Goal: Entertainment & Leisure: Browse casually

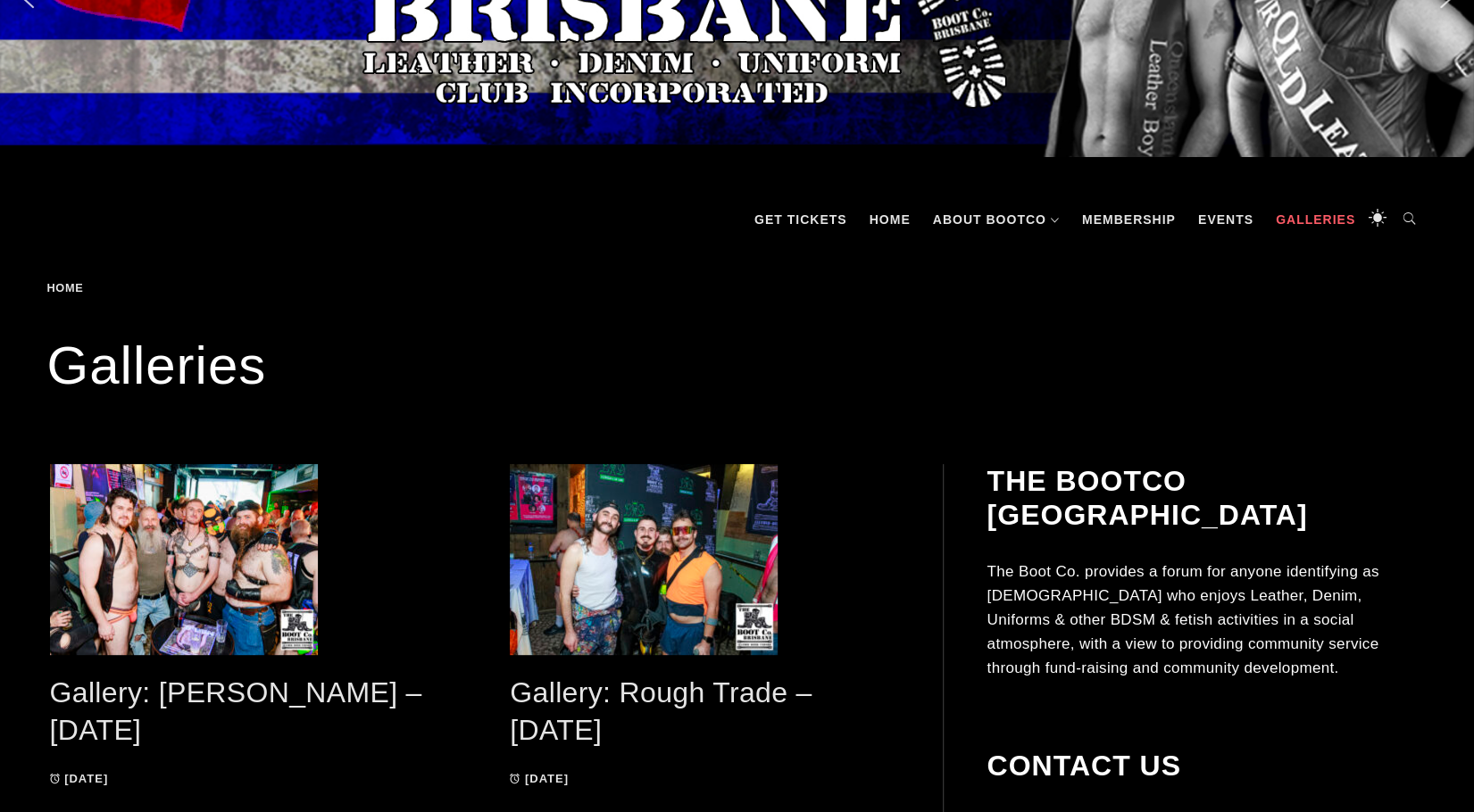
scroll to position [179, 0]
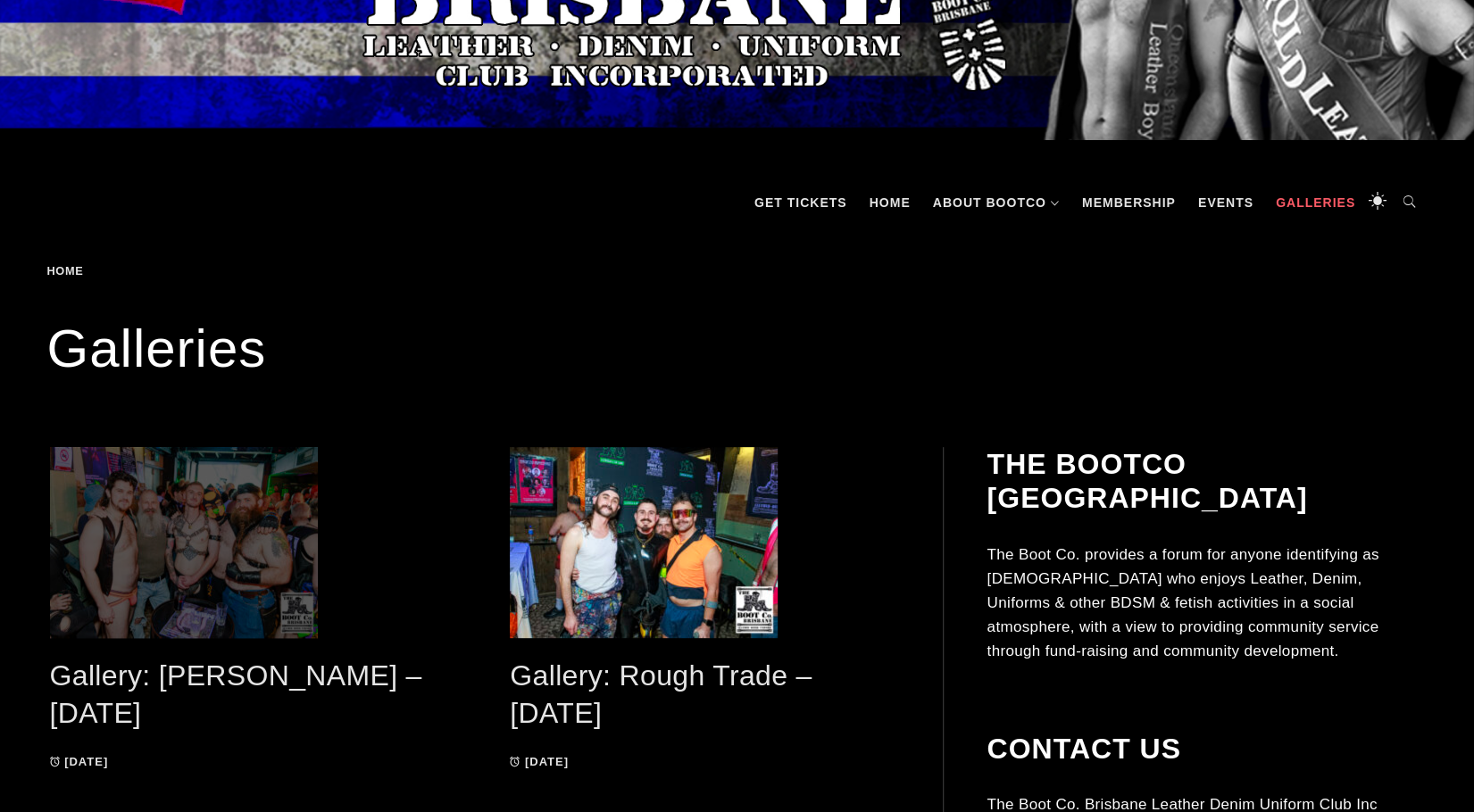
click at [245, 510] on span at bounding box center [245, 542] width 390 height 191
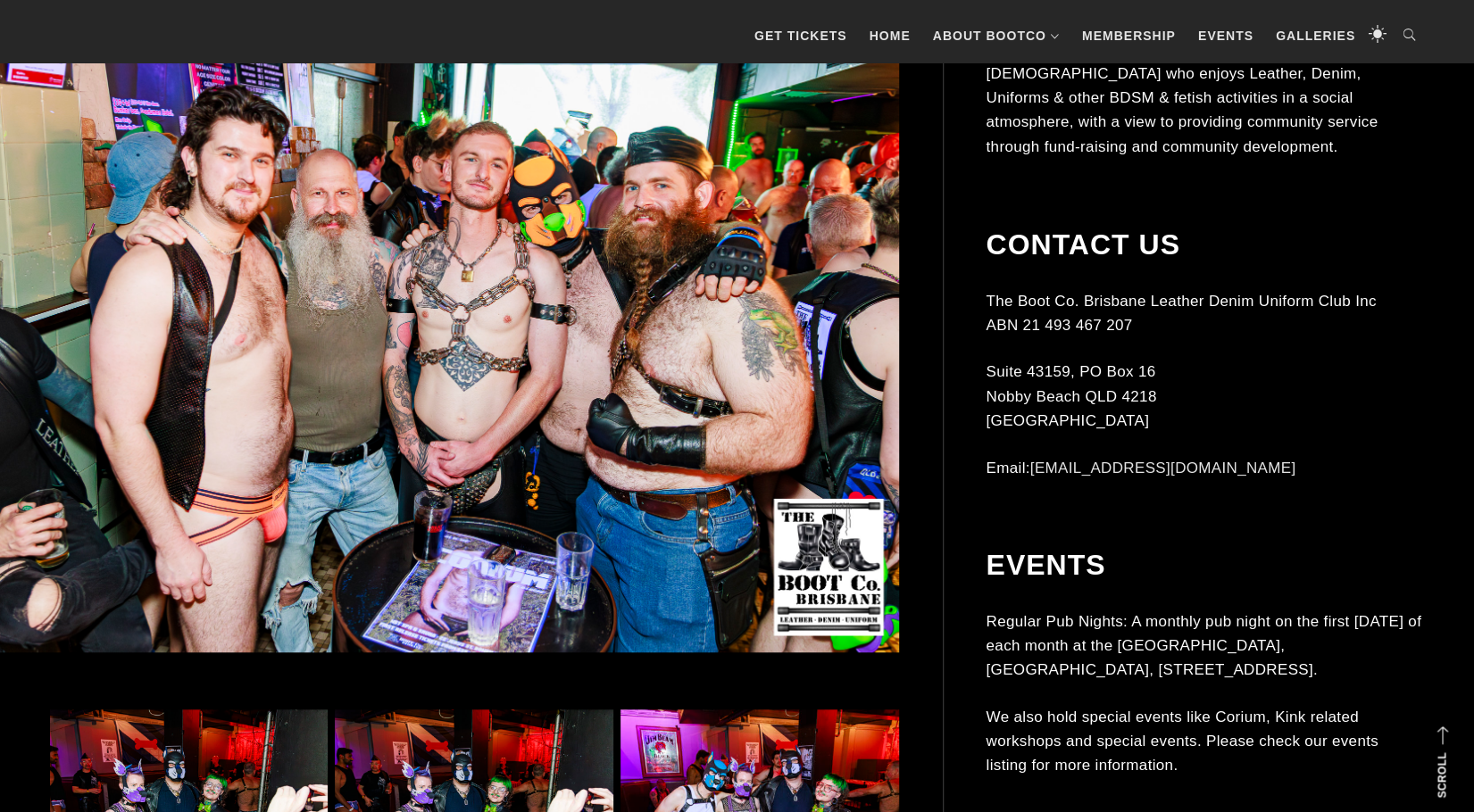
scroll to position [893, 0]
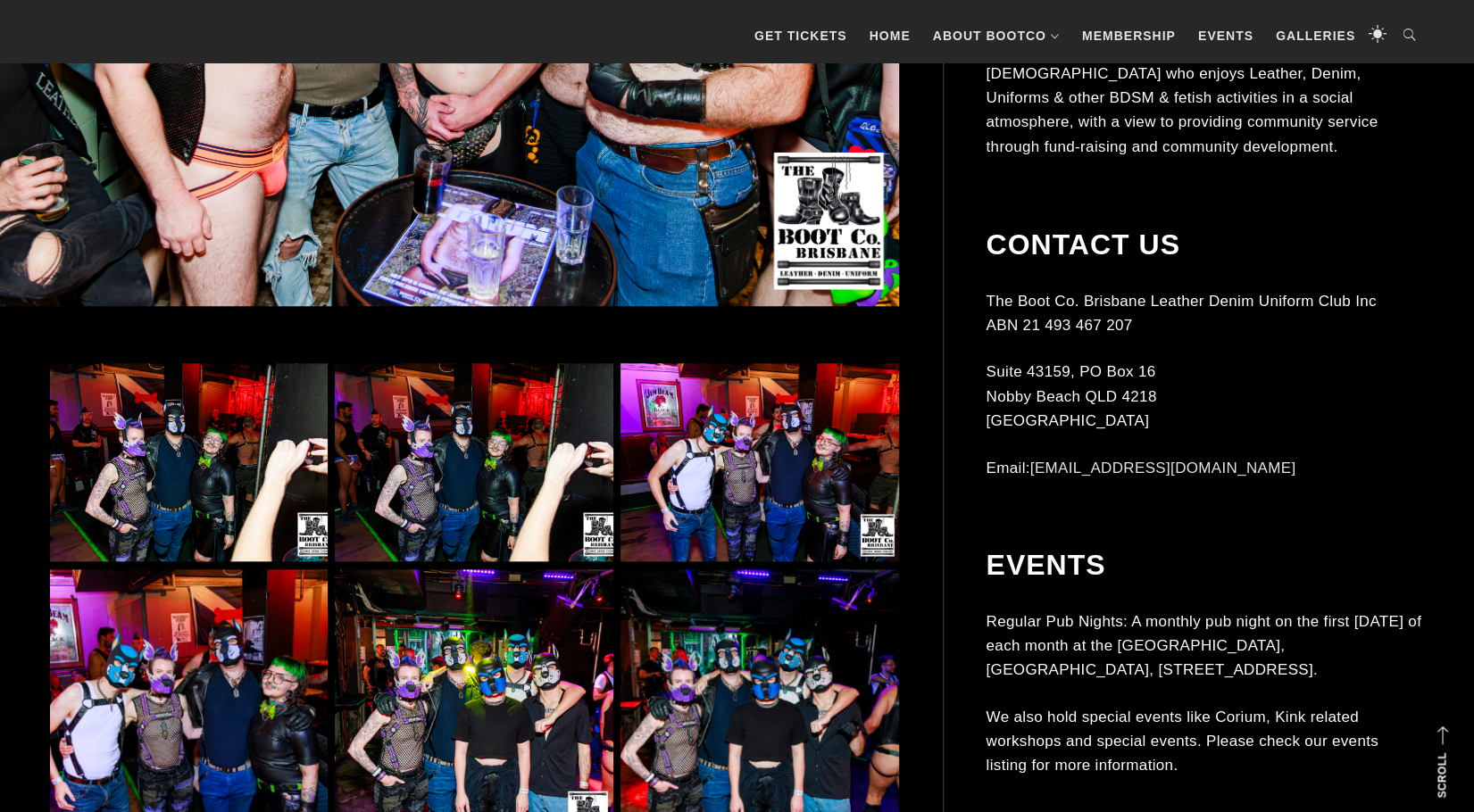
click at [446, 488] on img at bounding box center [473, 463] width 277 height 199
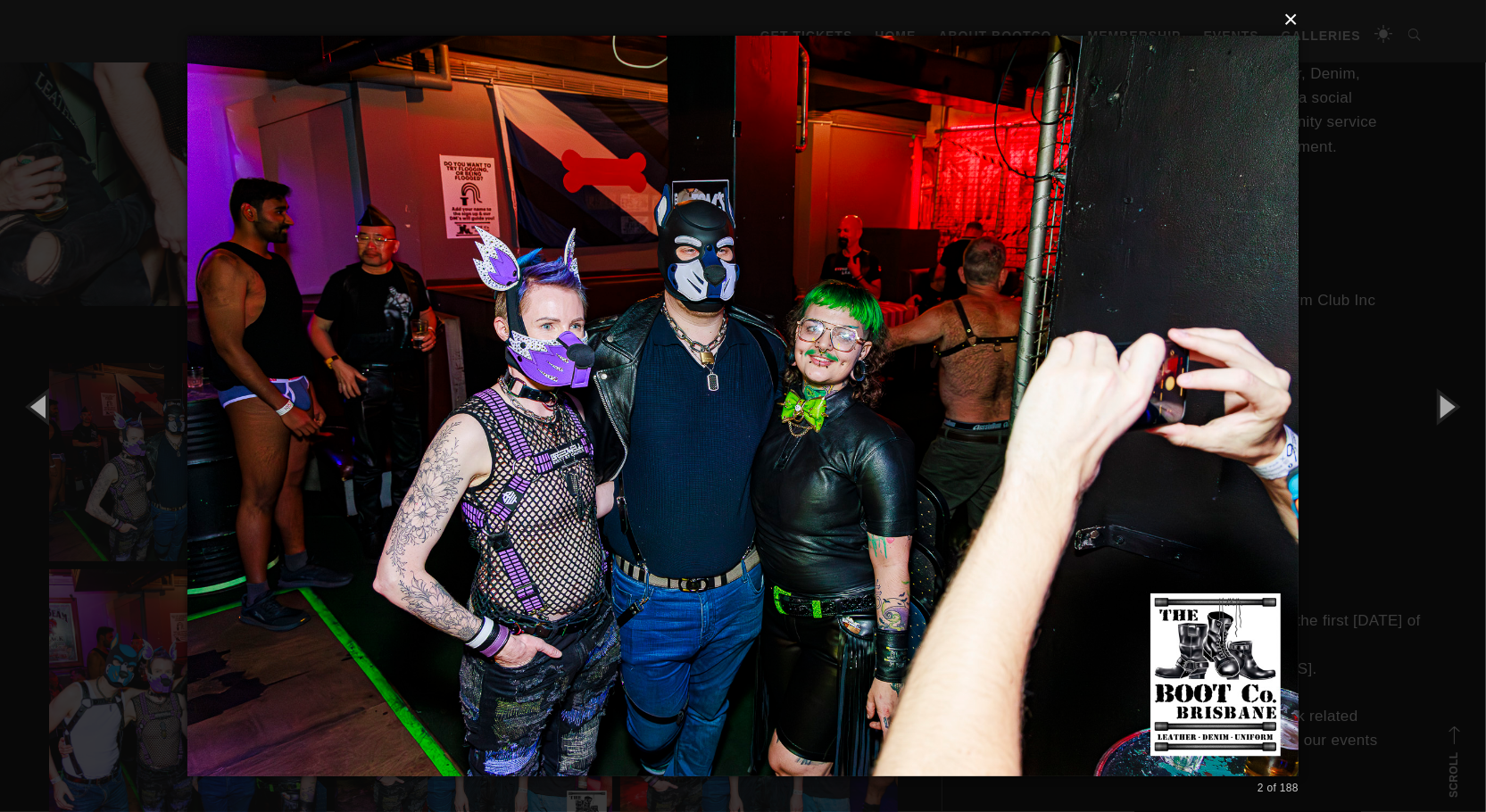
click at [1287, 22] on button "×" at bounding box center [748, 20] width 1111 height 39
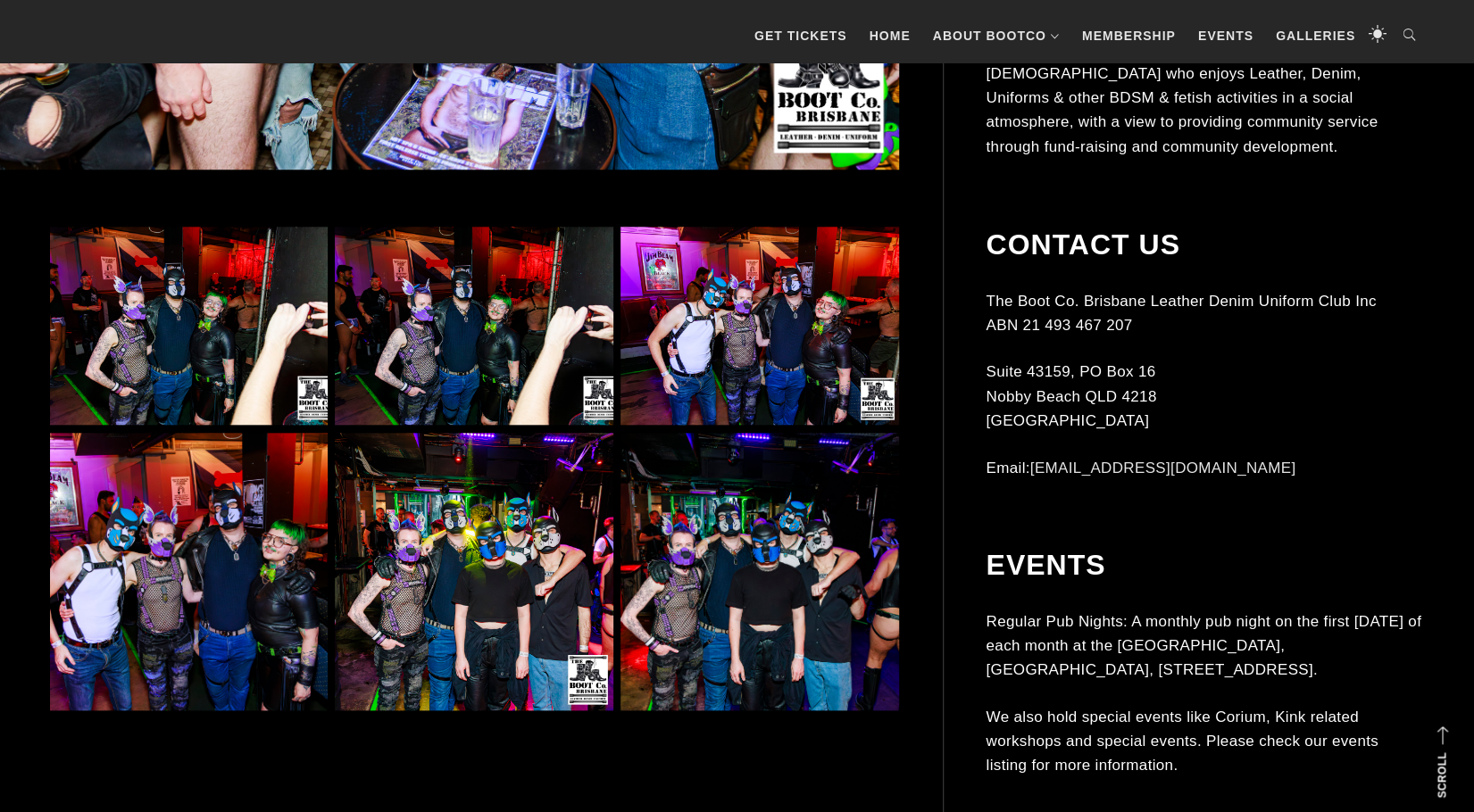
scroll to position [1071, 0]
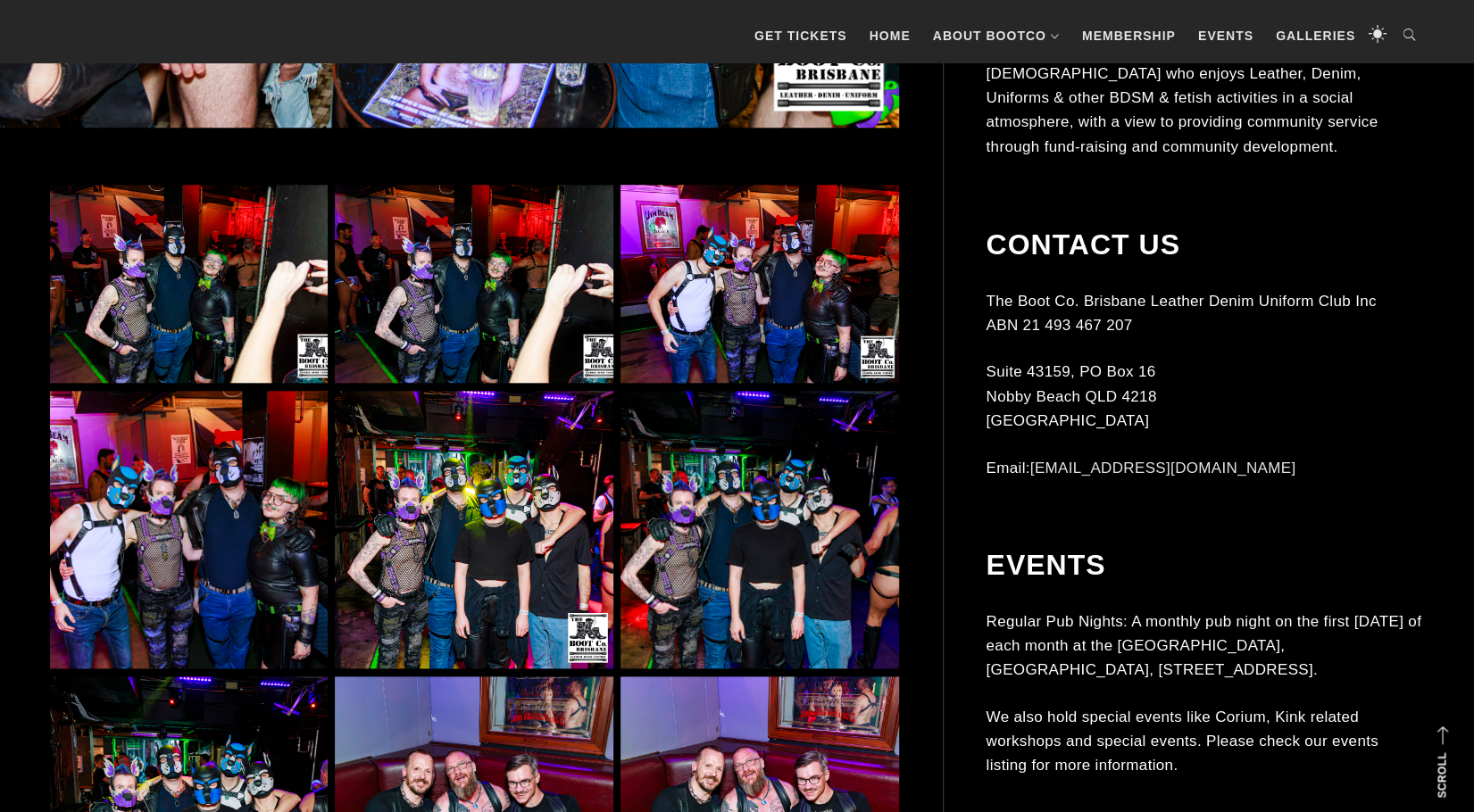
click at [147, 581] on img at bounding box center [189, 529] width 277 height 277
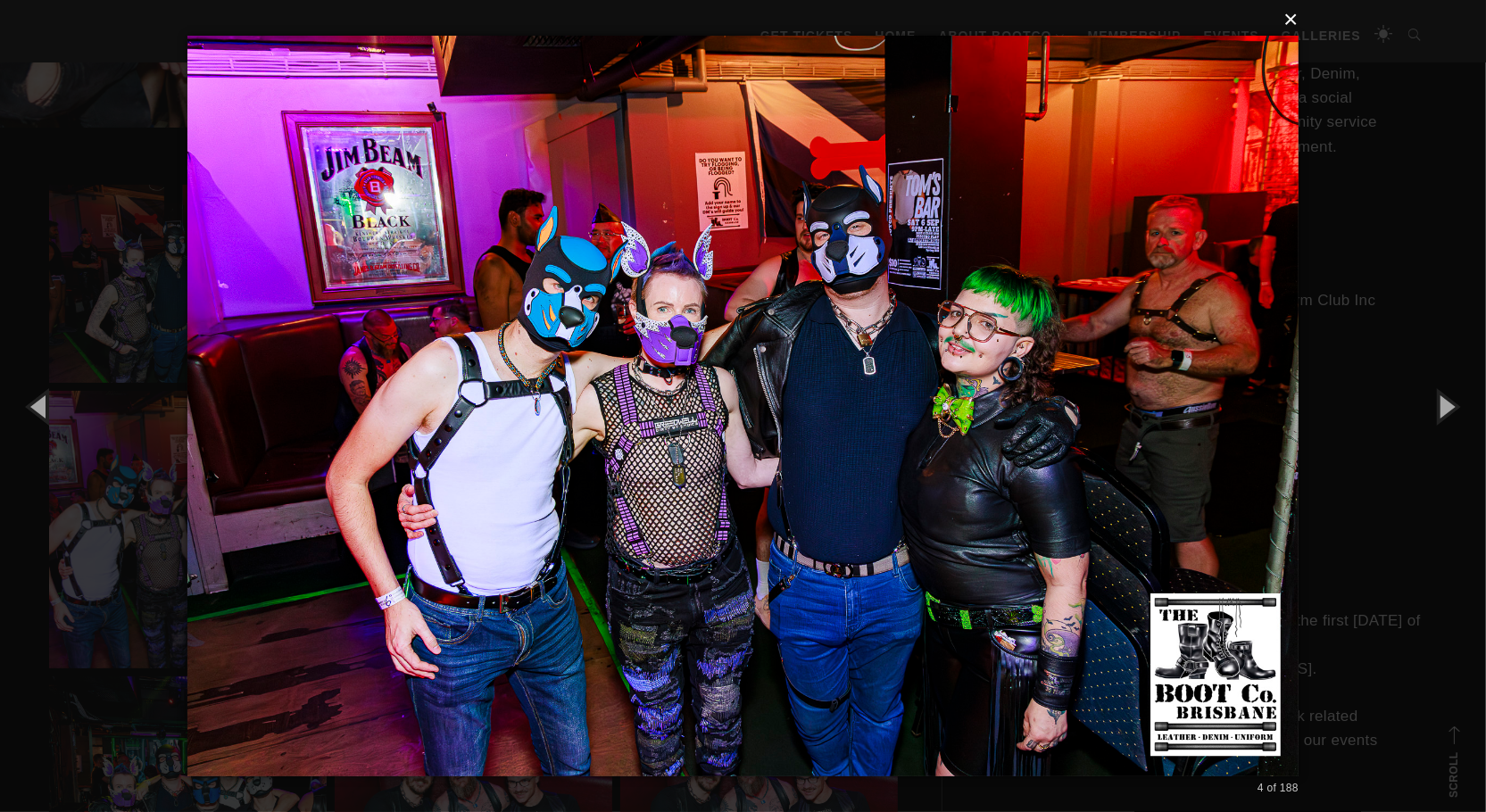
click at [1288, 22] on button "×" at bounding box center [748, 20] width 1111 height 39
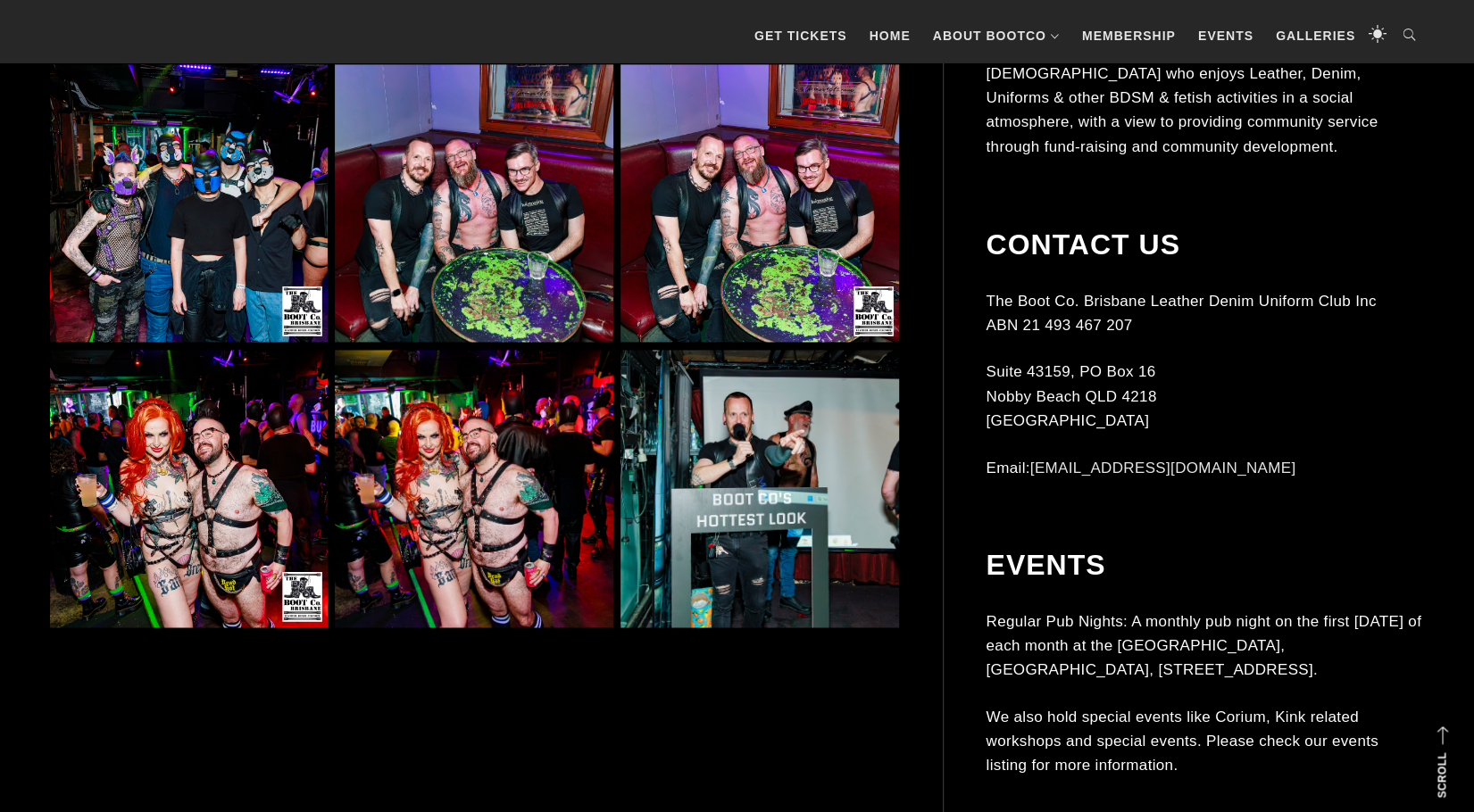
scroll to position [1696, 0]
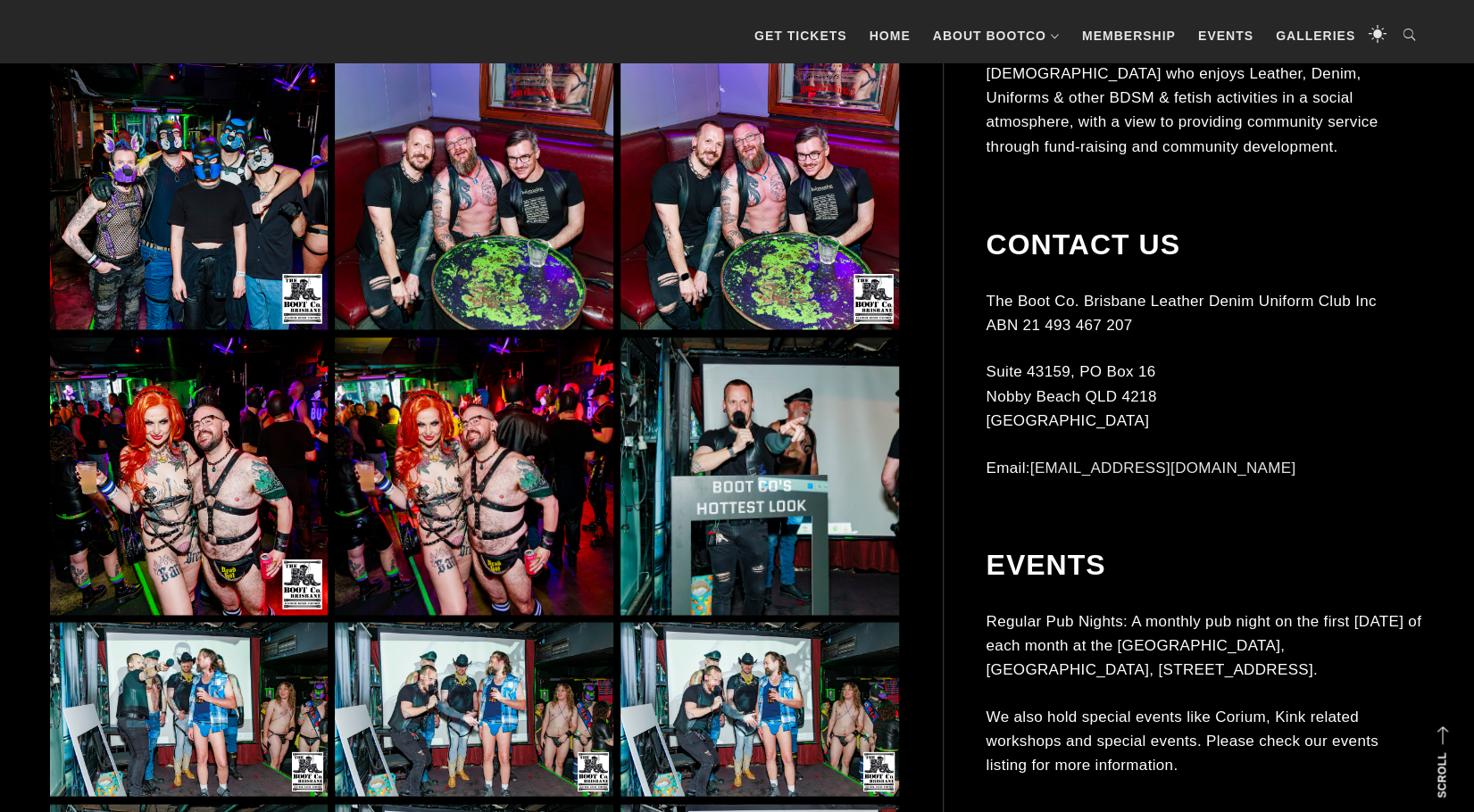
click at [534, 468] on img at bounding box center [473, 476] width 277 height 277
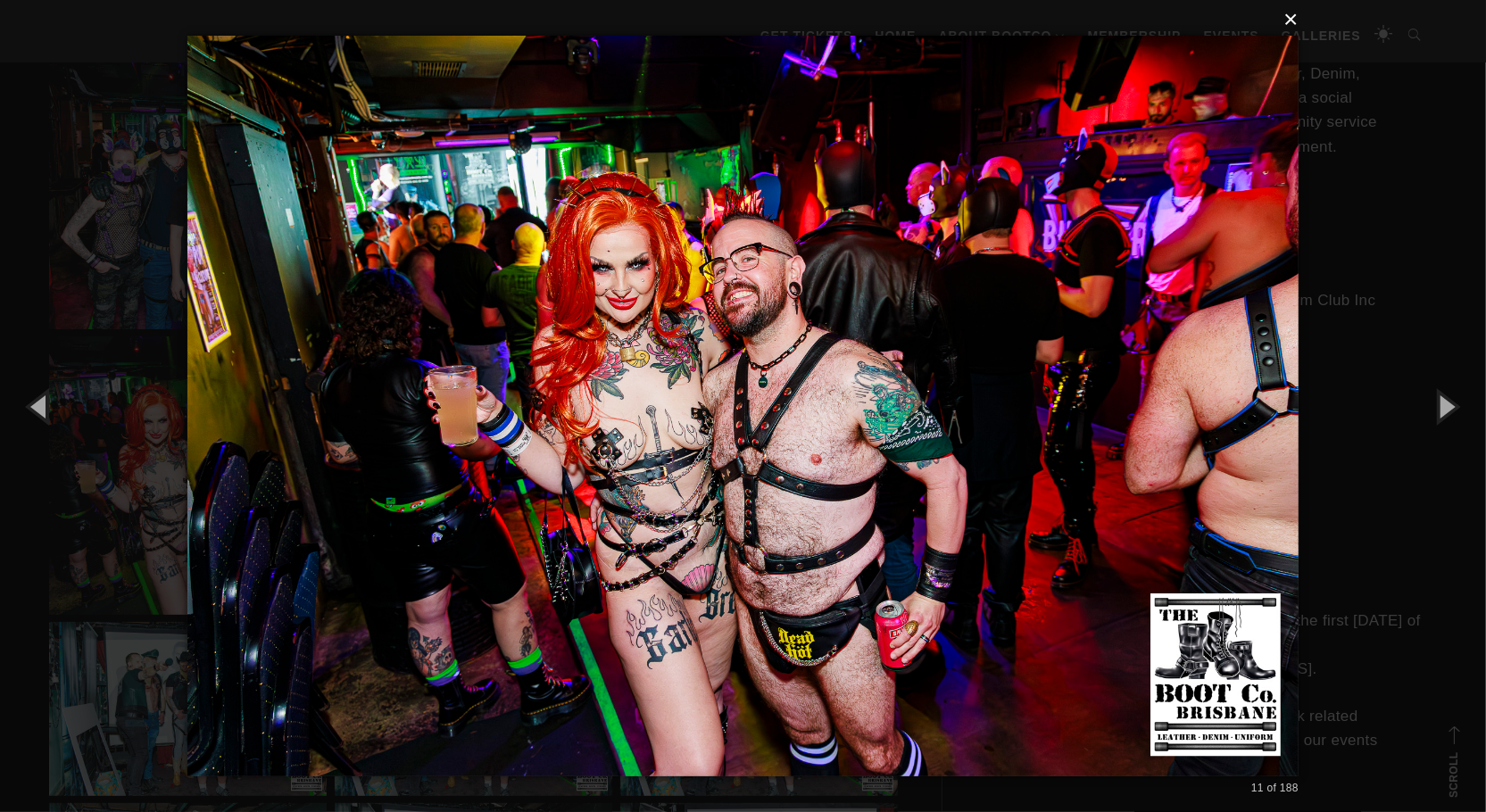
click at [1295, 19] on button "×" at bounding box center [748, 20] width 1111 height 39
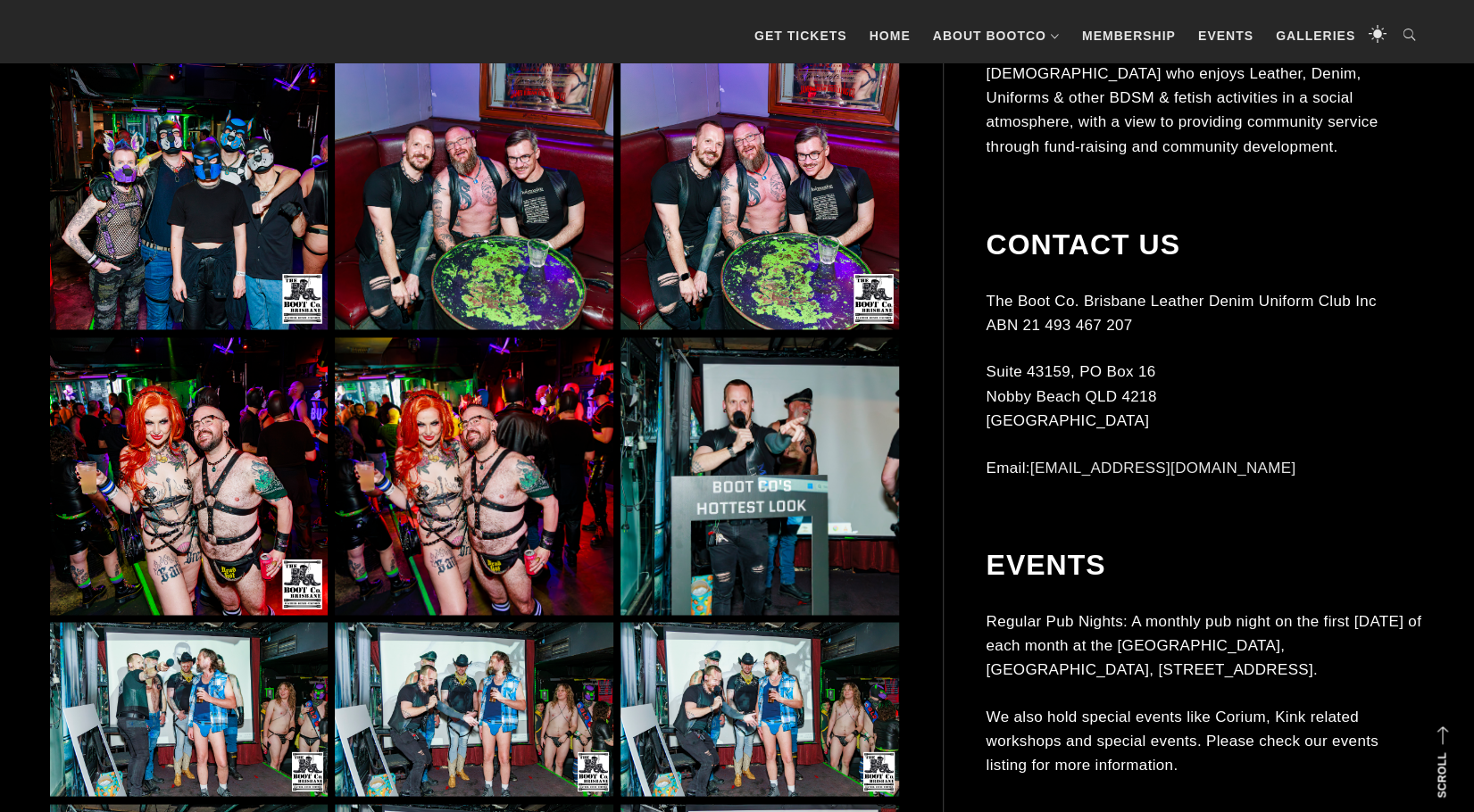
click at [188, 462] on img at bounding box center [189, 476] width 277 height 277
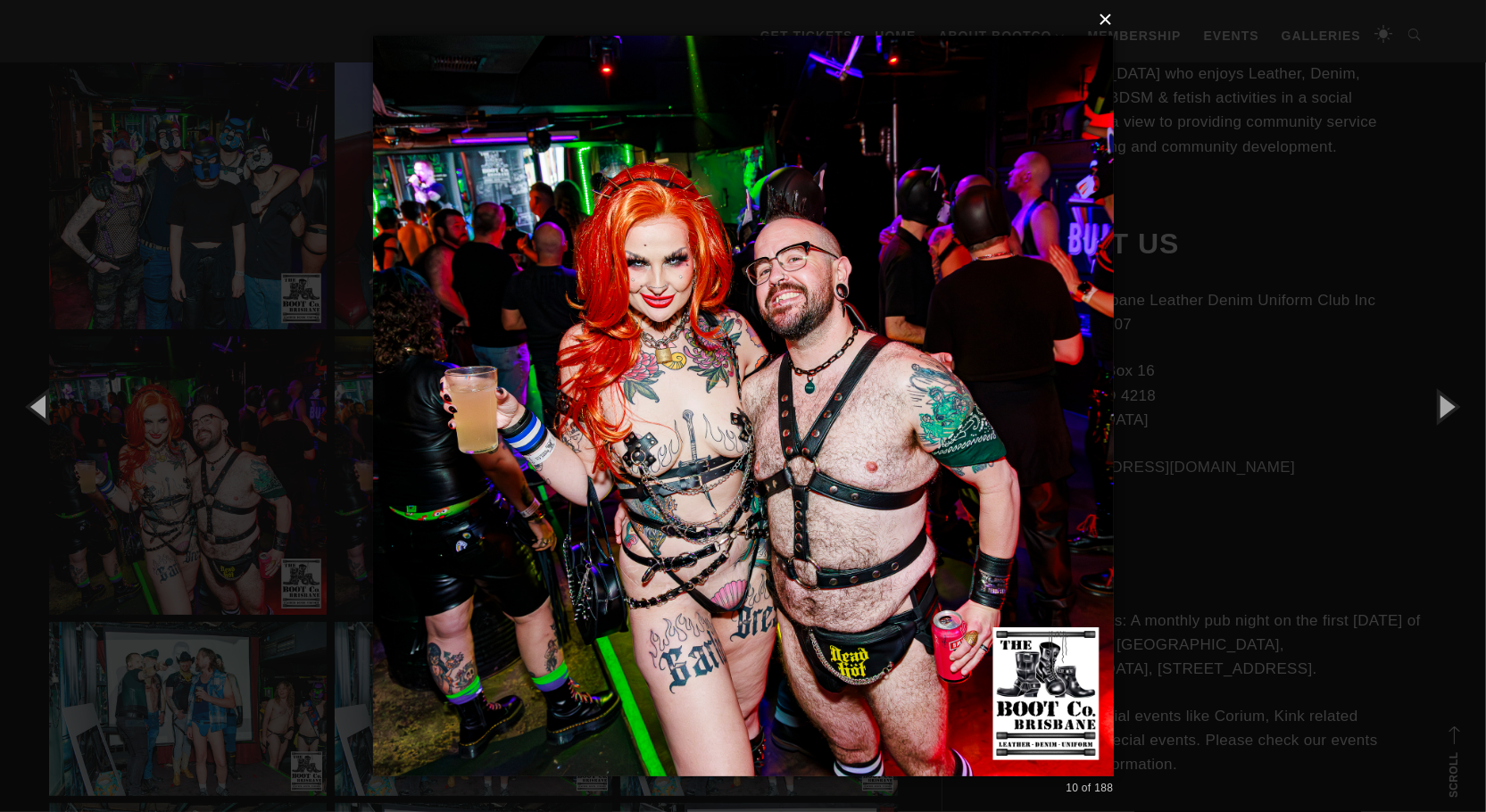
click at [1106, 17] on button "×" at bounding box center [749, 20] width 741 height 39
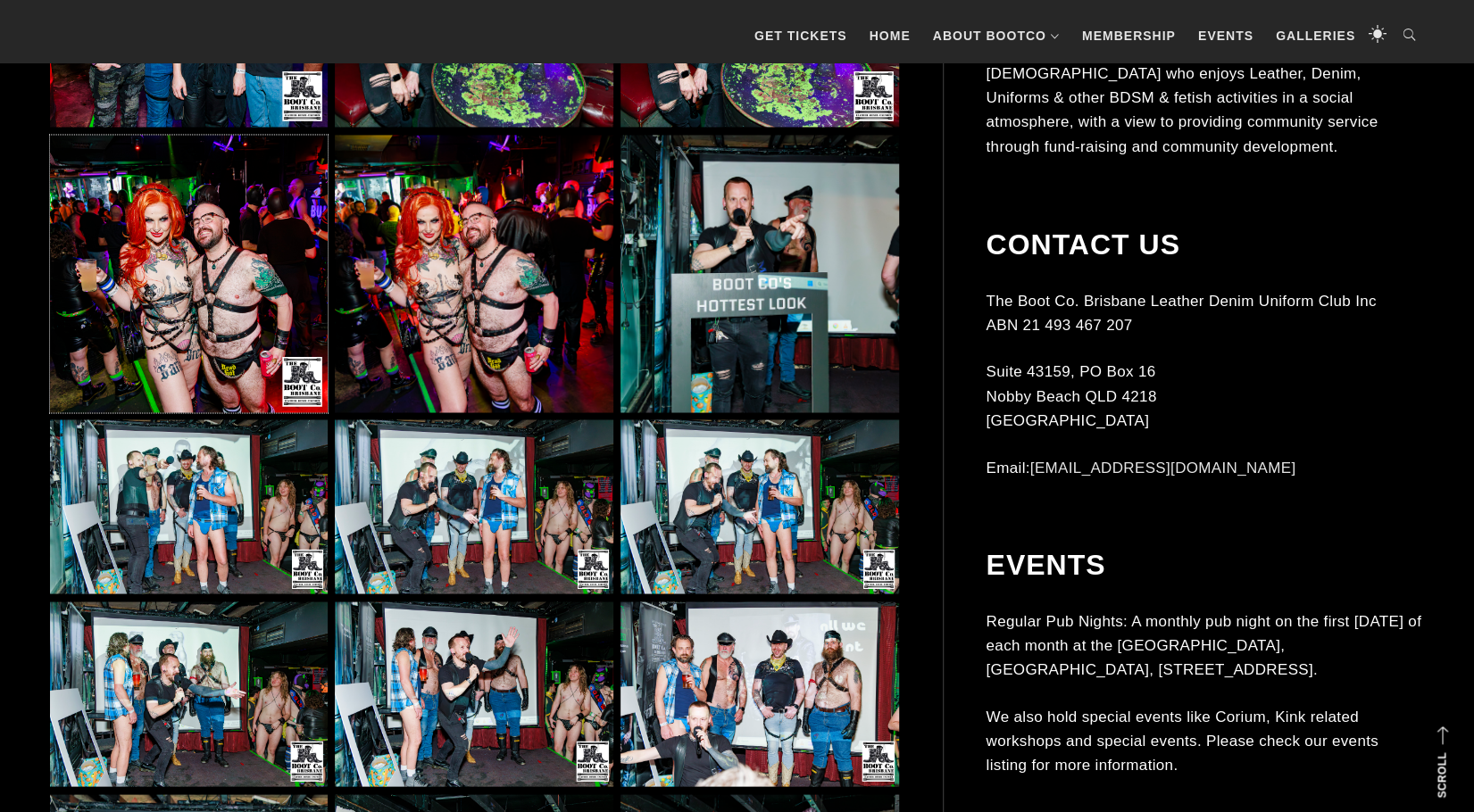
scroll to position [1963, 0]
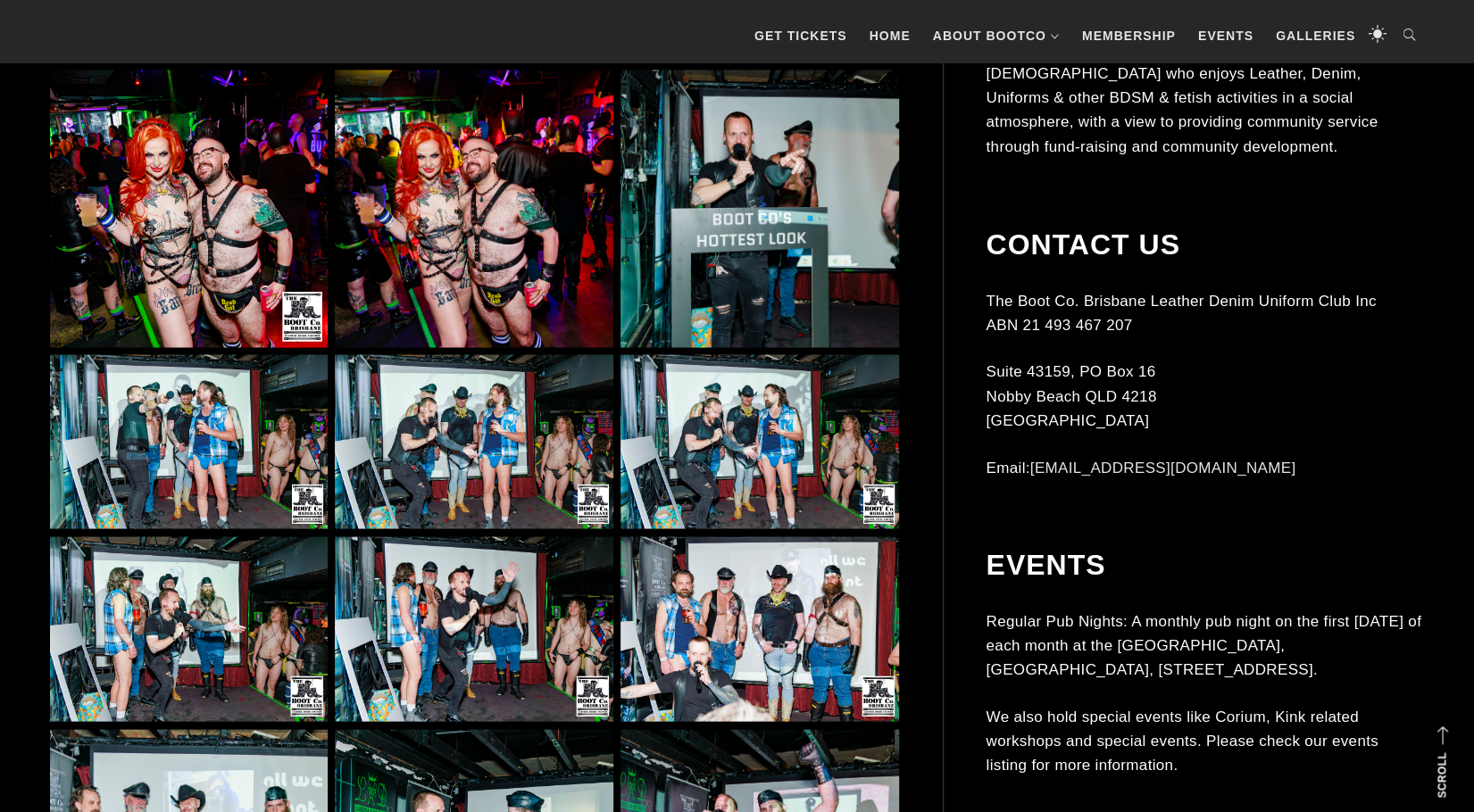
click at [554, 453] on img at bounding box center [473, 441] width 277 height 174
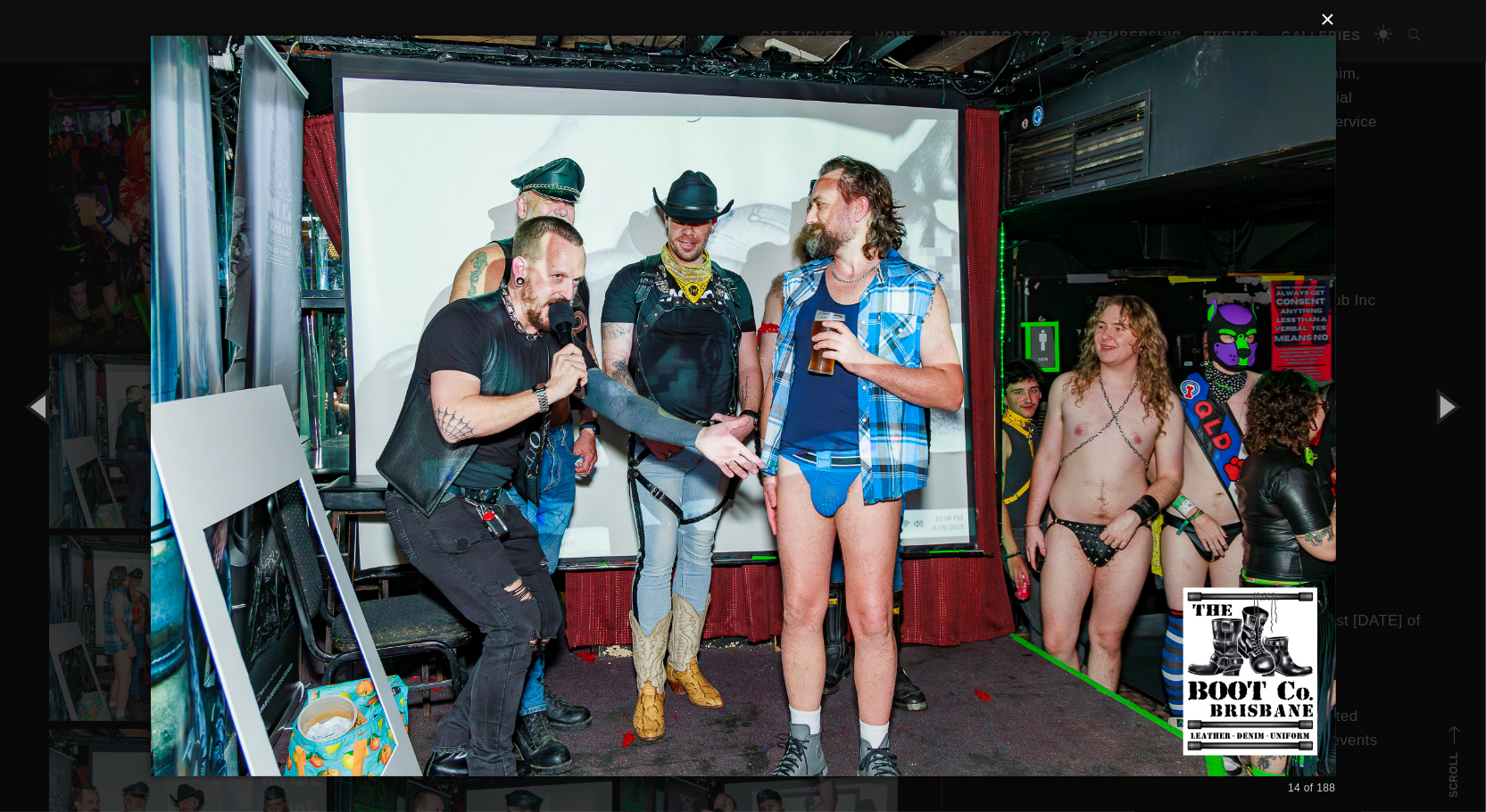
click at [1332, 22] on button "×" at bounding box center [748, 20] width 1185 height 39
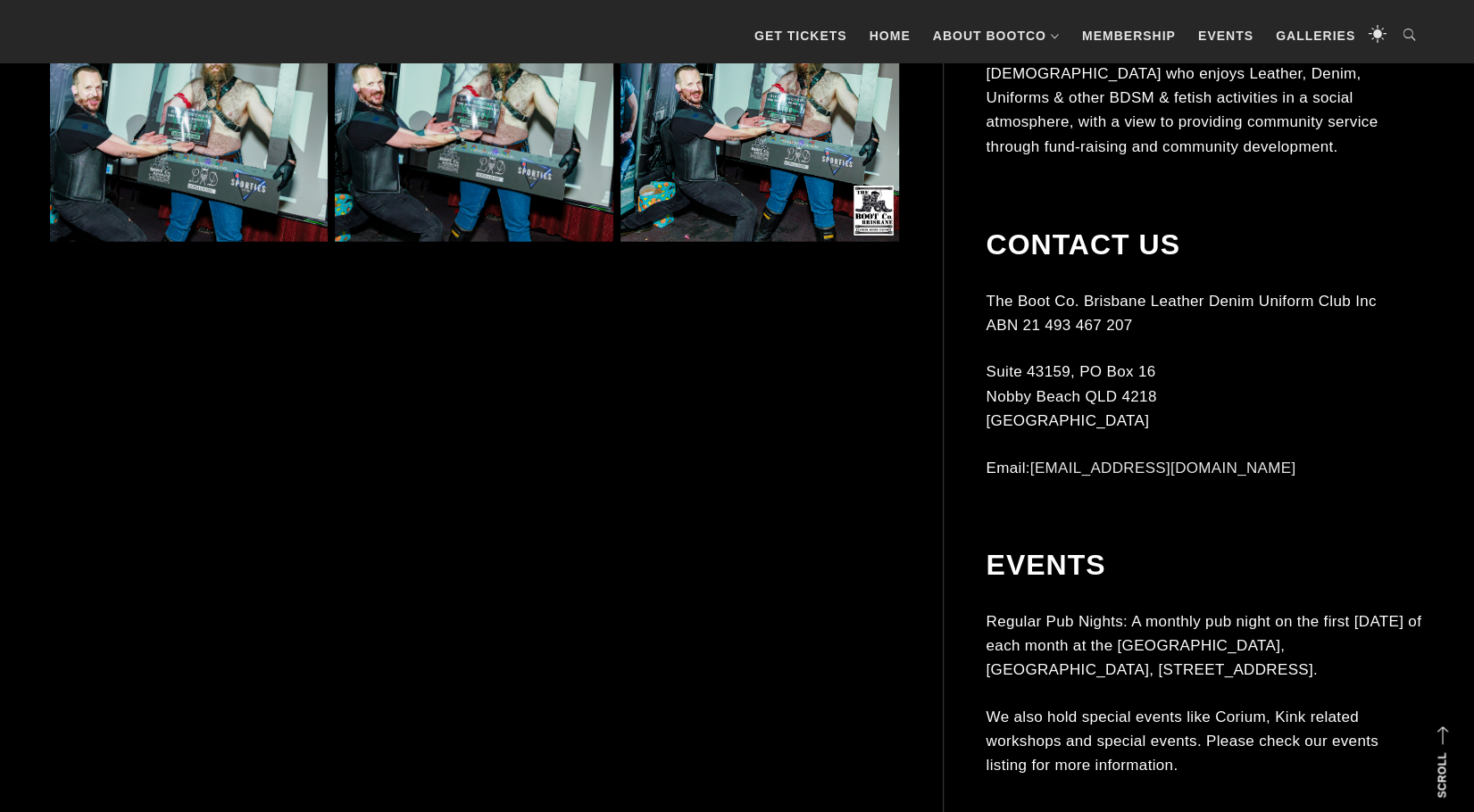
scroll to position [3213, 0]
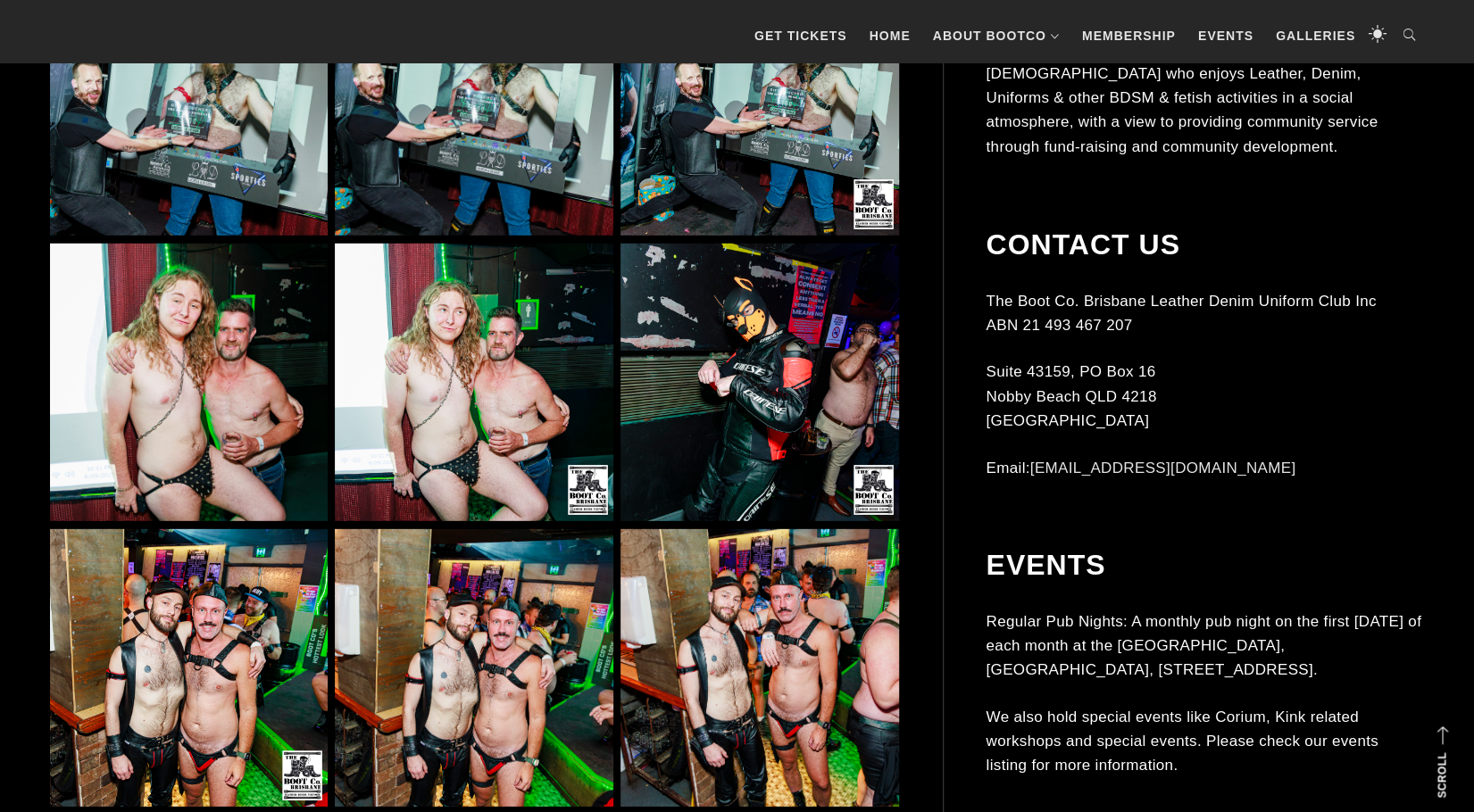
click at [522, 406] on img at bounding box center [473, 382] width 277 height 277
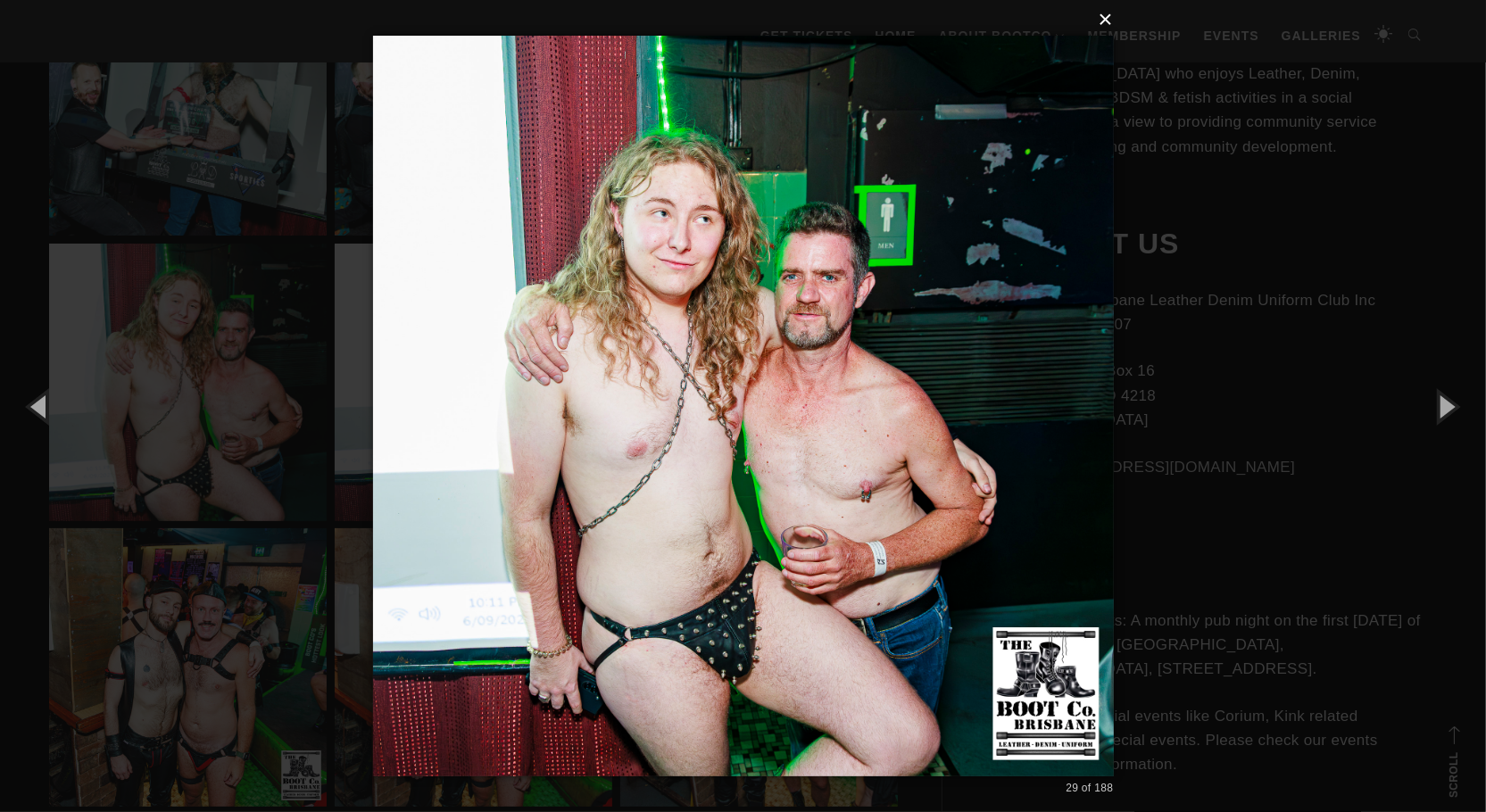
click at [1107, 13] on button "×" at bounding box center [749, 20] width 741 height 39
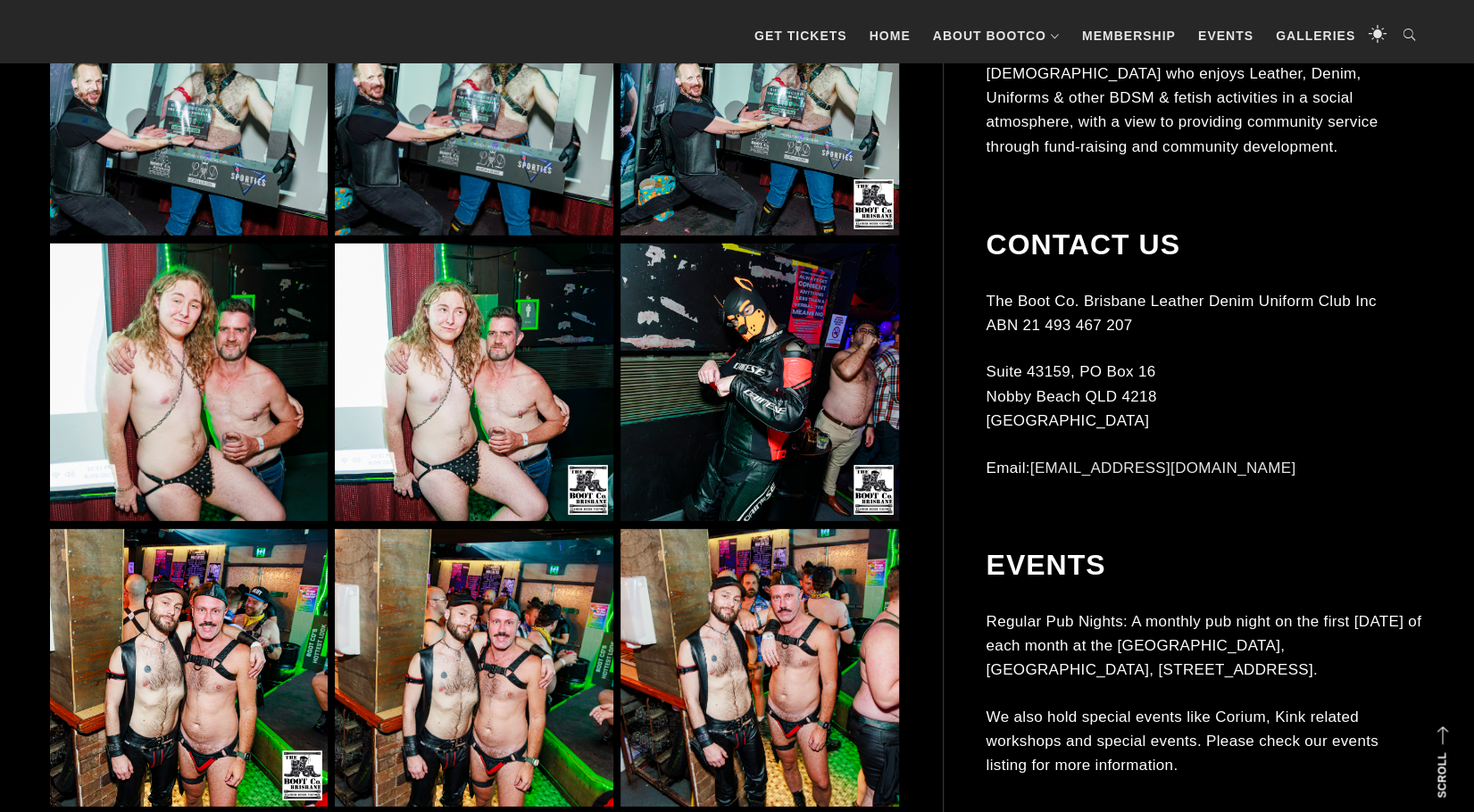
click at [580, 329] on img at bounding box center [473, 382] width 277 height 277
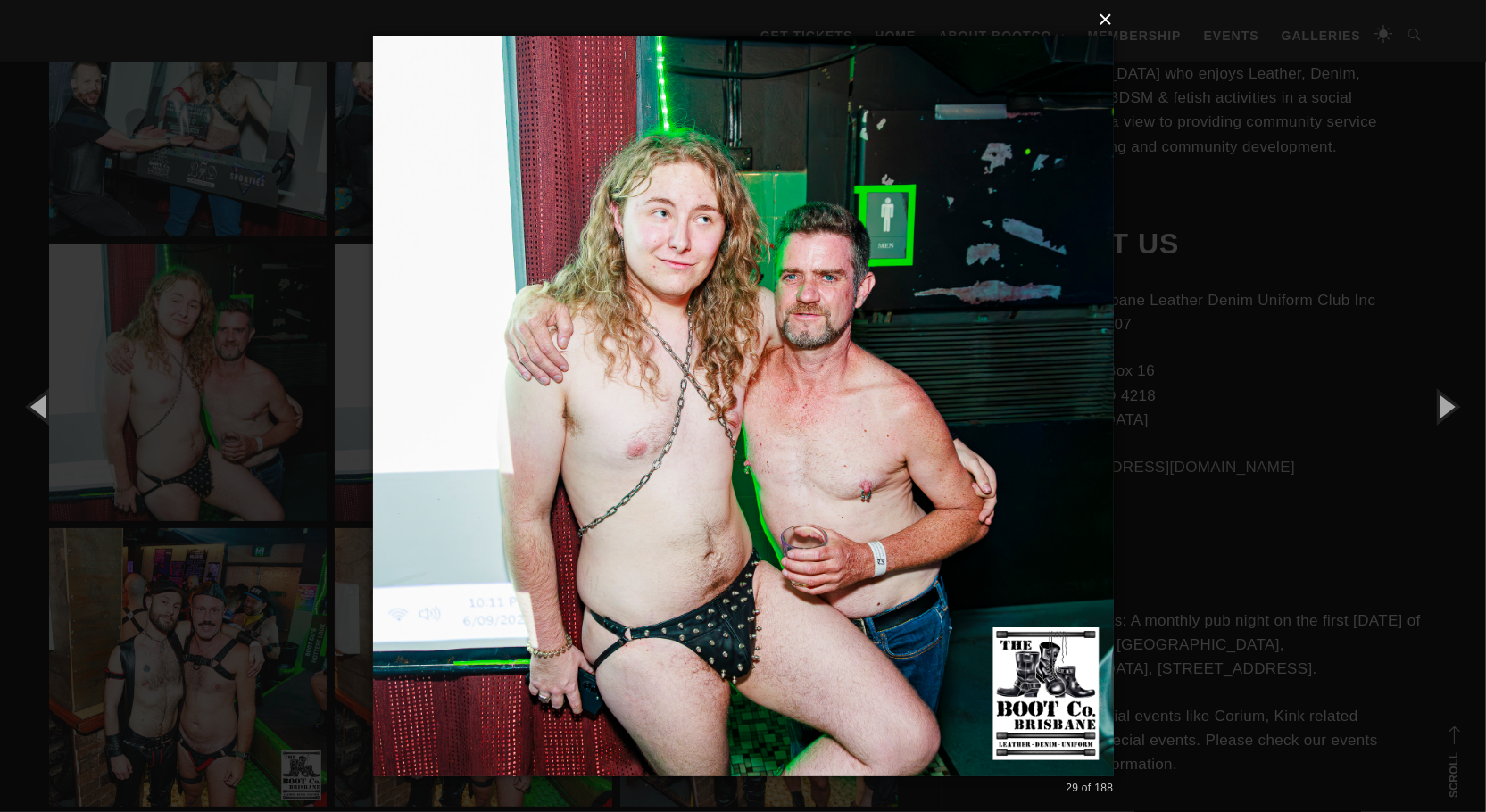
click at [1110, 22] on button "×" at bounding box center [749, 20] width 741 height 39
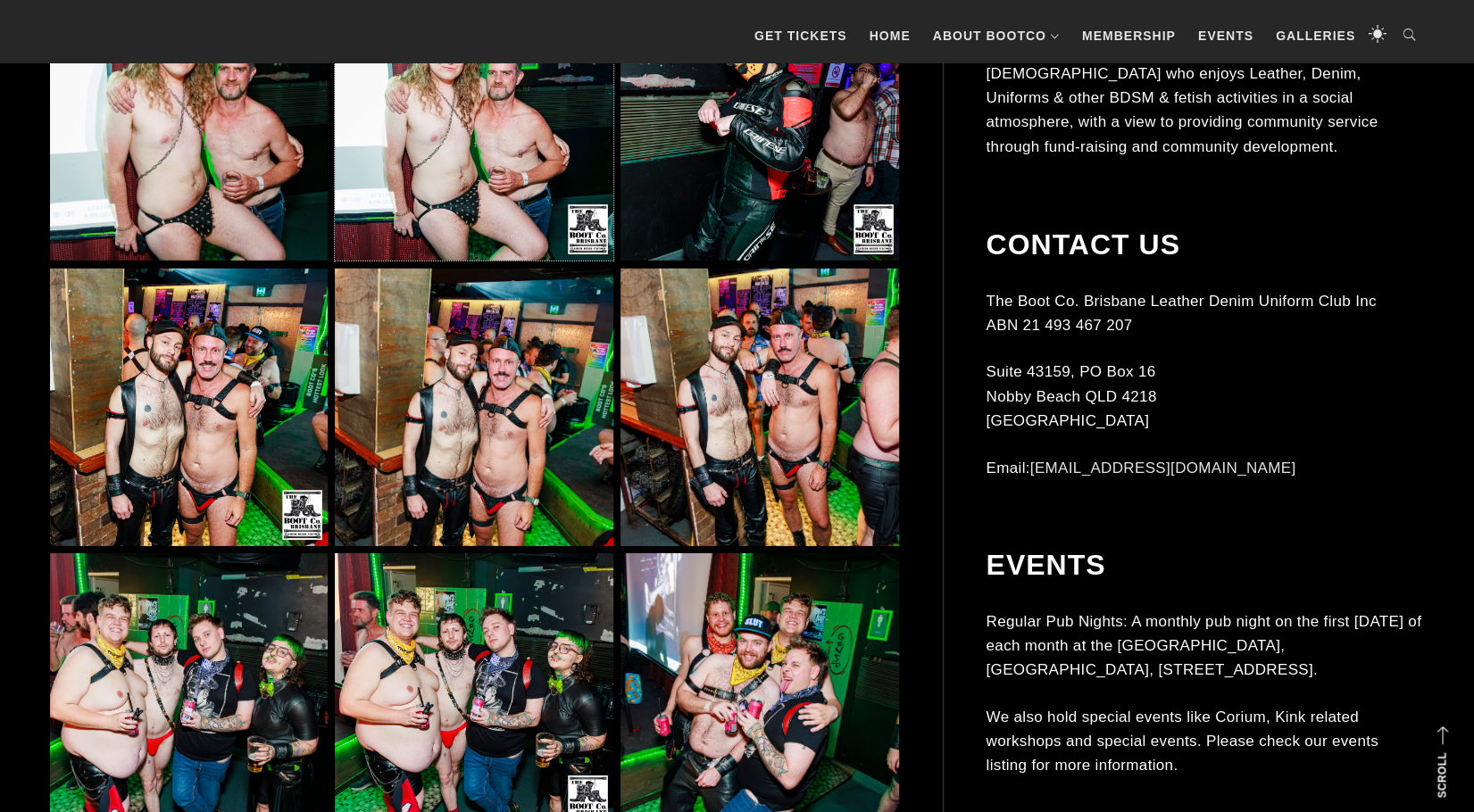
scroll to position [3480, 0]
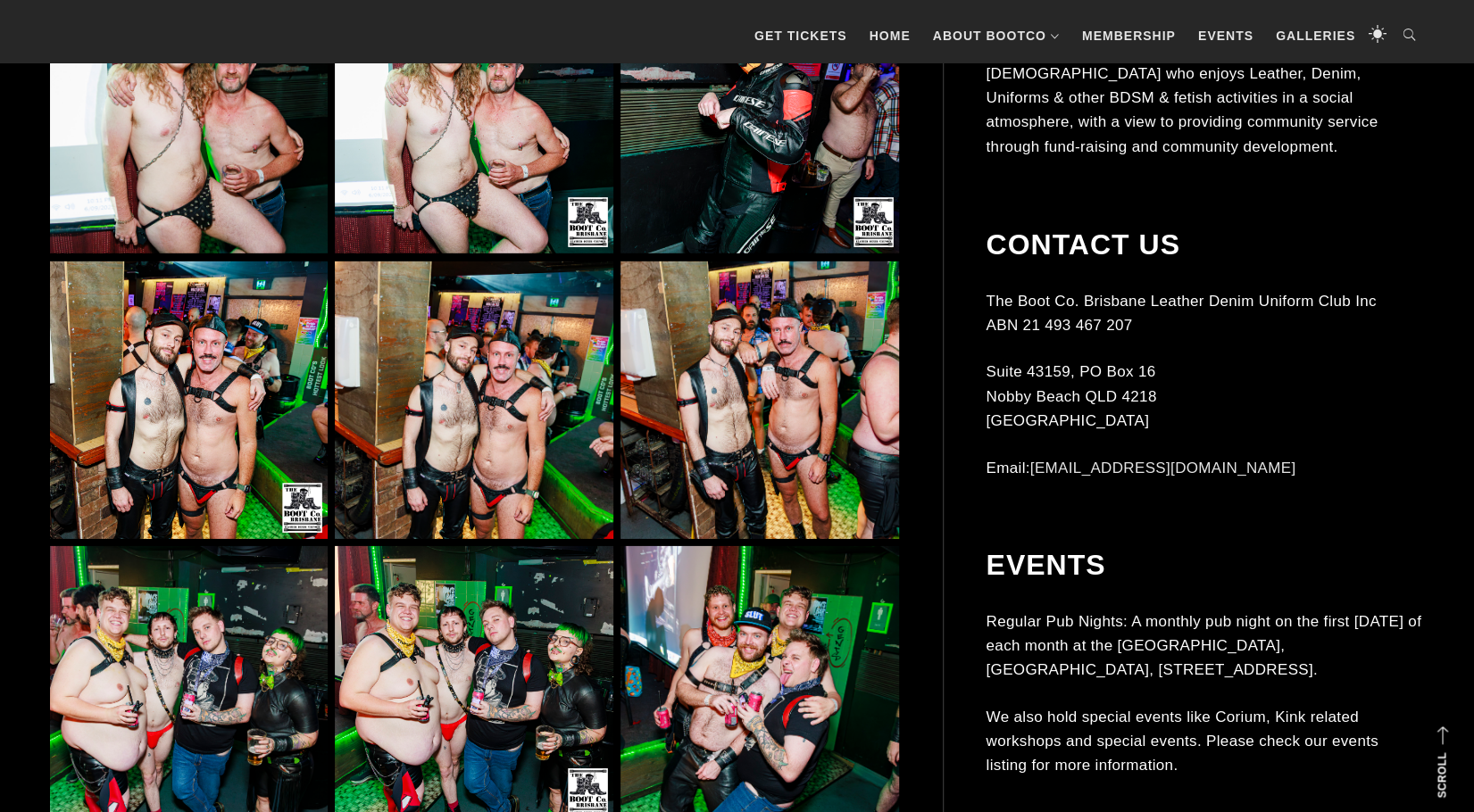
click at [835, 421] on img at bounding box center [759, 399] width 277 height 277
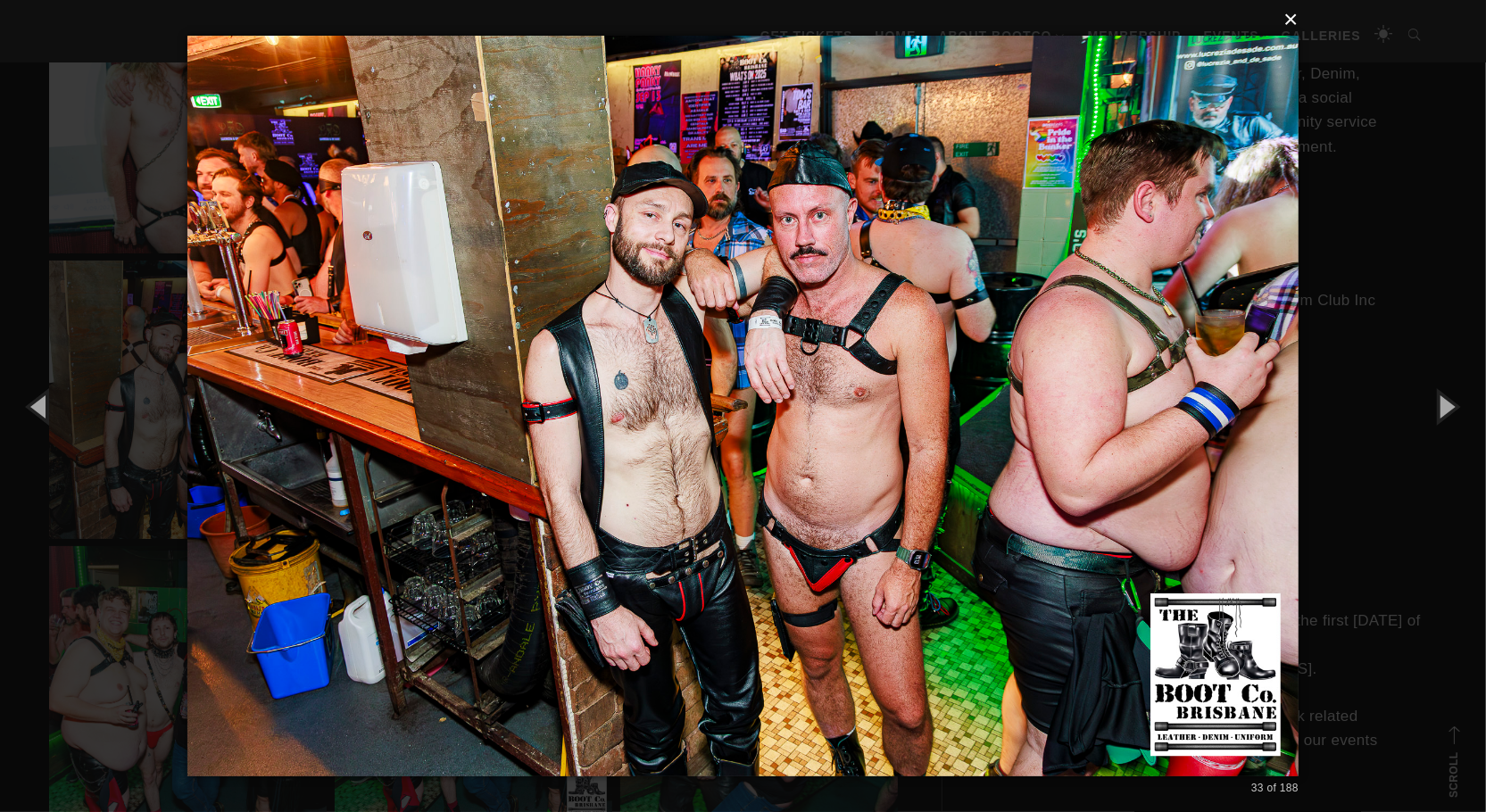
click at [1291, 19] on button "×" at bounding box center [748, 20] width 1111 height 39
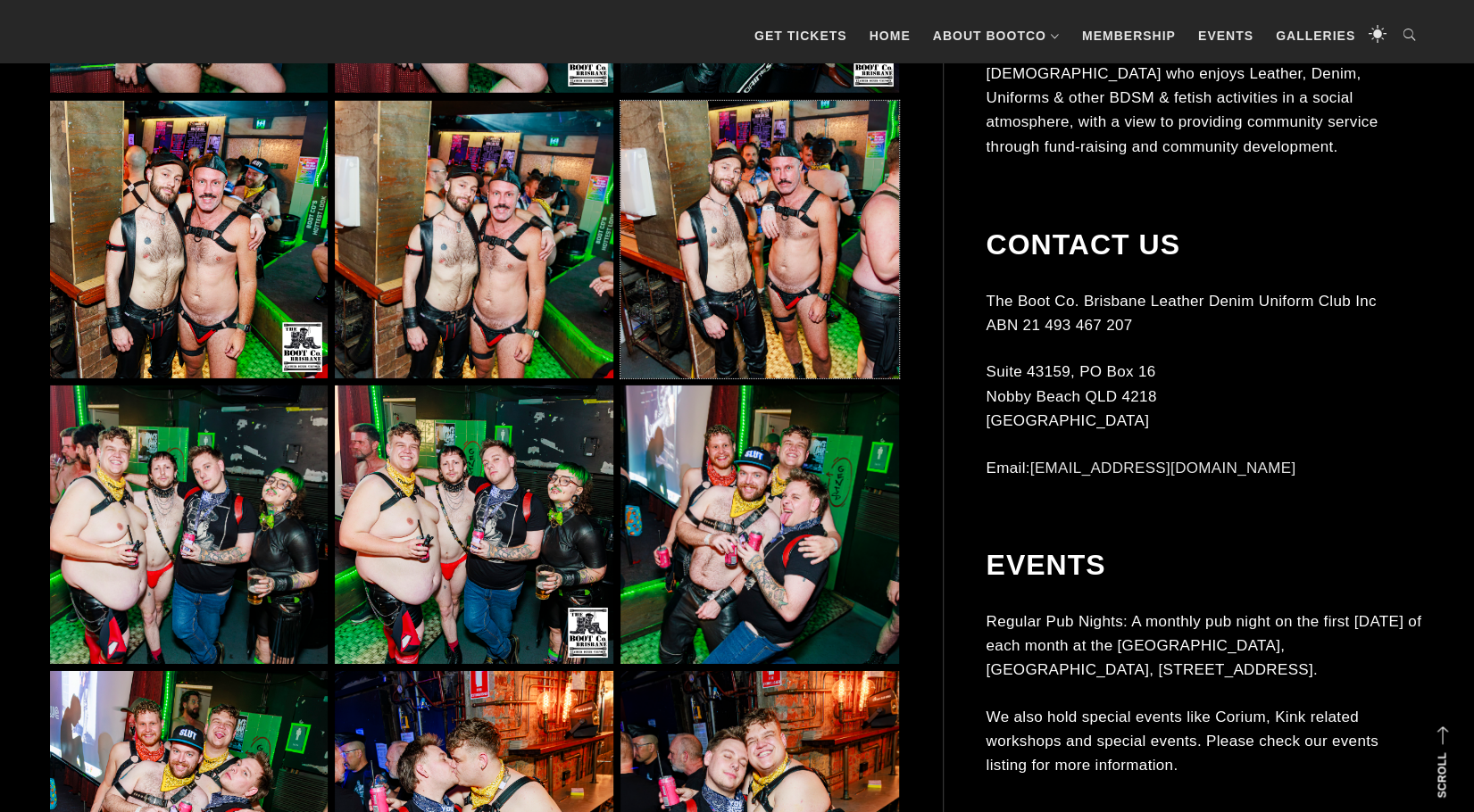
scroll to position [3659, 0]
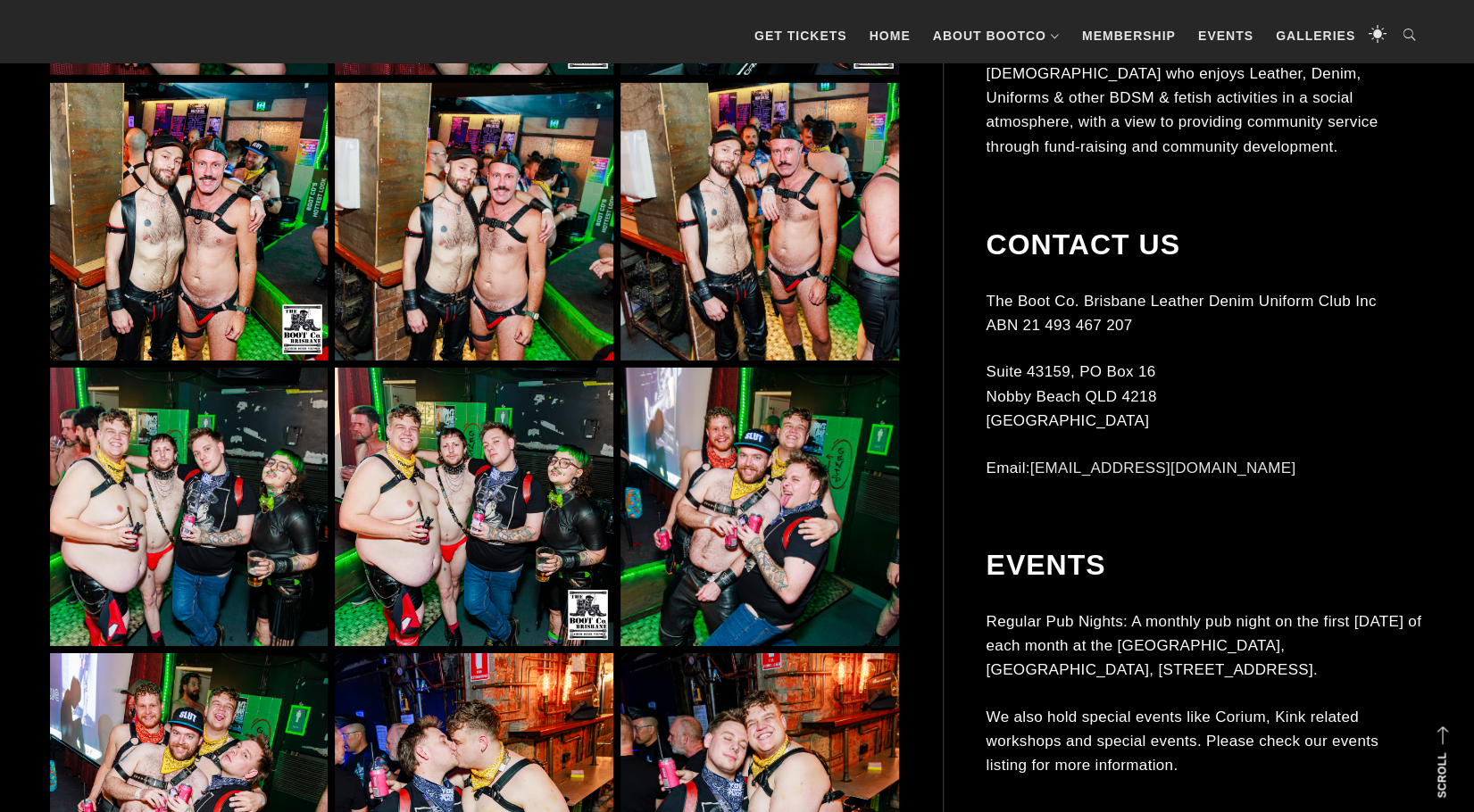
click at [215, 286] on img at bounding box center [189, 222] width 277 height 277
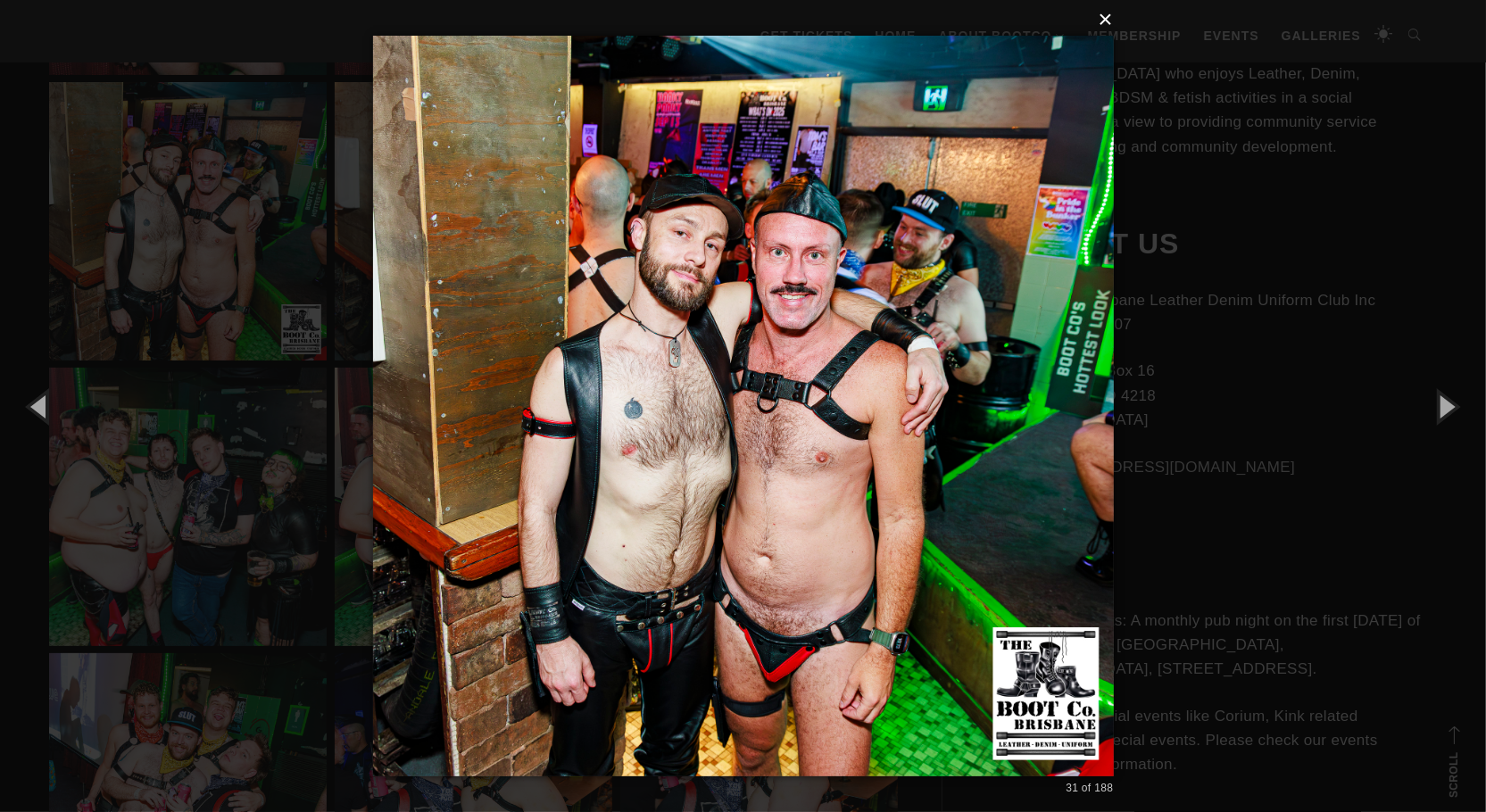
click at [1114, 18] on button "×" at bounding box center [749, 20] width 741 height 39
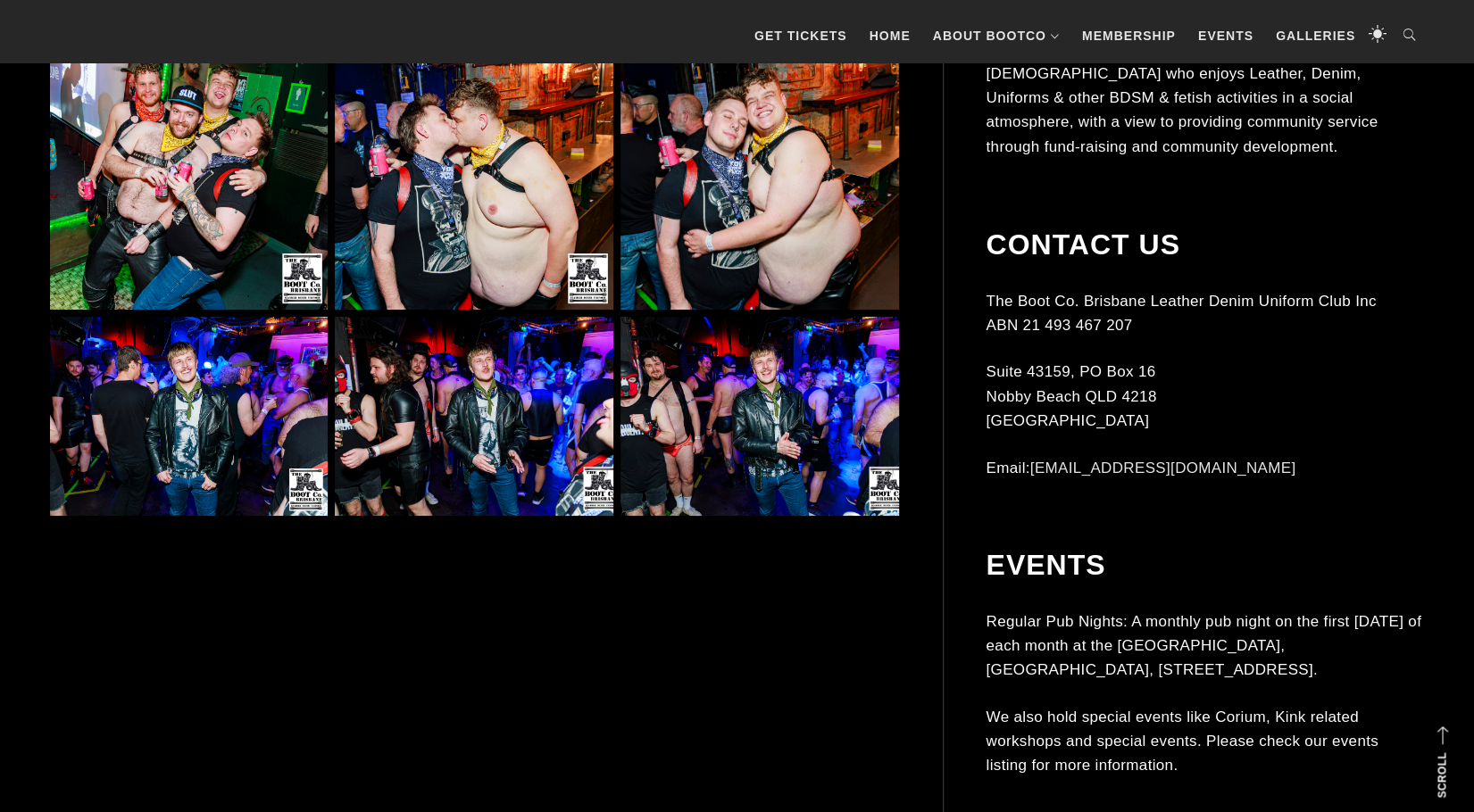
scroll to position [4284, 0]
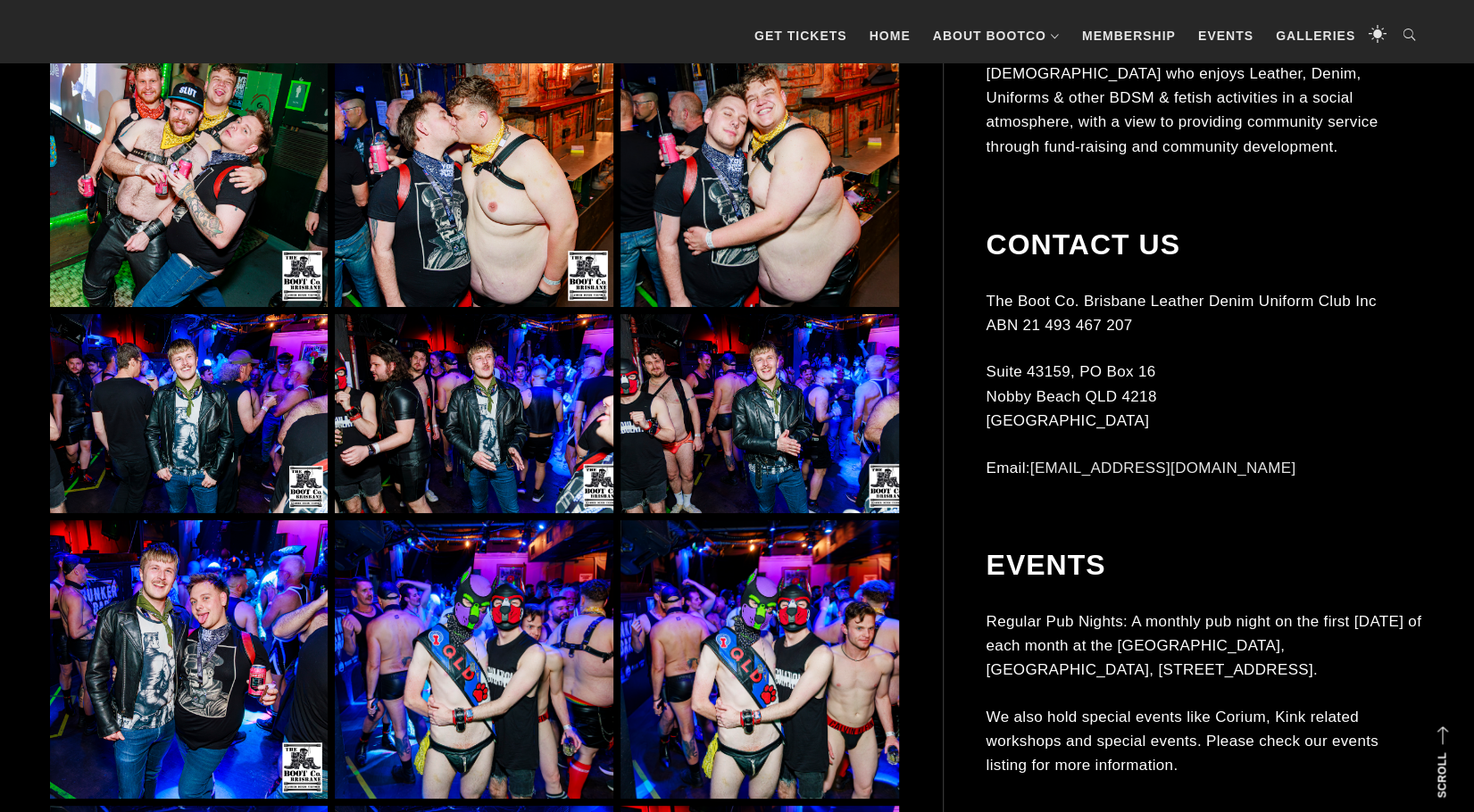
click at [482, 431] on img at bounding box center [473, 414] width 277 height 199
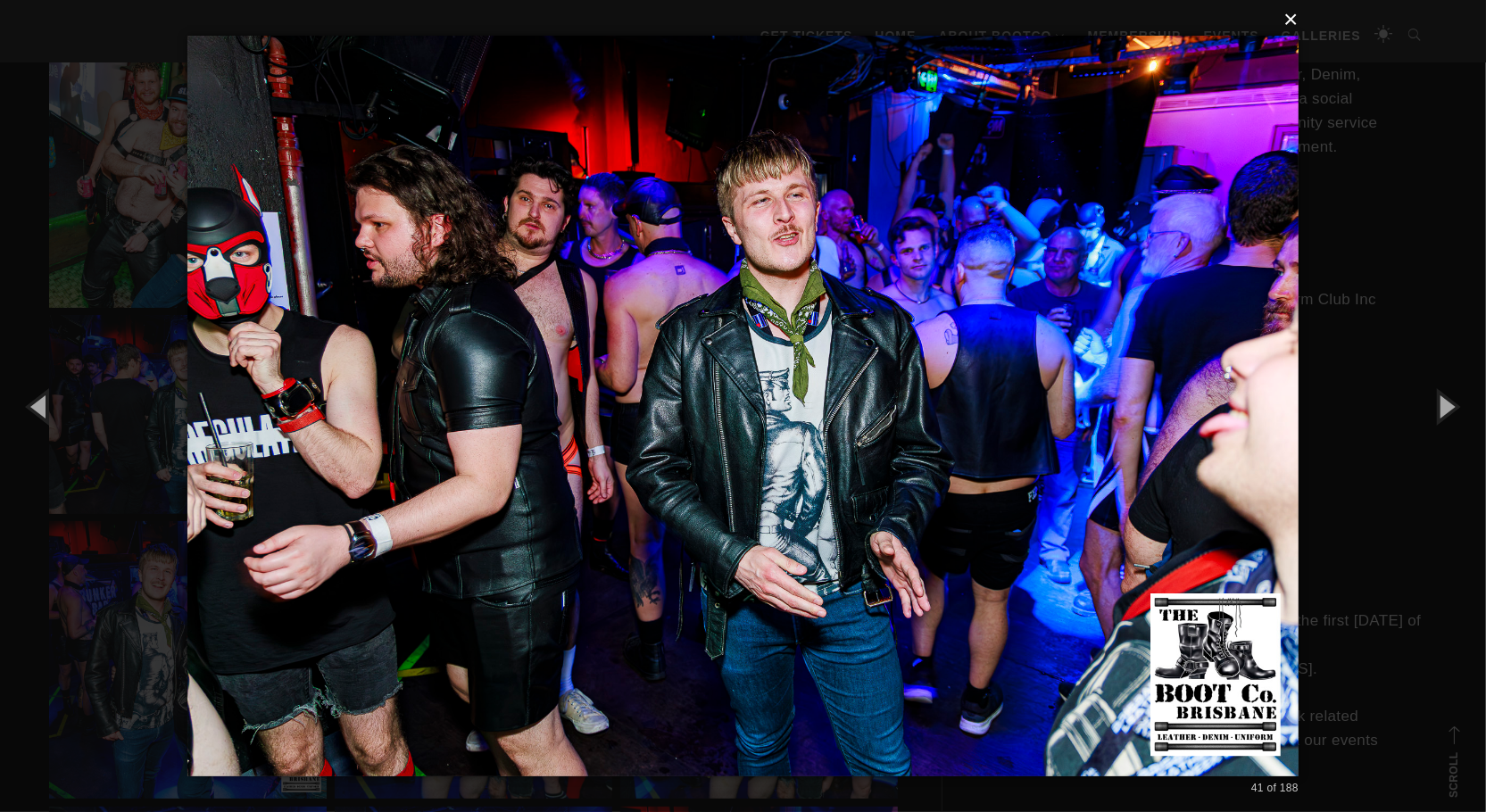
click at [1290, 21] on button "×" at bounding box center [748, 20] width 1111 height 39
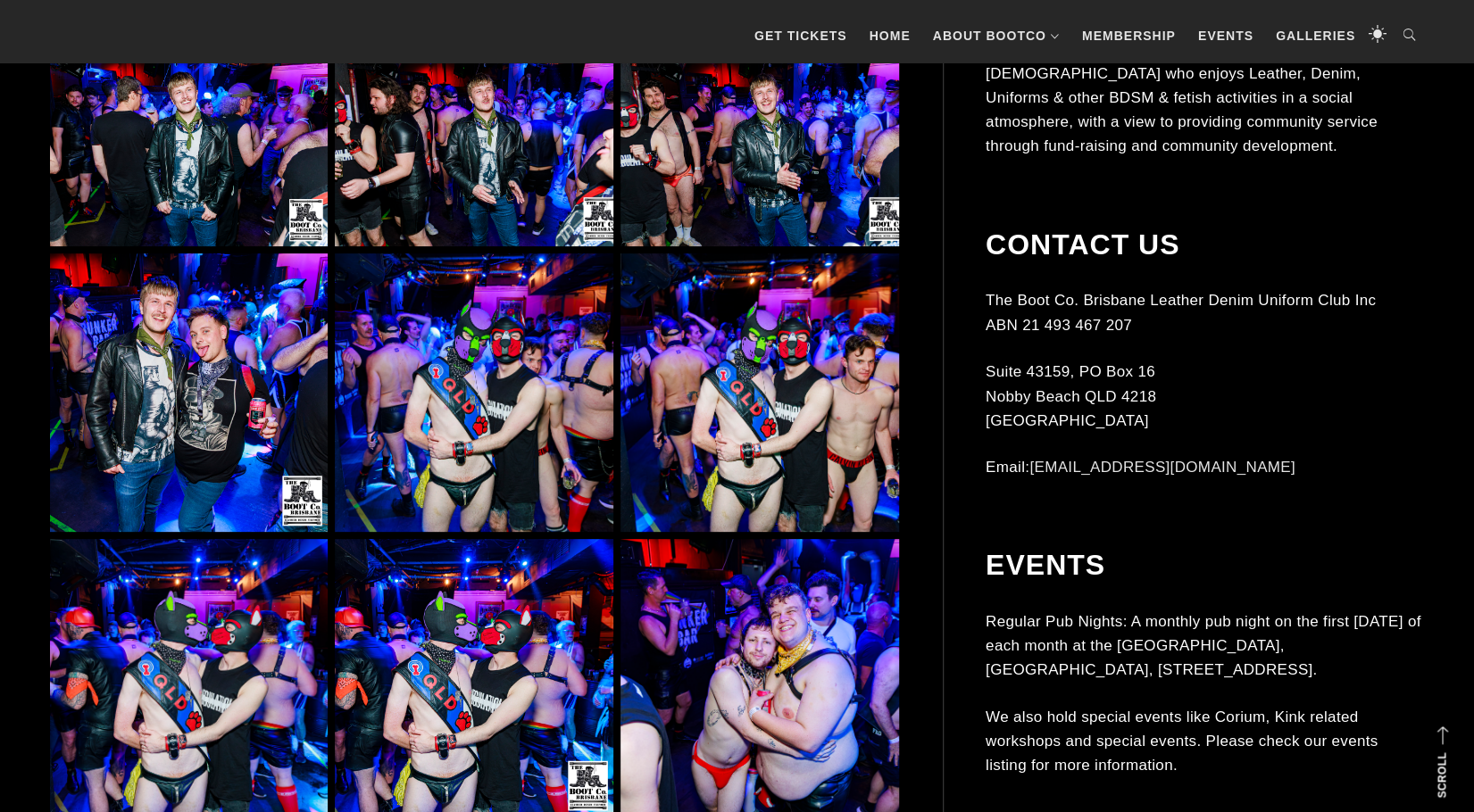
click at [785, 407] on img at bounding box center [759, 392] width 277 height 277
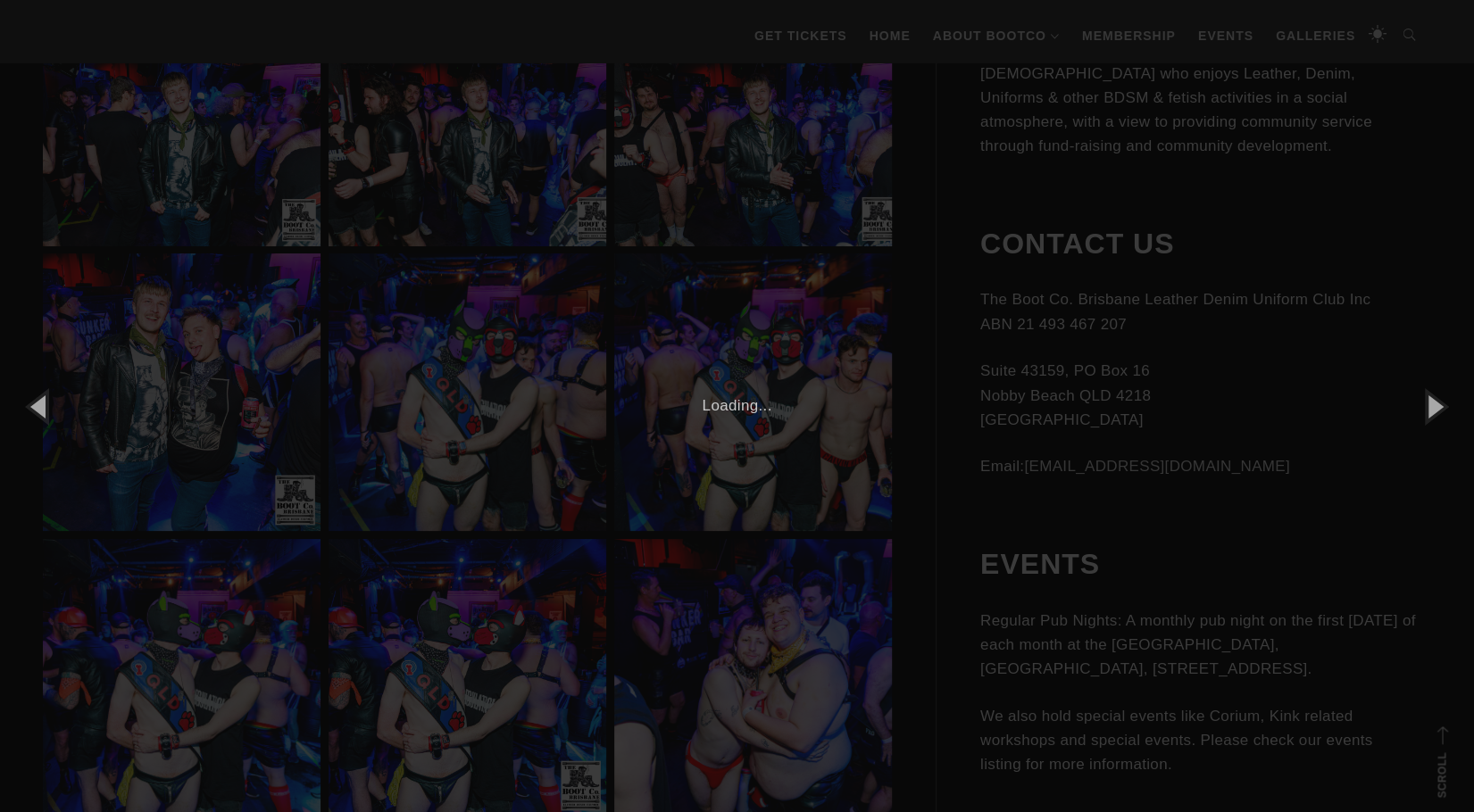
scroll to position [4550, 0]
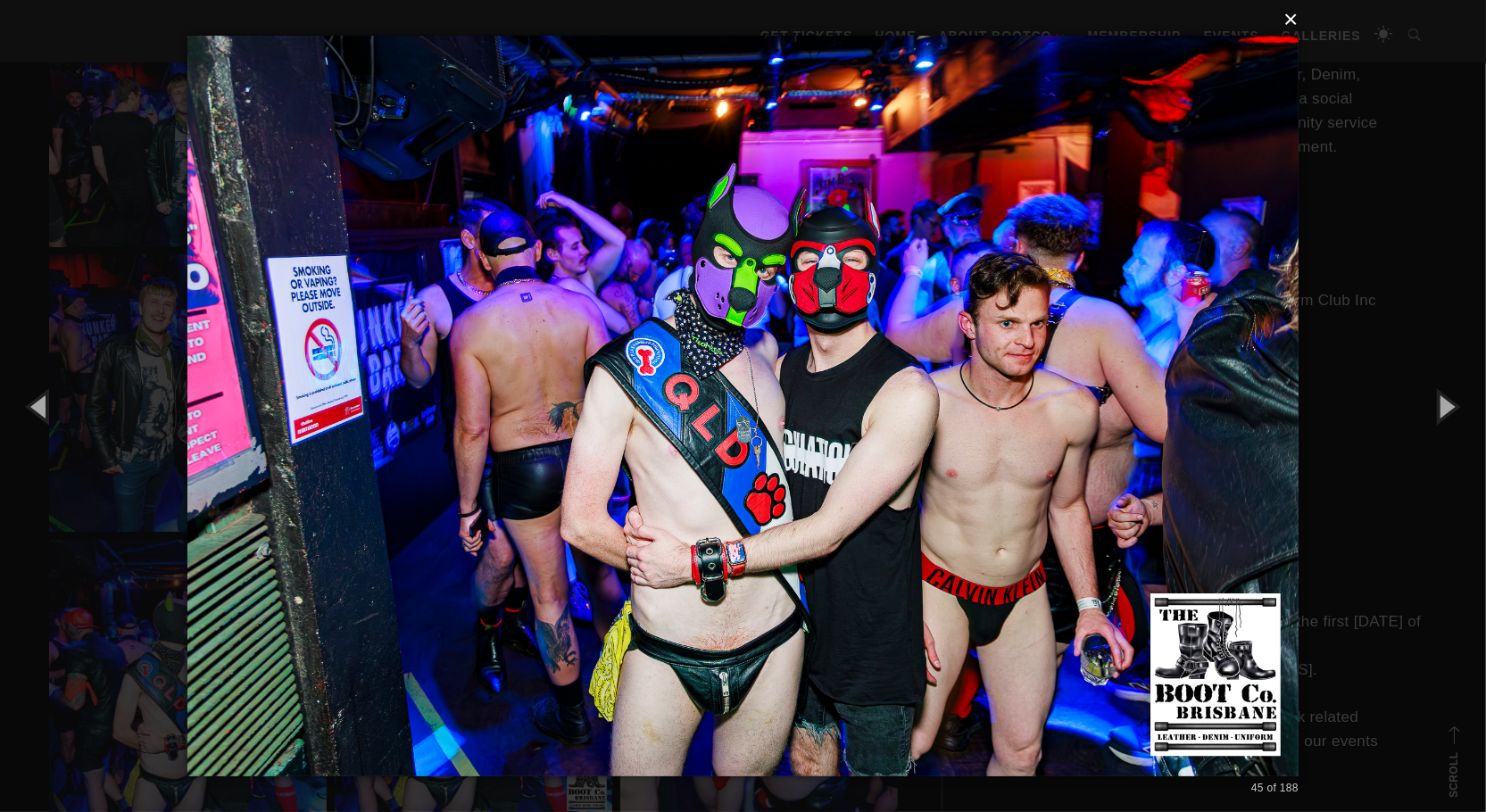
click at [1287, 21] on button "×" at bounding box center [748, 20] width 1111 height 39
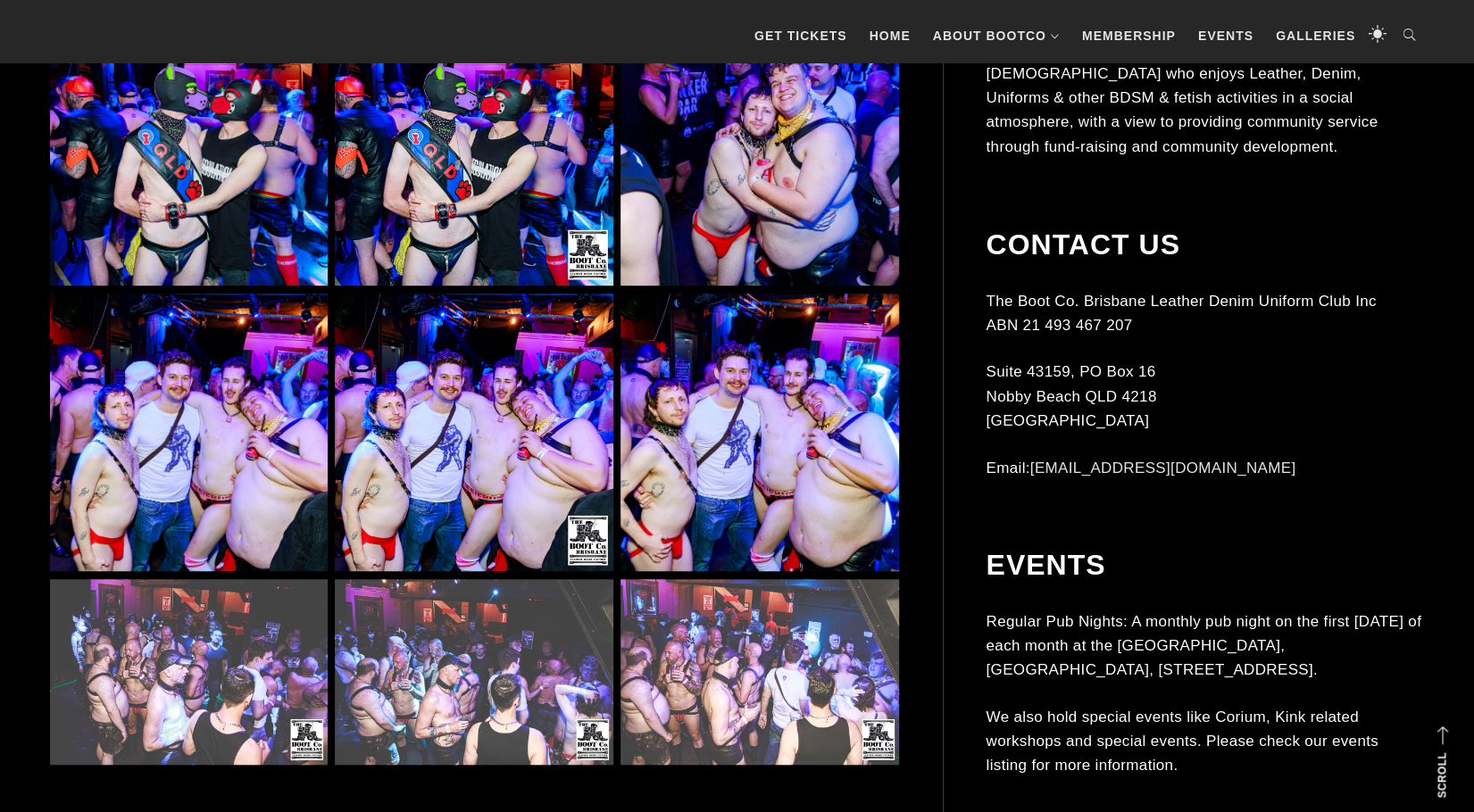
scroll to position [5086, 0]
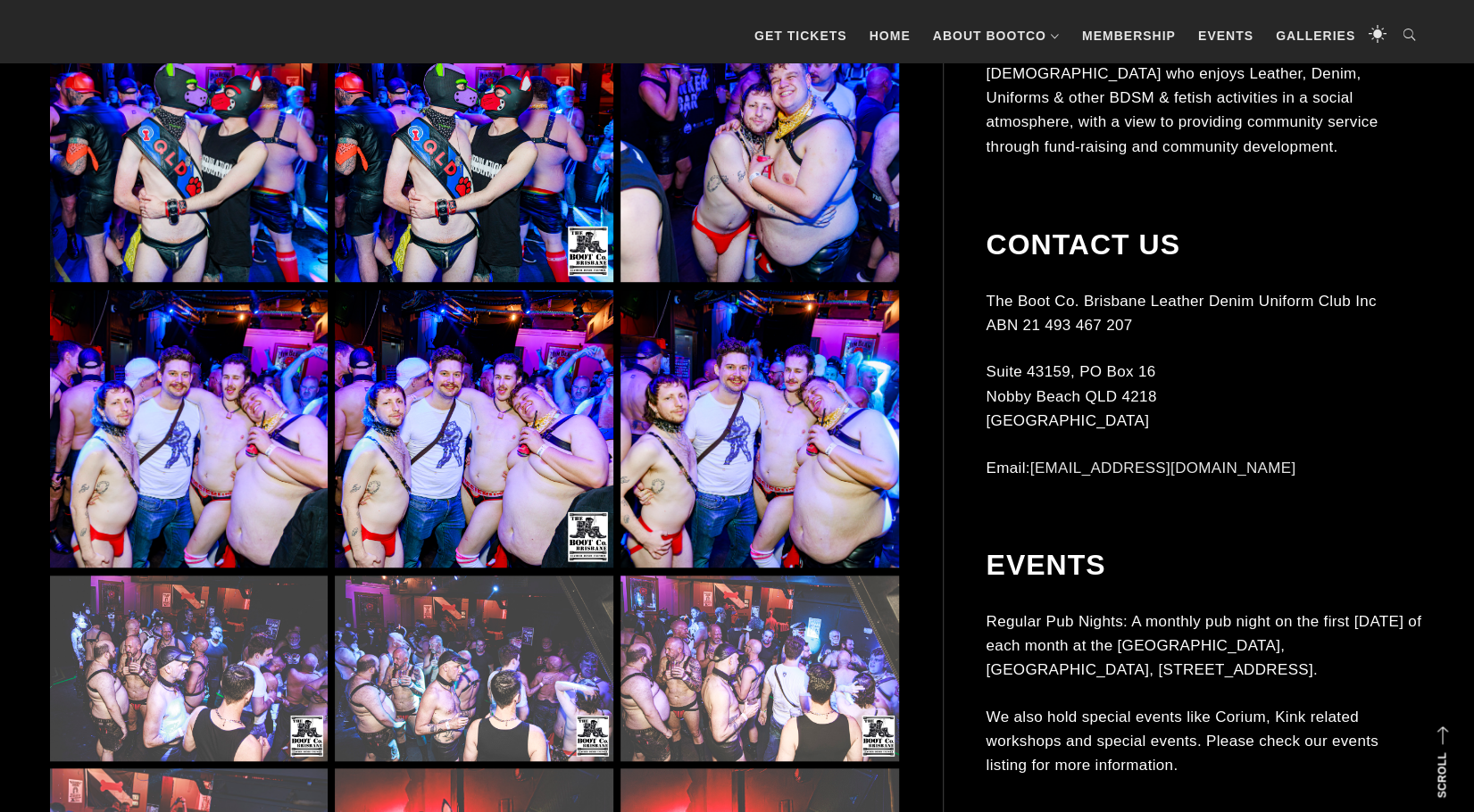
click at [531, 434] on img at bounding box center [473, 428] width 277 height 277
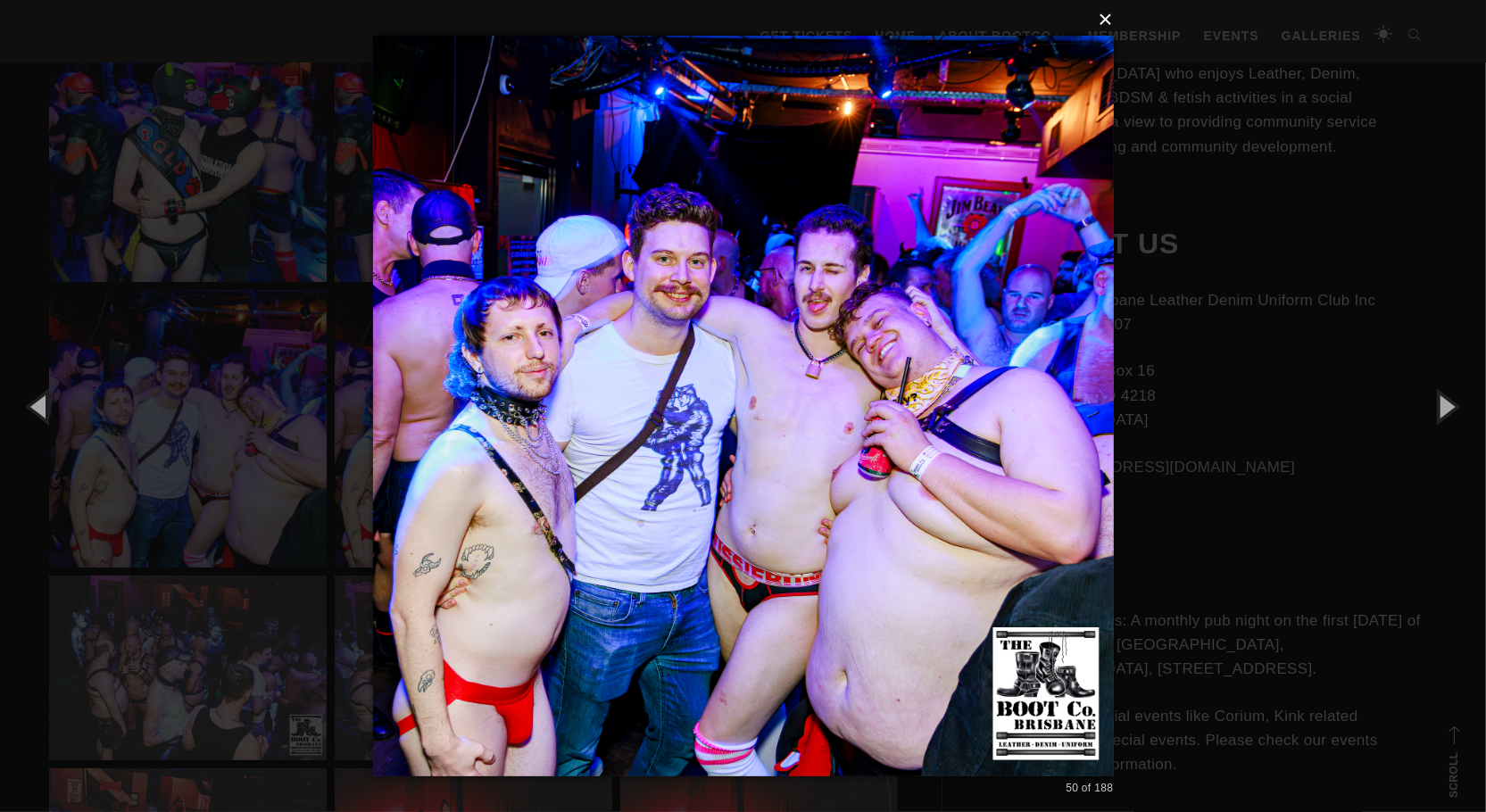
click at [1108, 22] on button "×" at bounding box center [749, 20] width 741 height 39
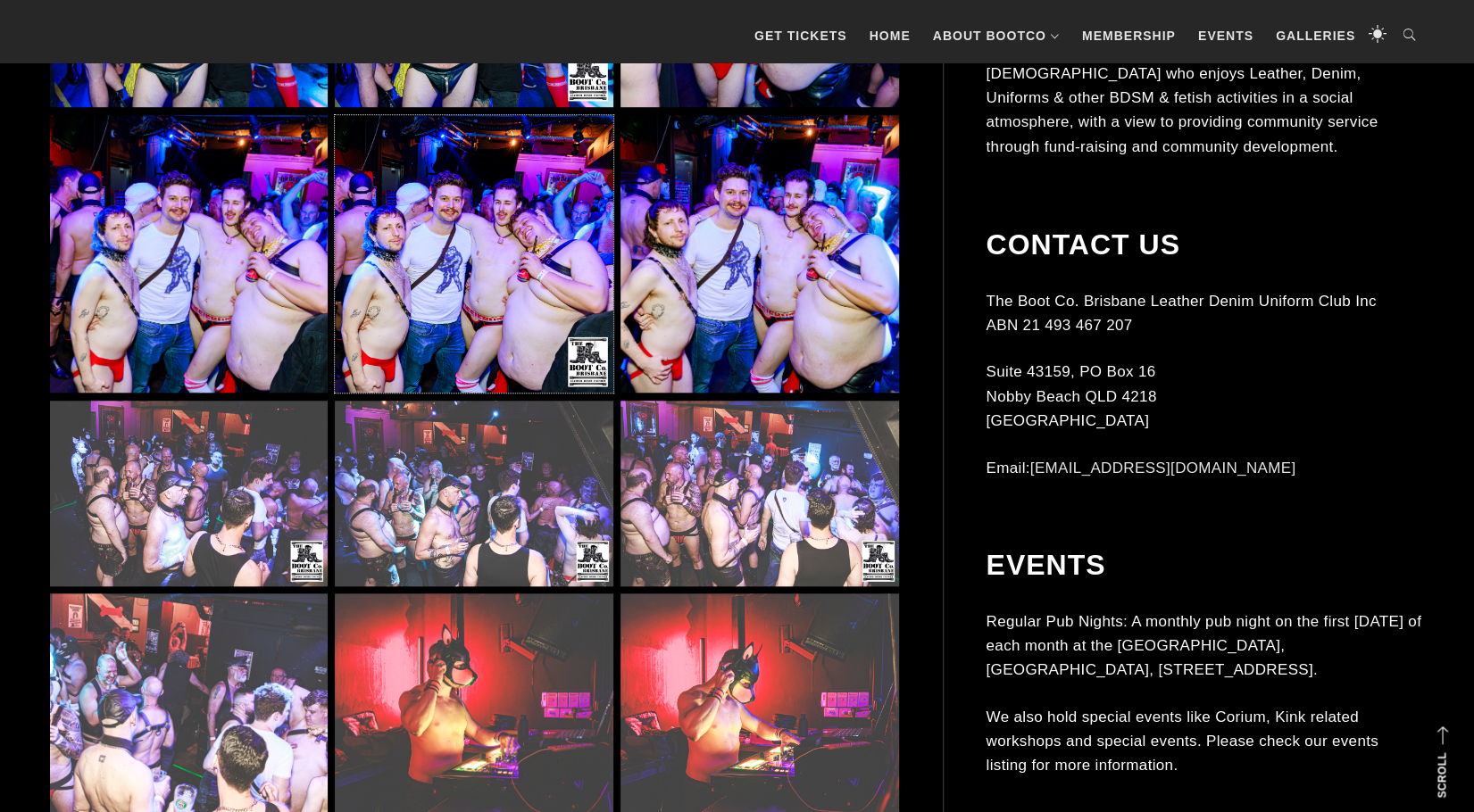
scroll to position [5264, 0]
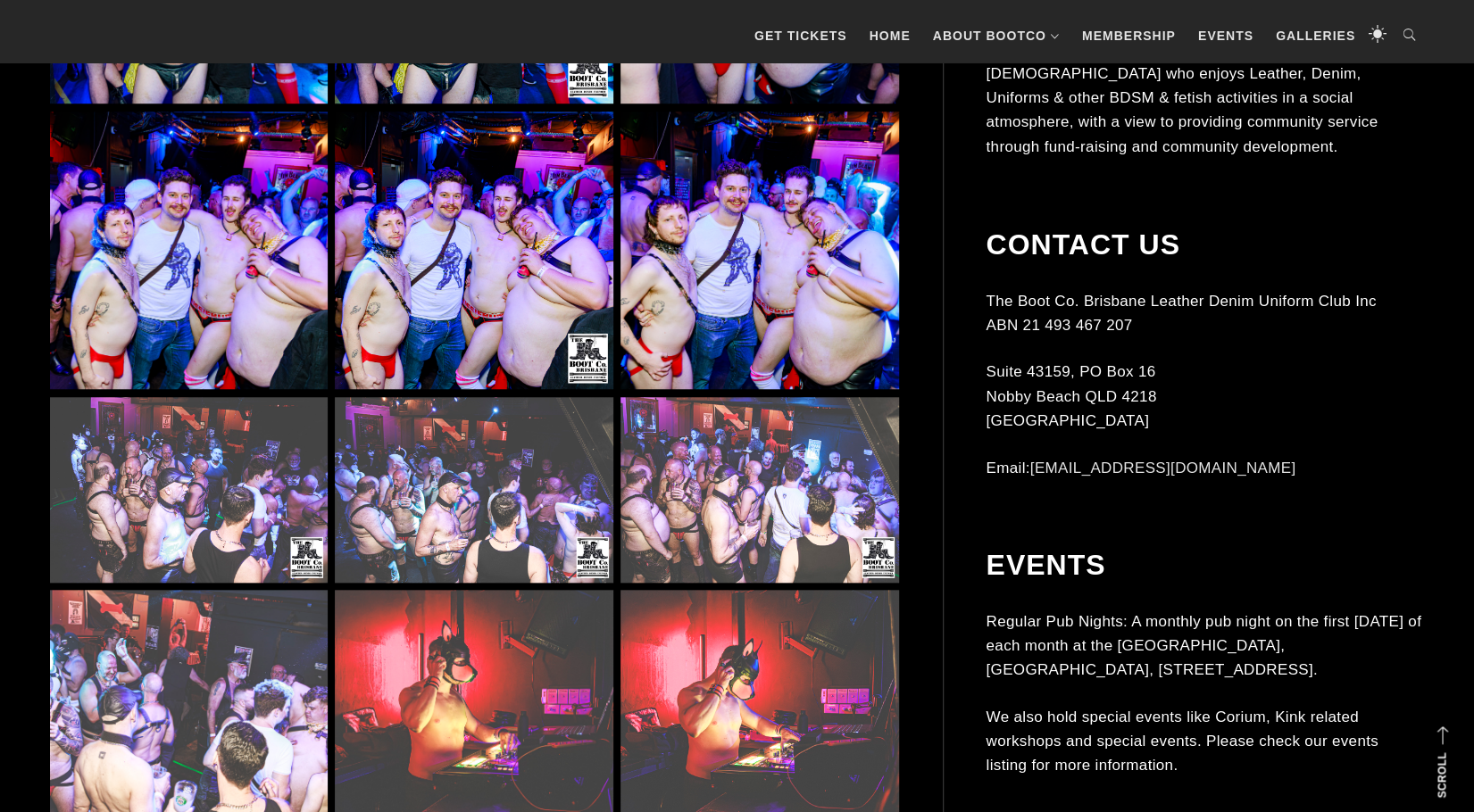
click at [722, 466] on img at bounding box center [759, 490] width 277 height 186
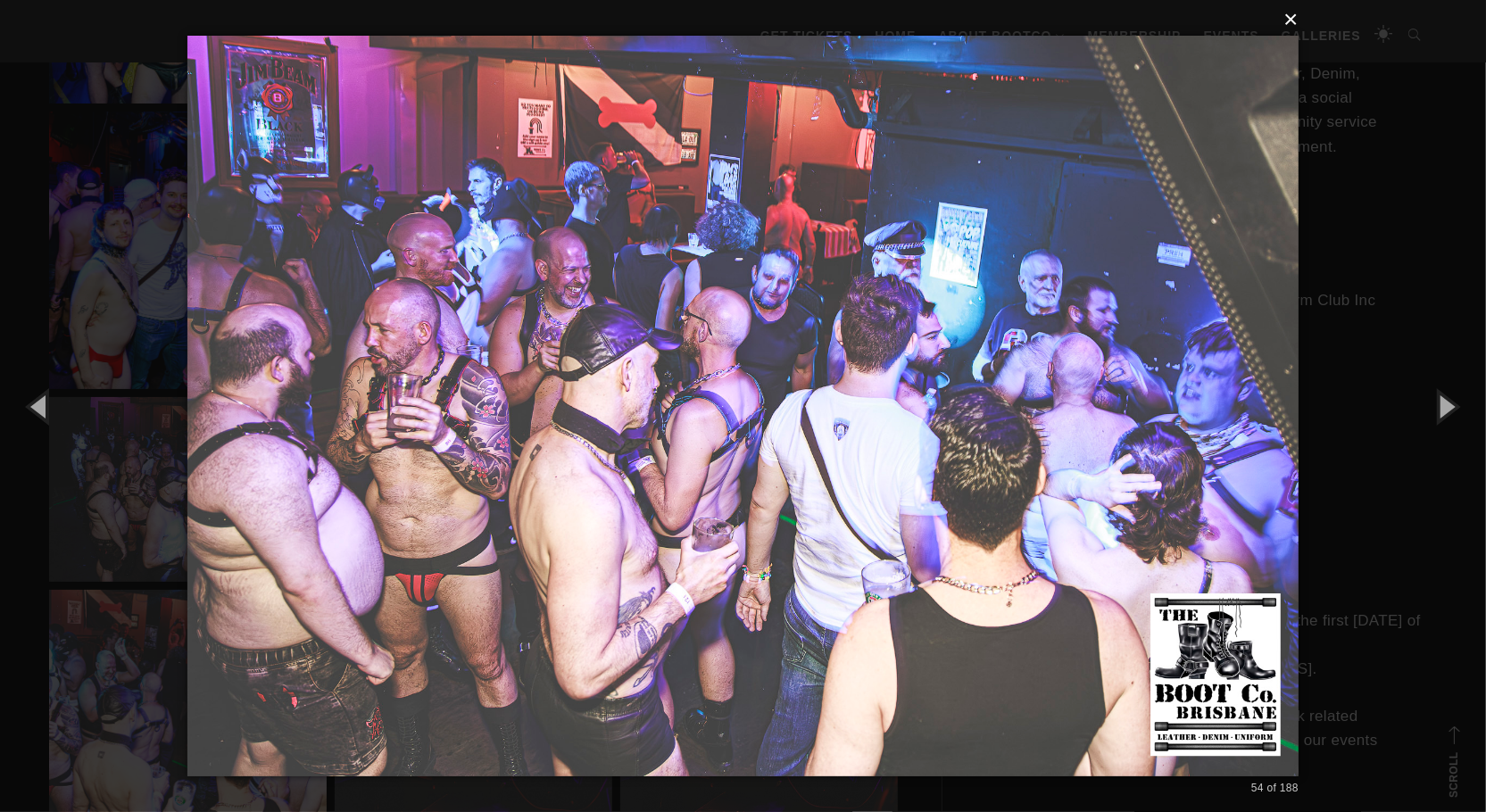
click at [1294, 20] on button "×" at bounding box center [748, 20] width 1111 height 39
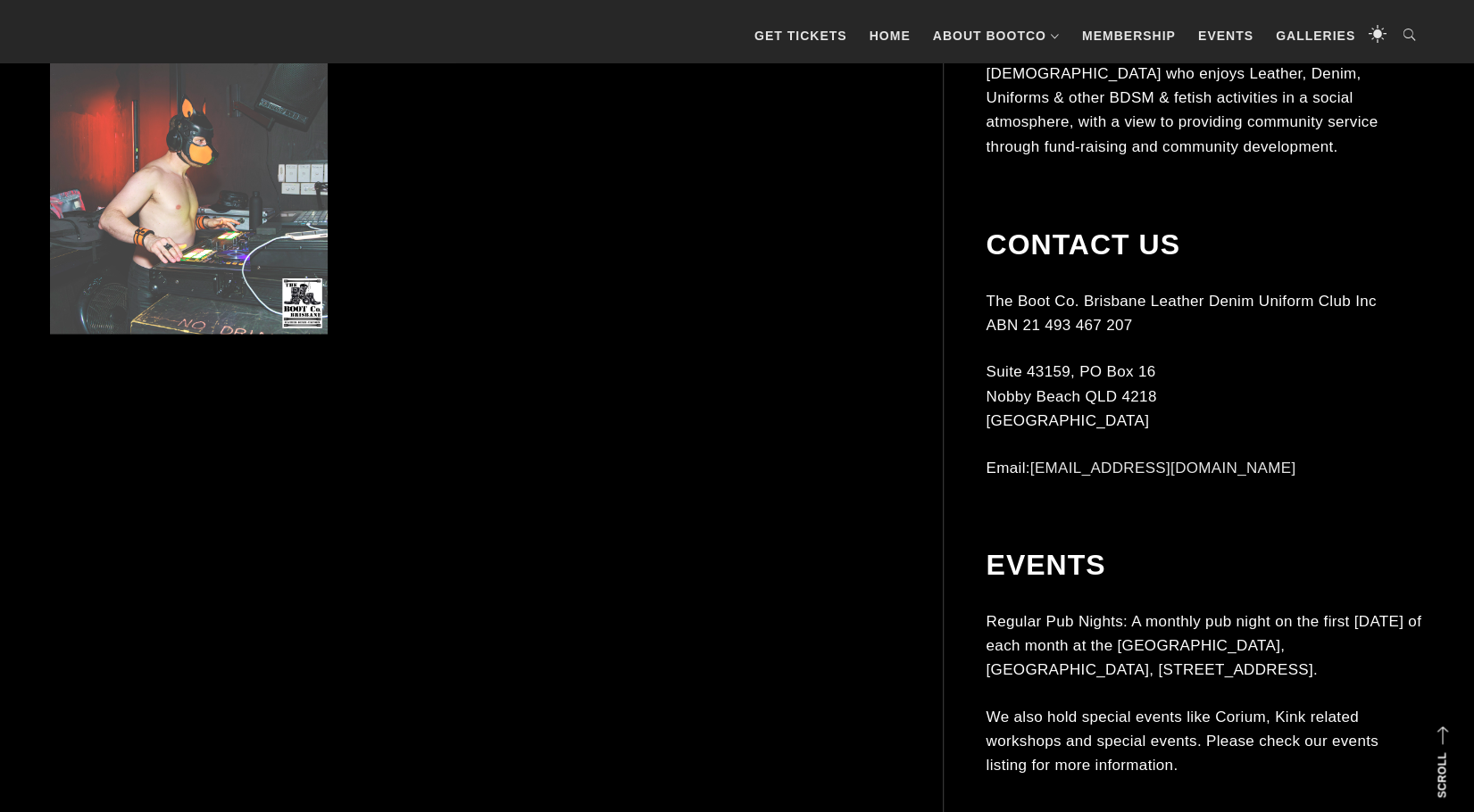
scroll to position [6424, 0]
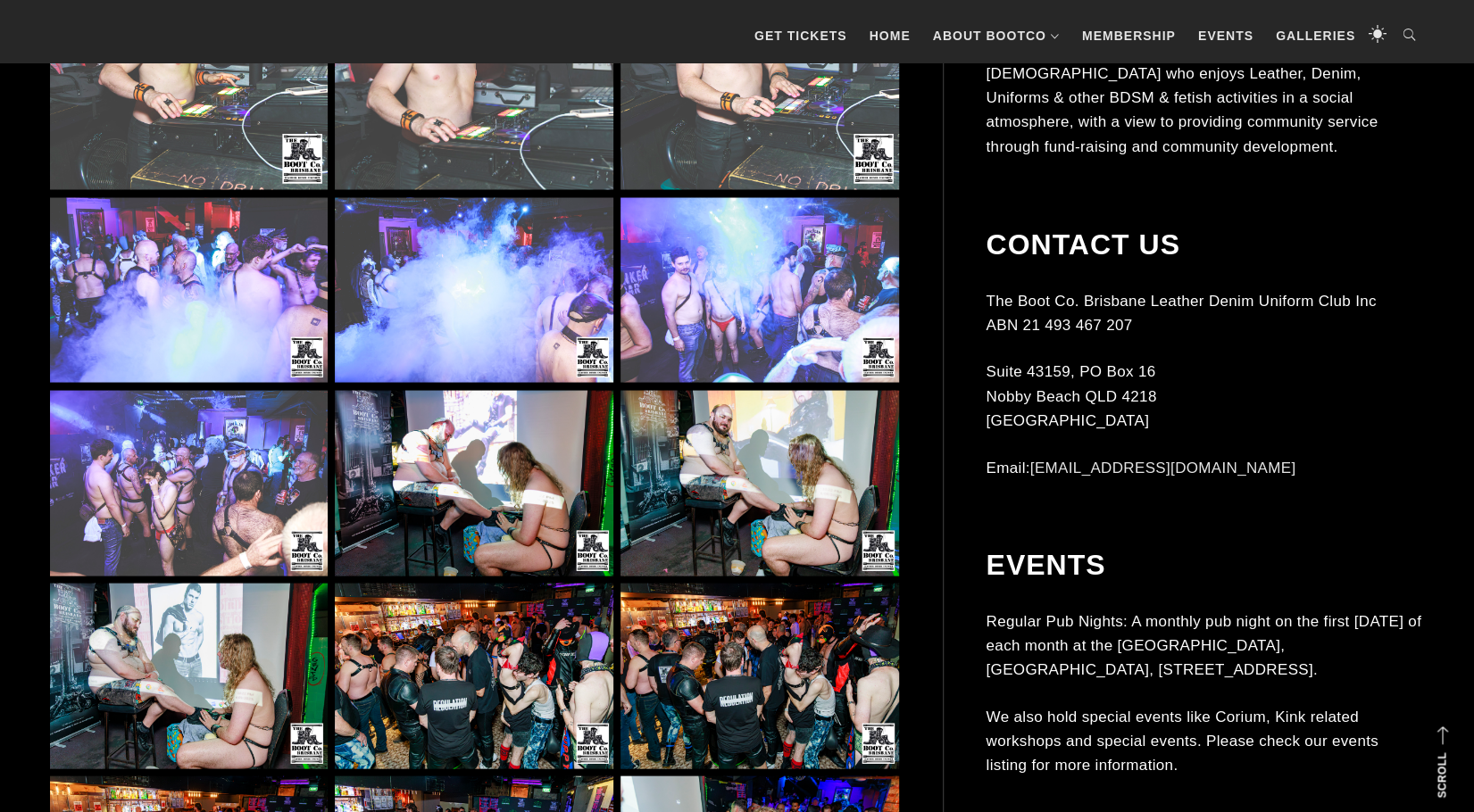
click at [238, 497] on img at bounding box center [189, 483] width 277 height 186
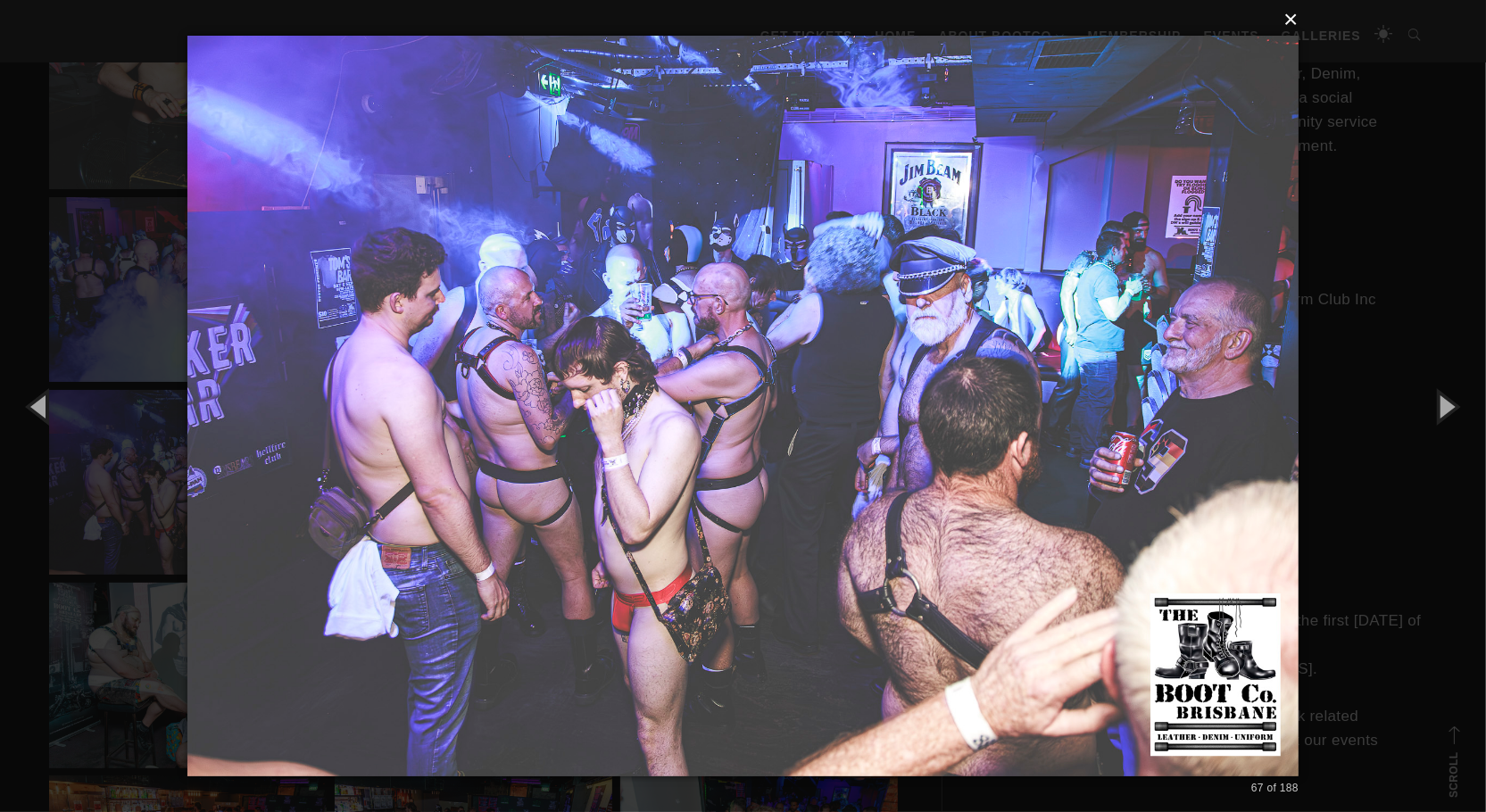
click at [1290, 22] on button "×" at bounding box center [748, 20] width 1111 height 39
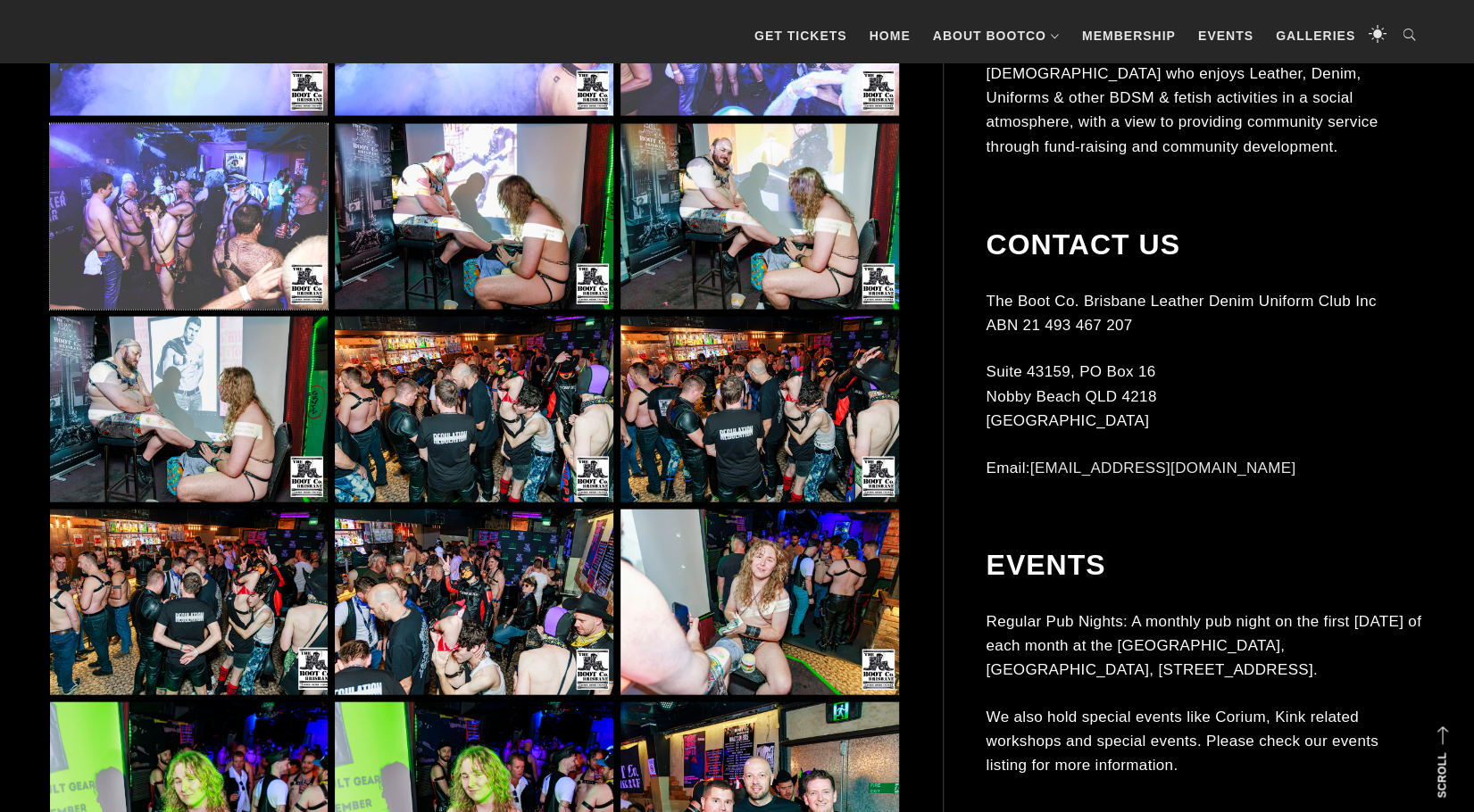
scroll to position [6781, 0]
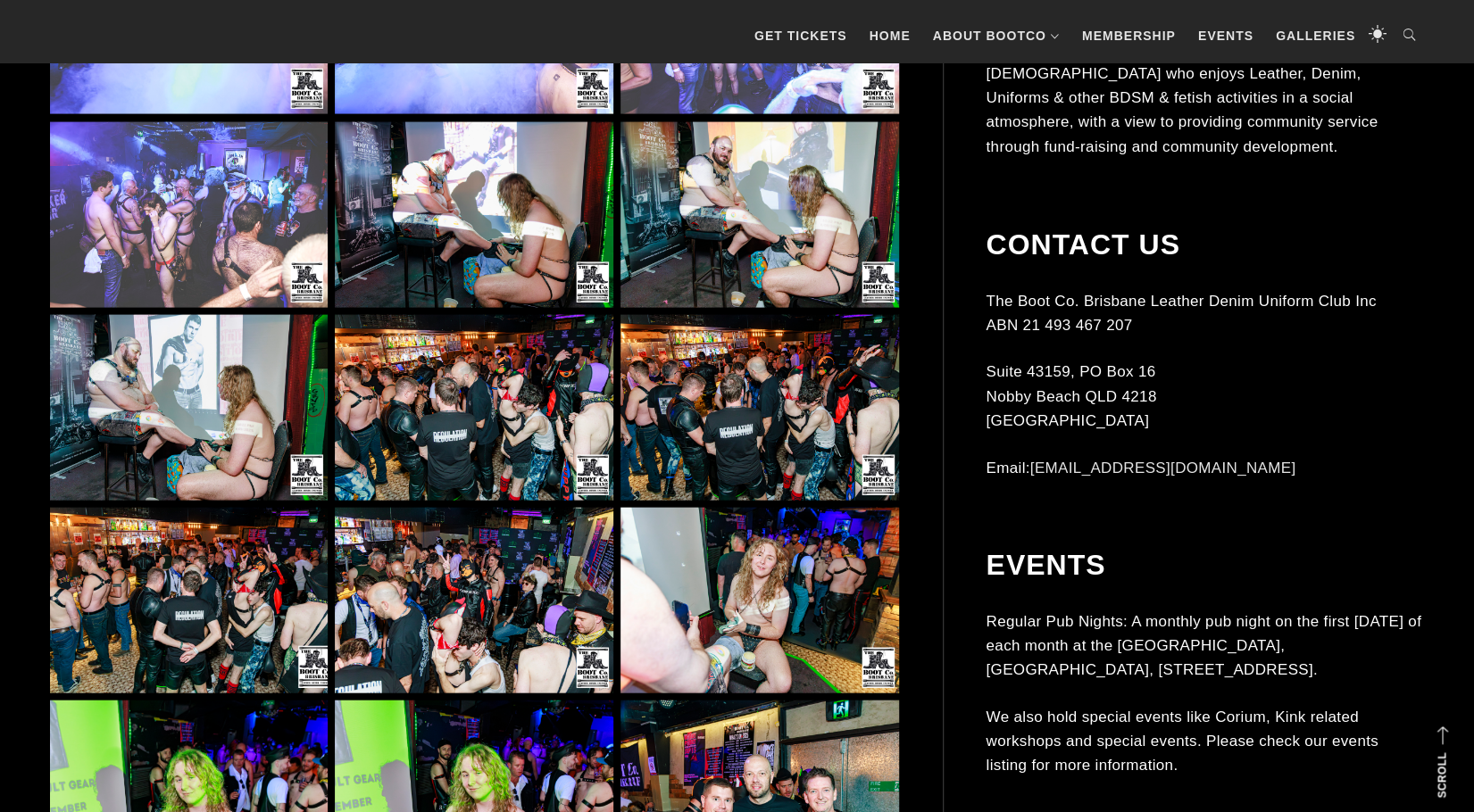
click at [479, 417] on img at bounding box center [473, 407] width 277 height 186
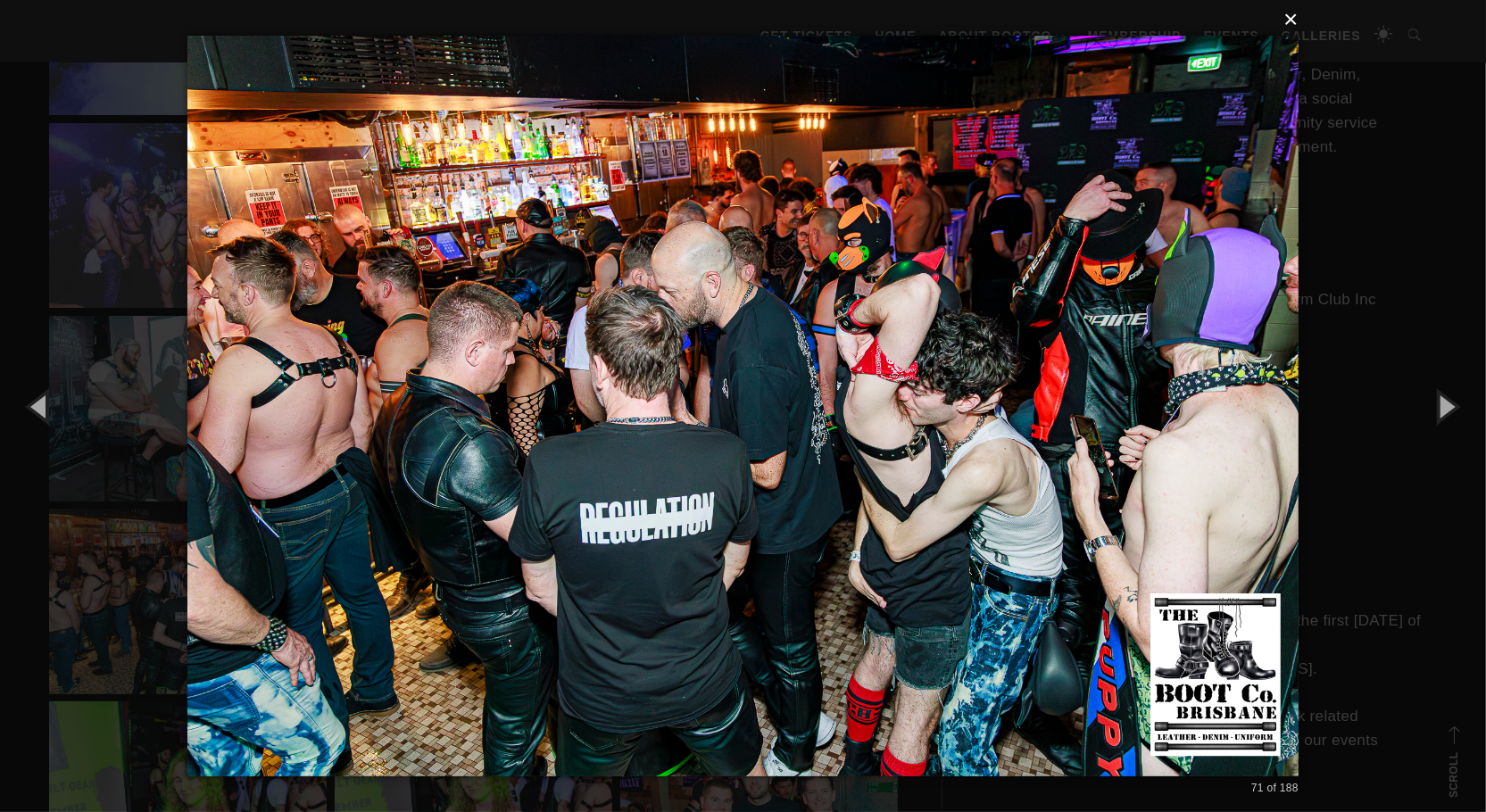
click at [1296, 17] on button "×" at bounding box center [748, 20] width 1111 height 39
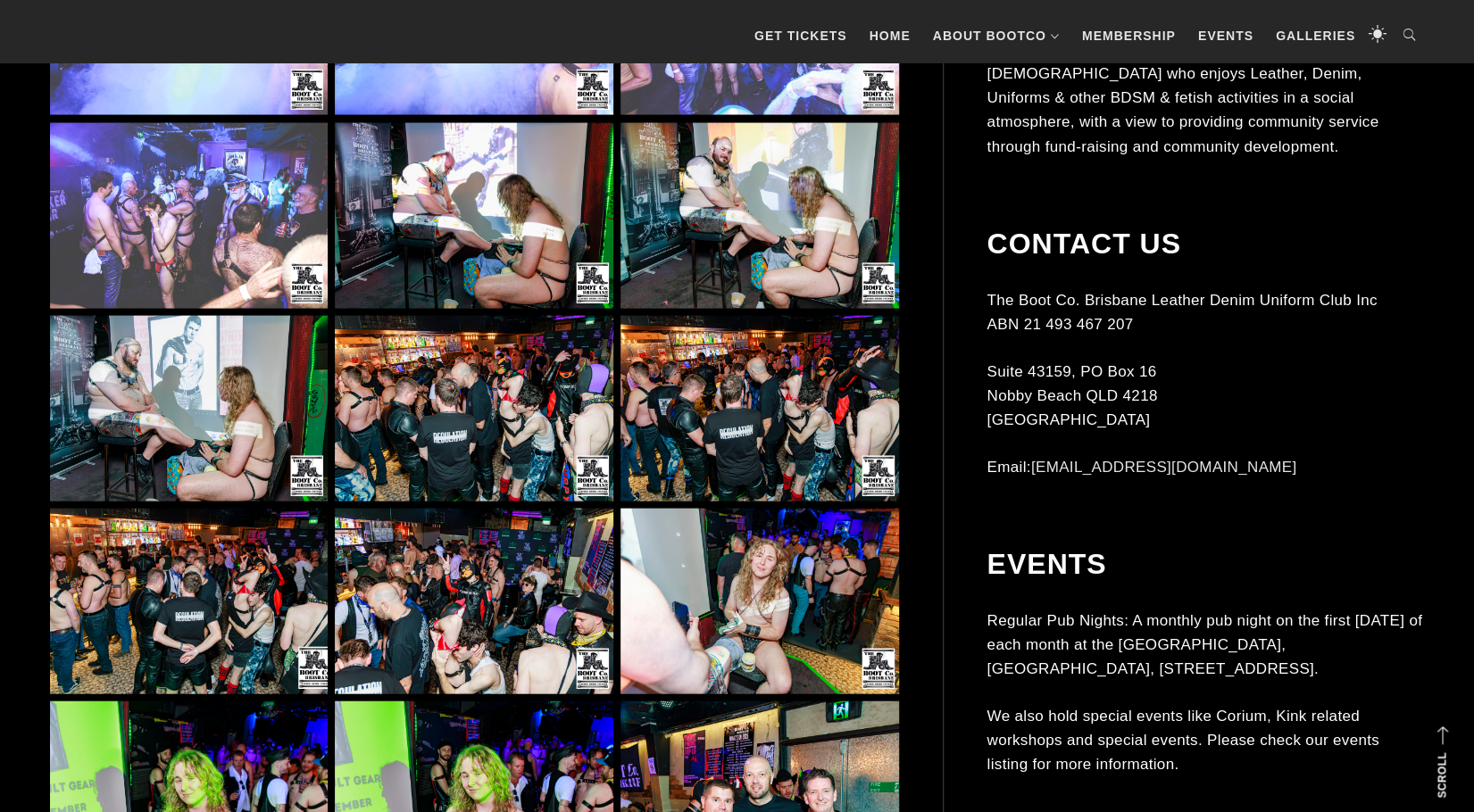
click at [762, 576] on img at bounding box center [759, 601] width 277 height 186
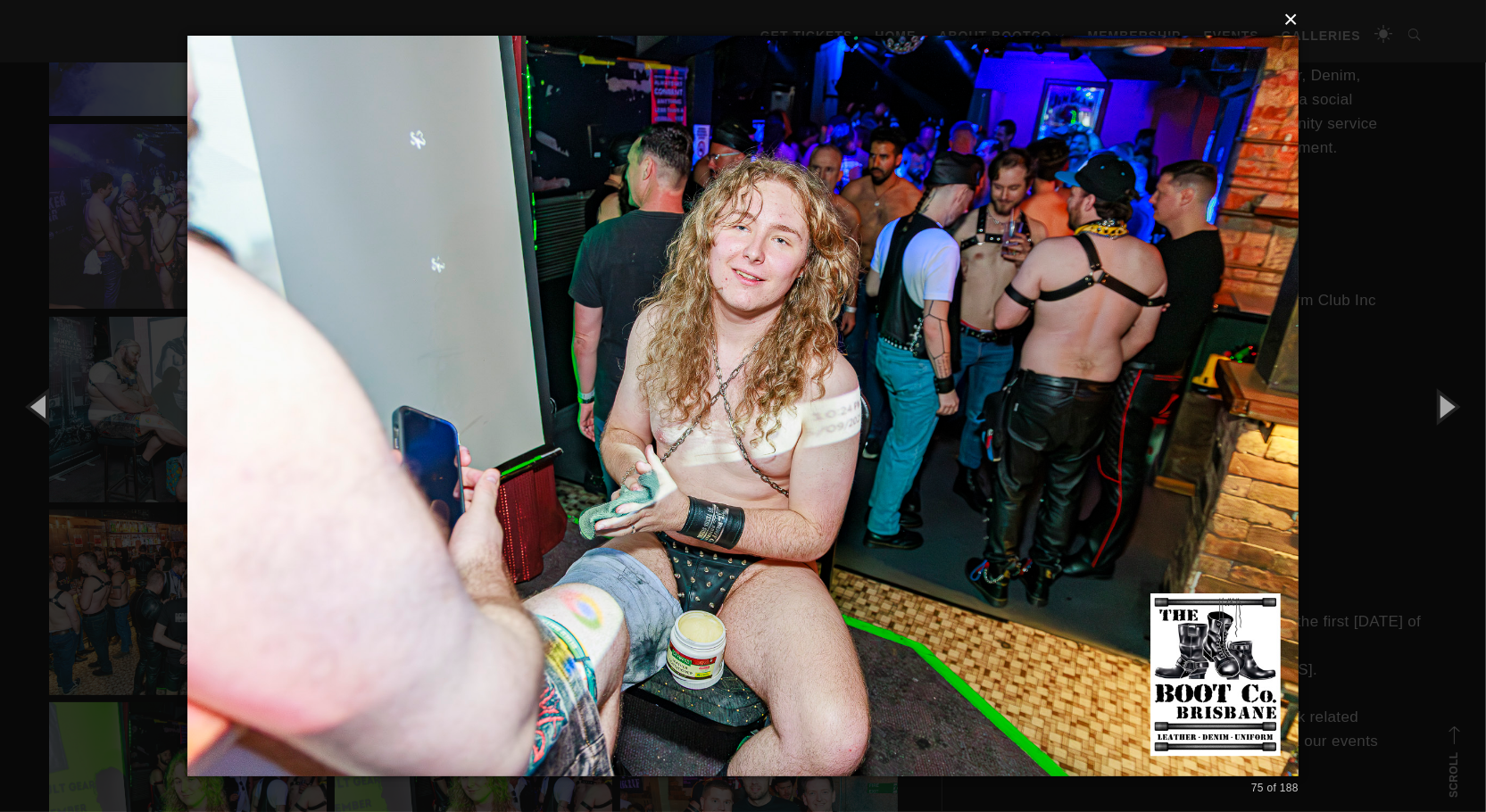
click at [1294, 23] on button "×" at bounding box center [748, 20] width 1111 height 39
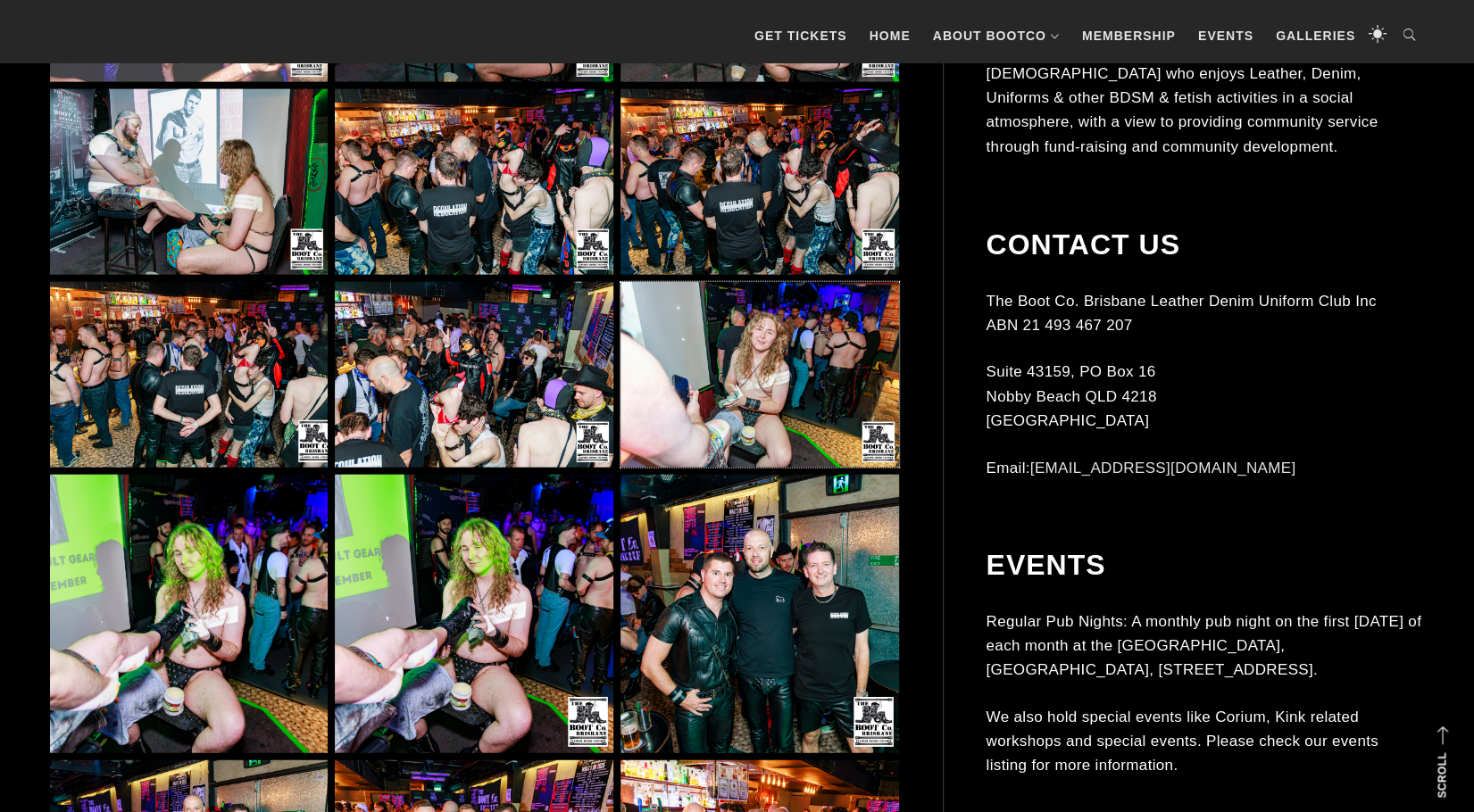
scroll to position [7047, 0]
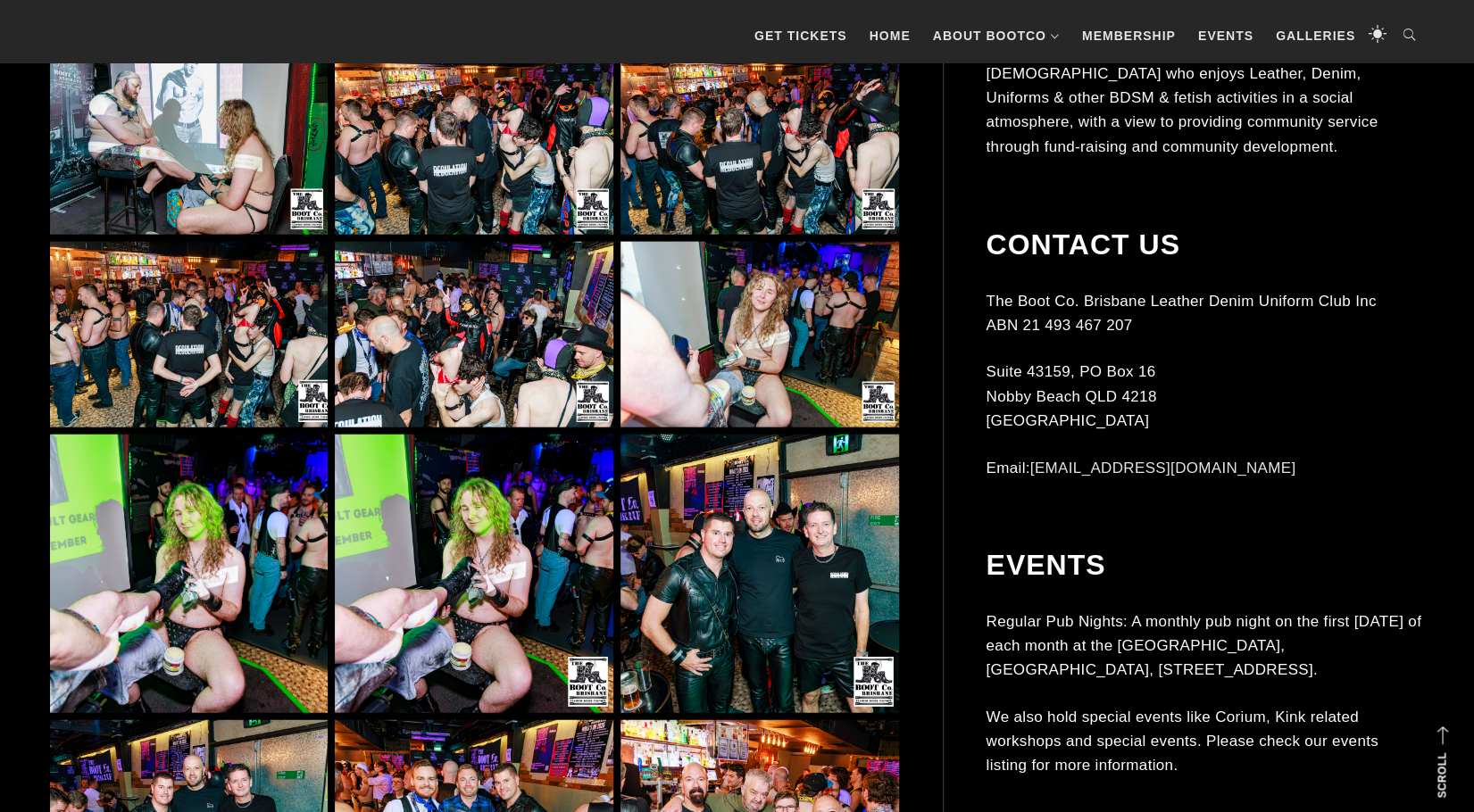
click at [459, 333] on img at bounding box center [473, 335] width 277 height 186
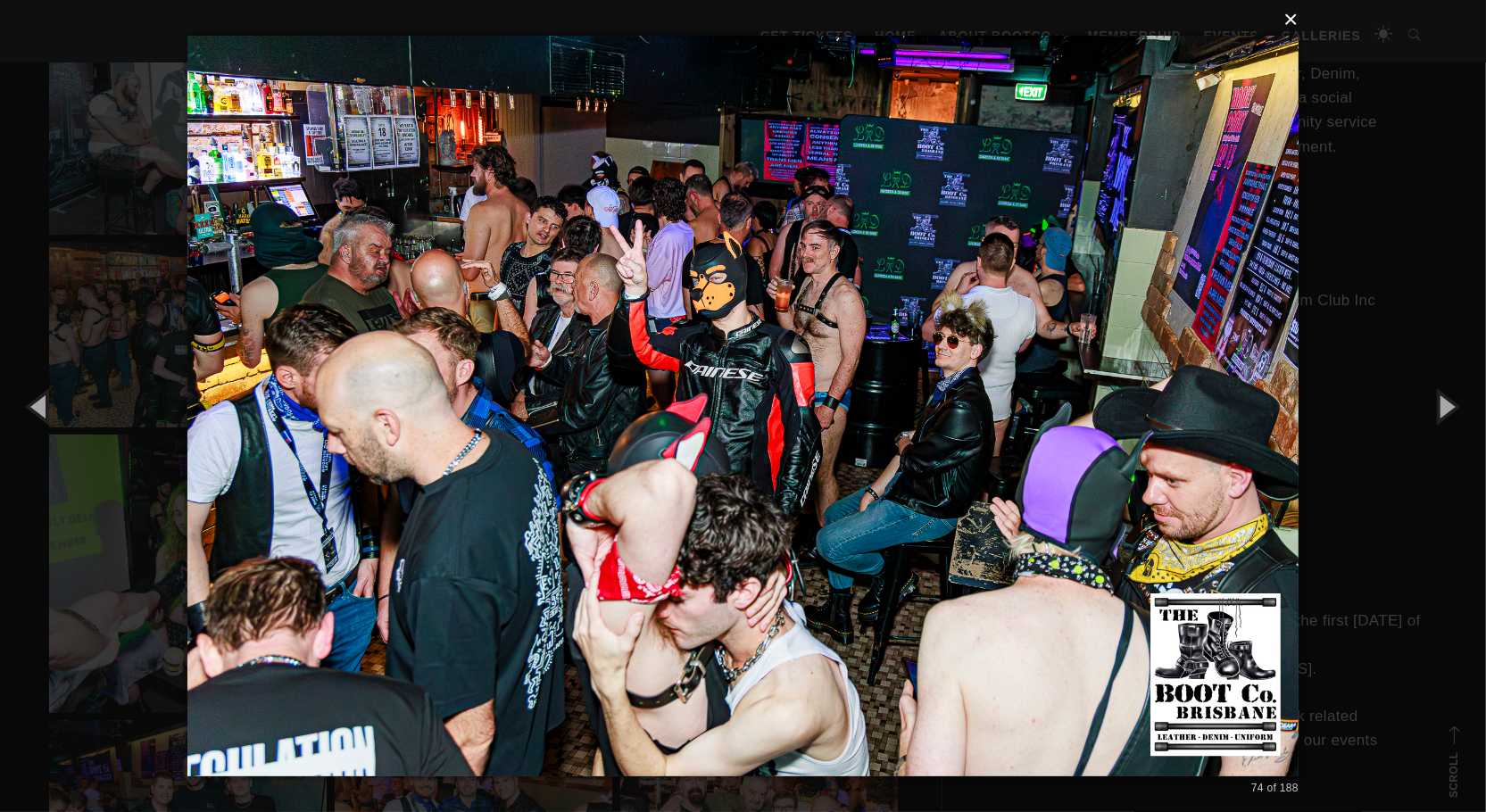
click at [1294, 18] on button "×" at bounding box center [748, 20] width 1111 height 39
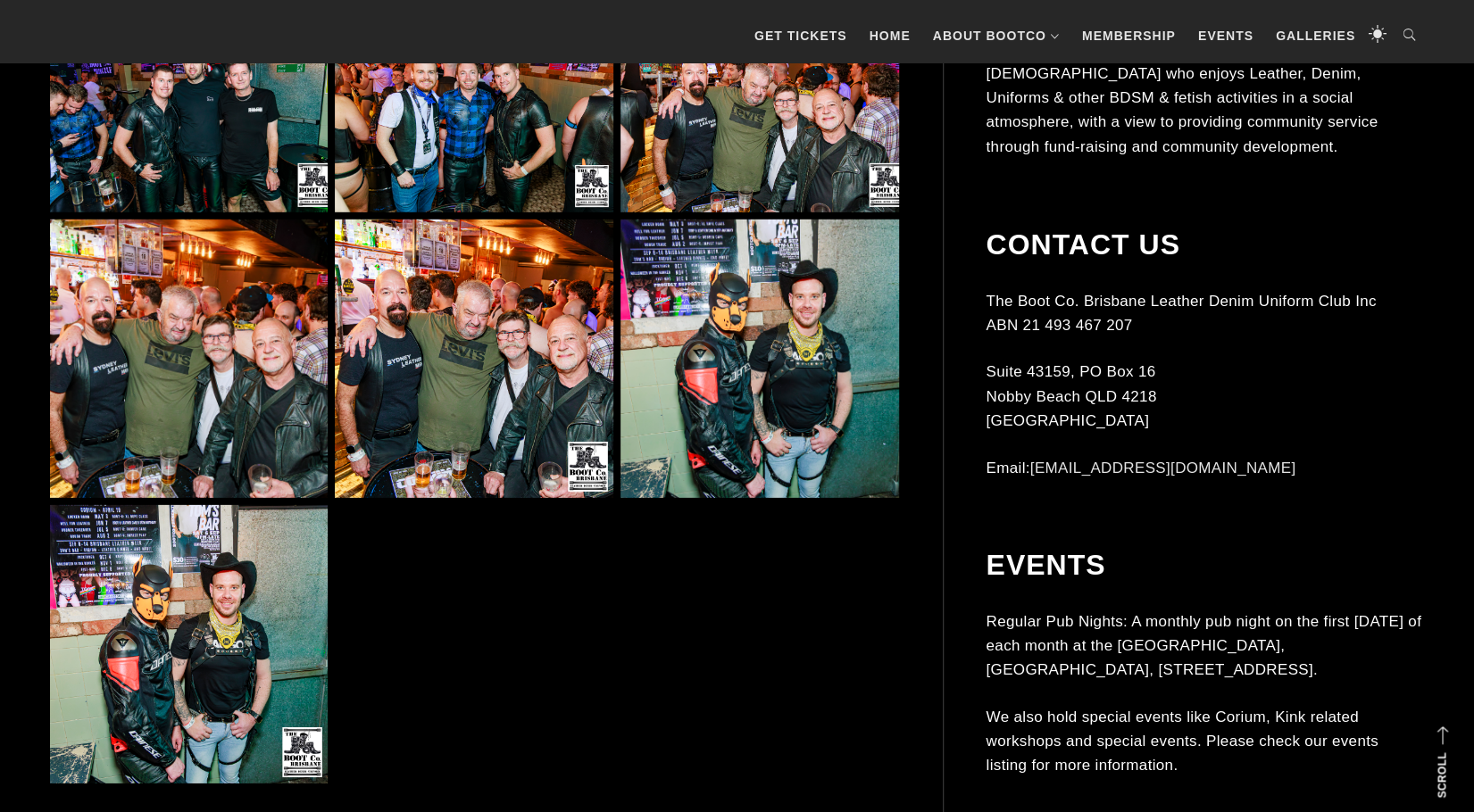
scroll to position [7761, 0]
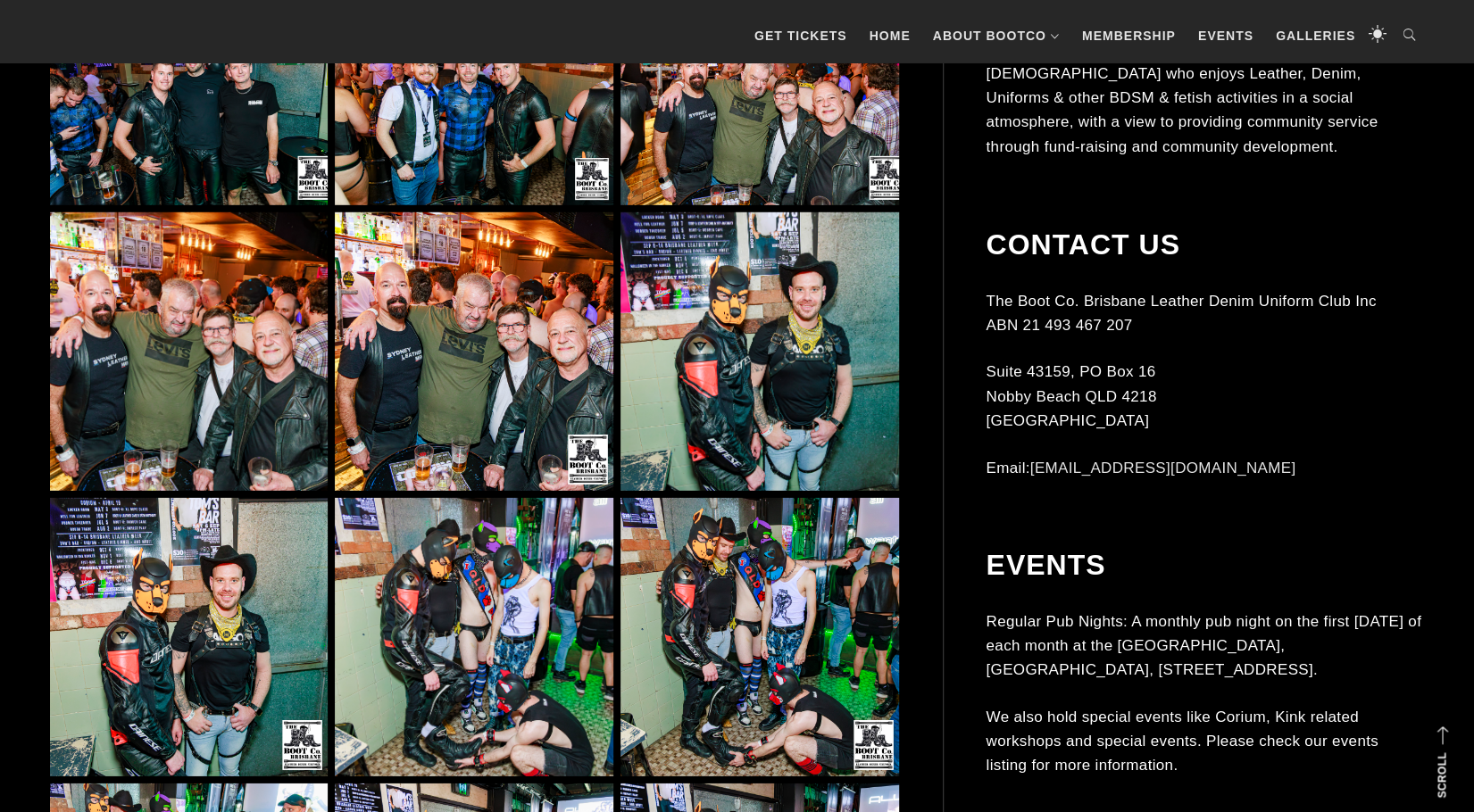
click at [472, 383] on img at bounding box center [473, 351] width 277 height 277
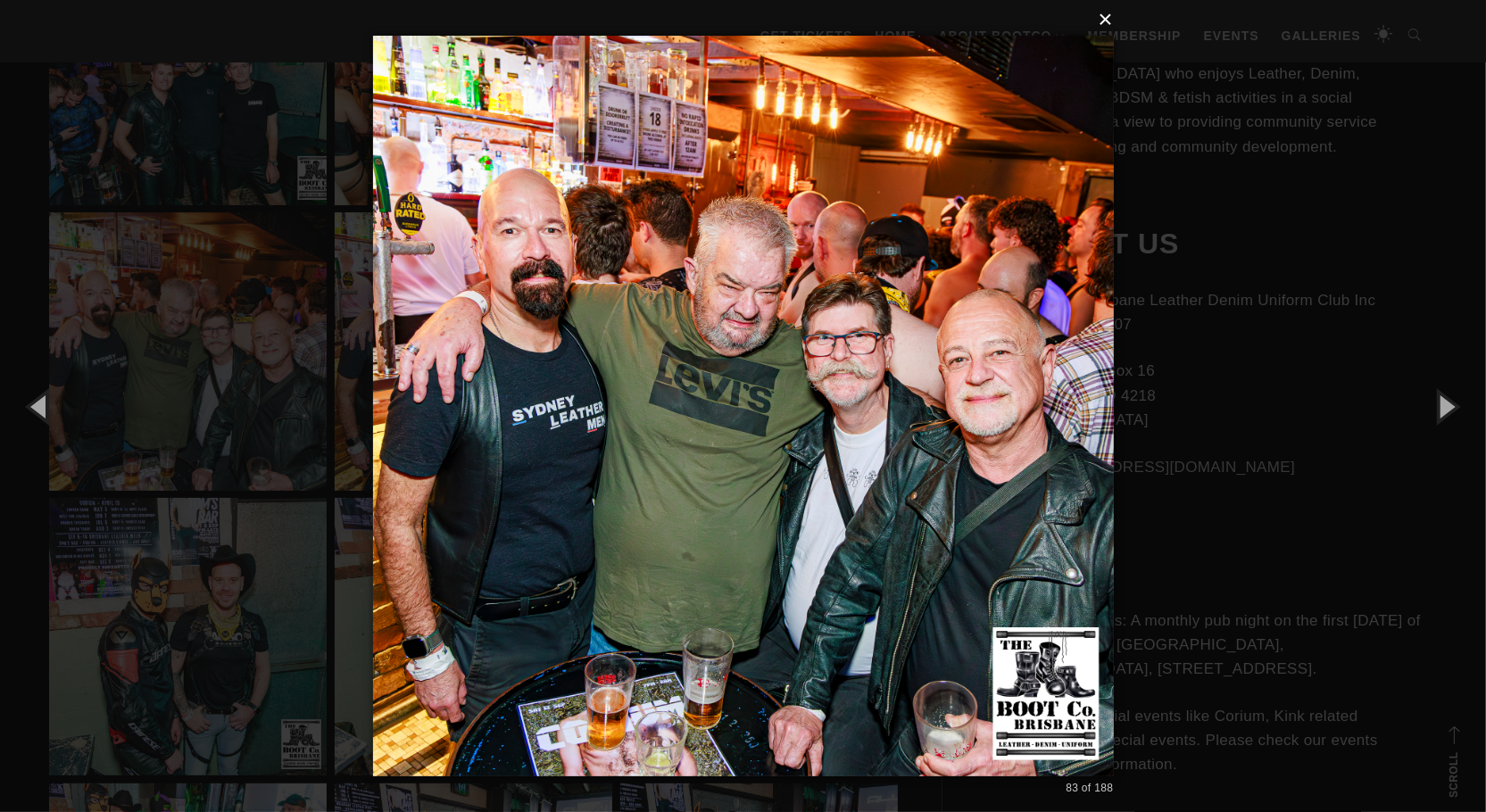
click at [1104, 13] on button "×" at bounding box center [749, 20] width 741 height 39
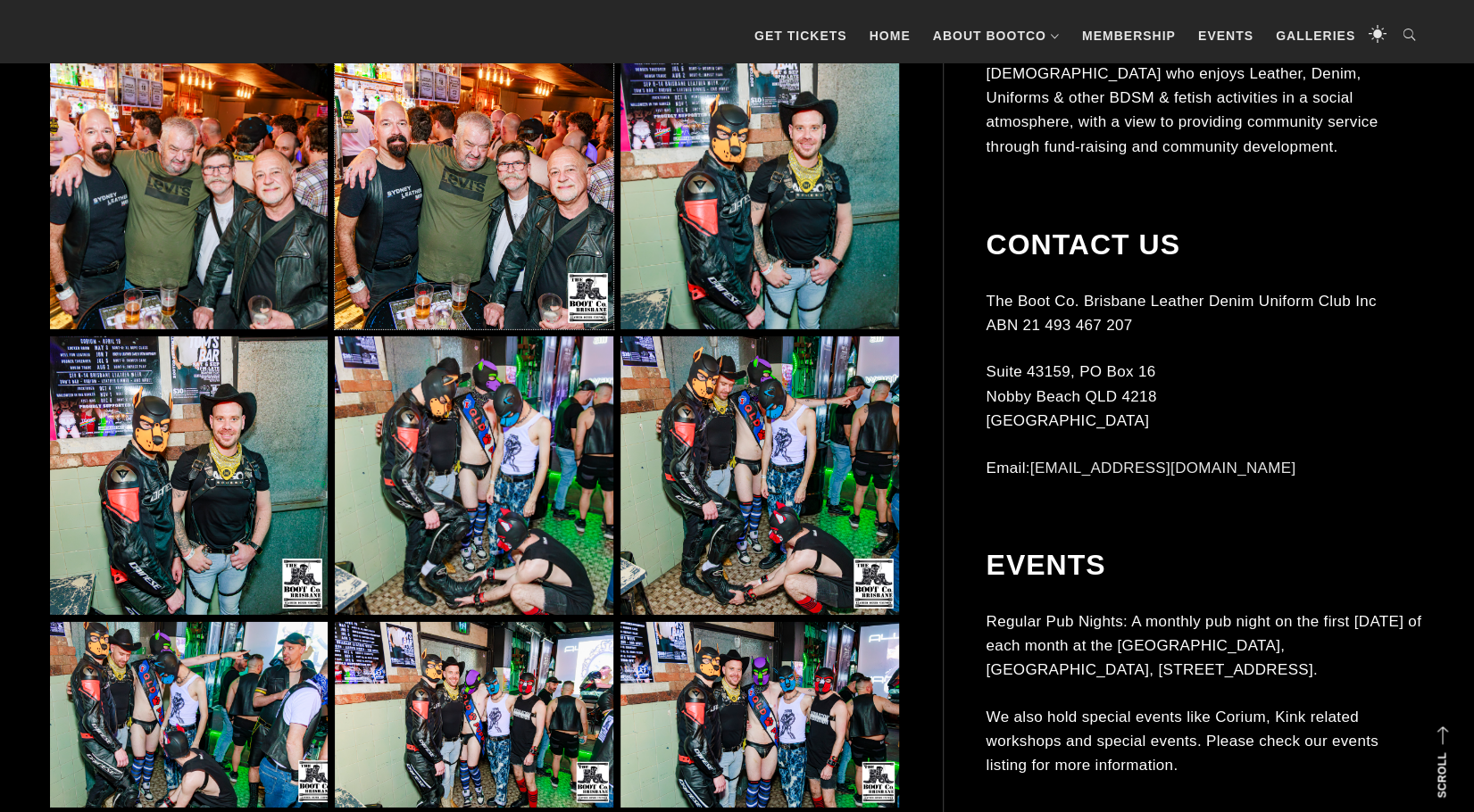
scroll to position [7940, 0]
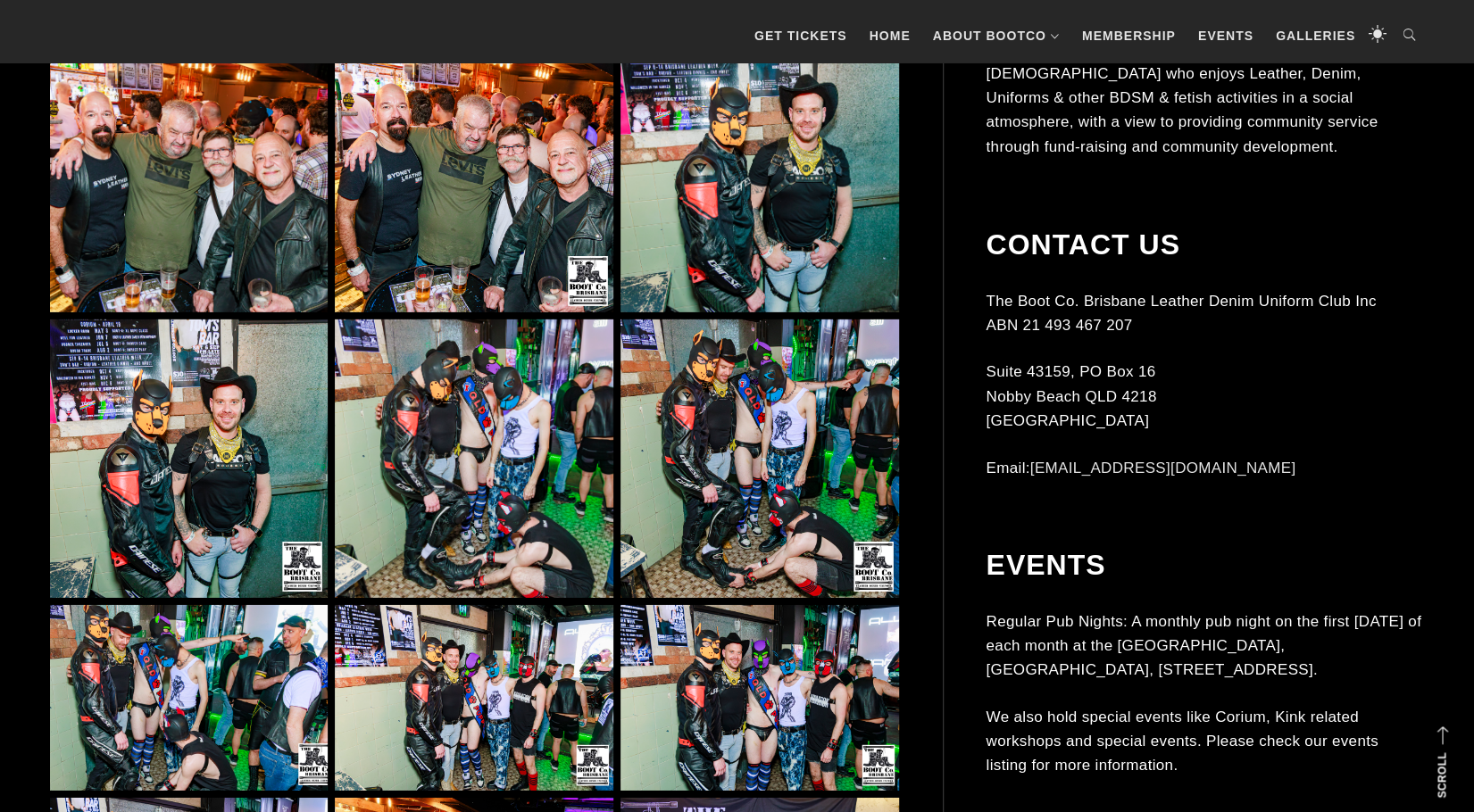
click at [570, 449] on img at bounding box center [473, 458] width 277 height 277
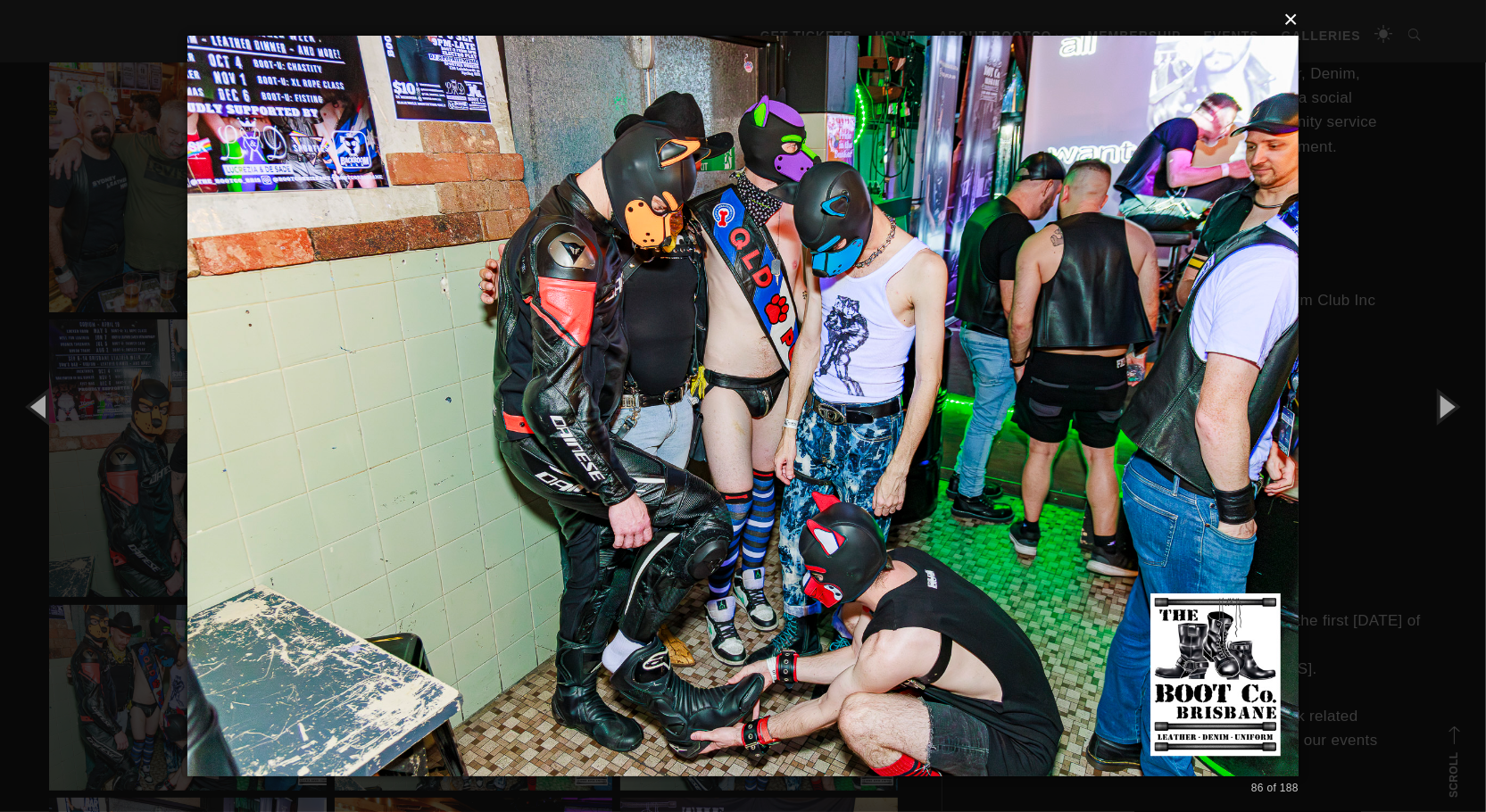
click at [1292, 22] on button "×" at bounding box center [748, 20] width 1111 height 39
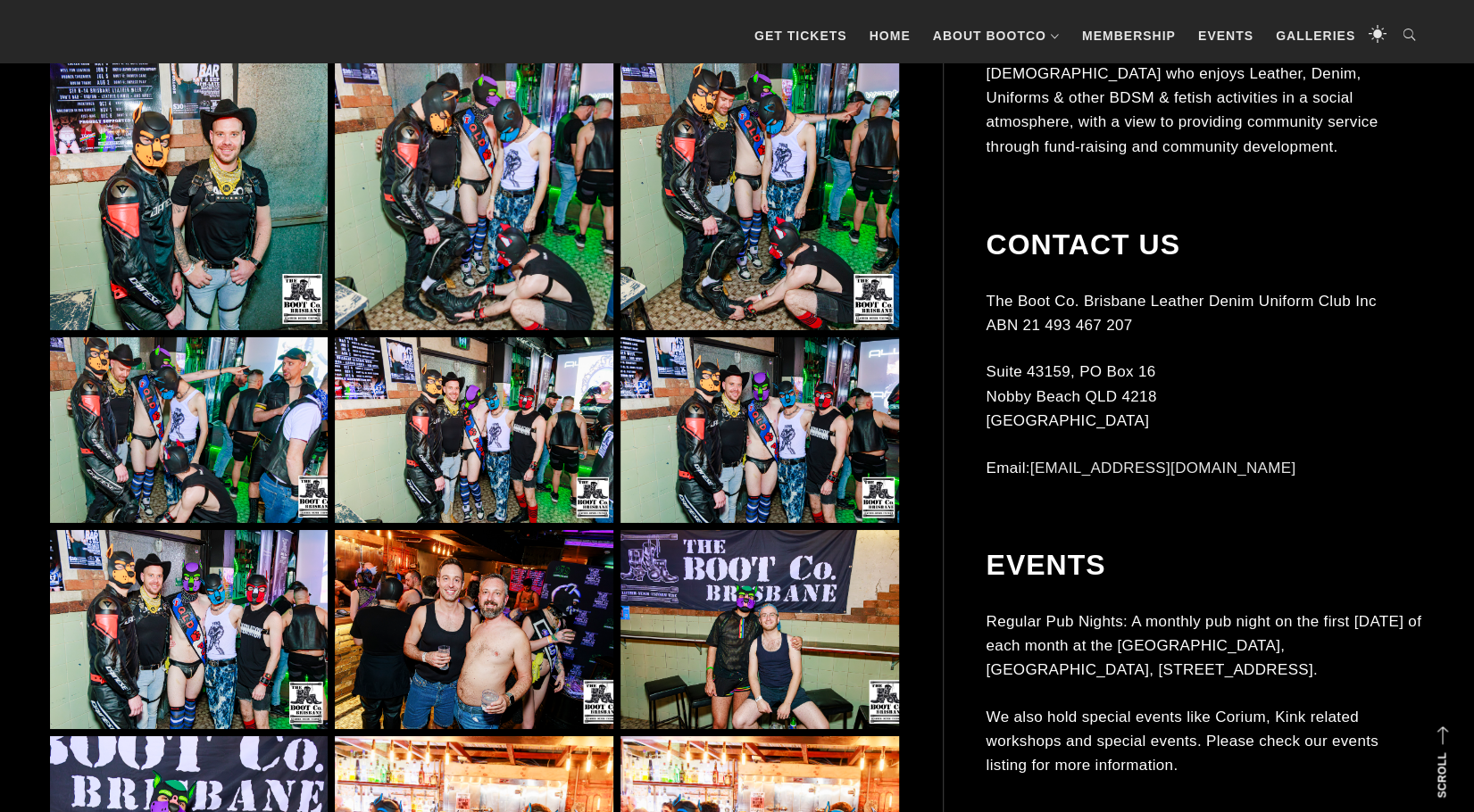
scroll to position [8297, 0]
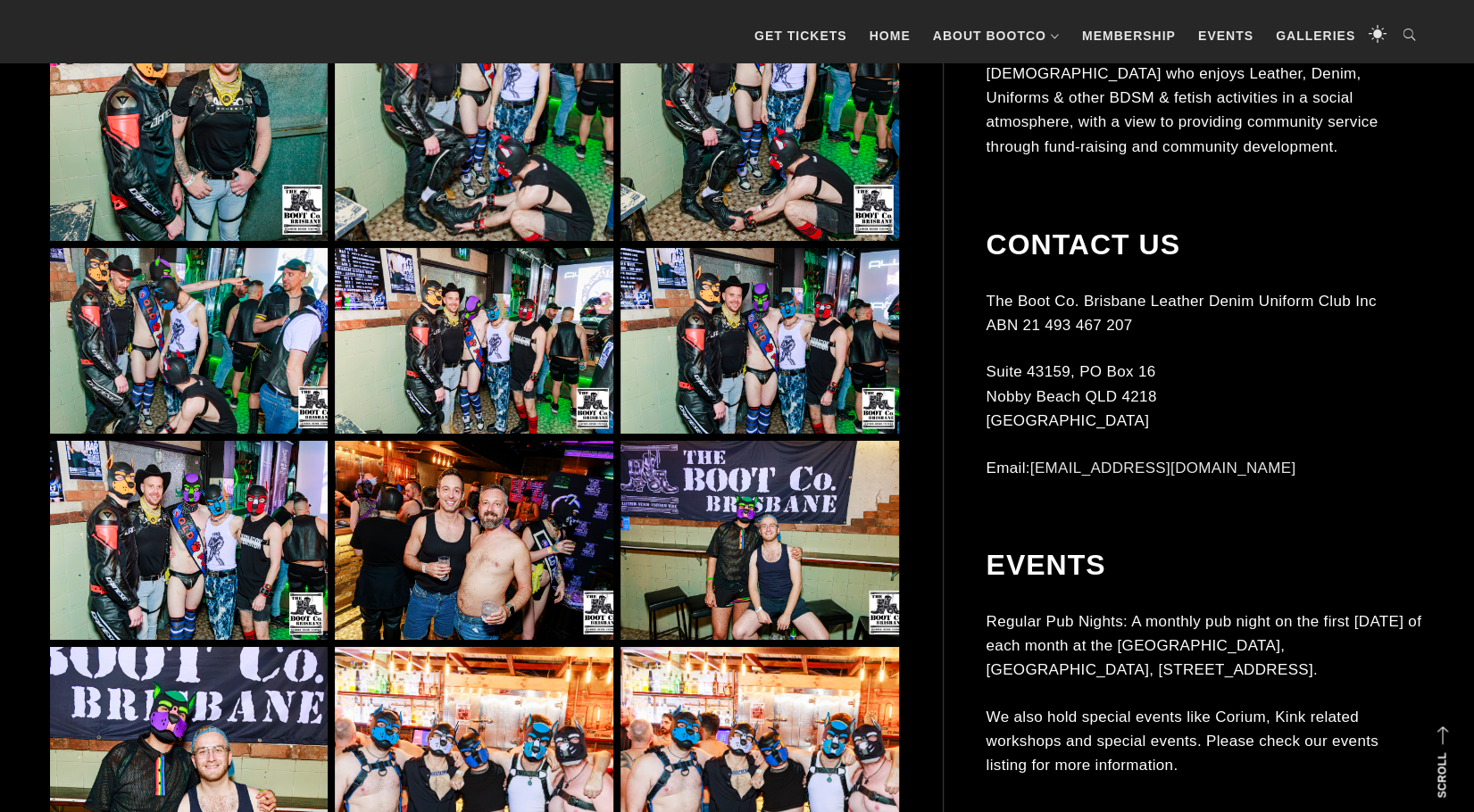
click at [466, 506] on img at bounding box center [473, 540] width 277 height 199
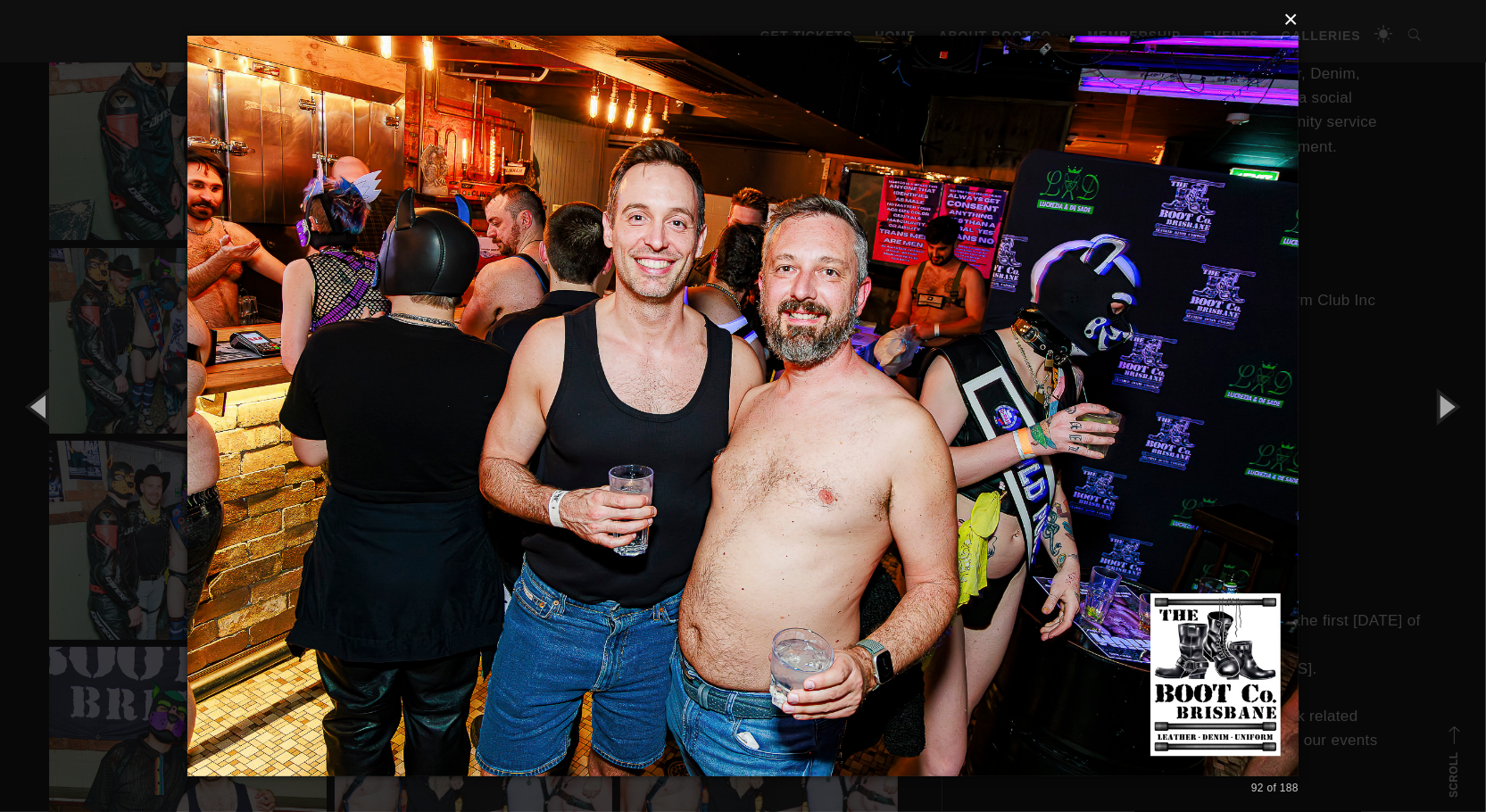
click at [1292, 28] on button "×" at bounding box center [748, 20] width 1111 height 39
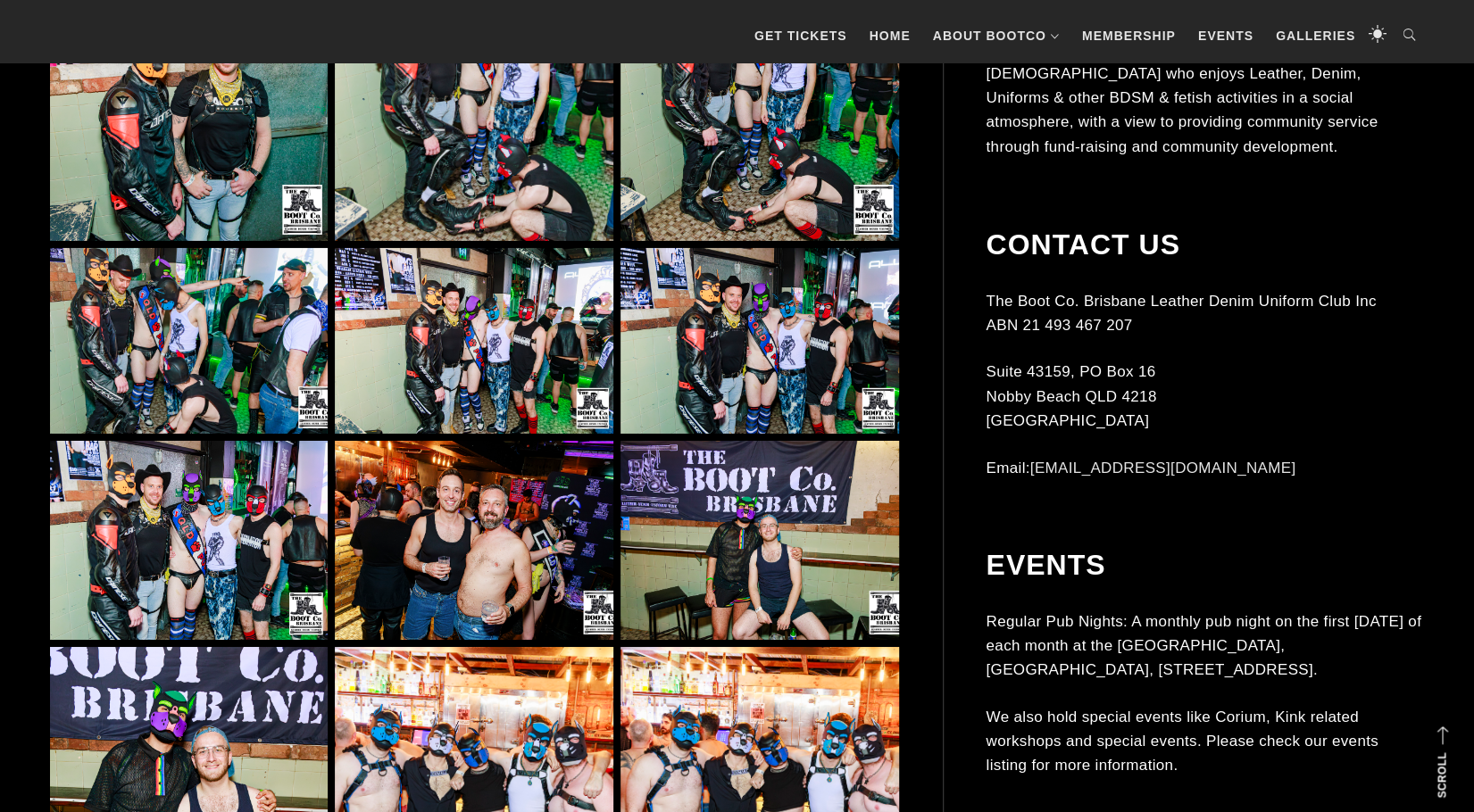
click at [720, 584] on img at bounding box center [759, 540] width 277 height 199
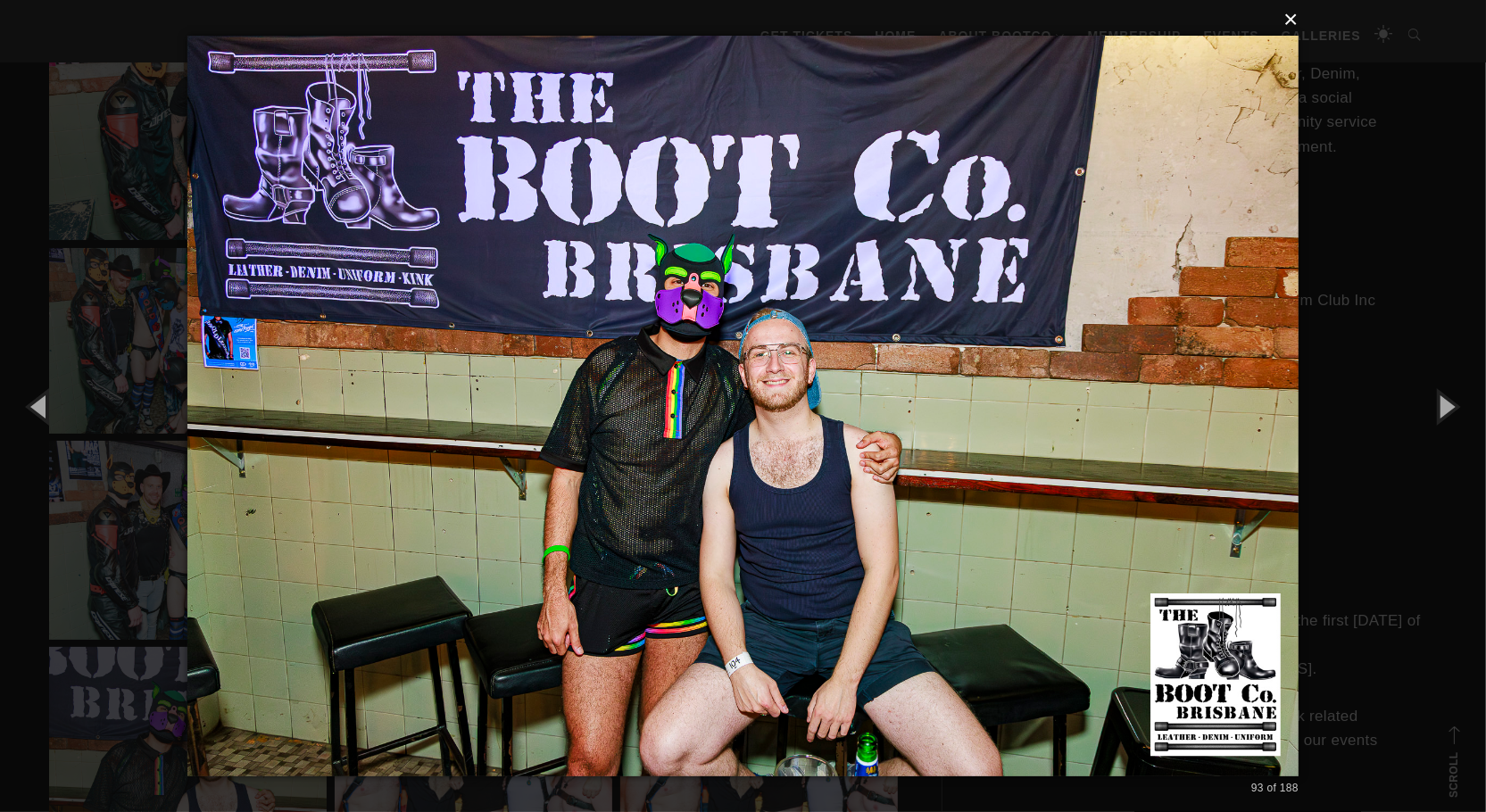
click at [1290, 17] on button "×" at bounding box center [748, 20] width 1111 height 39
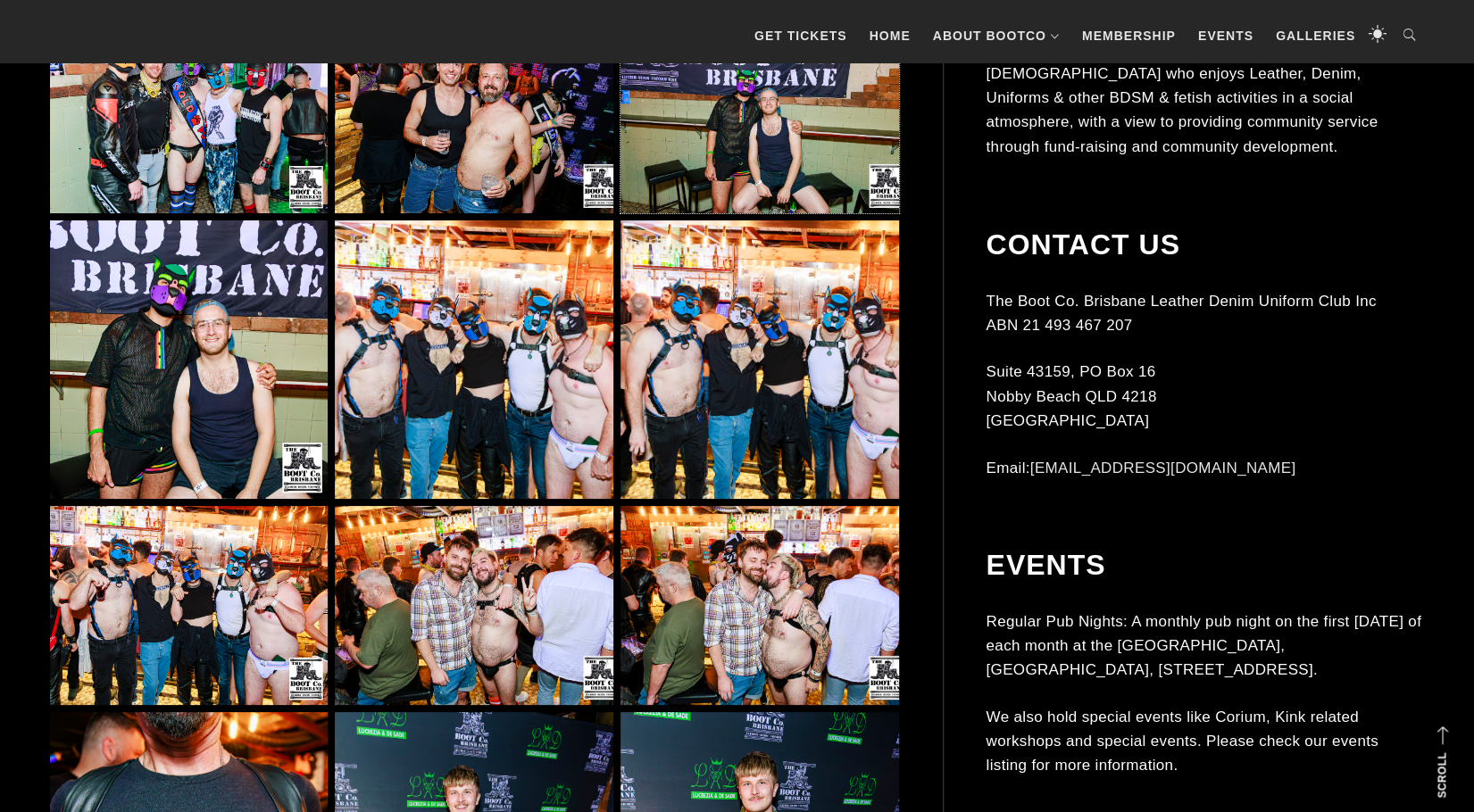
scroll to position [8743, 0]
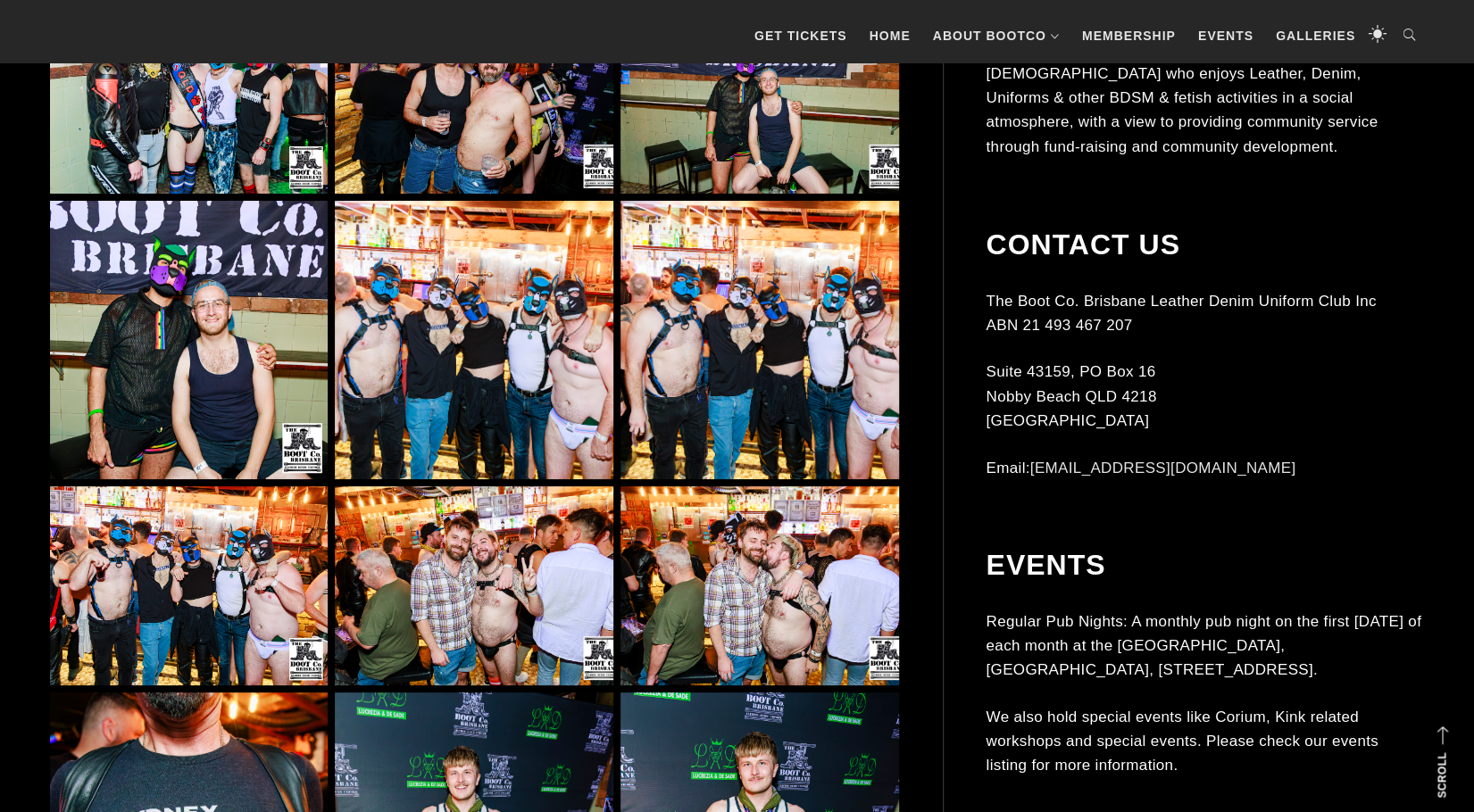
click at [466, 389] on img at bounding box center [473, 339] width 277 height 277
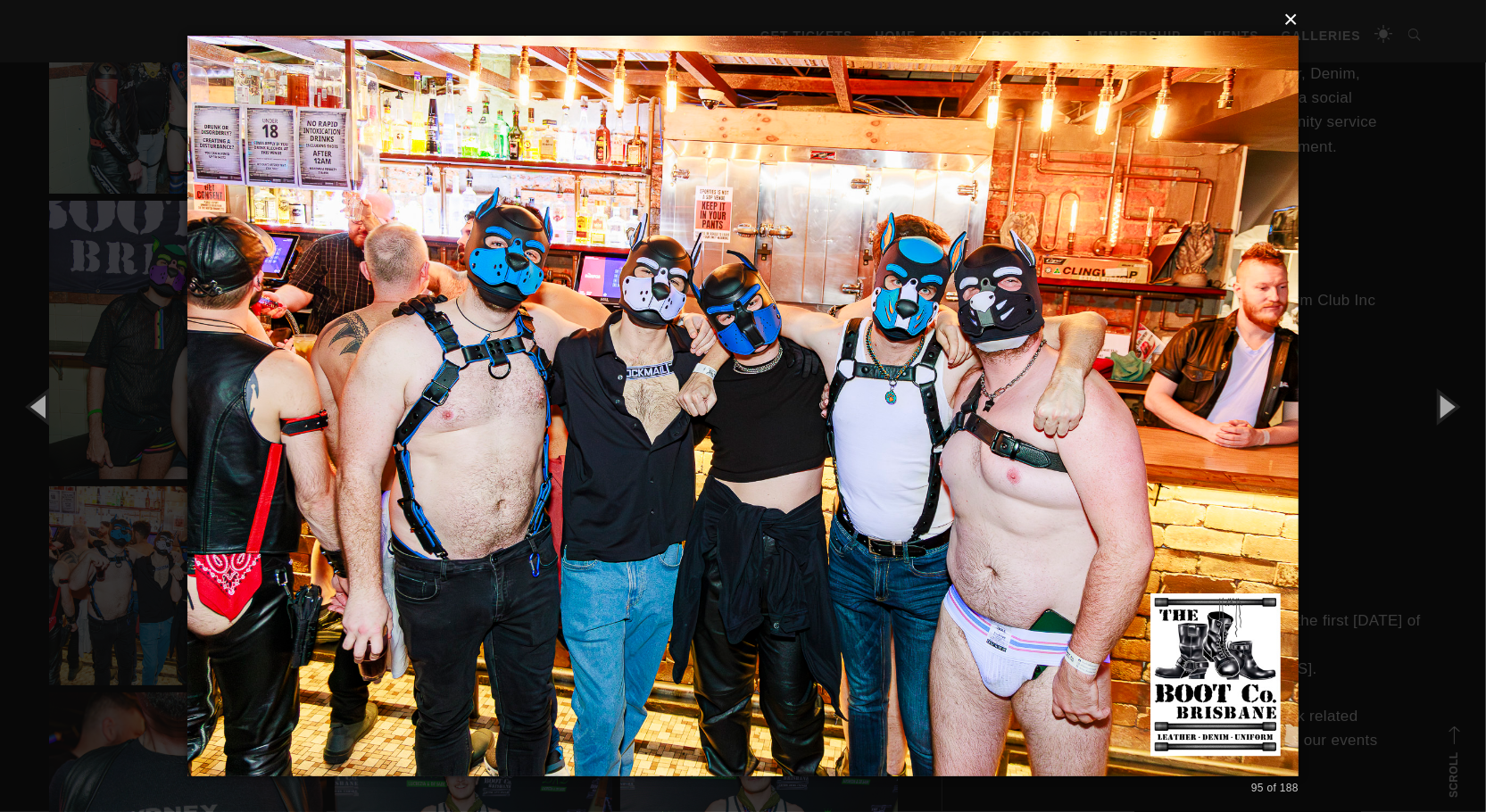
click at [1293, 21] on button "×" at bounding box center [748, 20] width 1111 height 39
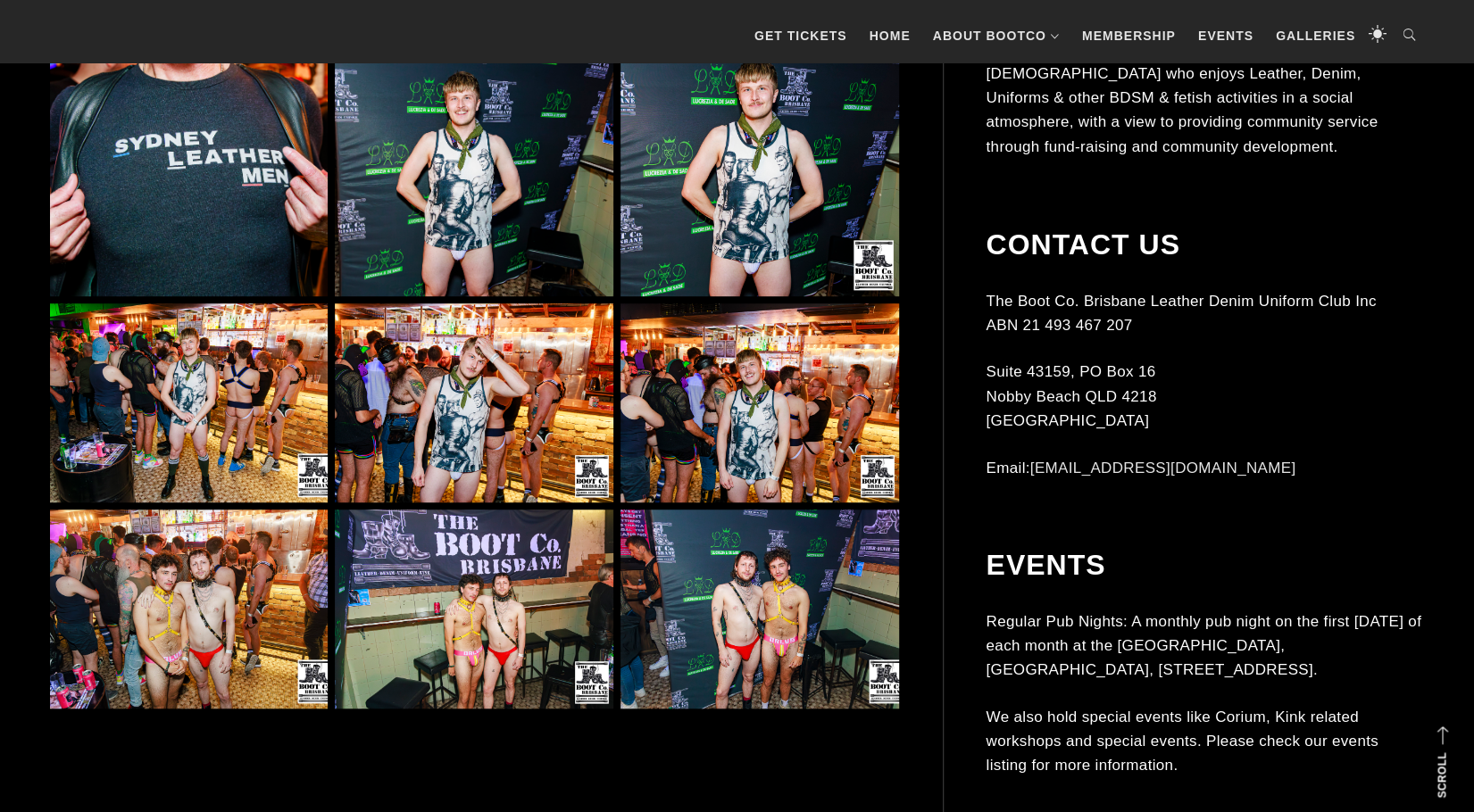
scroll to position [9457, 0]
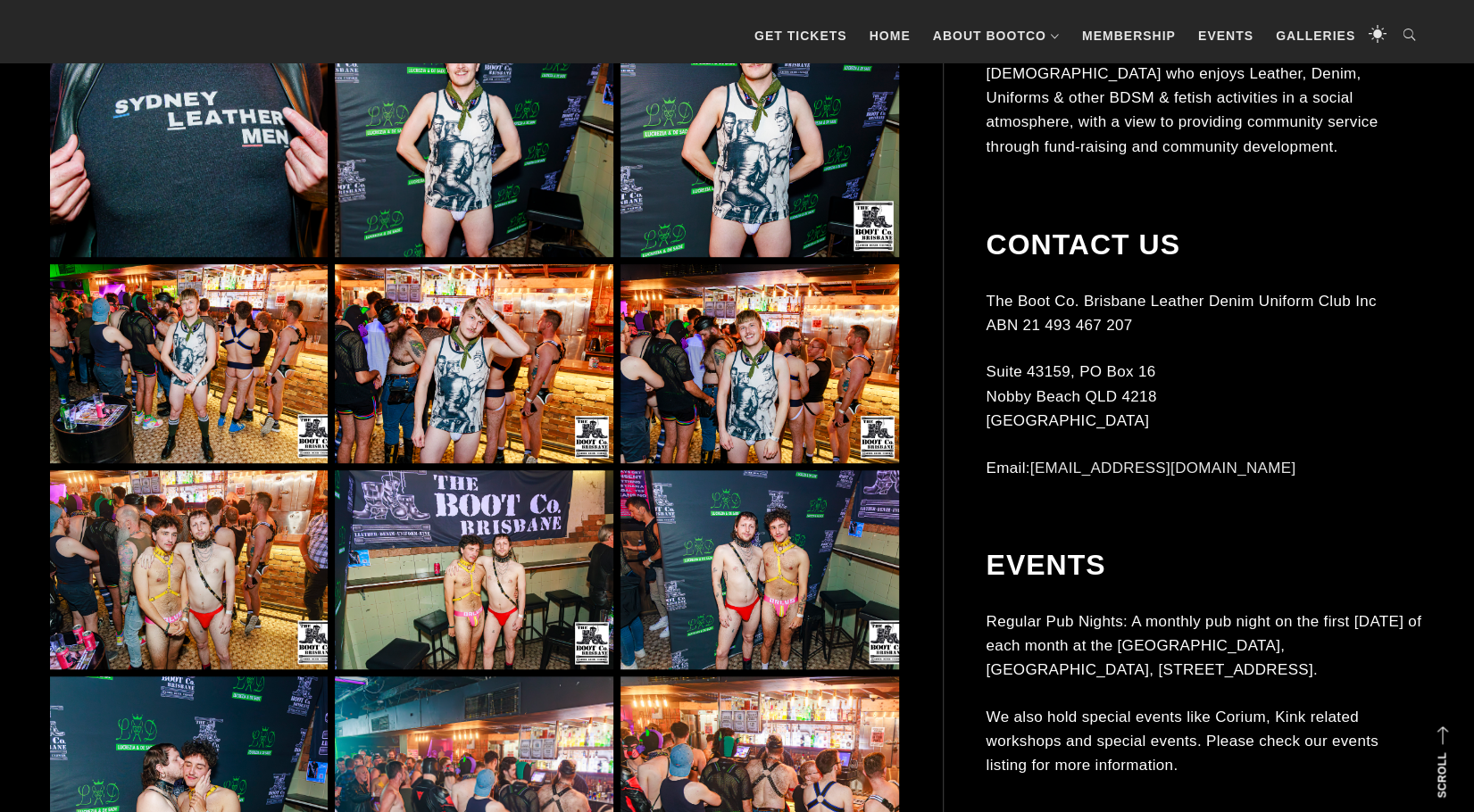
click at [515, 396] on img at bounding box center [473, 363] width 277 height 199
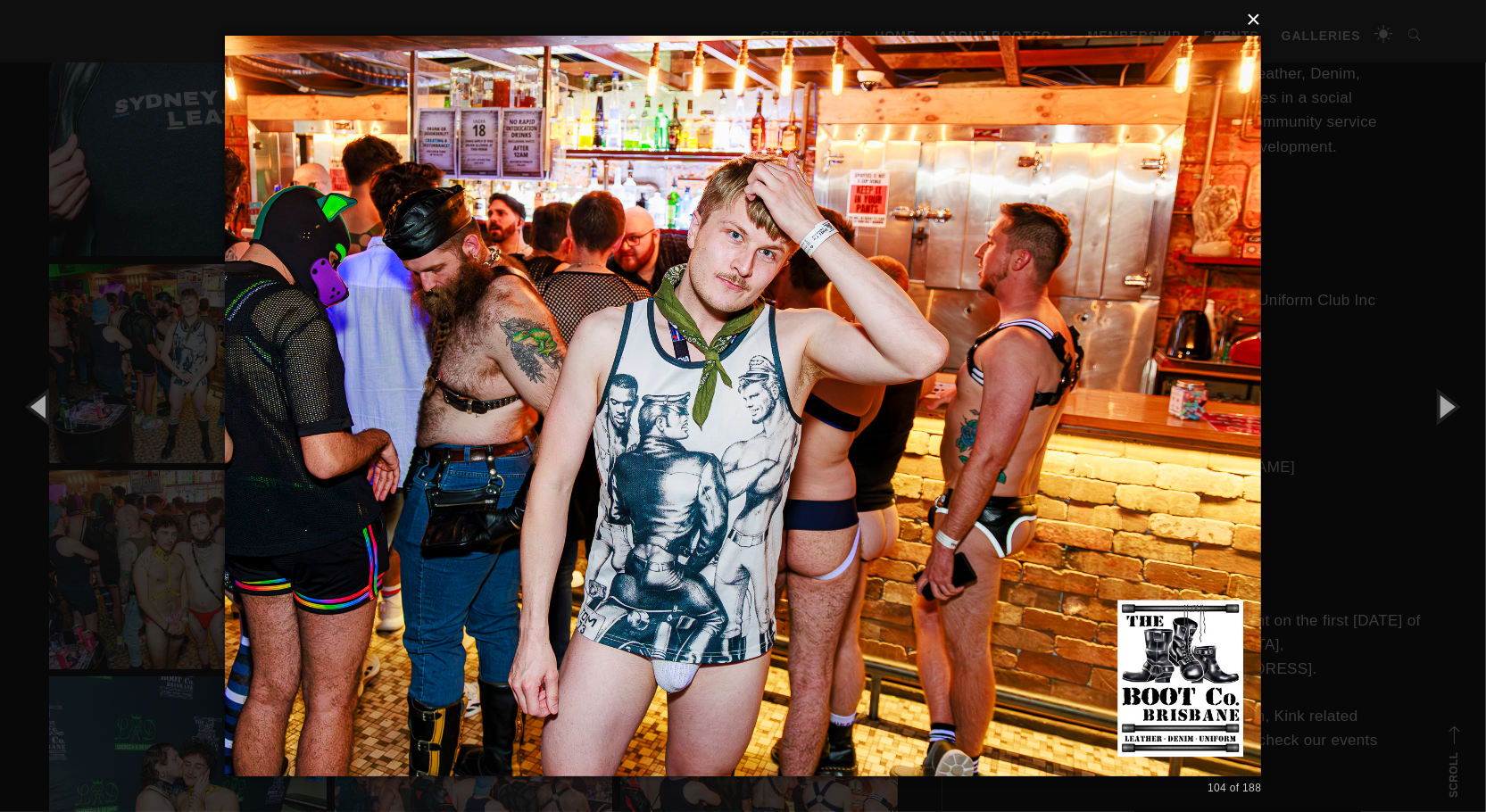
click at [1260, 22] on button "×" at bounding box center [749, 20] width 1037 height 39
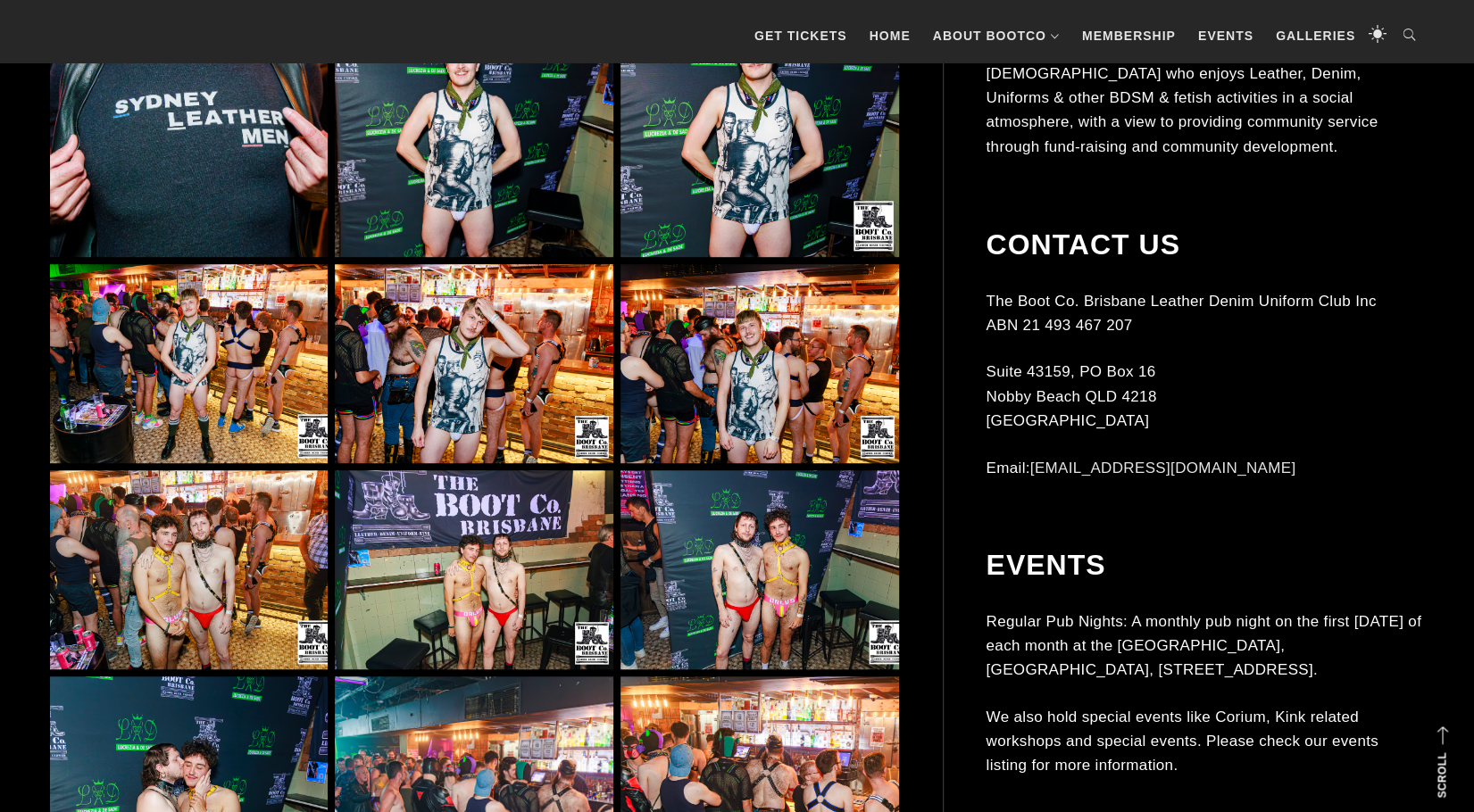
click at [807, 560] on img at bounding box center [759, 570] width 277 height 199
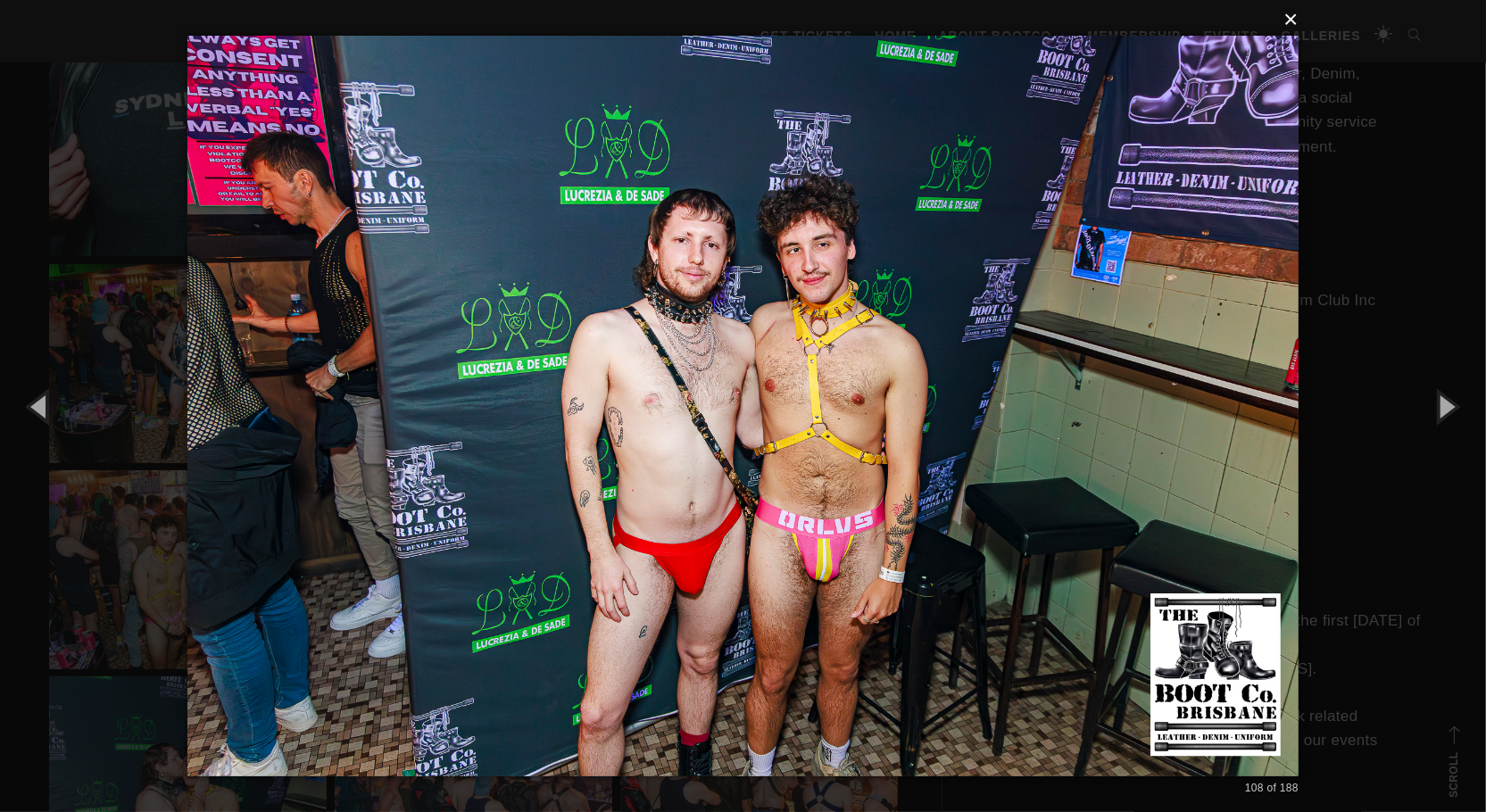
click at [1296, 22] on button "×" at bounding box center [748, 20] width 1111 height 39
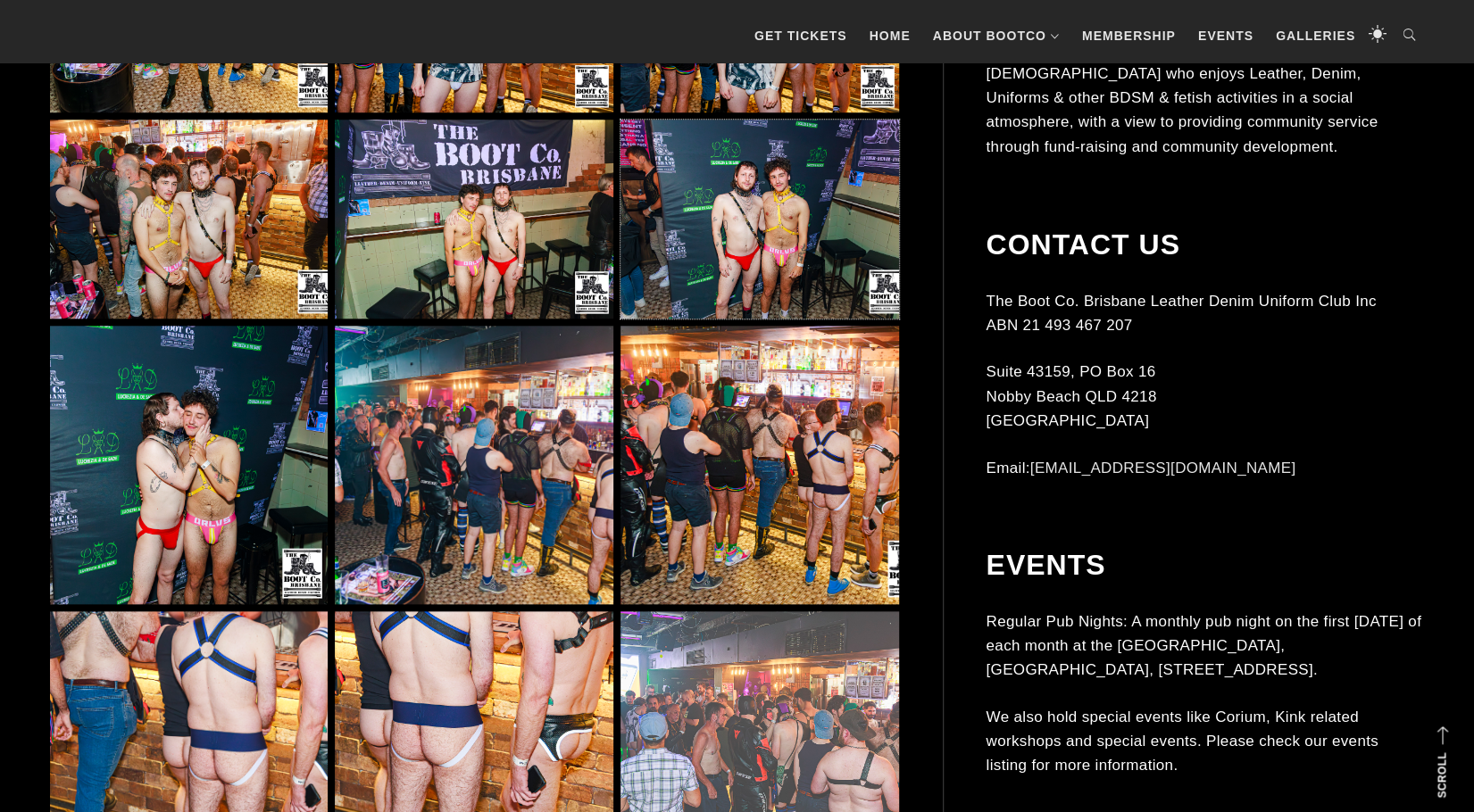
scroll to position [9814, 0]
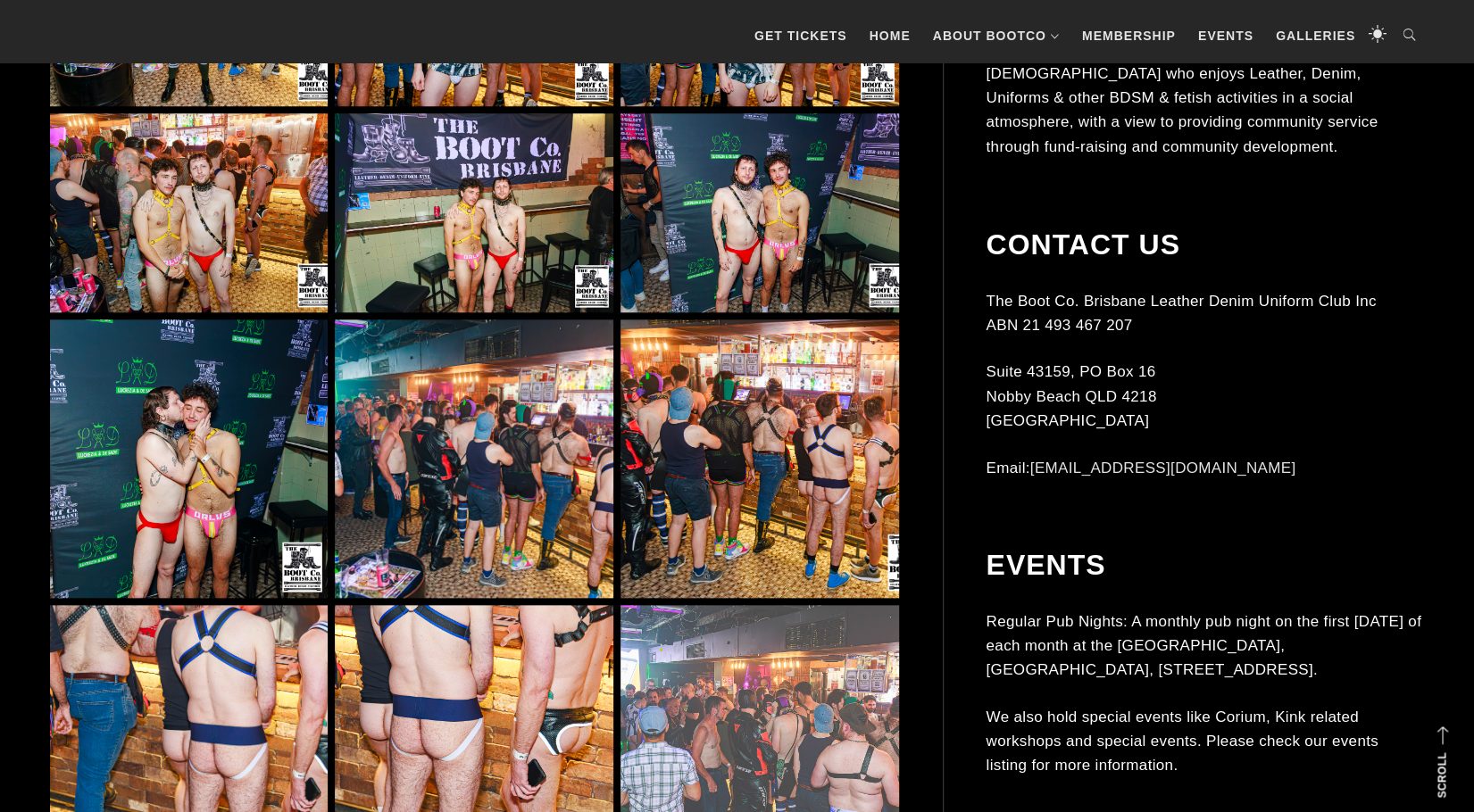
click at [217, 429] on img at bounding box center [189, 458] width 277 height 277
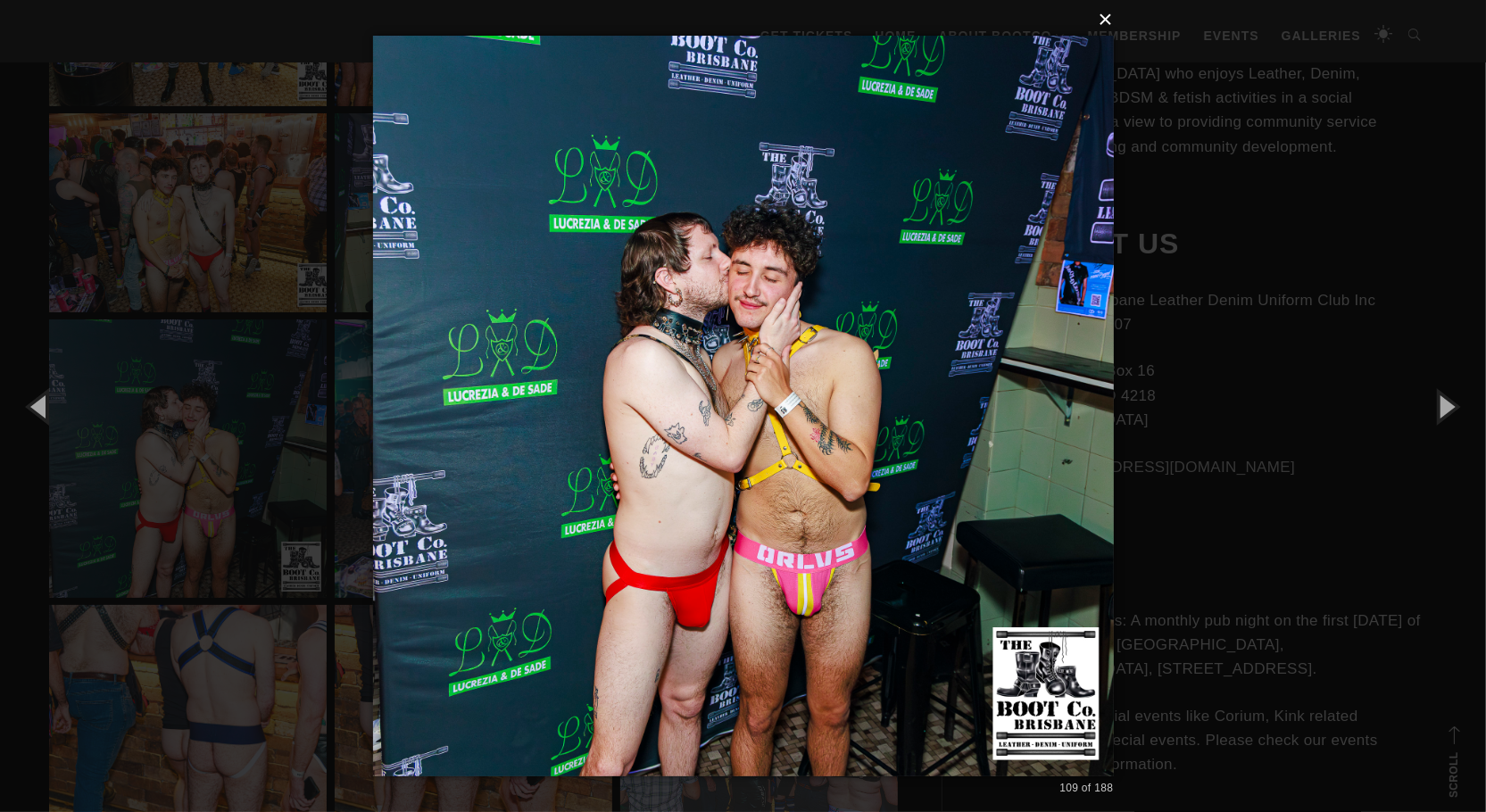
click at [1107, 24] on button "×" at bounding box center [749, 20] width 741 height 39
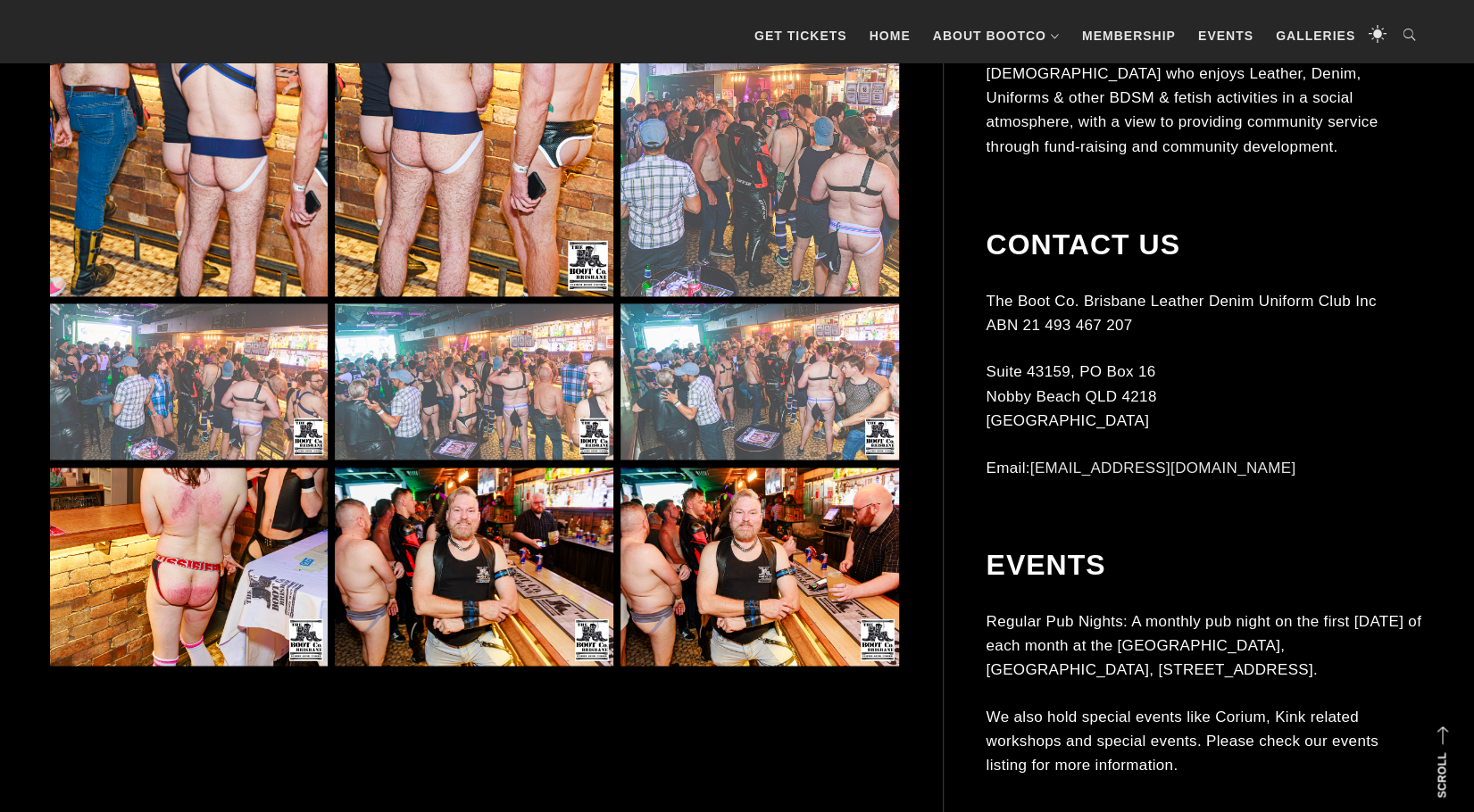
scroll to position [10438, 0]
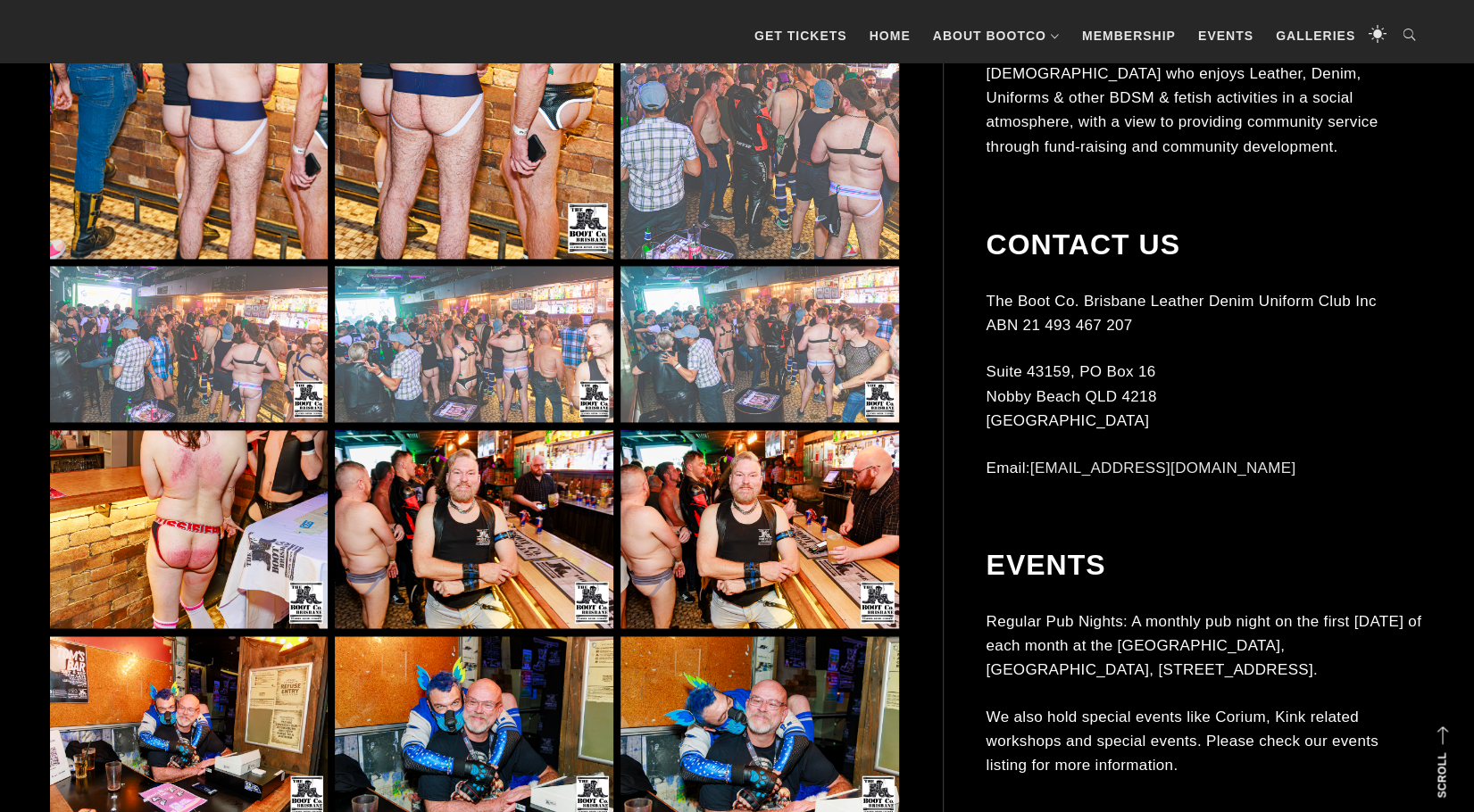
click at [708, 516] on img at bounding box center [759, 529] width 277 height 199
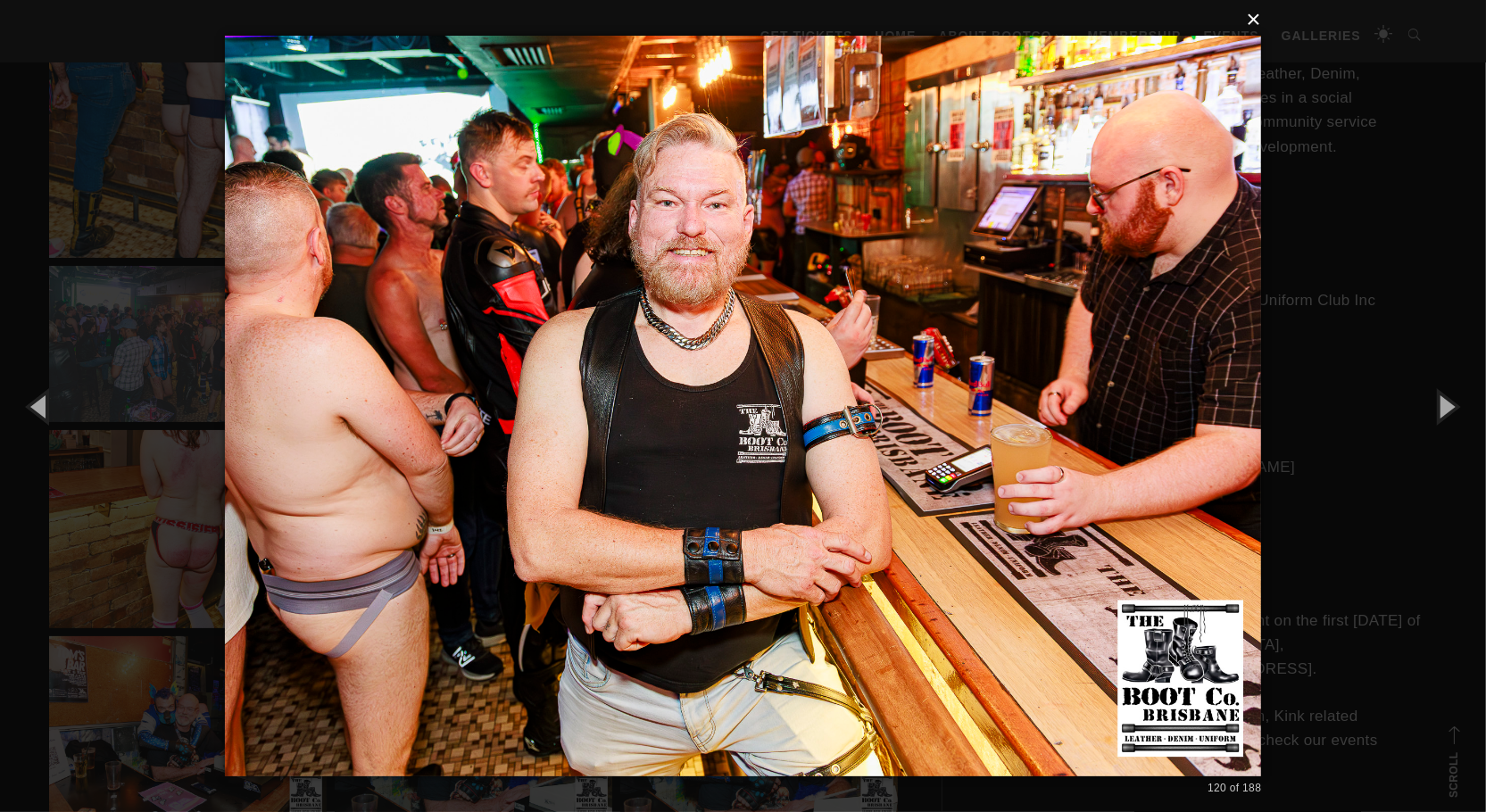
click at [1254, 16] on button "×" at bounding box center [749, 20] width 1037 height 39
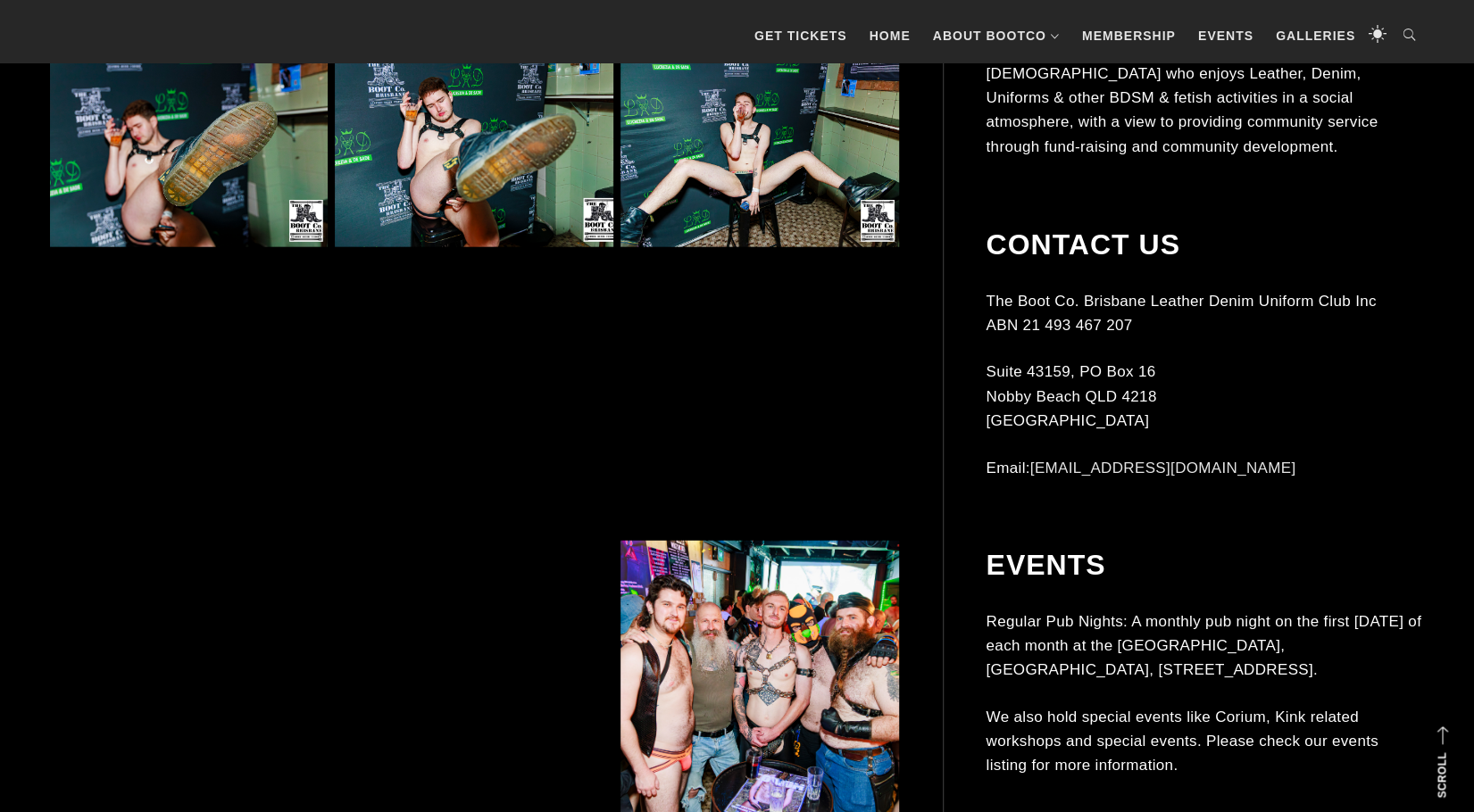
scroll to position [11510, 0]
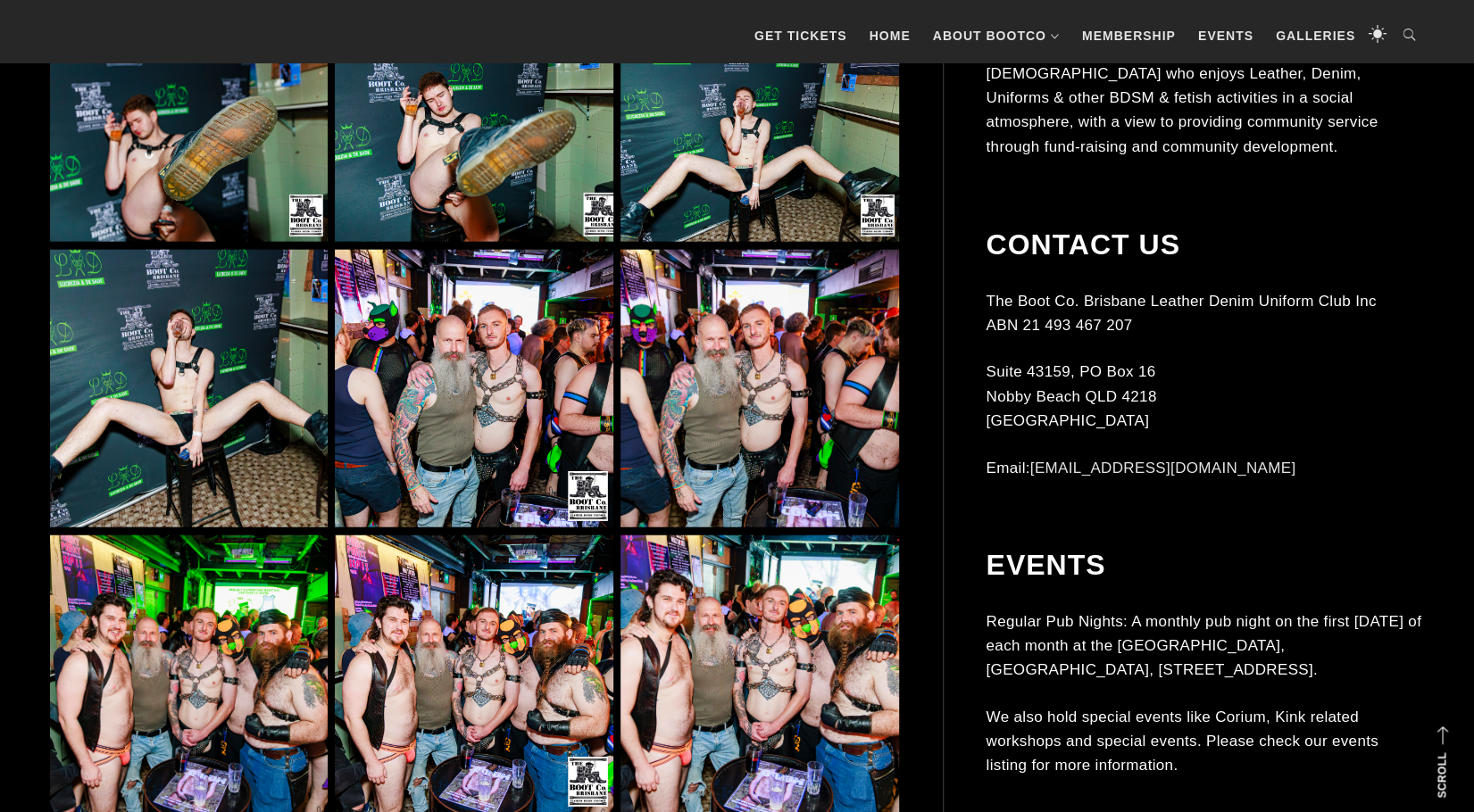
click at [801, 367] on img at bounding box center [759, 389] width 277 height 277
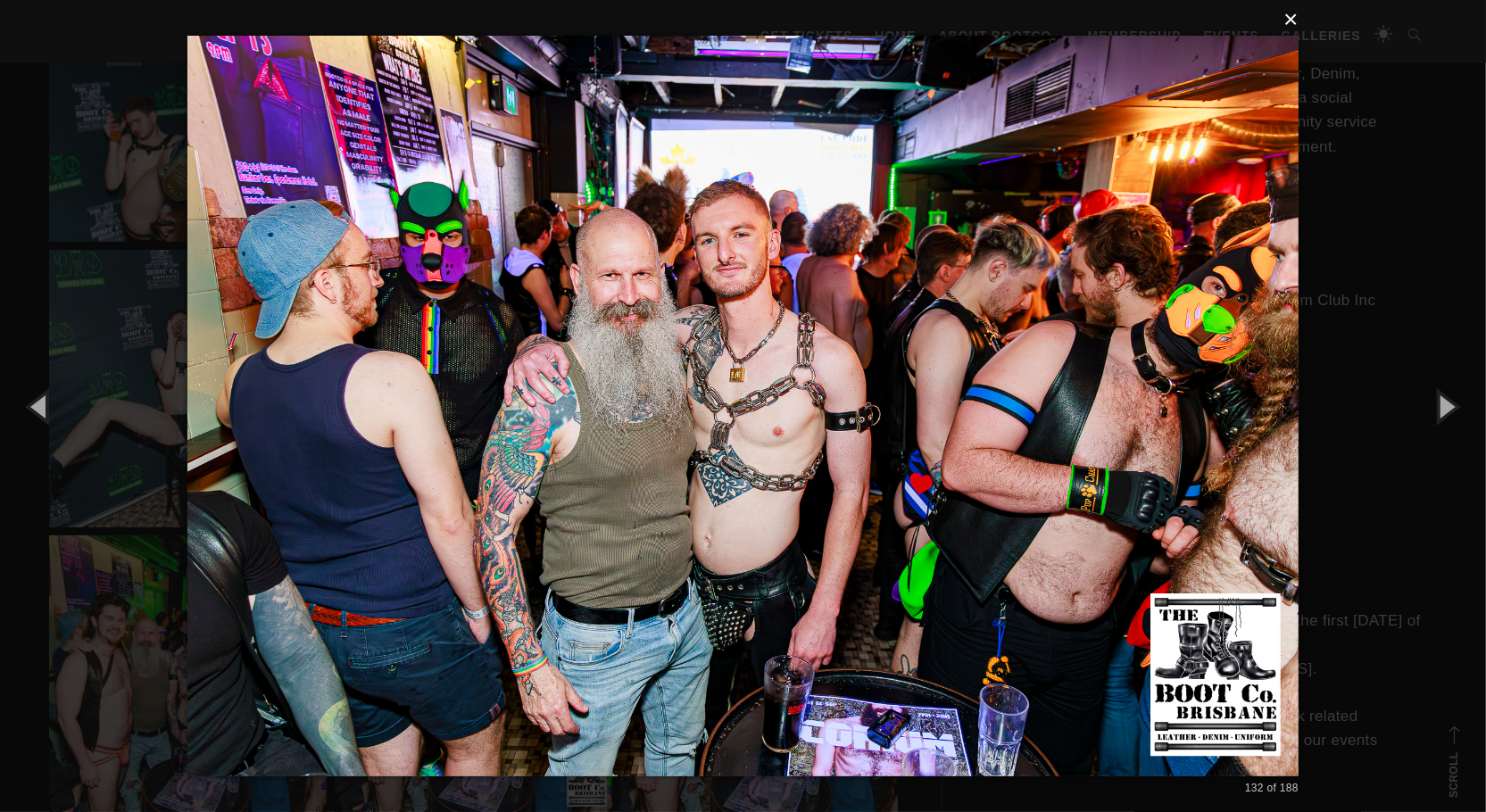
drag, startPoint x: 1294, startPoint y: 11, endPoint x: 1290, endPoint y: 20, distance: 9.8
click at [1294, 12] on button "×" at bounding box center [748, 20] width 1111 height 39
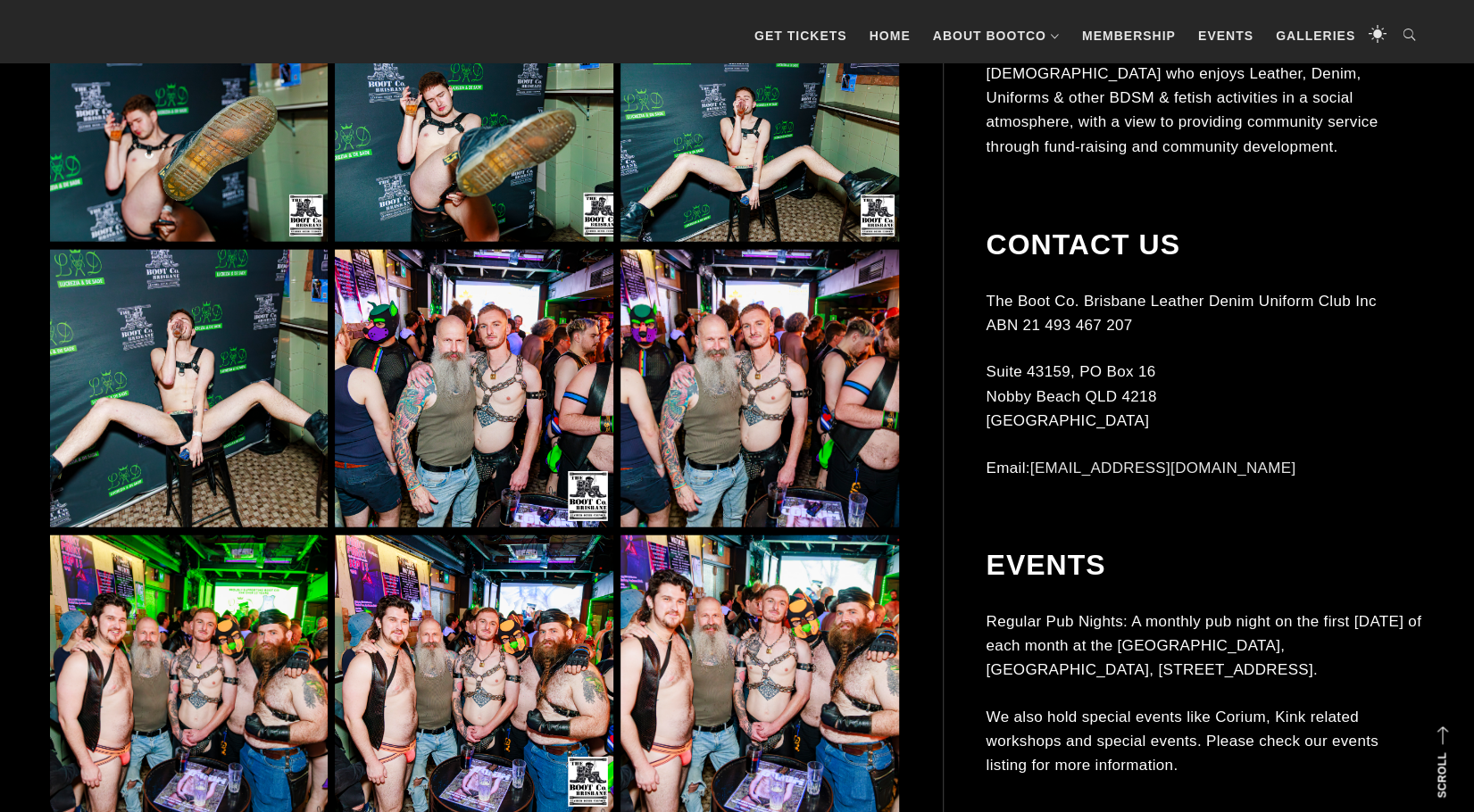
click at [443, 410] on img at bounding box center [473, 389] width 277 height 277
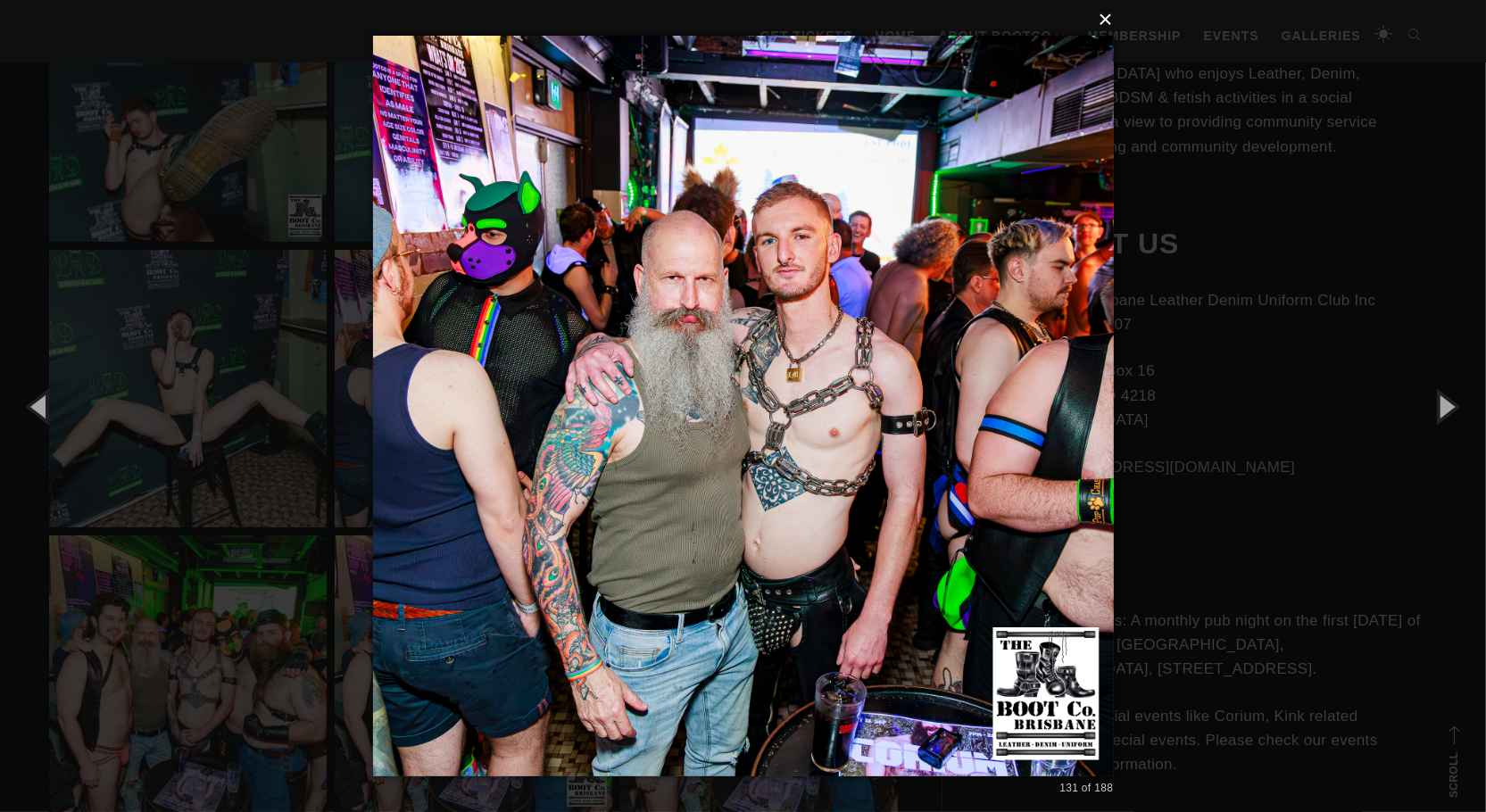
click at [1110, 20] on button "×" at bounding box center [749, 20] width 741 height 39
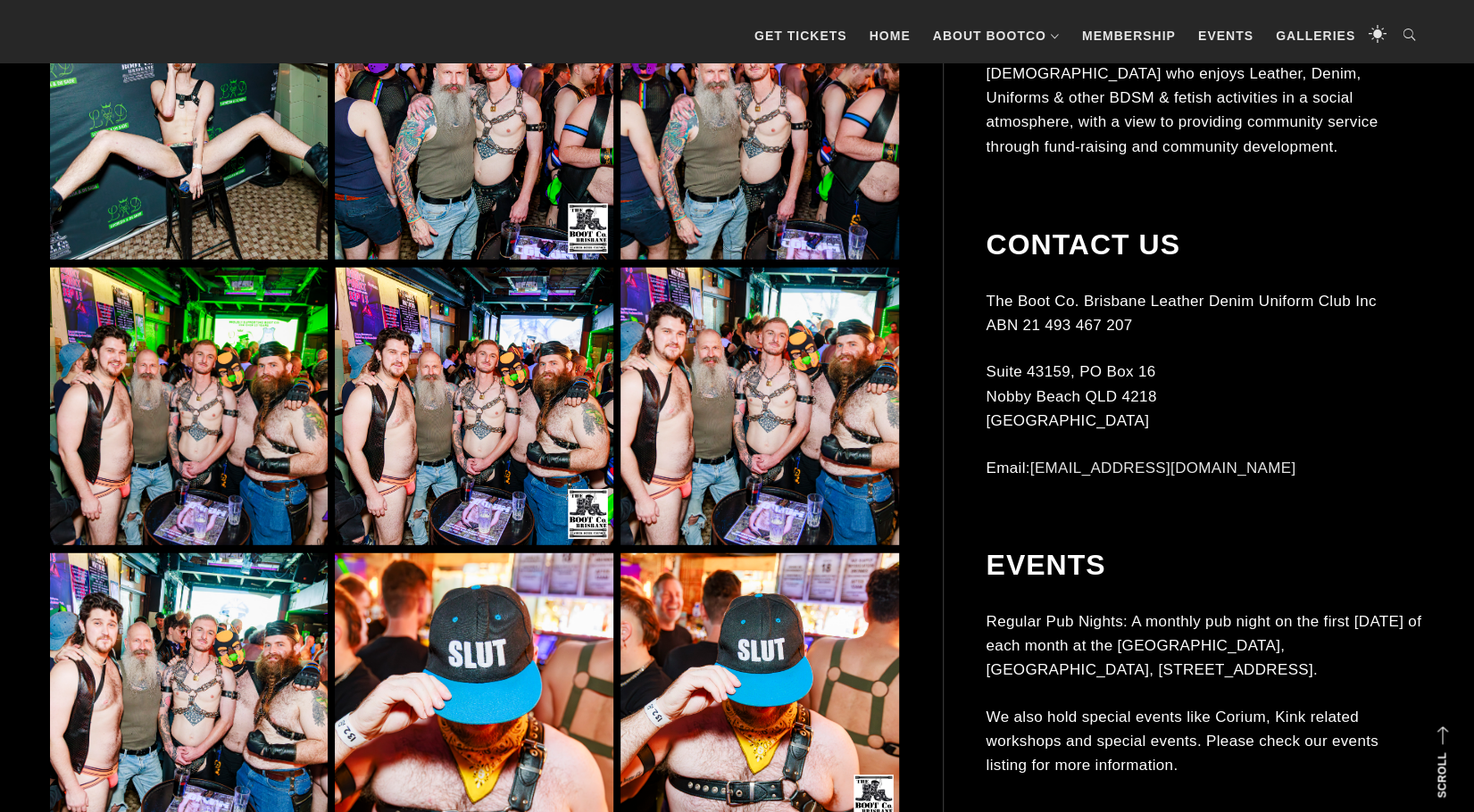
click at [452, 472] on img at bounding box center [473, 406] width 277 height 277
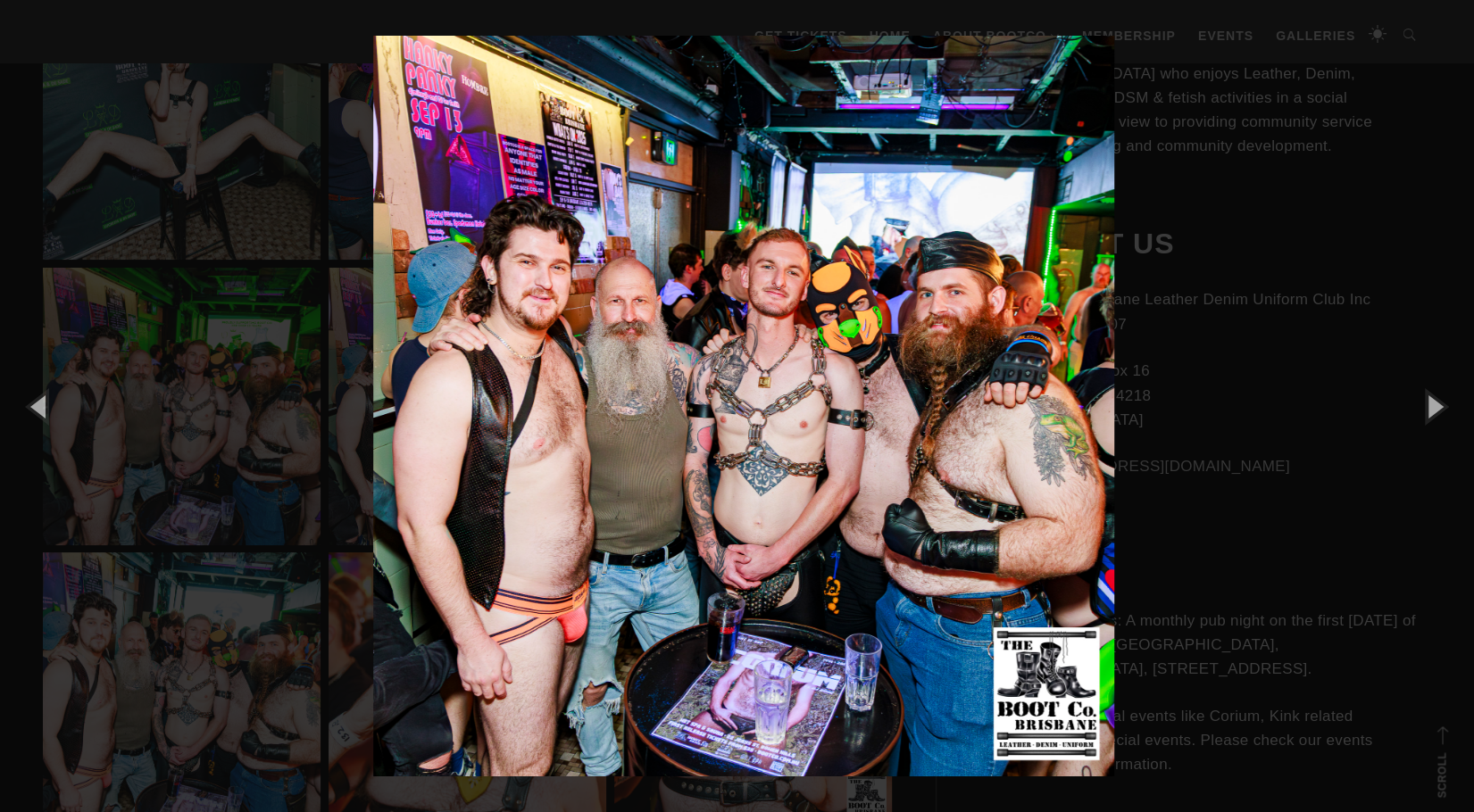
scroll to position [11777, 0]
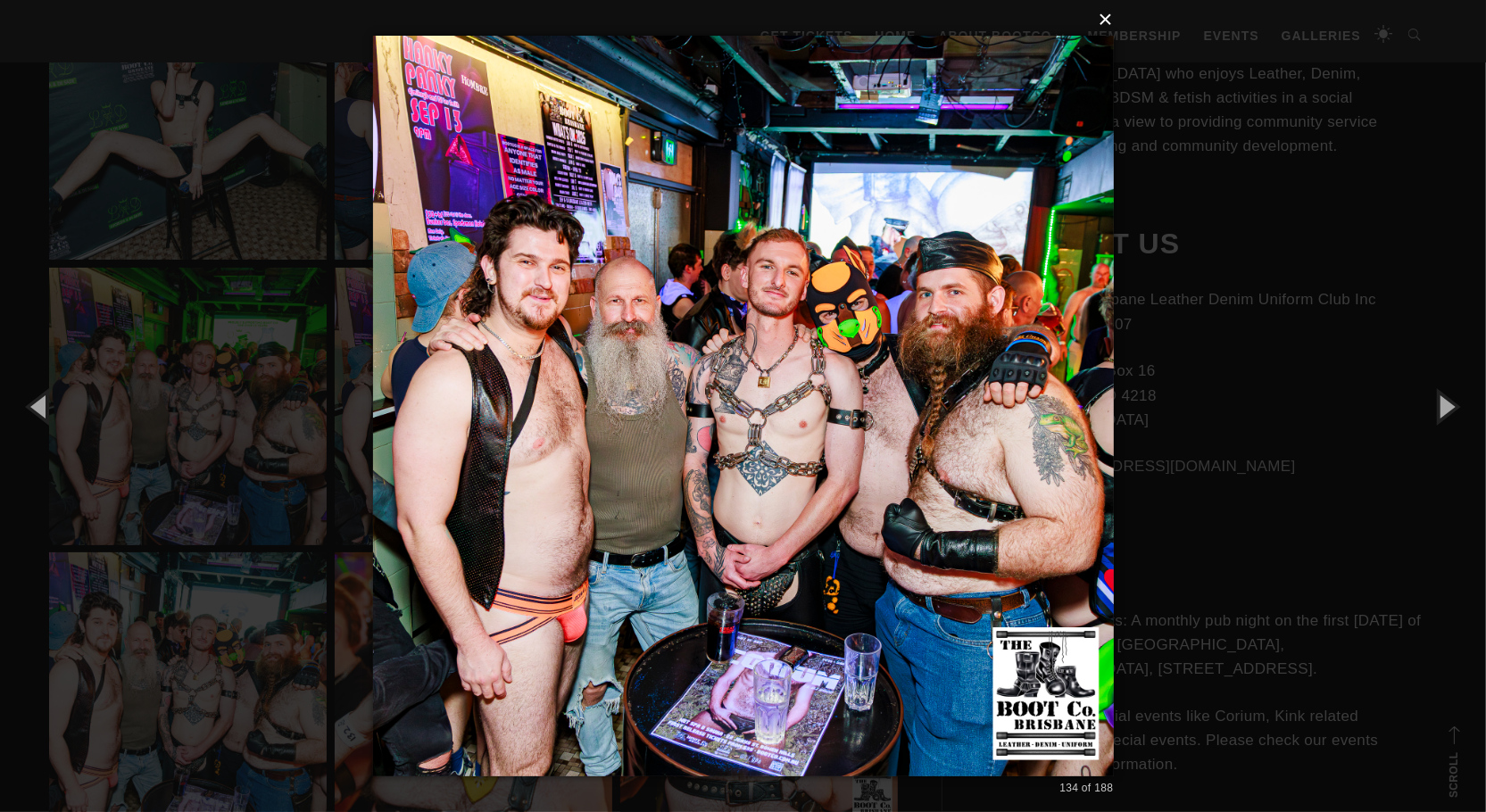
click at [1110, 19] on button "×" at bounding box center [749, 20] width 741 height 39
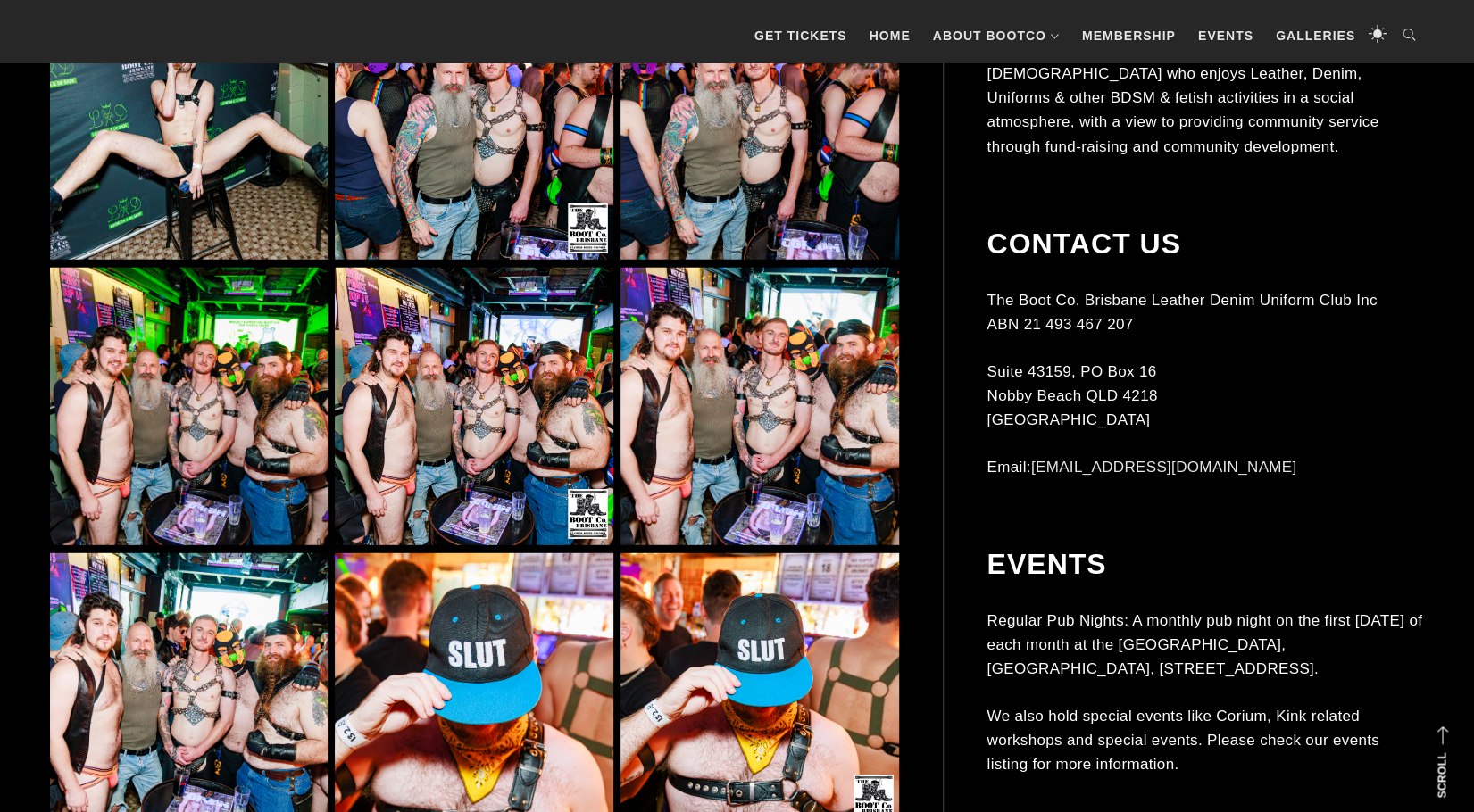
click at [403, 374] on img at bounding box center [473, 406] width 277 height 277
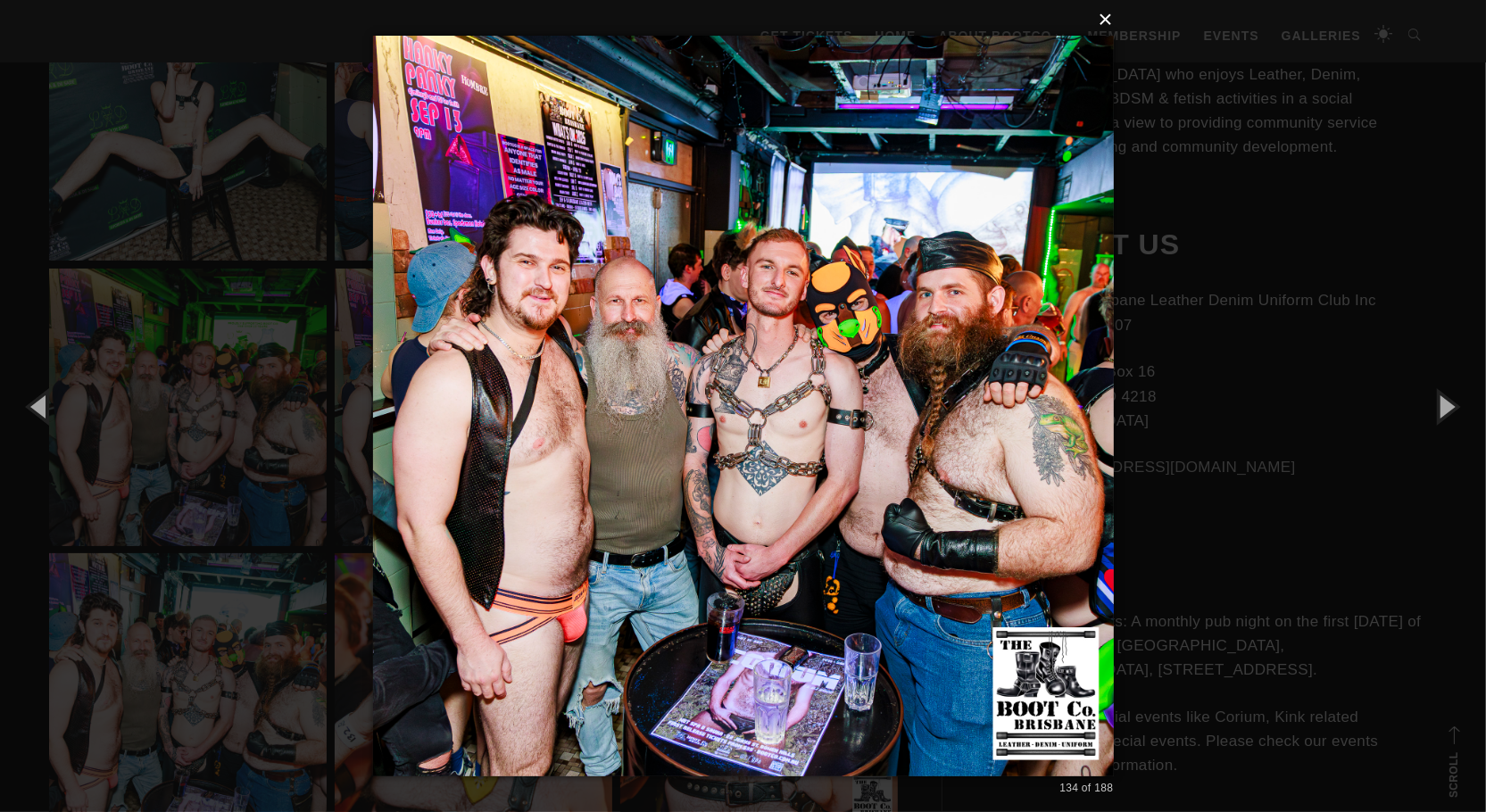
click at [1097, 22] on button "×" at bounding box center [749, 20] width 741 height 39
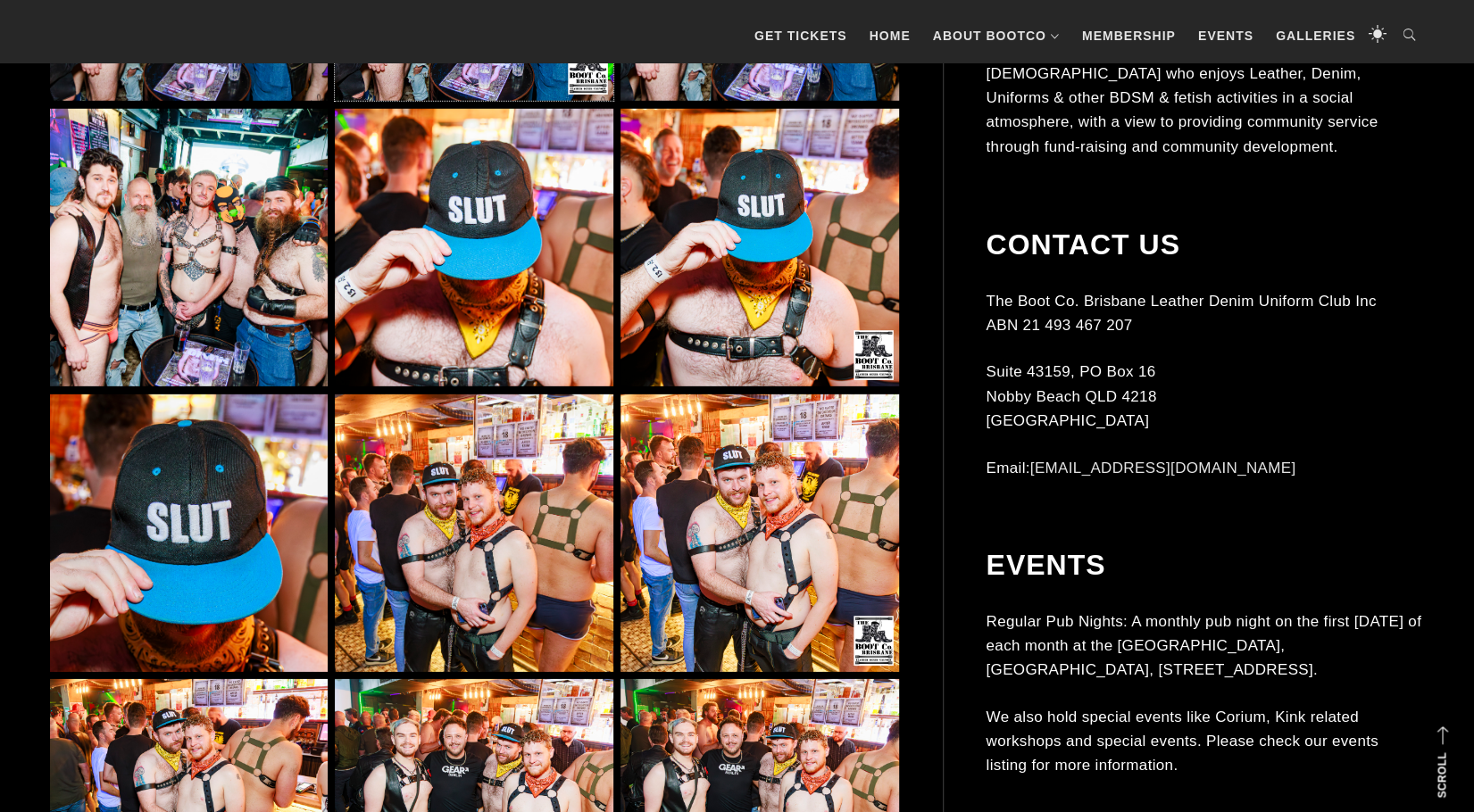
scroll to position [12223, 0]
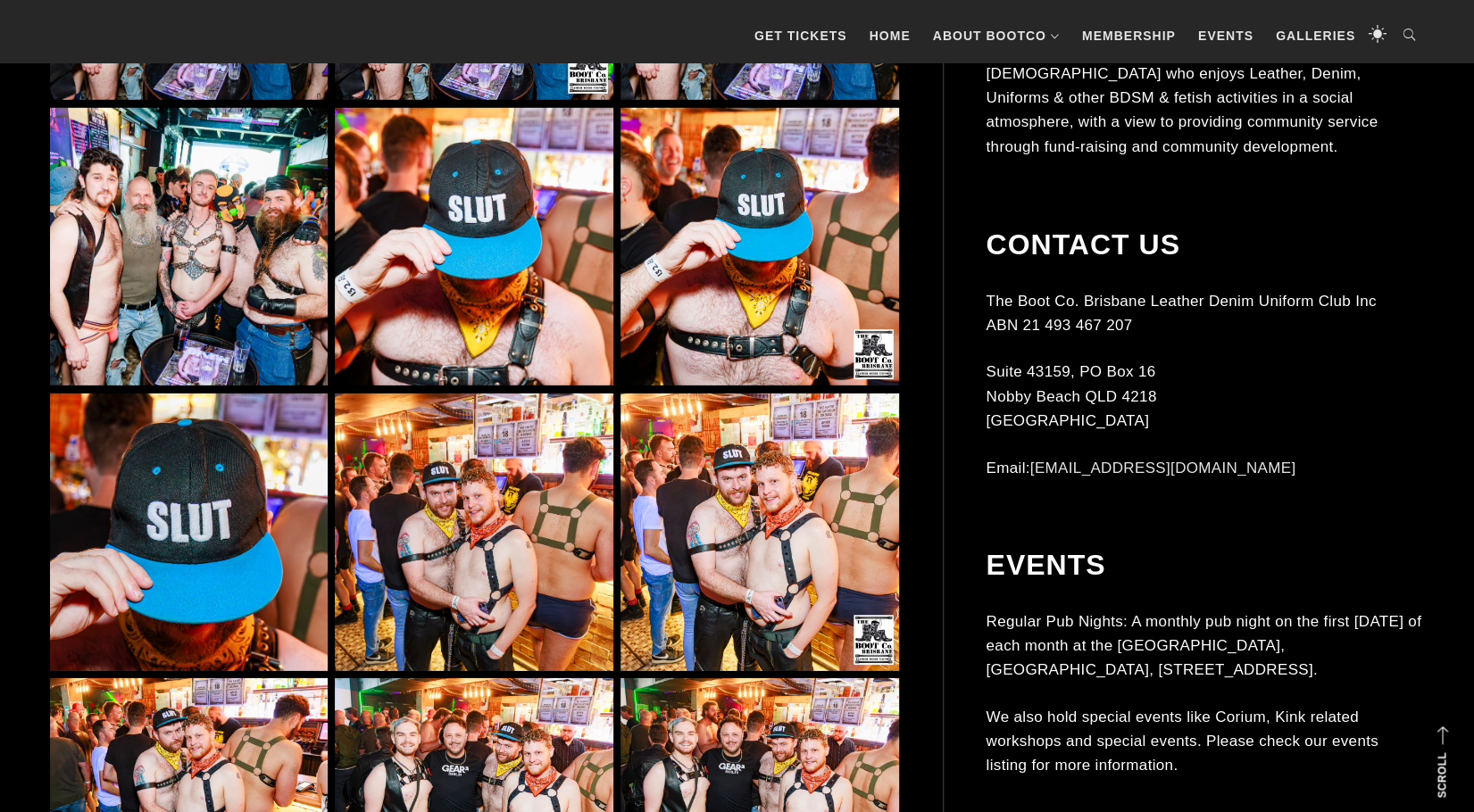
click at [573, 525] on img at bounding box center [473, 532] width 277 height 277
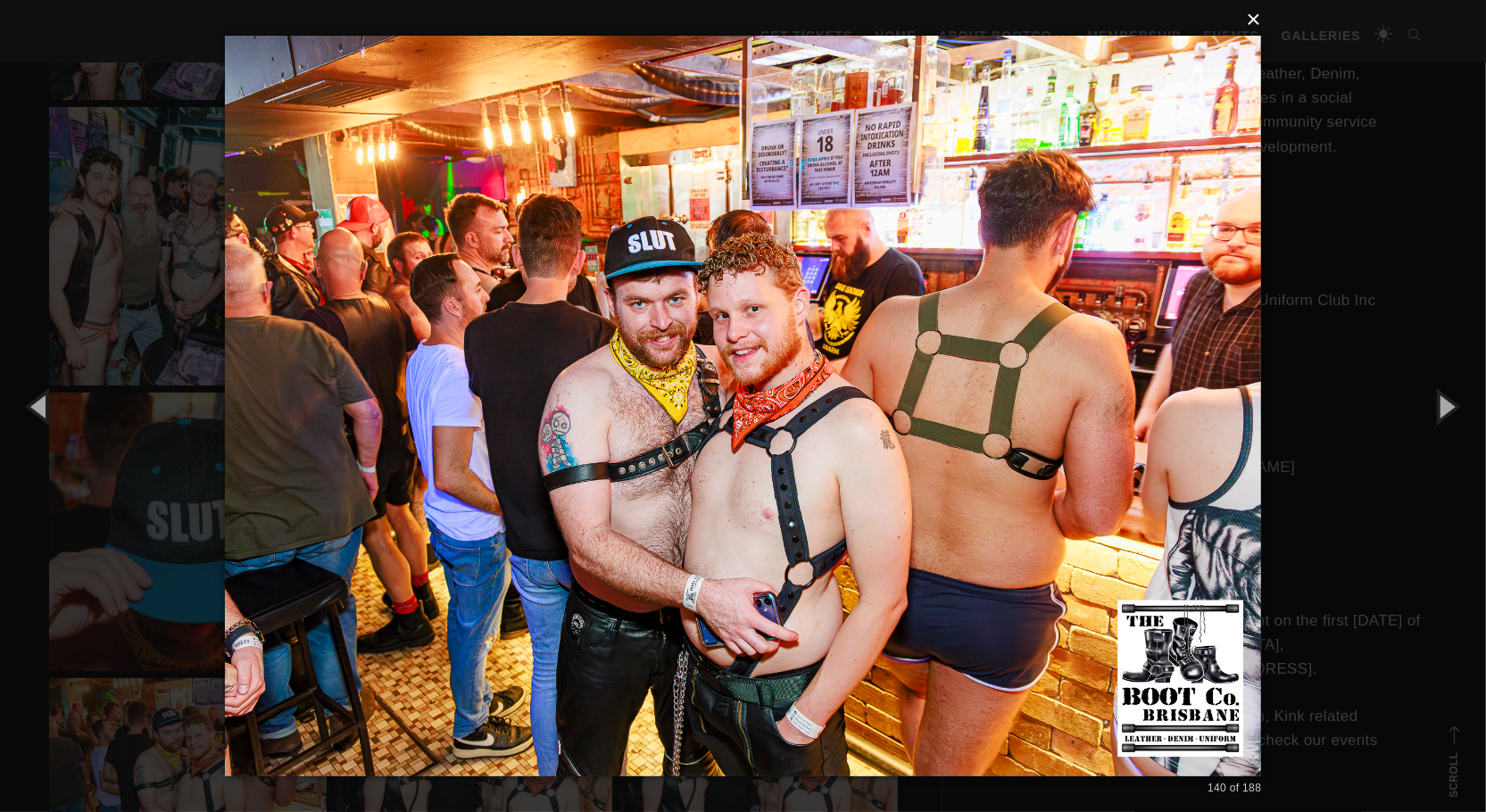
click at [1255, 19] on button "×" at bounding box center [749, 20] width 1037 height 39
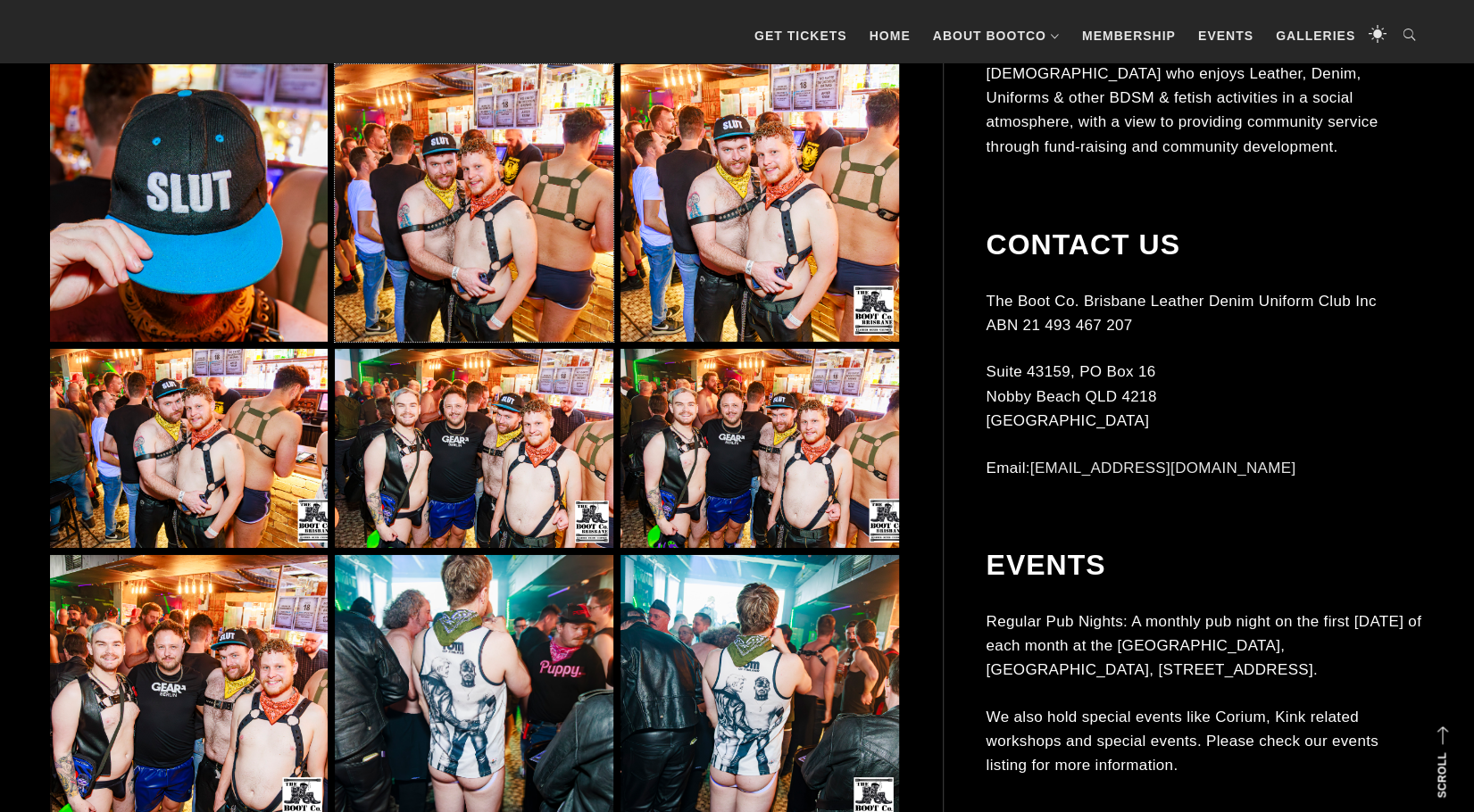
scroll to position [12580, 0]
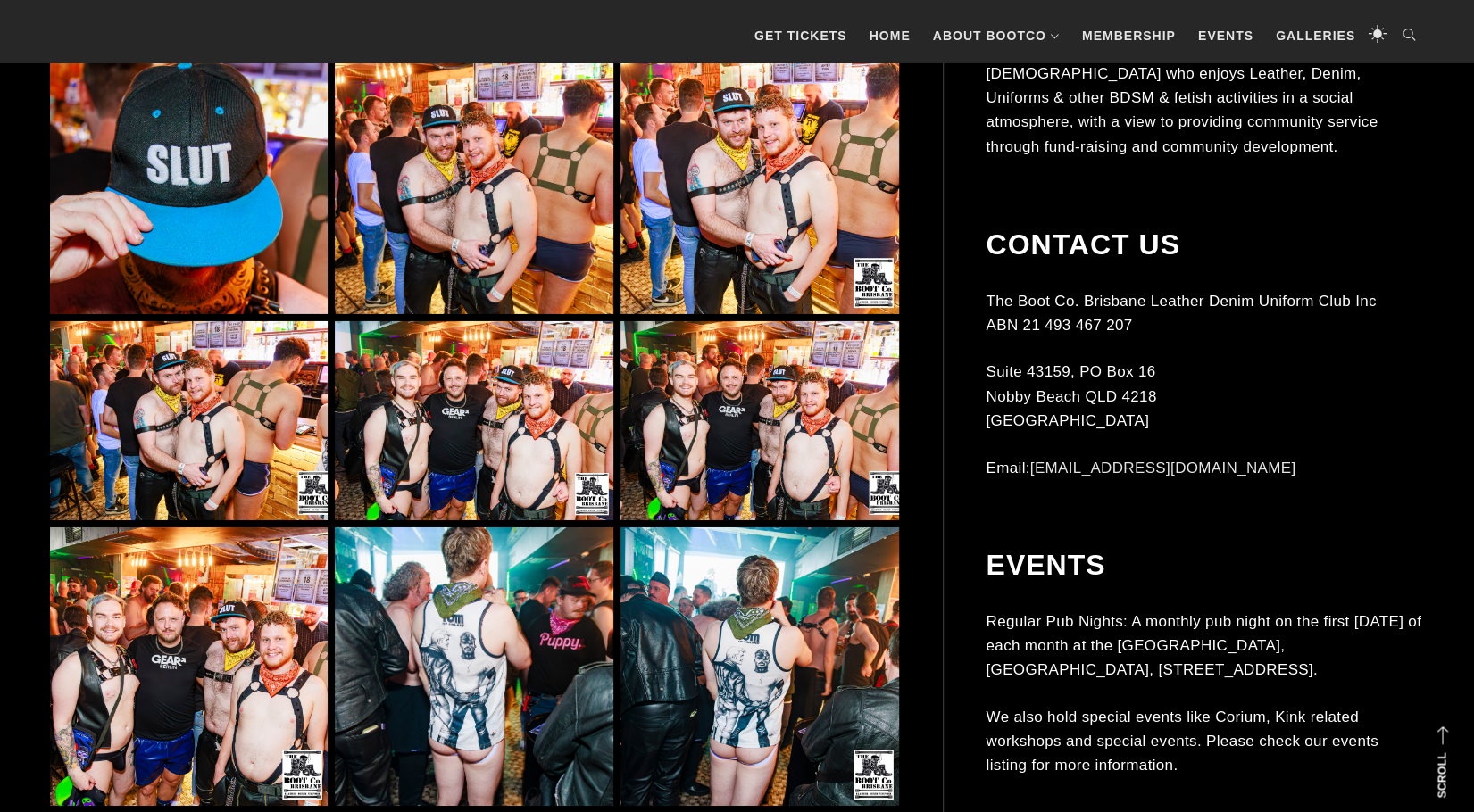
click at [566, 493] on img at bounding box center [473, 421] width 277 height 199
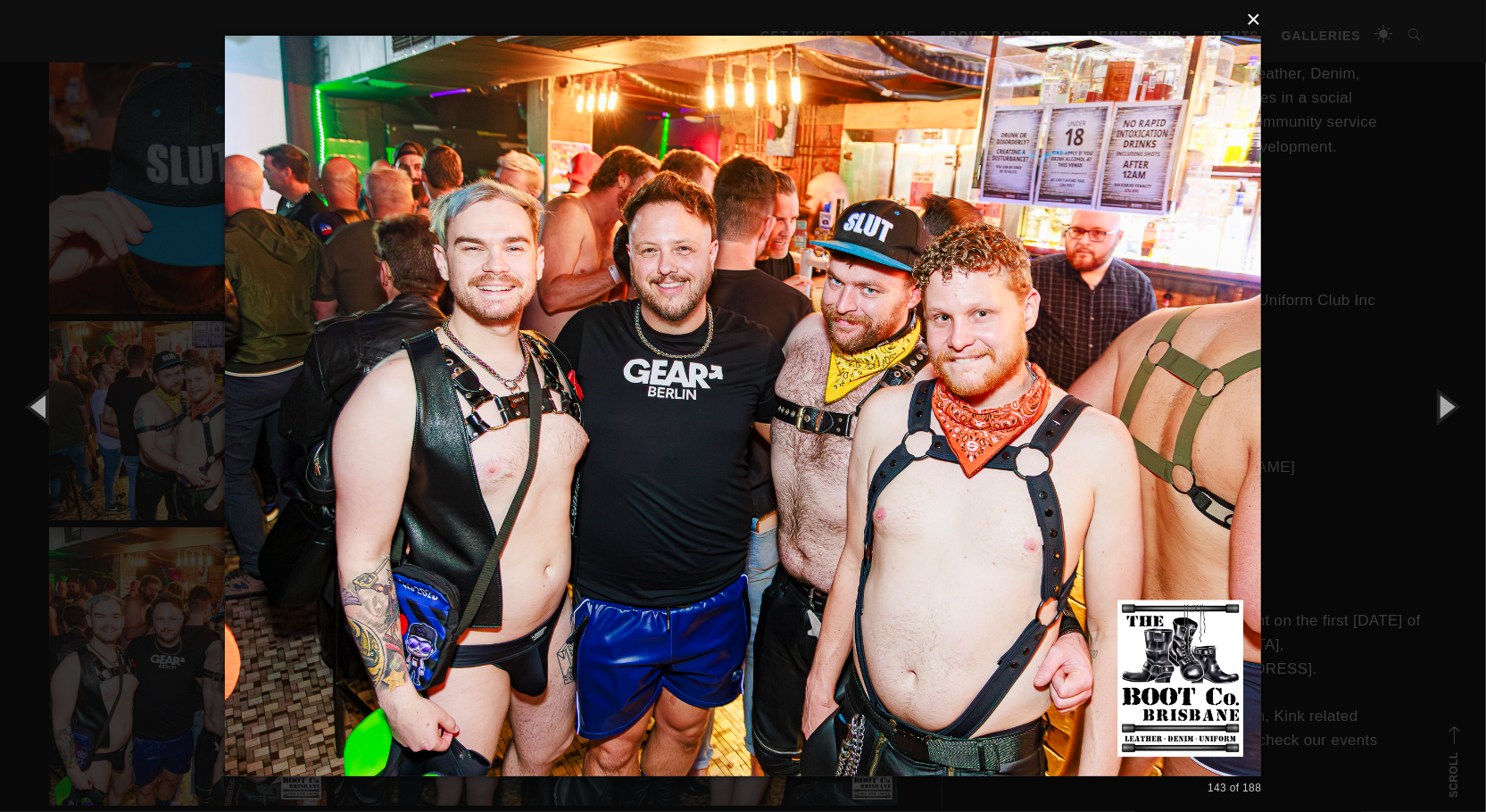
click at [1251, 17] on button "×" at bounding box center [749, 20] width 1037 height 39
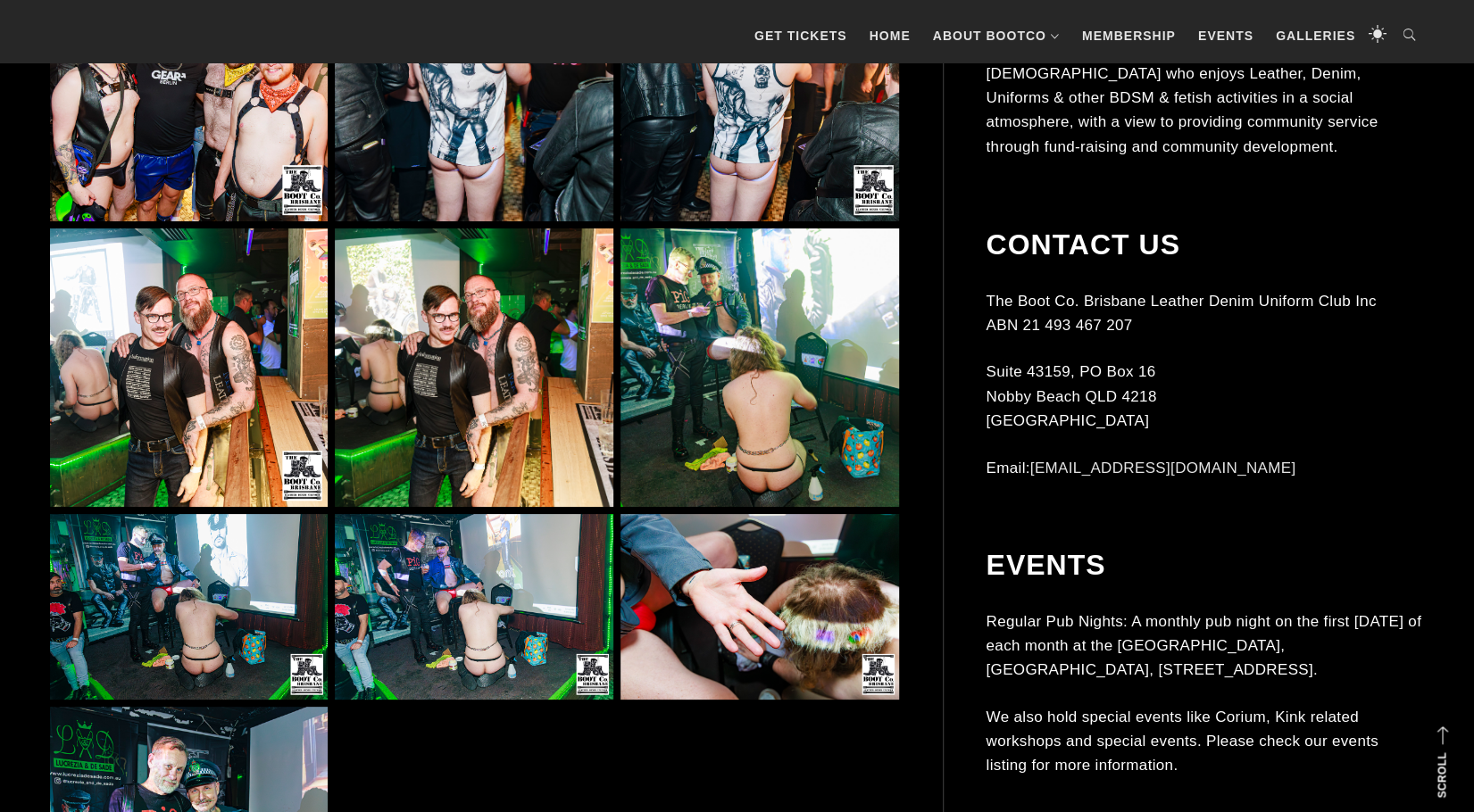
scroll to position [13205, 0]
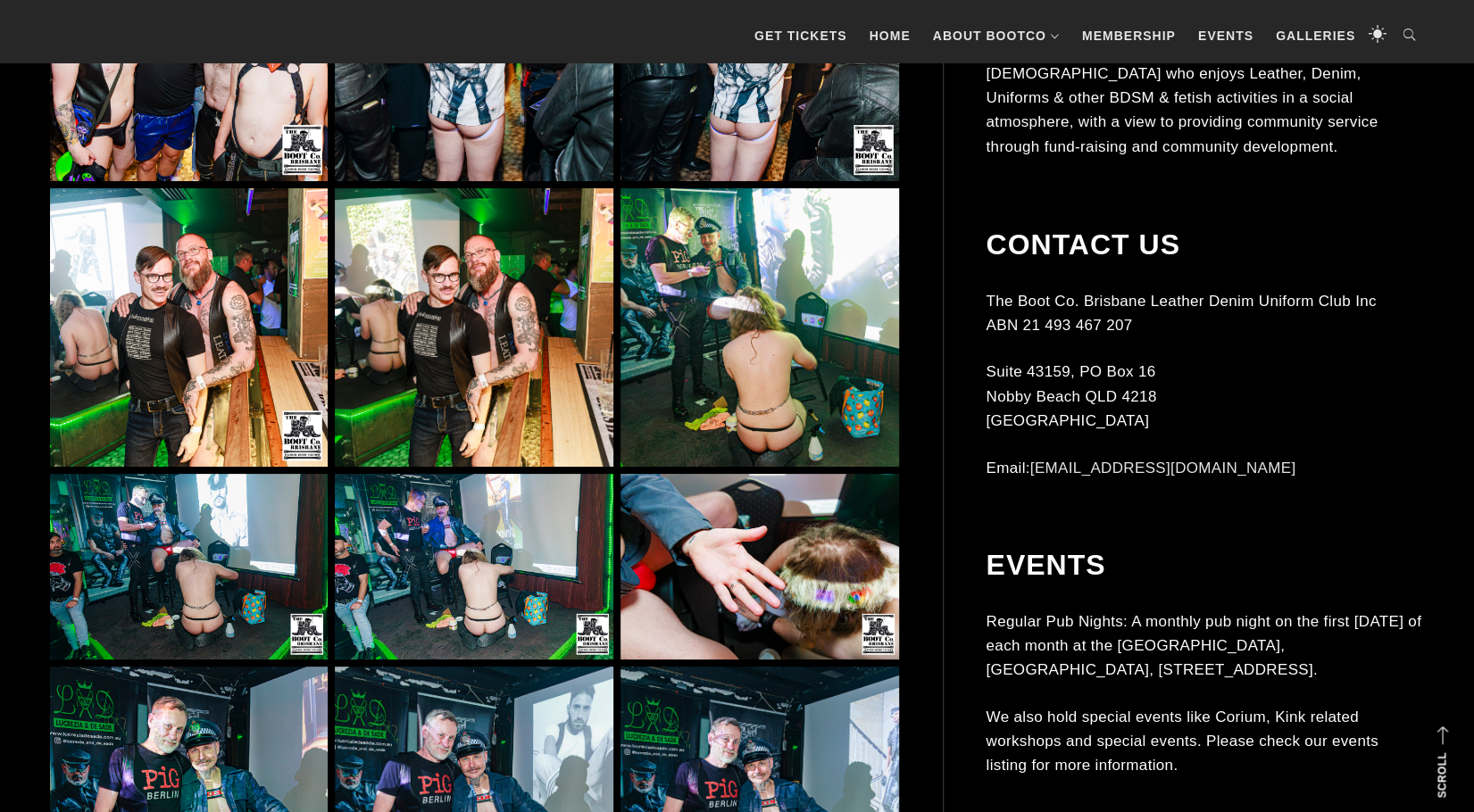
click at [765, 360] on img at bounding box center [759, 327] width 277 height 277
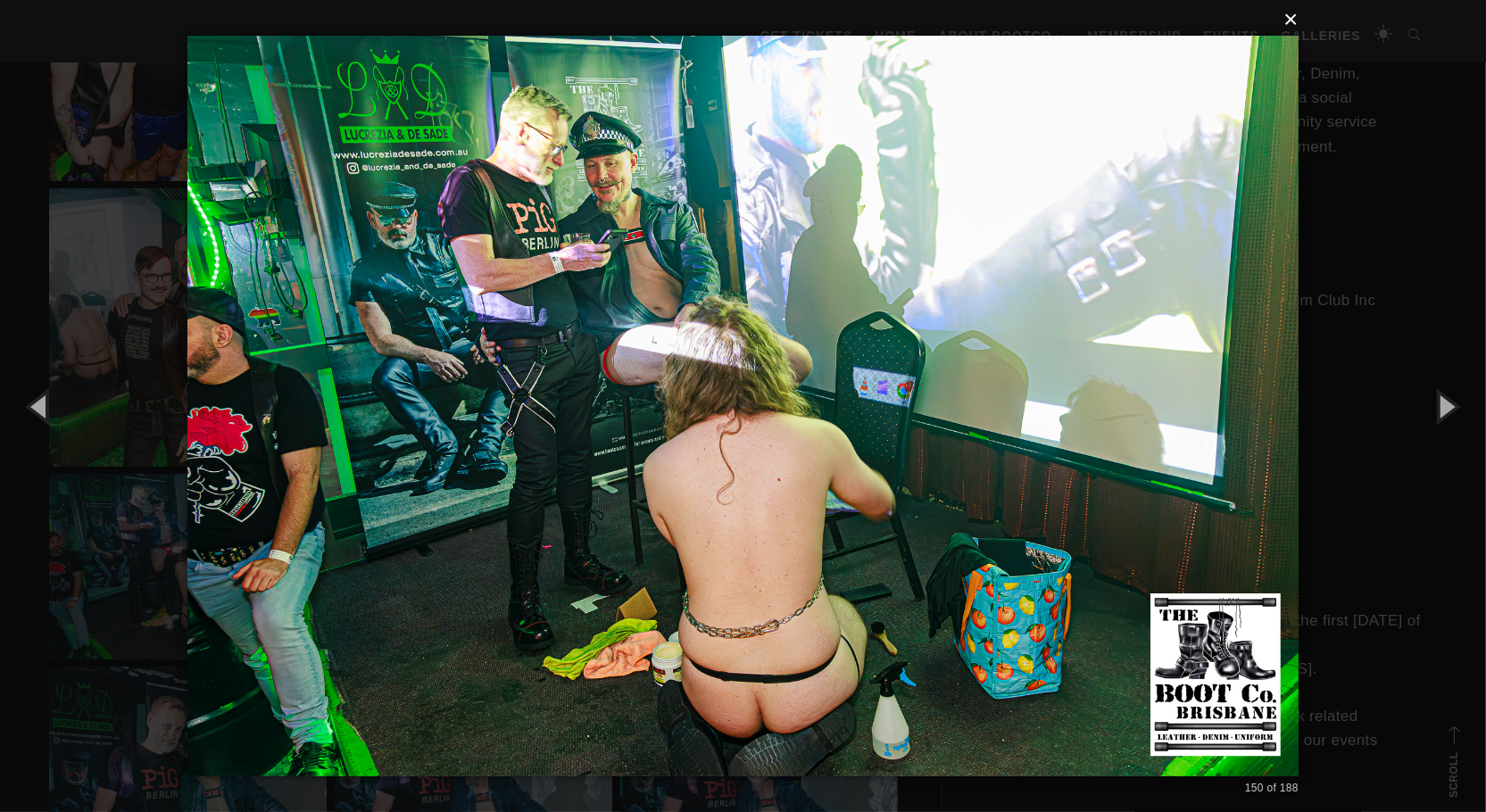
click at [1291, 18] on button "×" at bounding box center [748, 20] width 1111 height 39
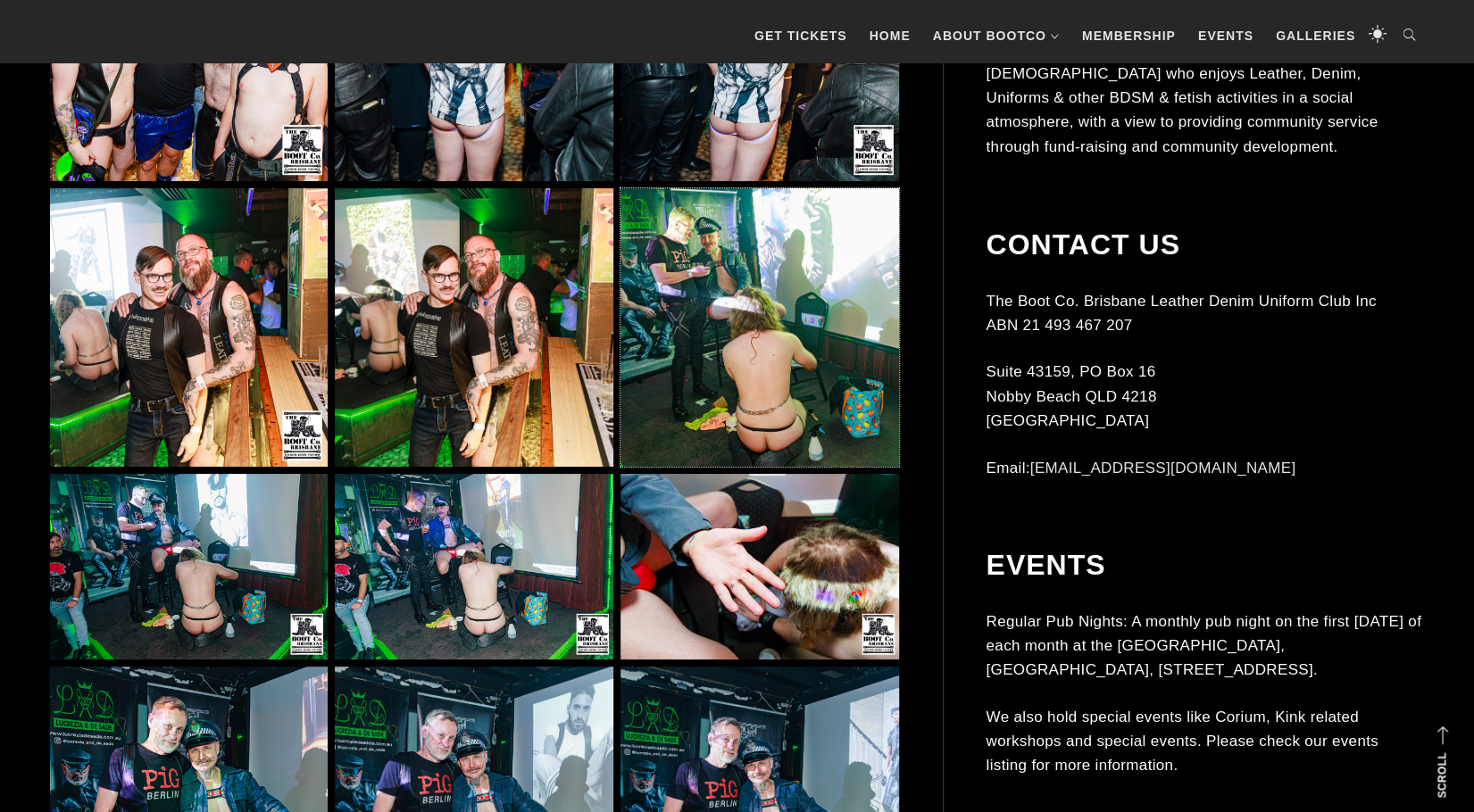
scroll to position [13472, 0]
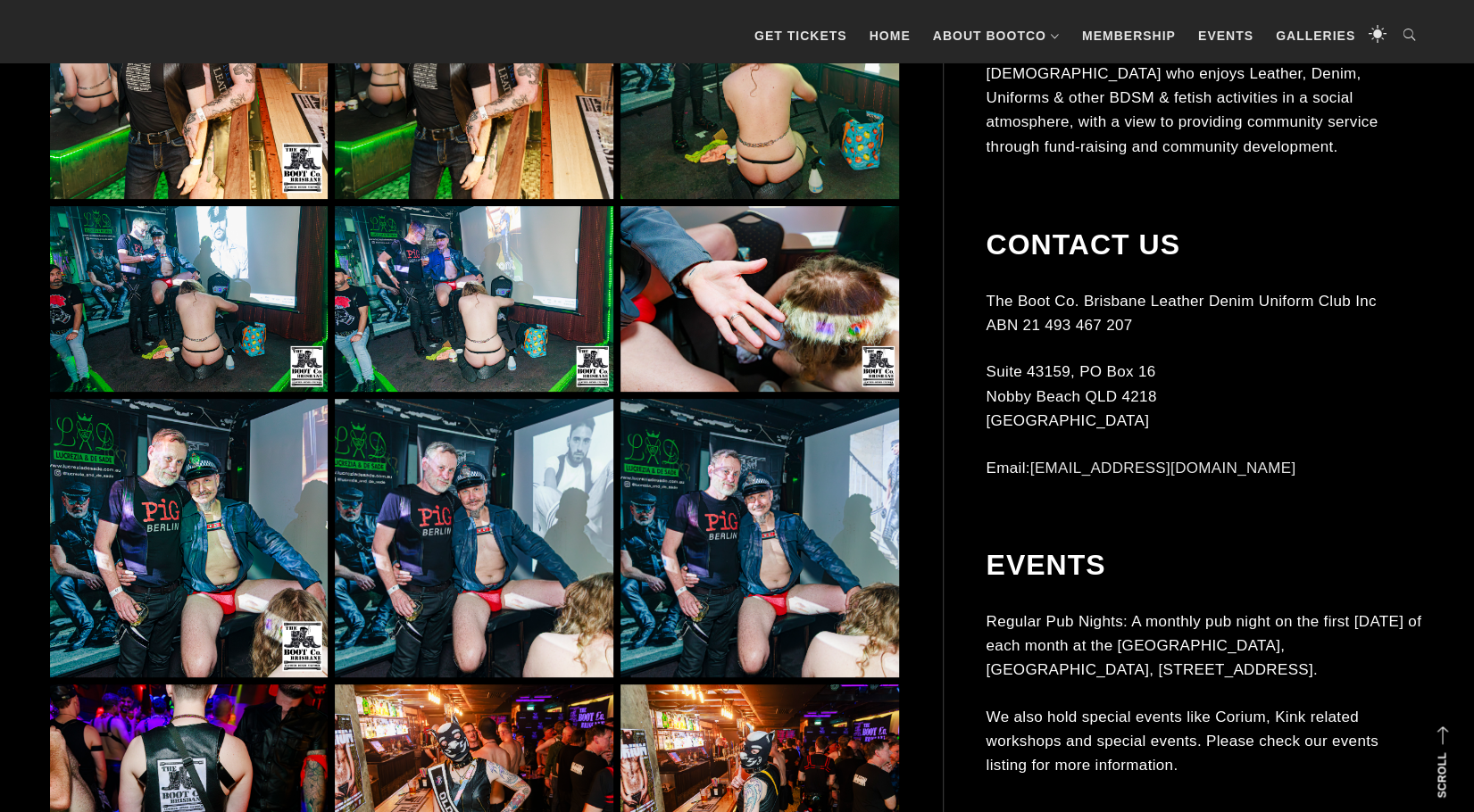
click at [236, 605] on img at bounding box center [189, 537] width 277 height 277
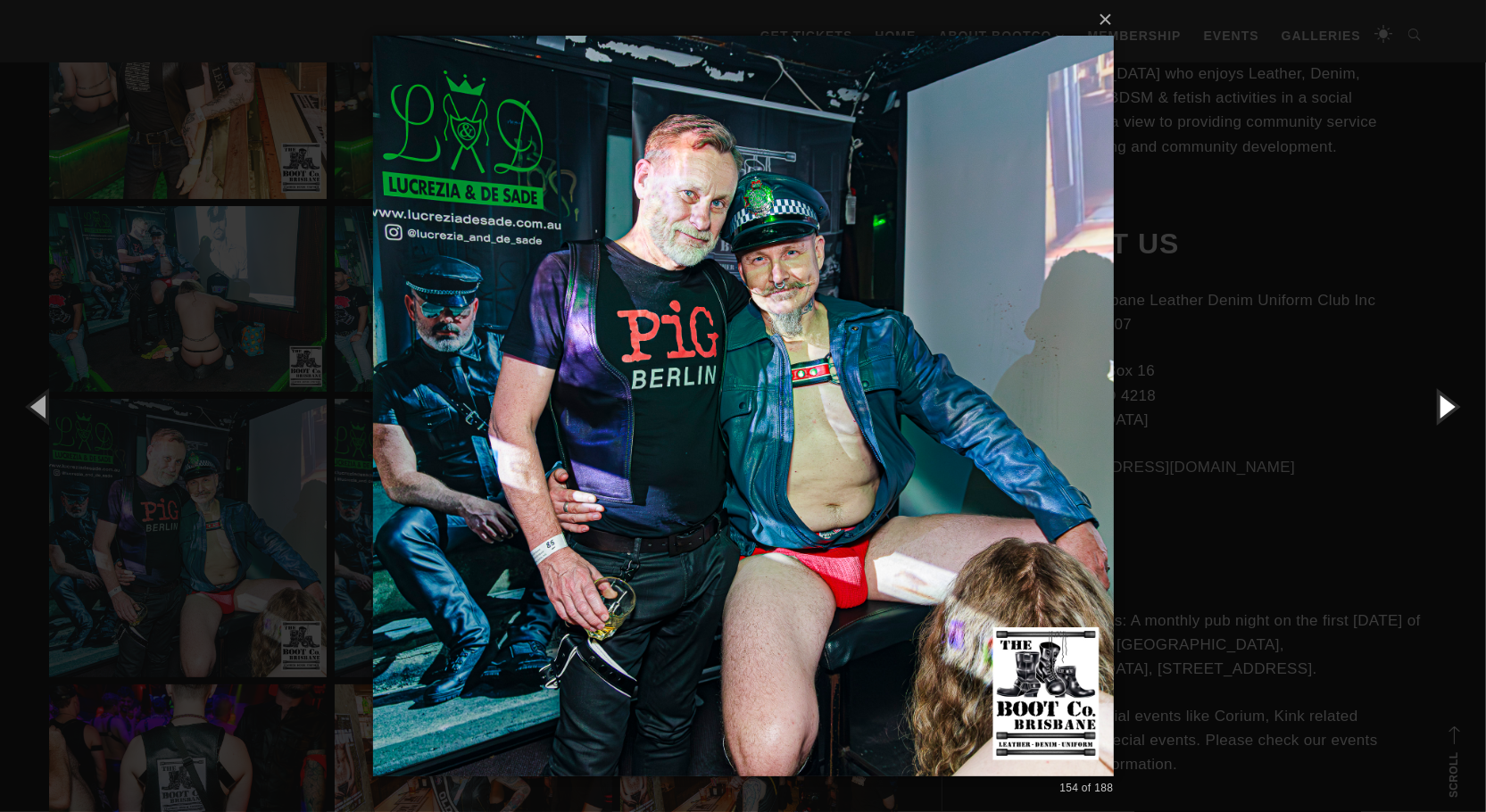
click at [1444, 409] on button "button" at bounding box center [1447, 406] width 81 height 98
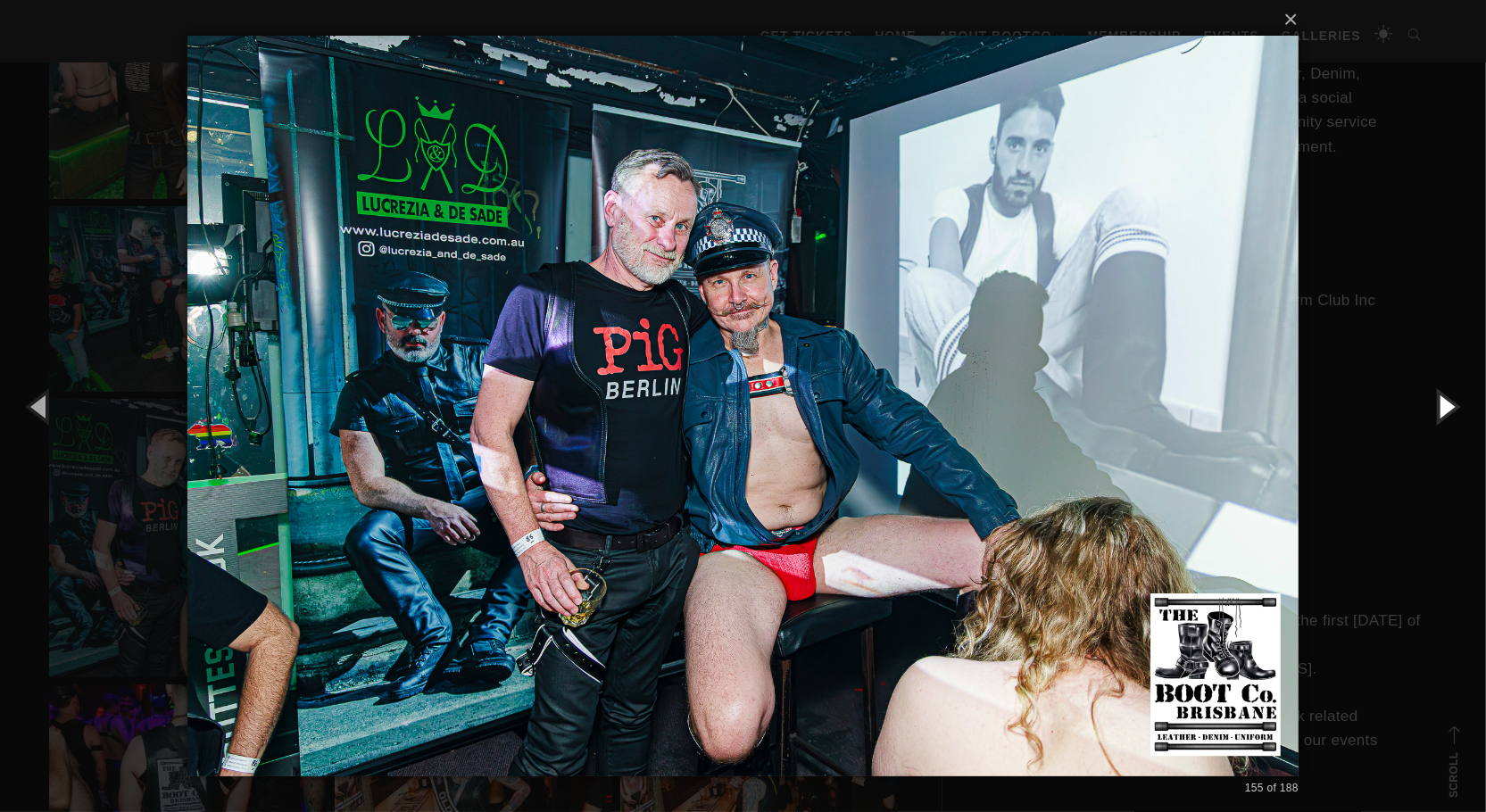
click at [1444, 409] on button "button" at bounding box center [1447, 406] width 81 height 98
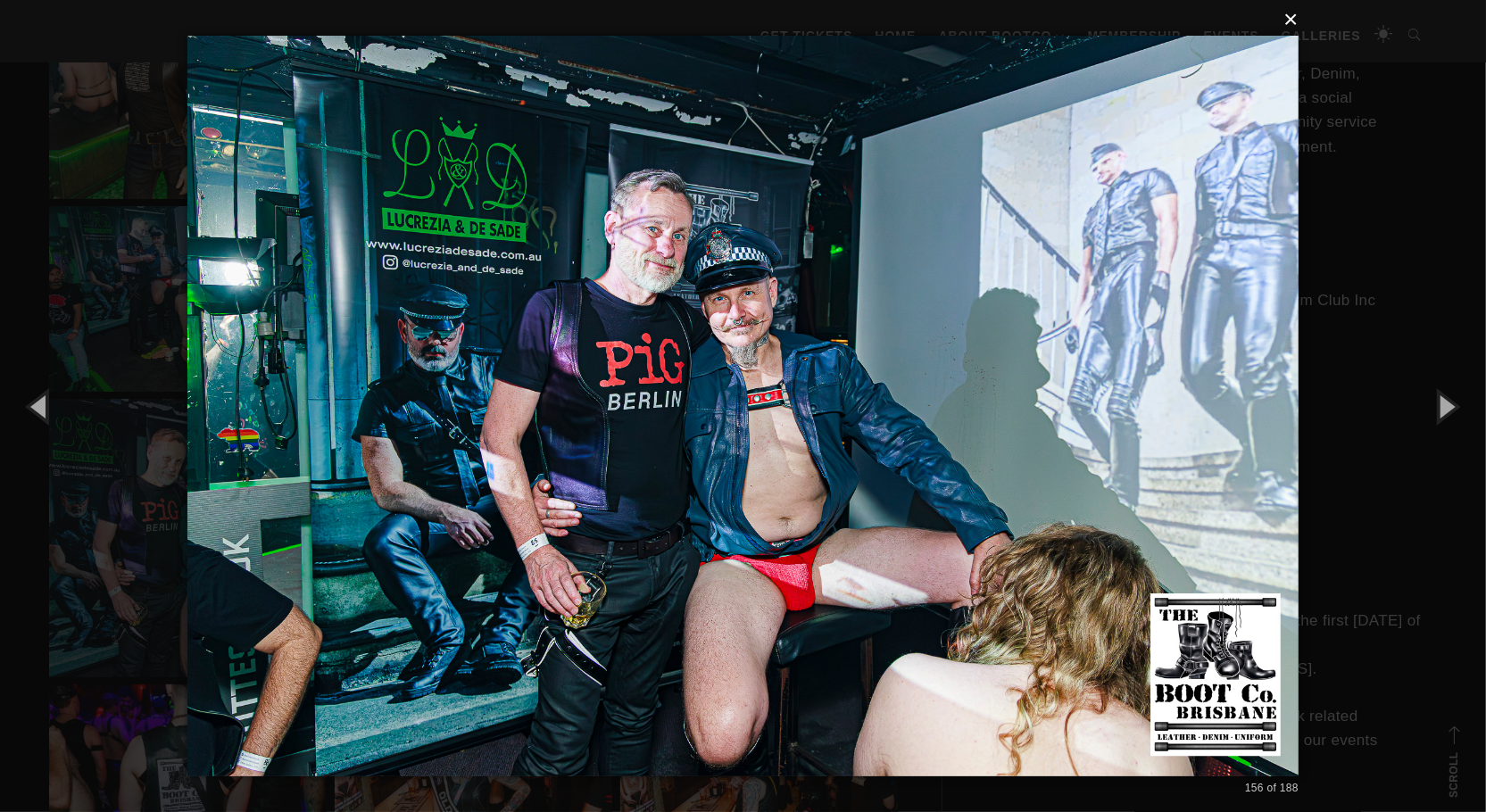
click at [1298, 21] on button "×" at bounding box center [748, 20] width 1111 height 39
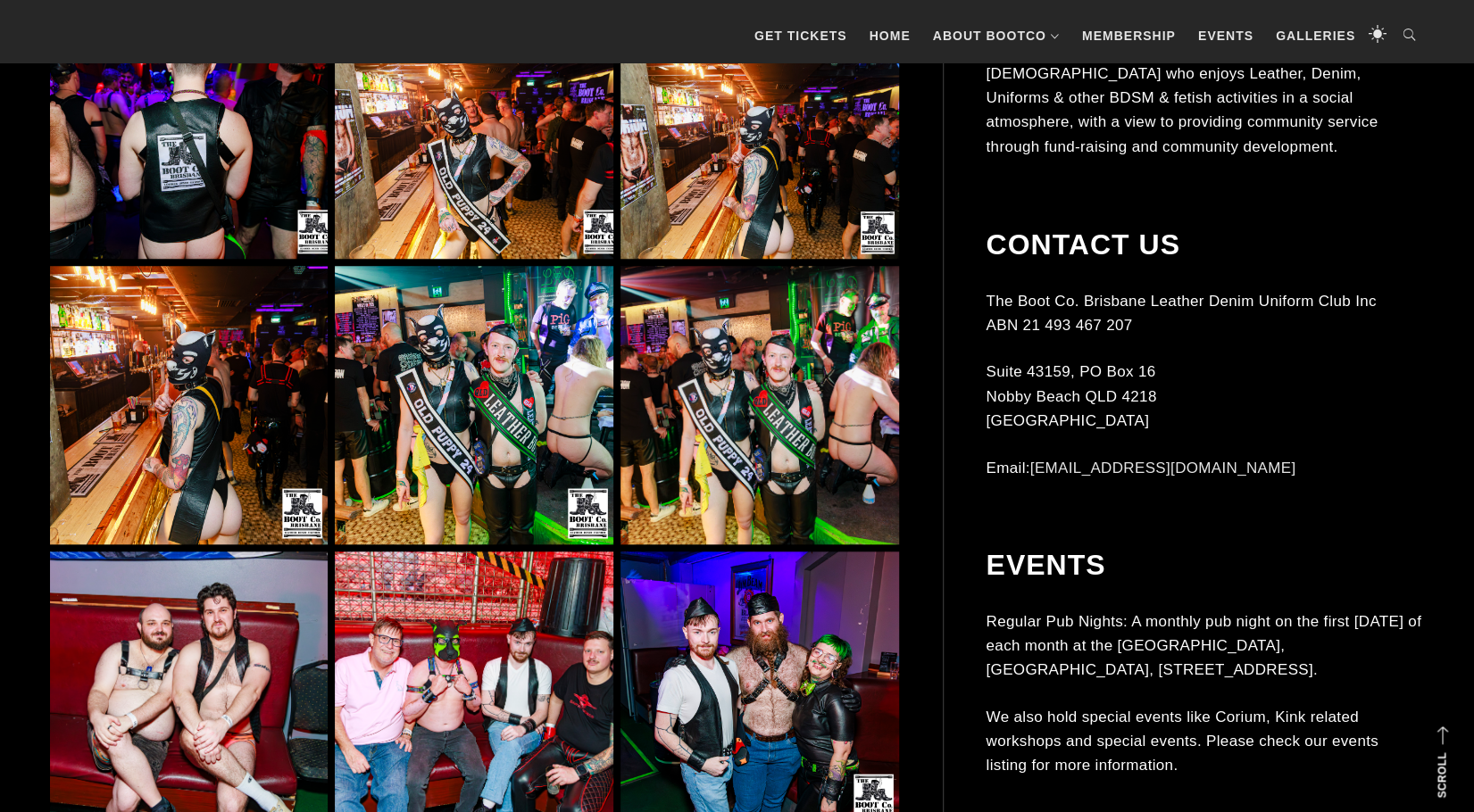
click at [545, 501] on img at bounding box center [473, 404] width 277 height 277
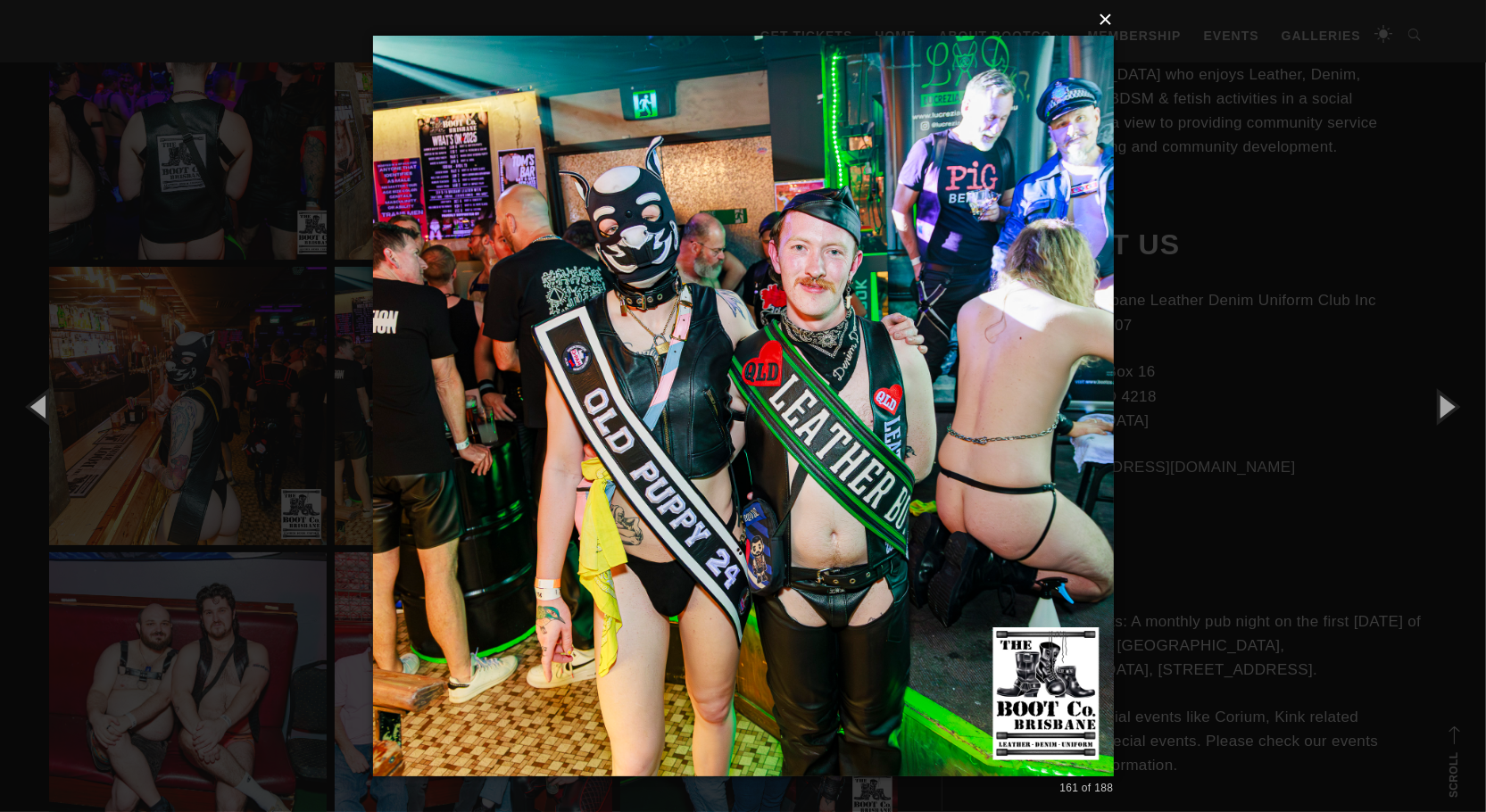
click at [1110, 16] on button "×" at bounding box center [749, 20] width 741 height 39
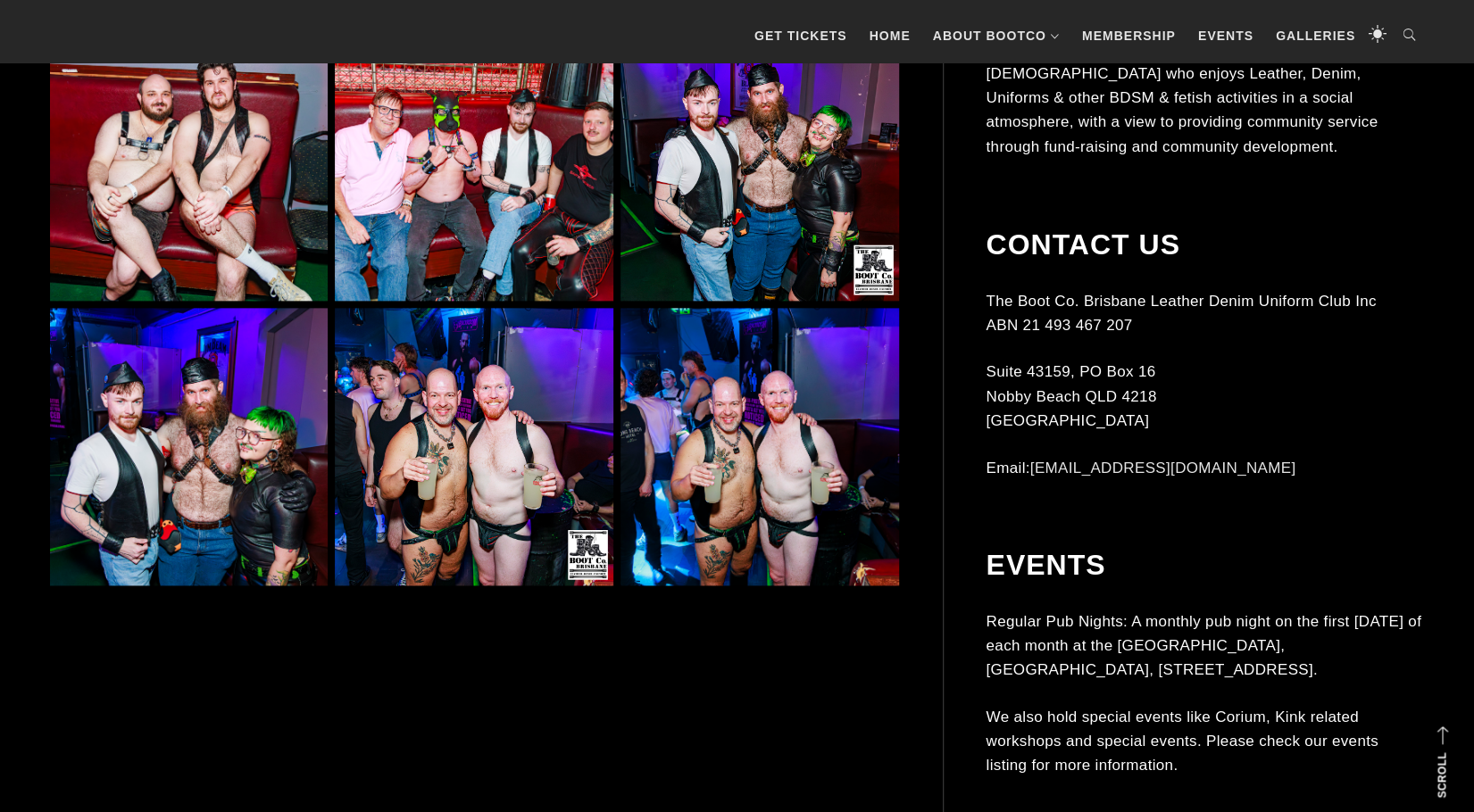
scroll to position [14632, 0]
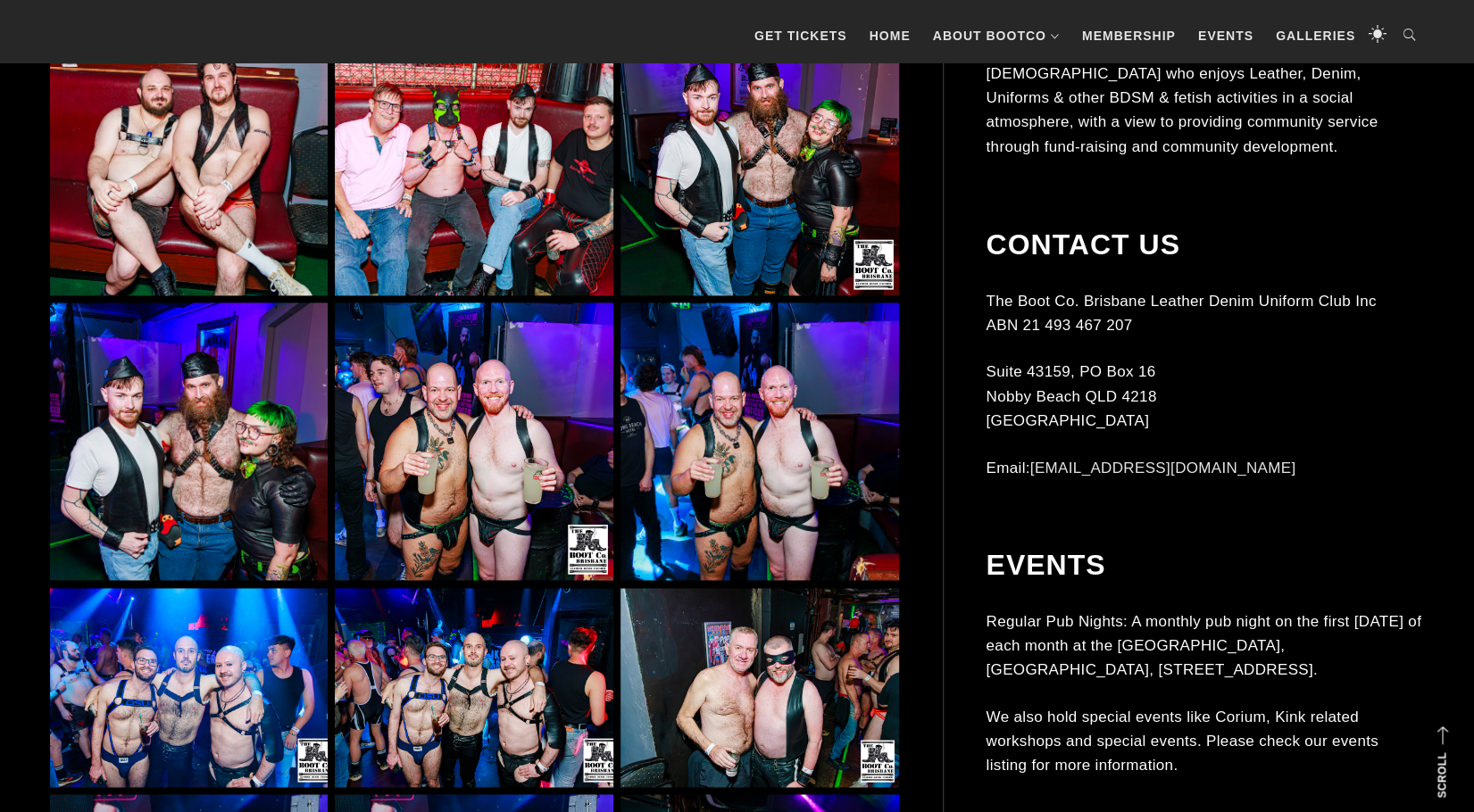
click at [528, 453] on img at bounding box center [473, 441] width 277 height 277
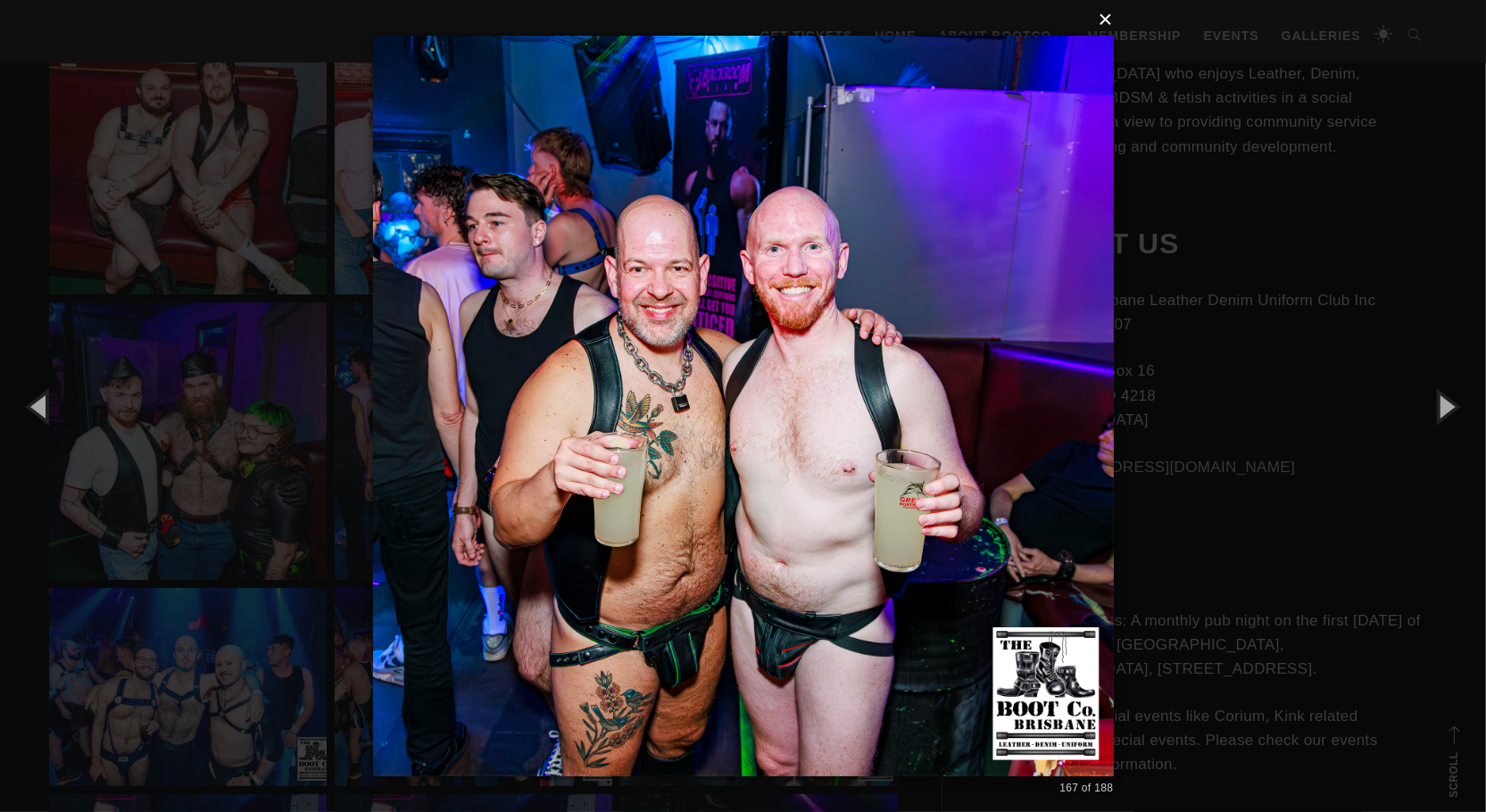
click at [1106, 18] on button "×" at bounding box center [749, 20] width 741 height 39
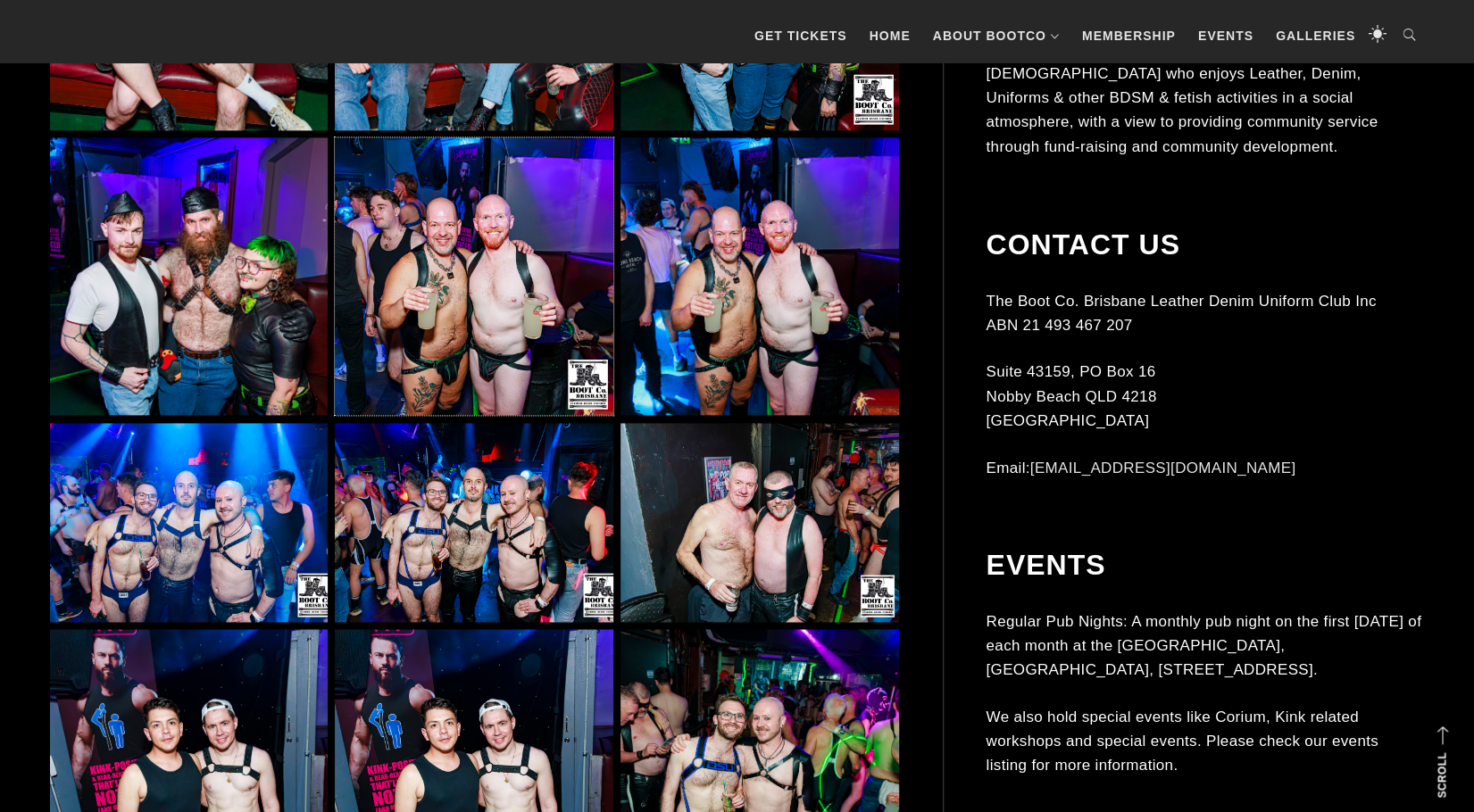
scroll to position [14811, 0]
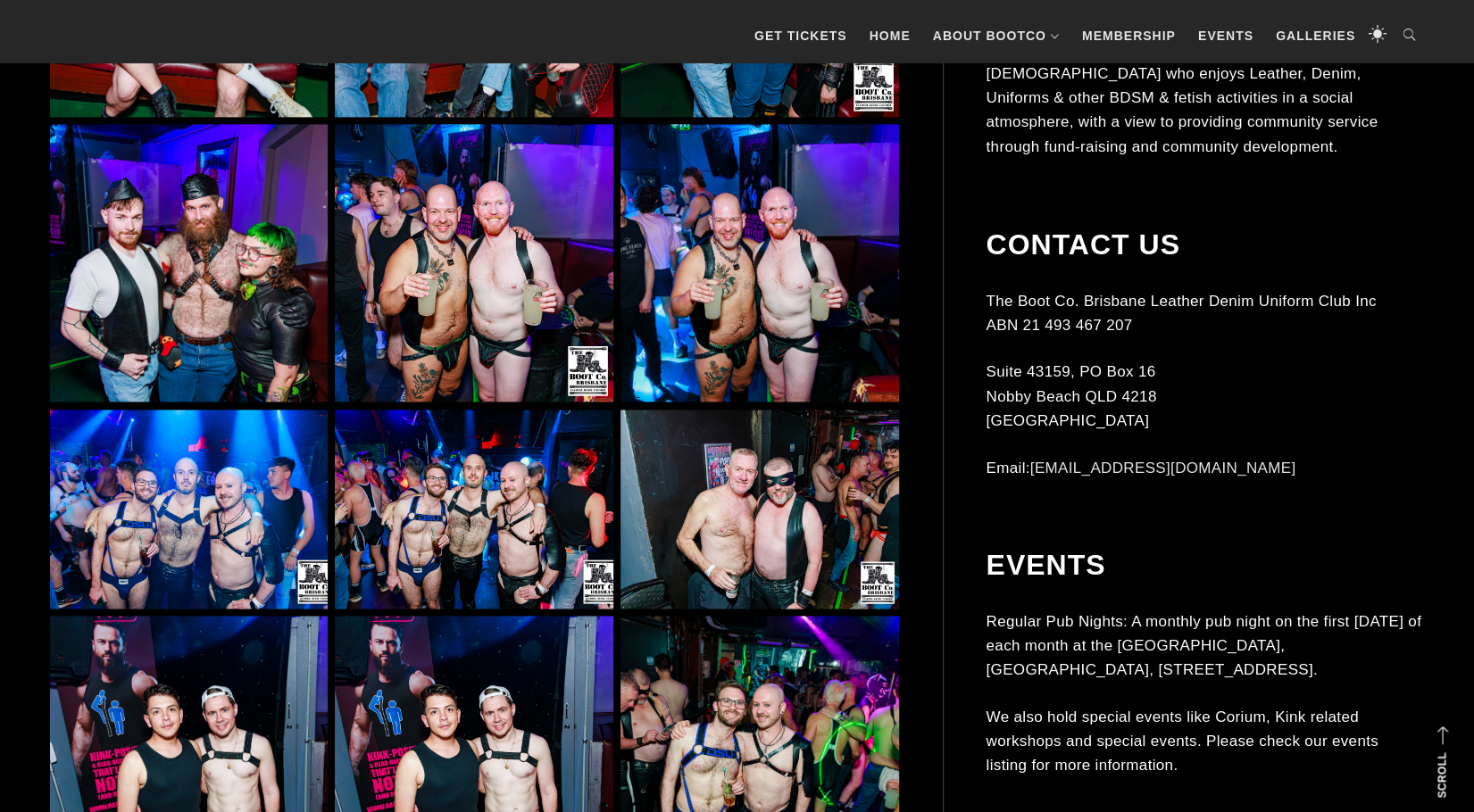
click at [497, 518] on img at bounding box center [473, 510] width 277 height 199
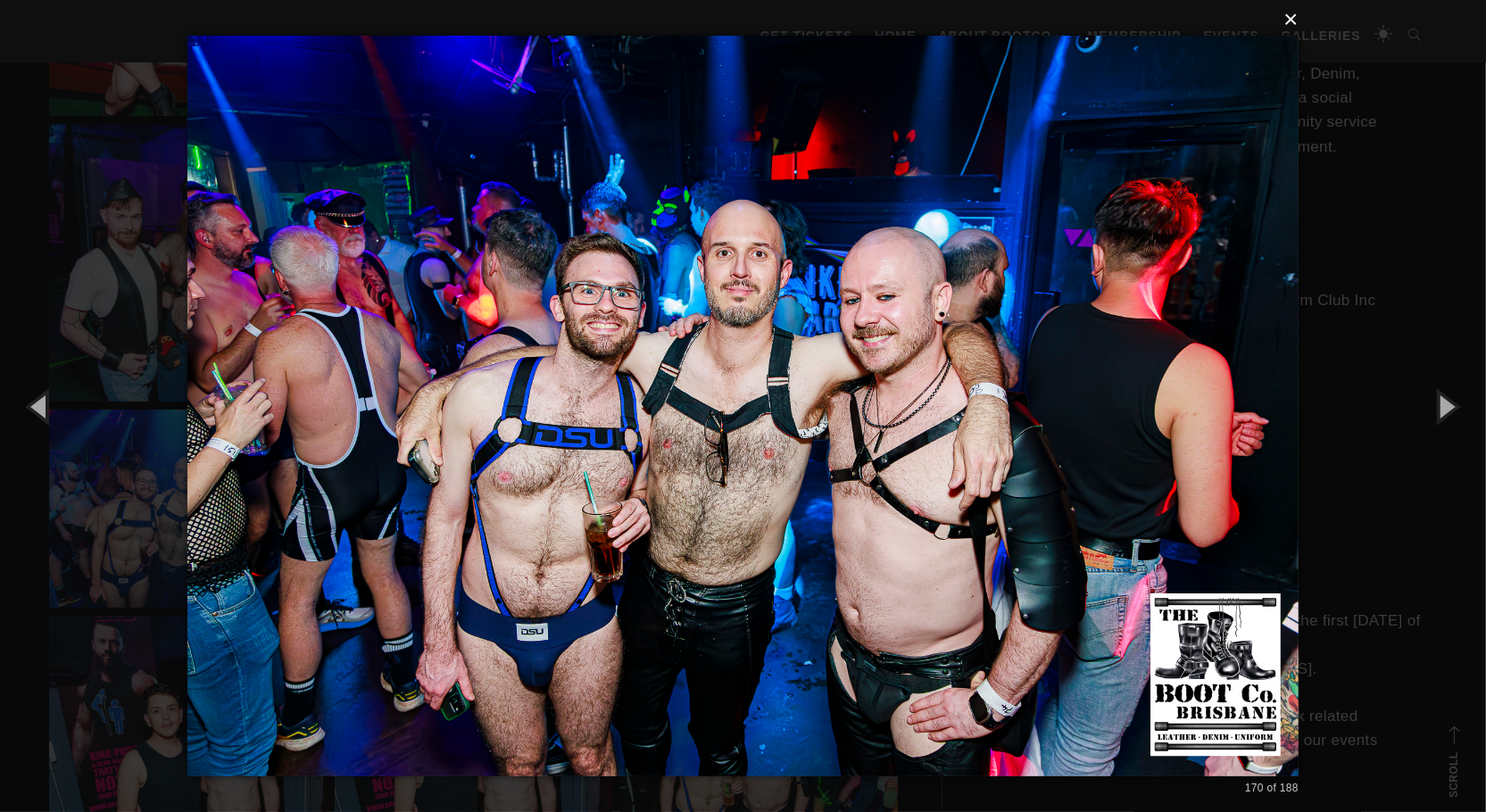
click at [1290, 21] on button "×" at bounding box center [748, 20] width 1111 height 39
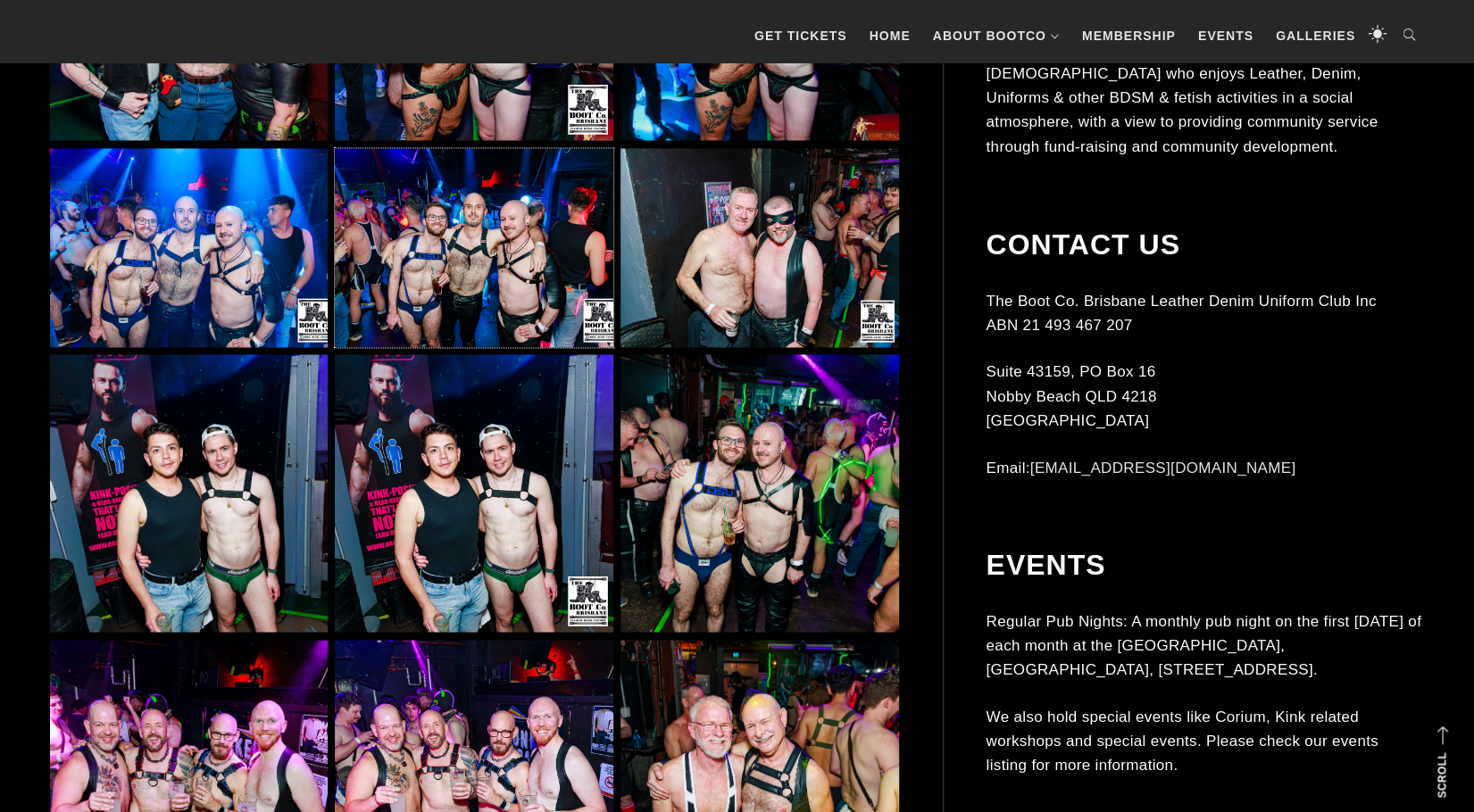
scroll to position [15078, 0]
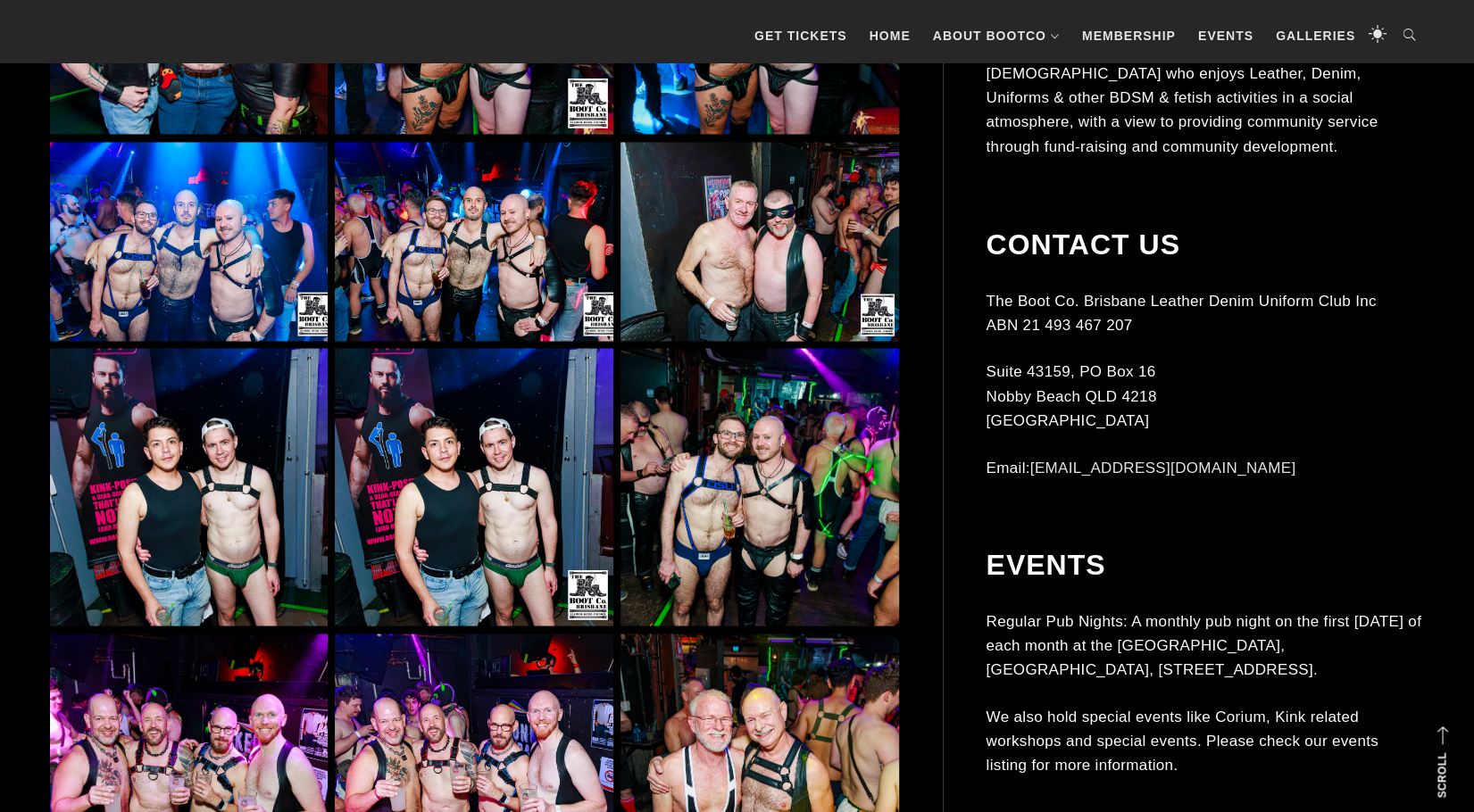
click at [241, 517] on img at bounding box center [189, 486] width 277 height 277
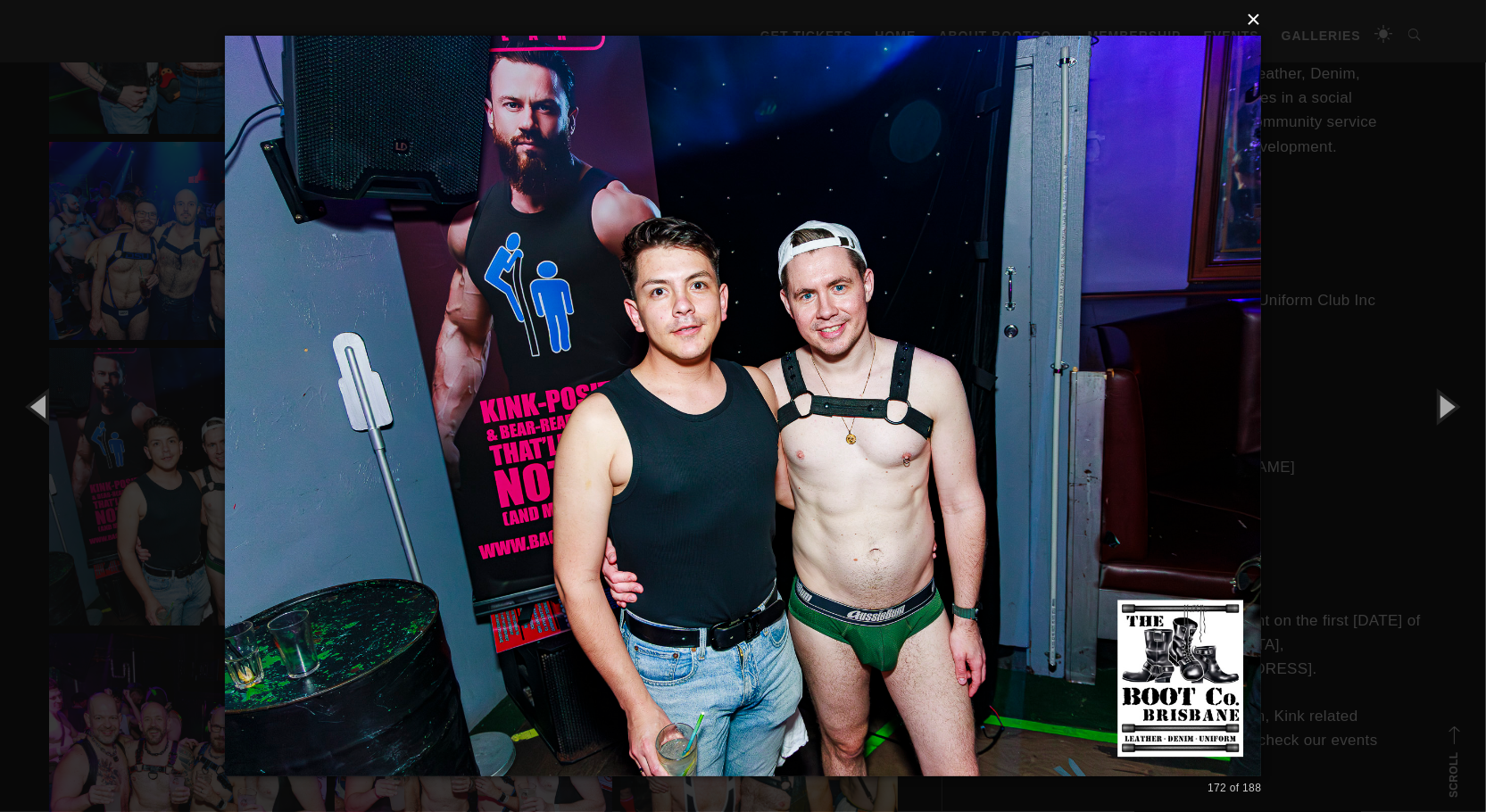
click at [1256, 19] on button "×" at bounding box center [749, 20] width 1037 height 39
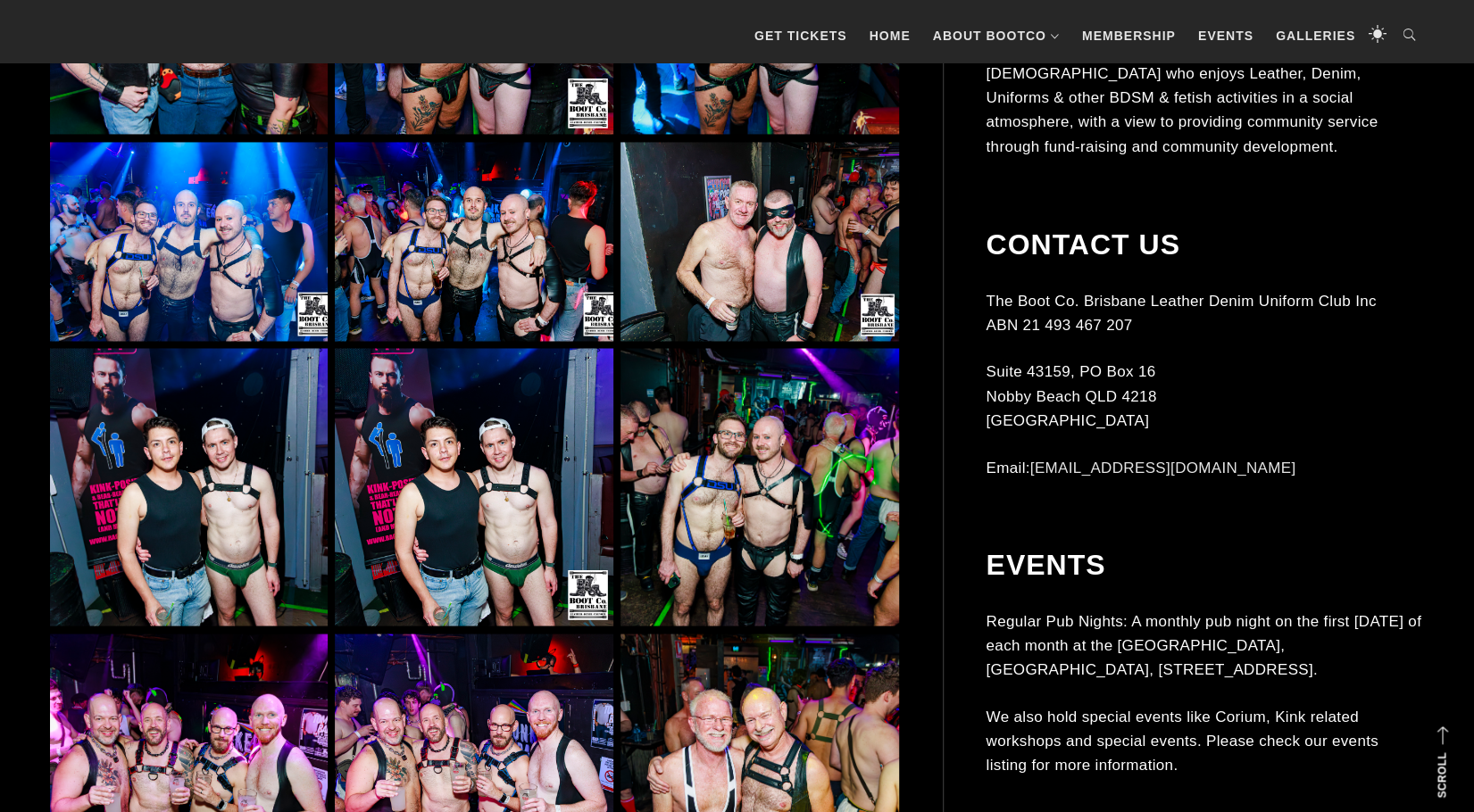
click at [812, 495] on img at bounding box center [759, 486] width 277 height 277
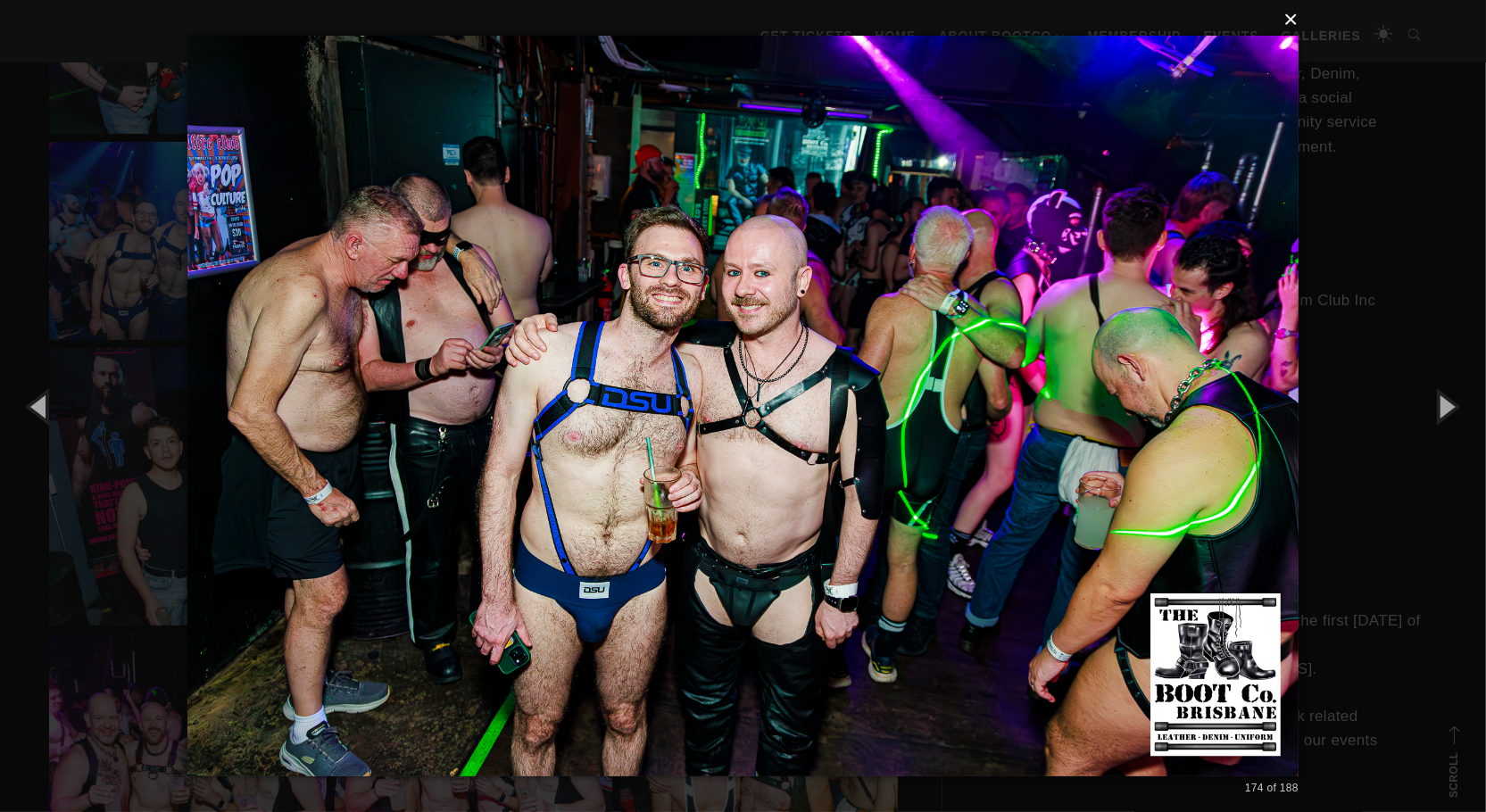
click at [1294, 26] on button "×" at bounding box center [748, 20] width 1111 height 39
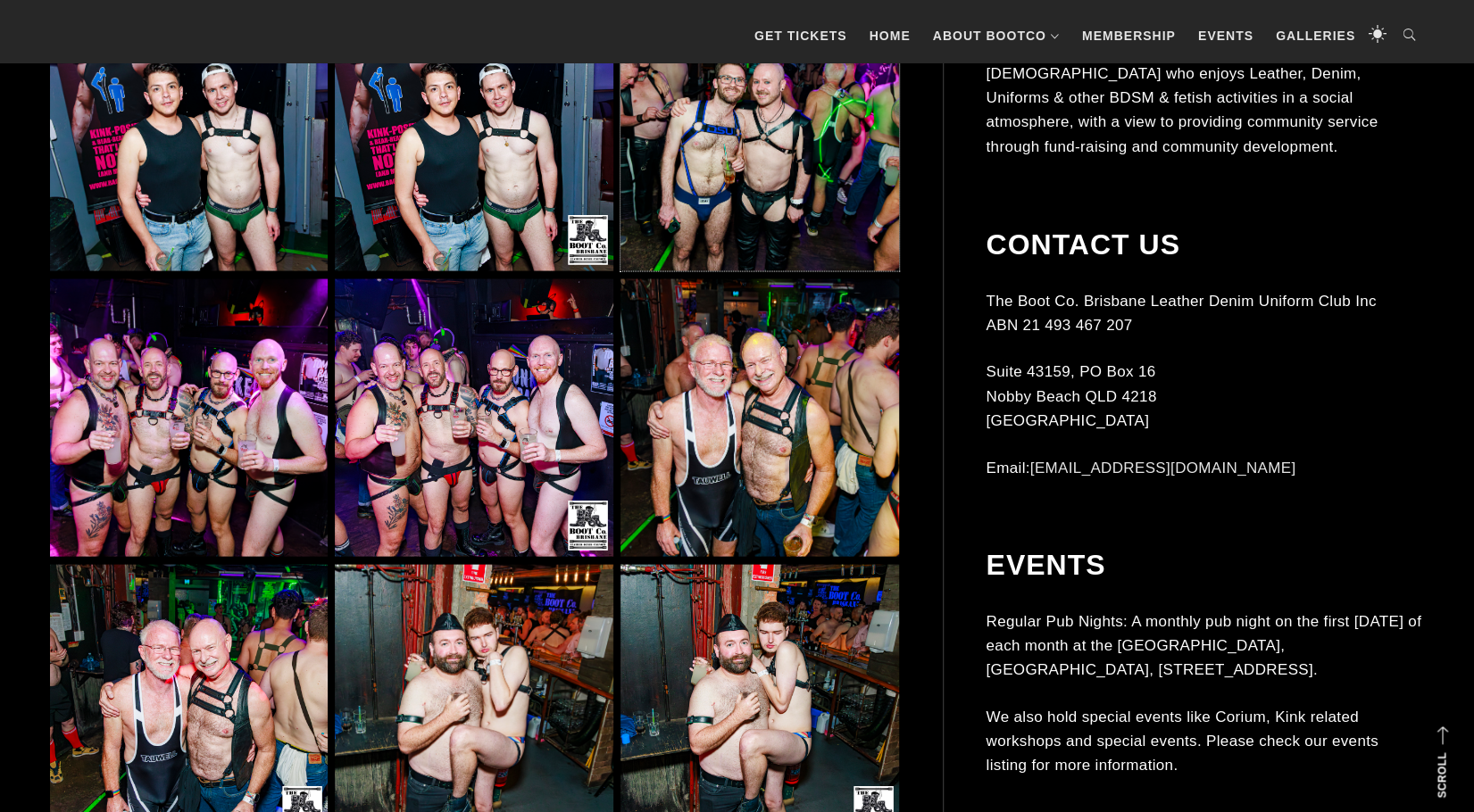
scroll to position [15435, 0]
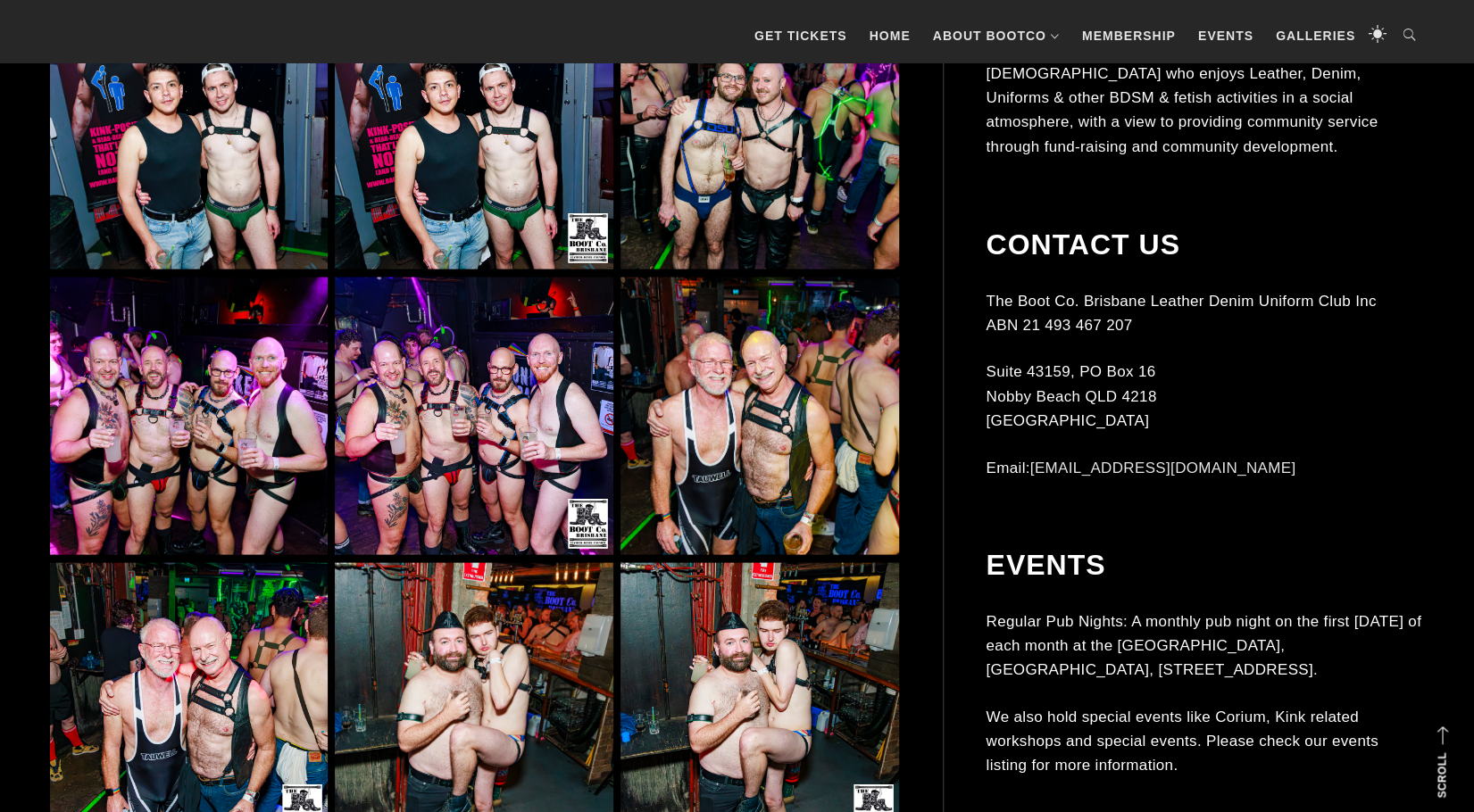
click at [513, 485] on img at bounding box center [473, 415] width 277 height 277
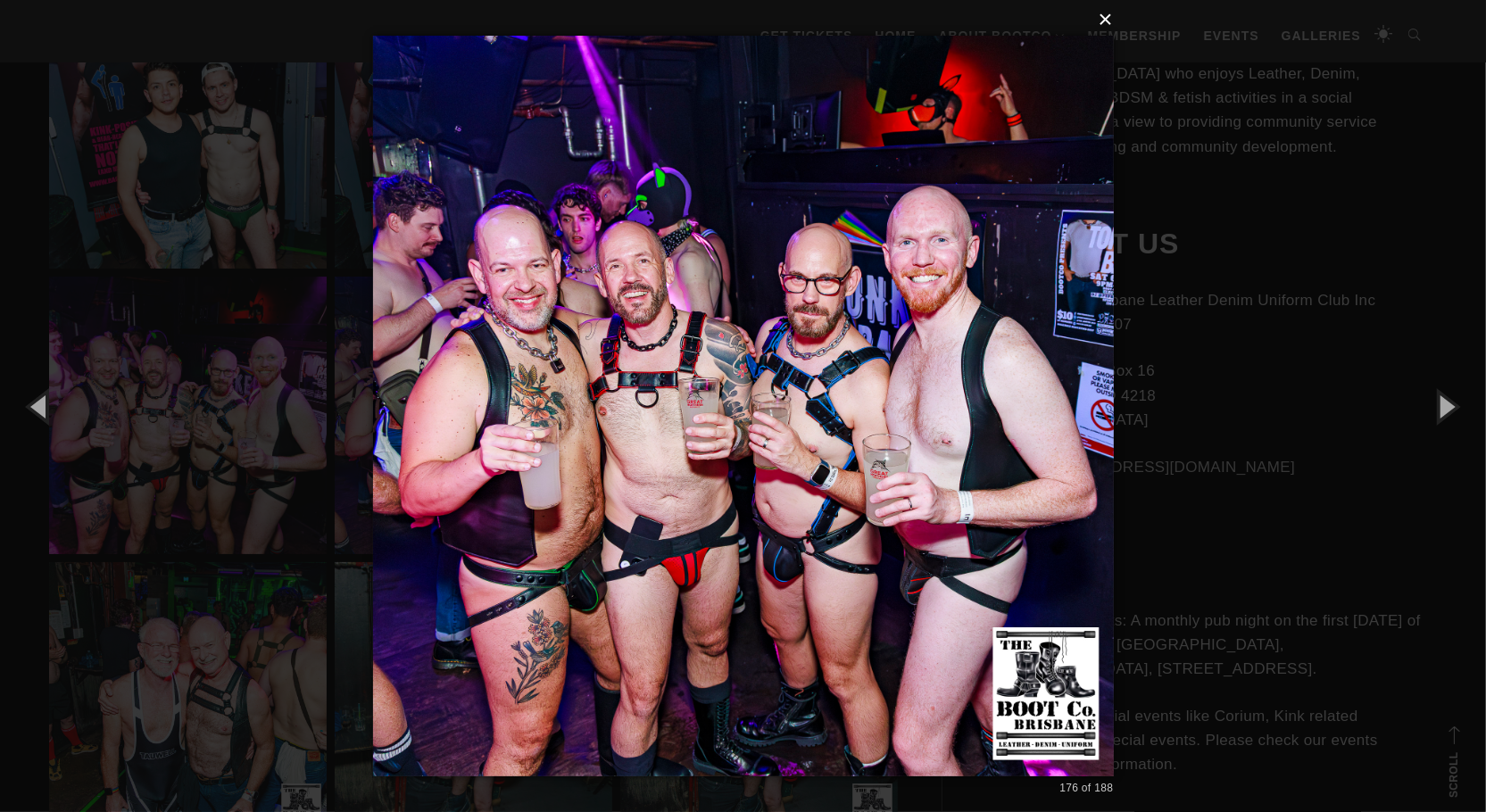
click at [1114, 23] on button "×" at bounding box center [749, 20] width 741 height 39
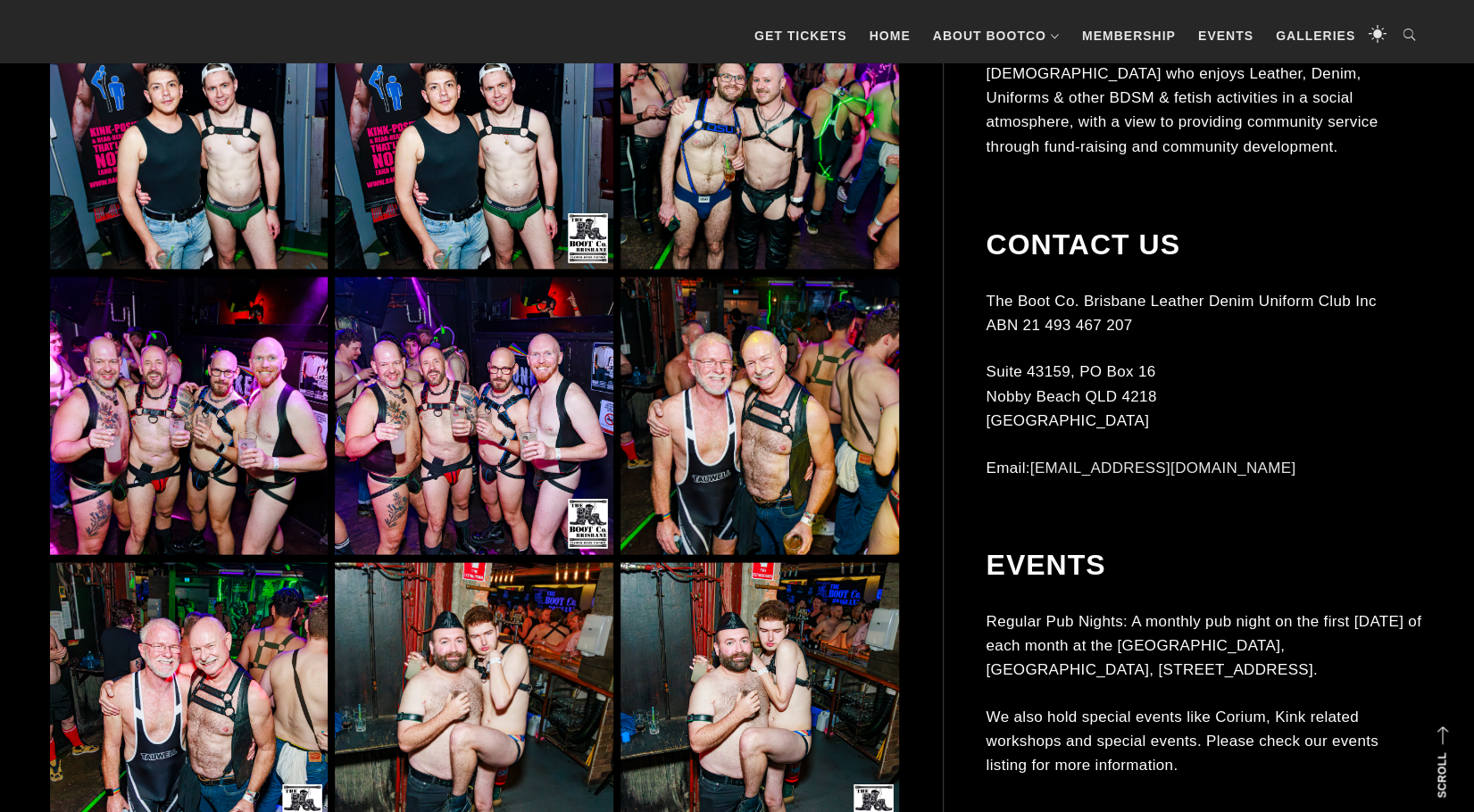
click at [830, 381] on img at bounding box center [759, 415] width 277 height 277
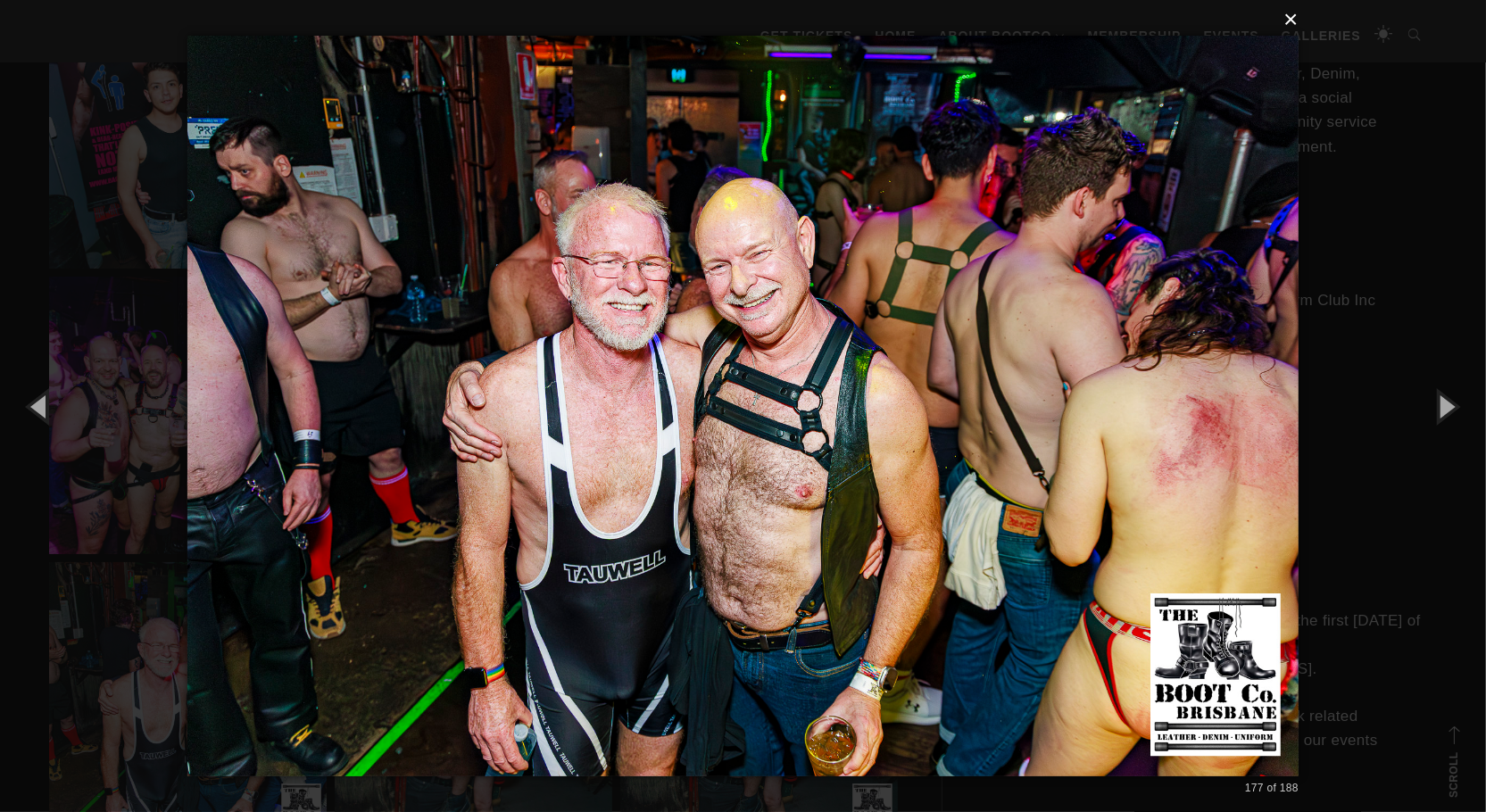
click at [1292, 20] on button "×" at bounding box center [748, 20] width 1111 height 39
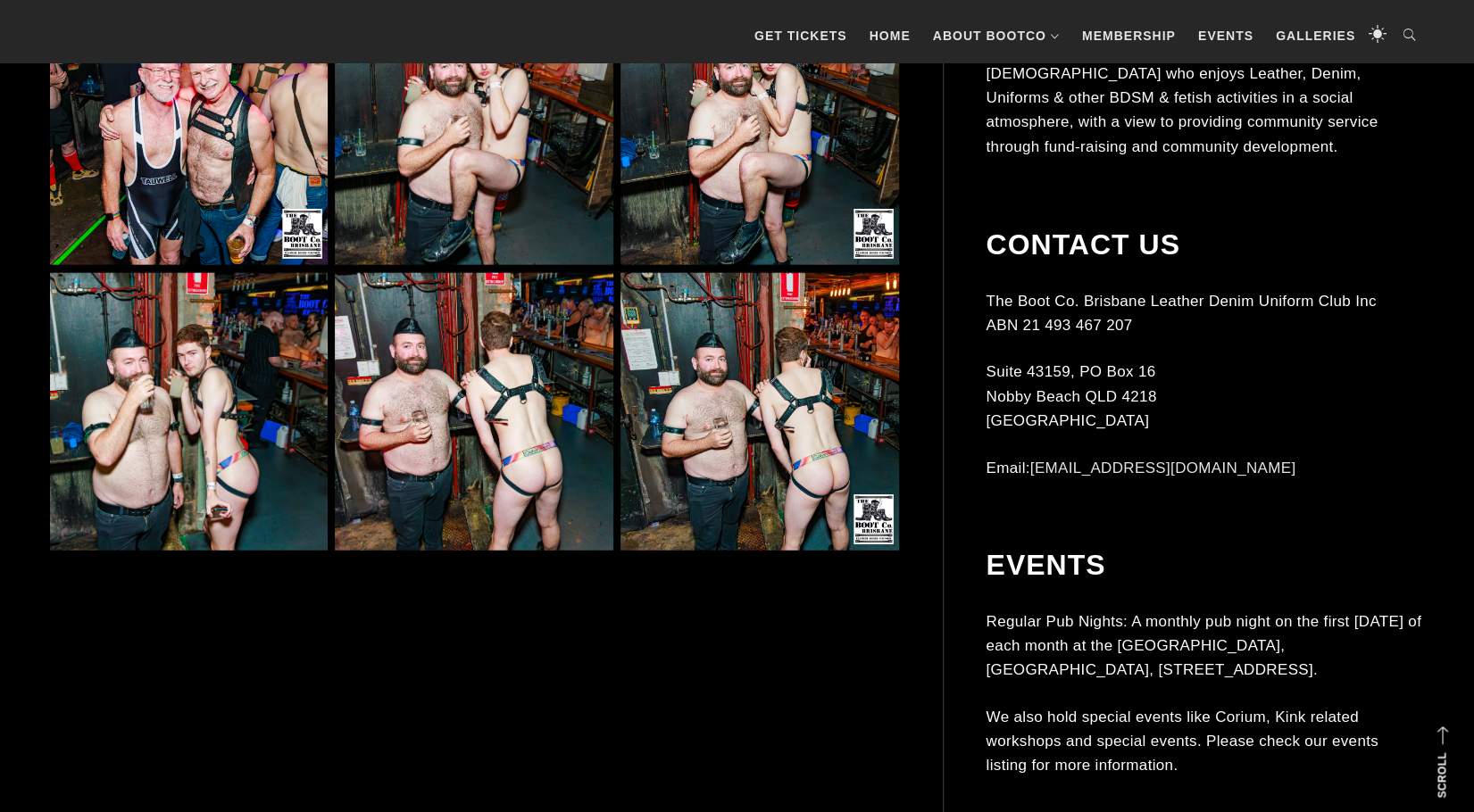
scroll to position [16060, 0]
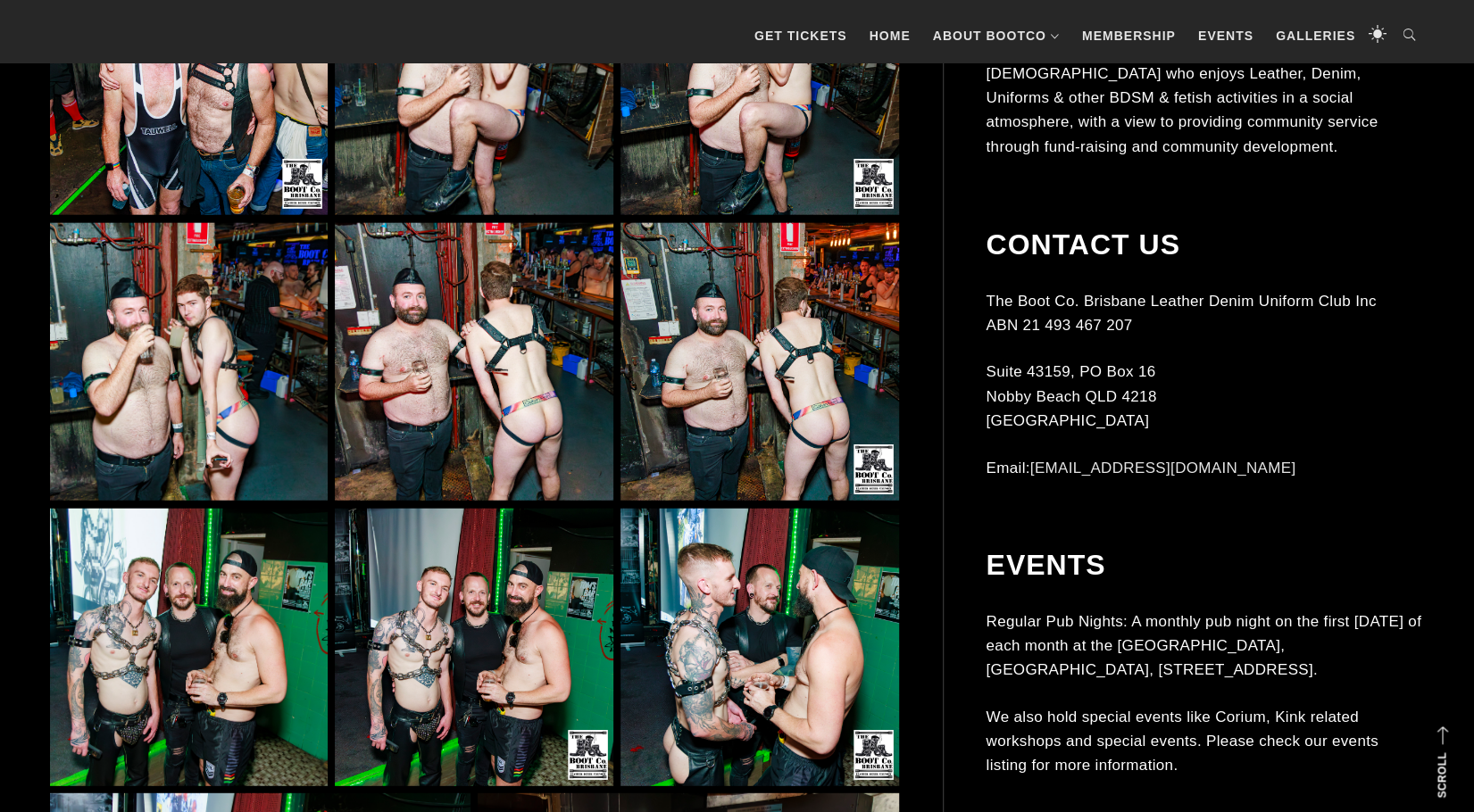
click at [554, 381] on img at bounding box center [473, 362] width 277 height 277
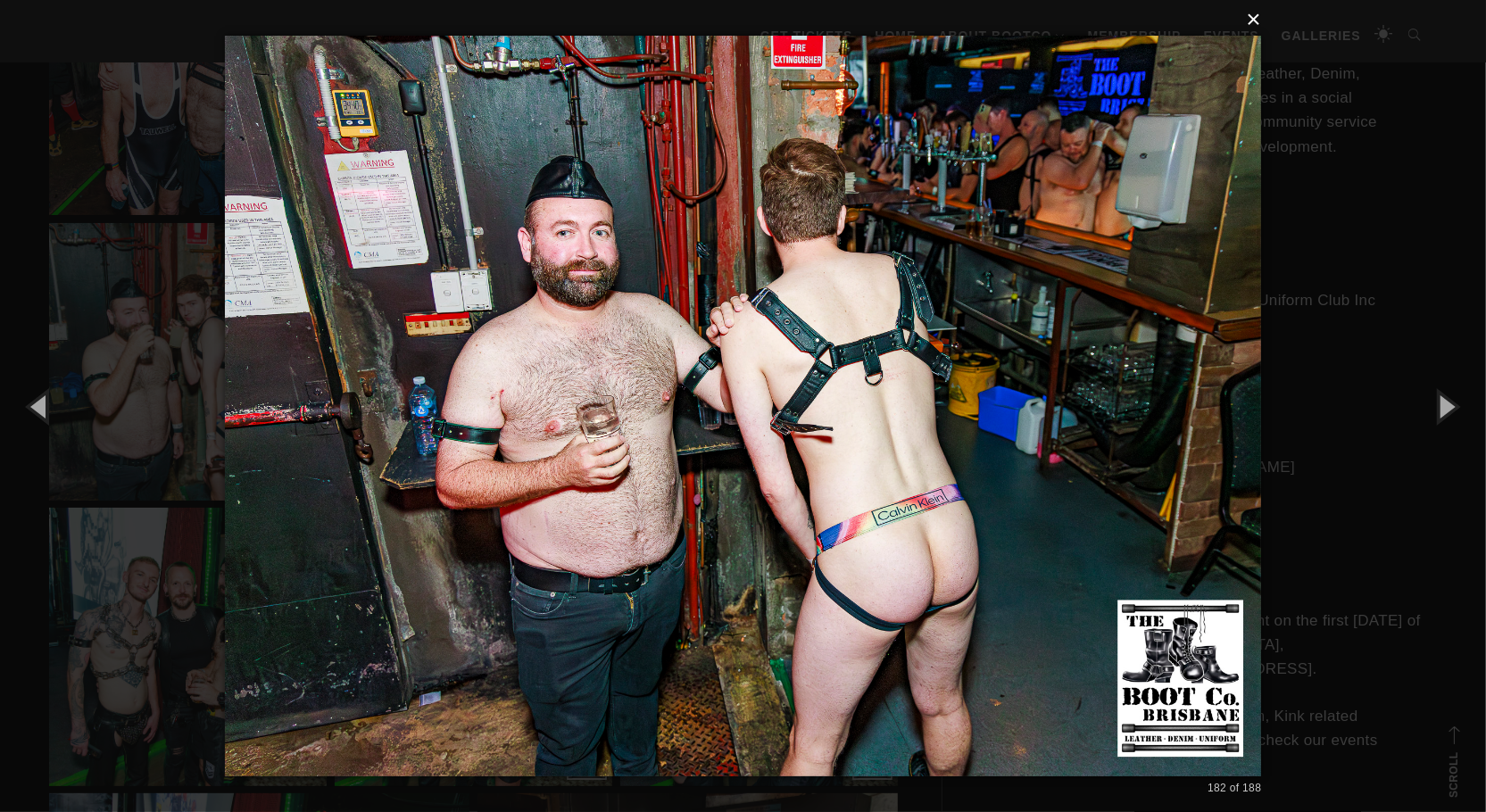
click at [1258, 24] on button "×" at bounding box center [749, 20] width 1037 height 39
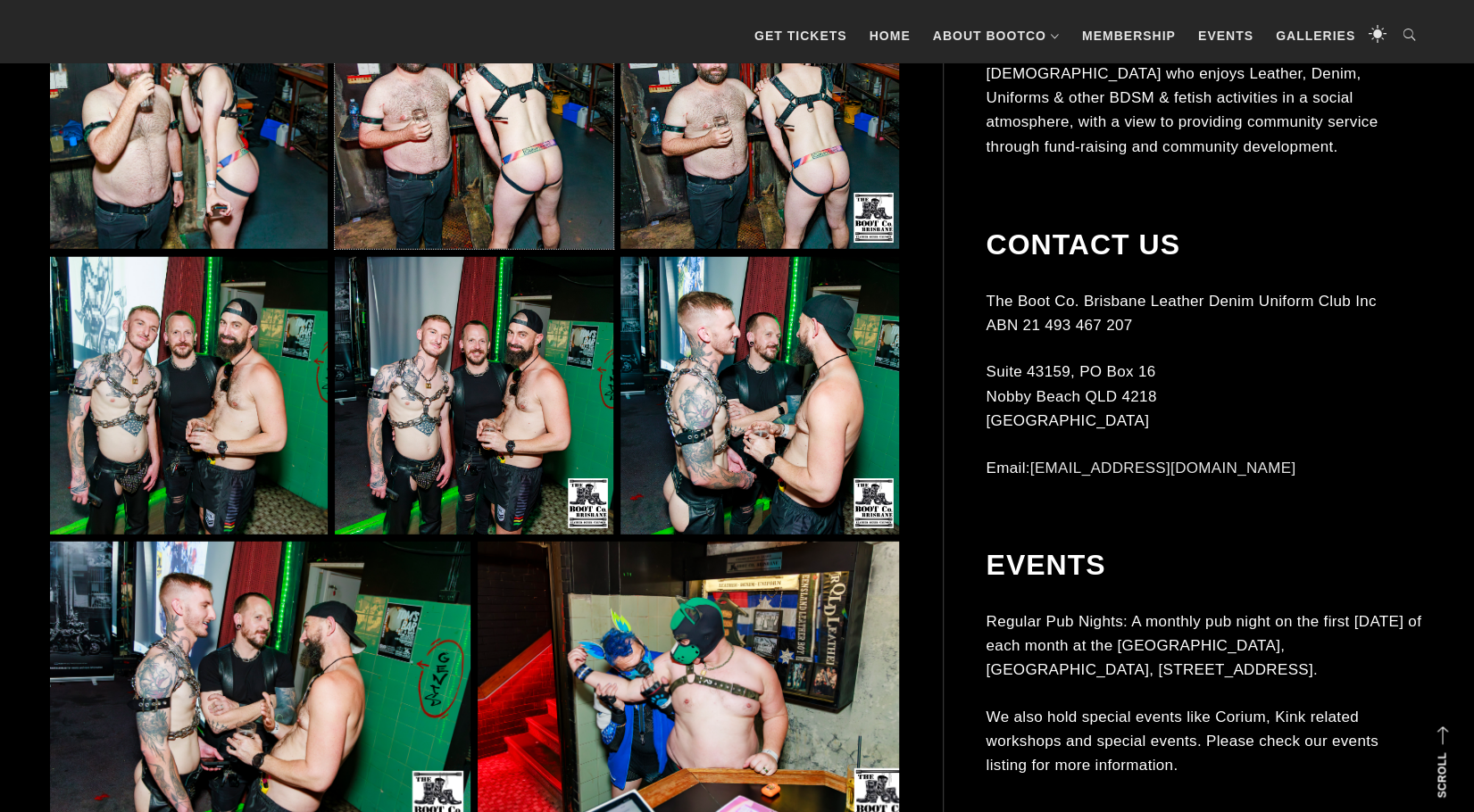
scroll to position [16328, 0]
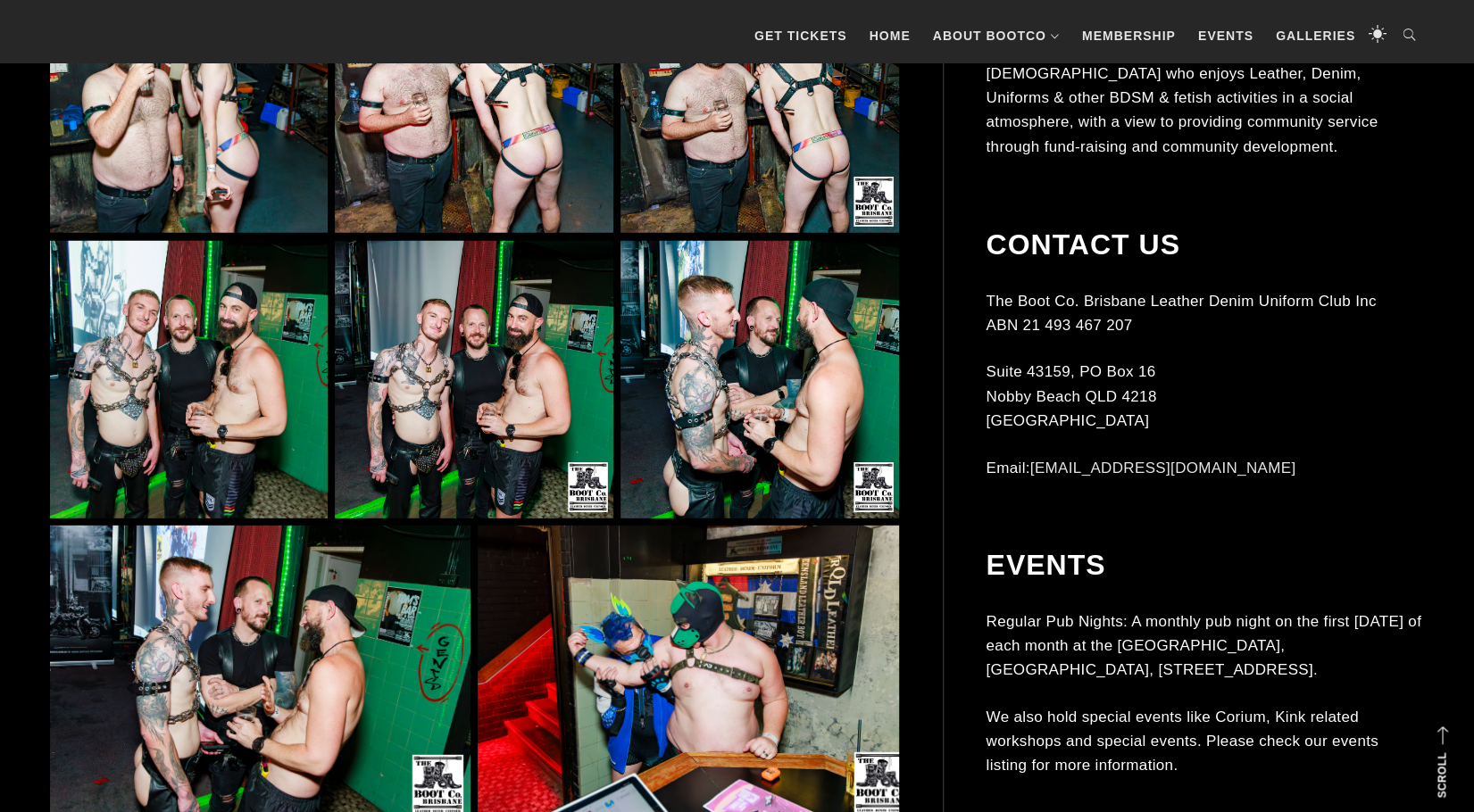
click at [511, 415] on img at bounding box center [473, 380] width 277 height 277
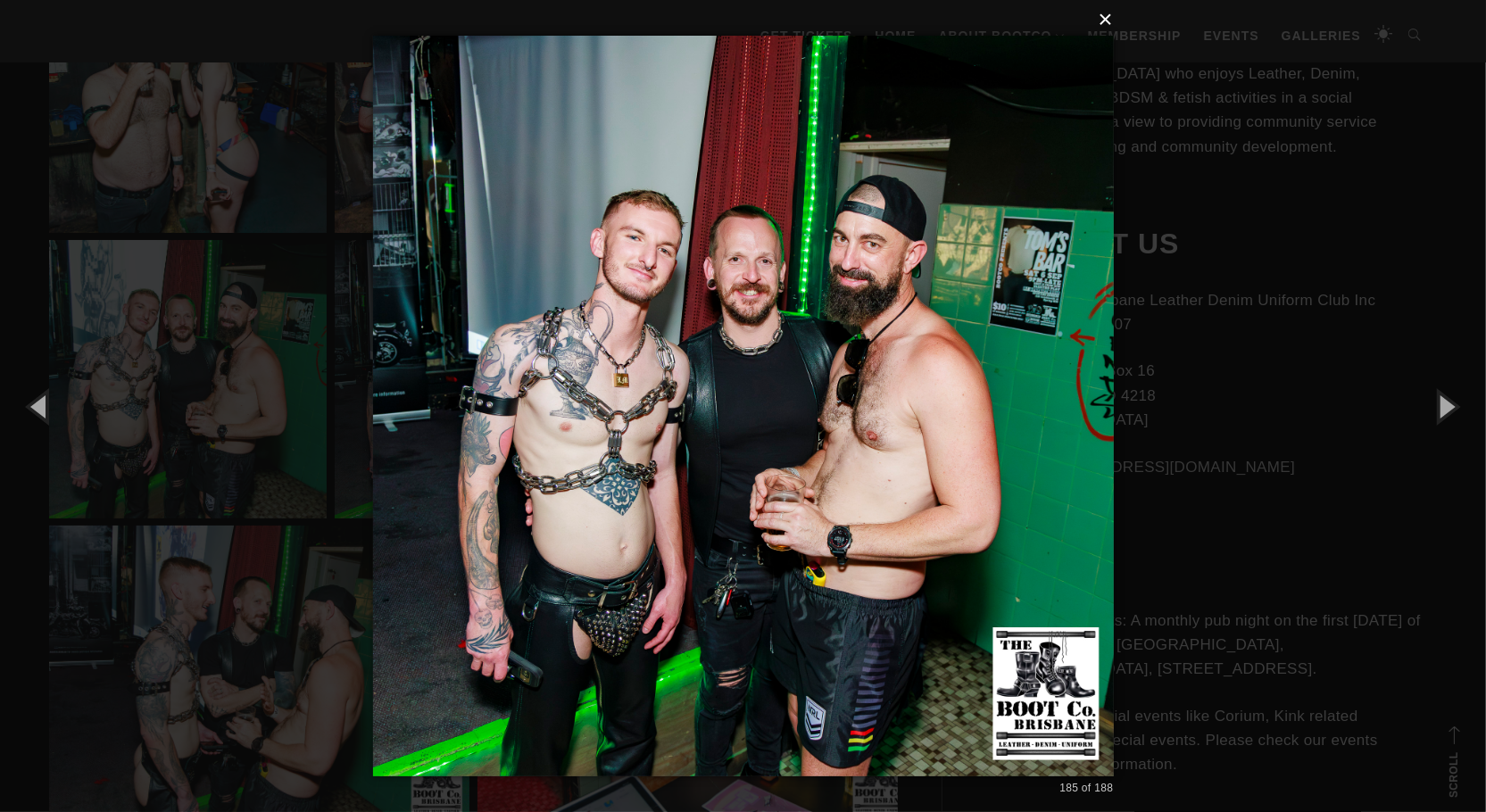
click at [1108, 15] on button "×" at bounding box center [749, 20] width 741 height 39
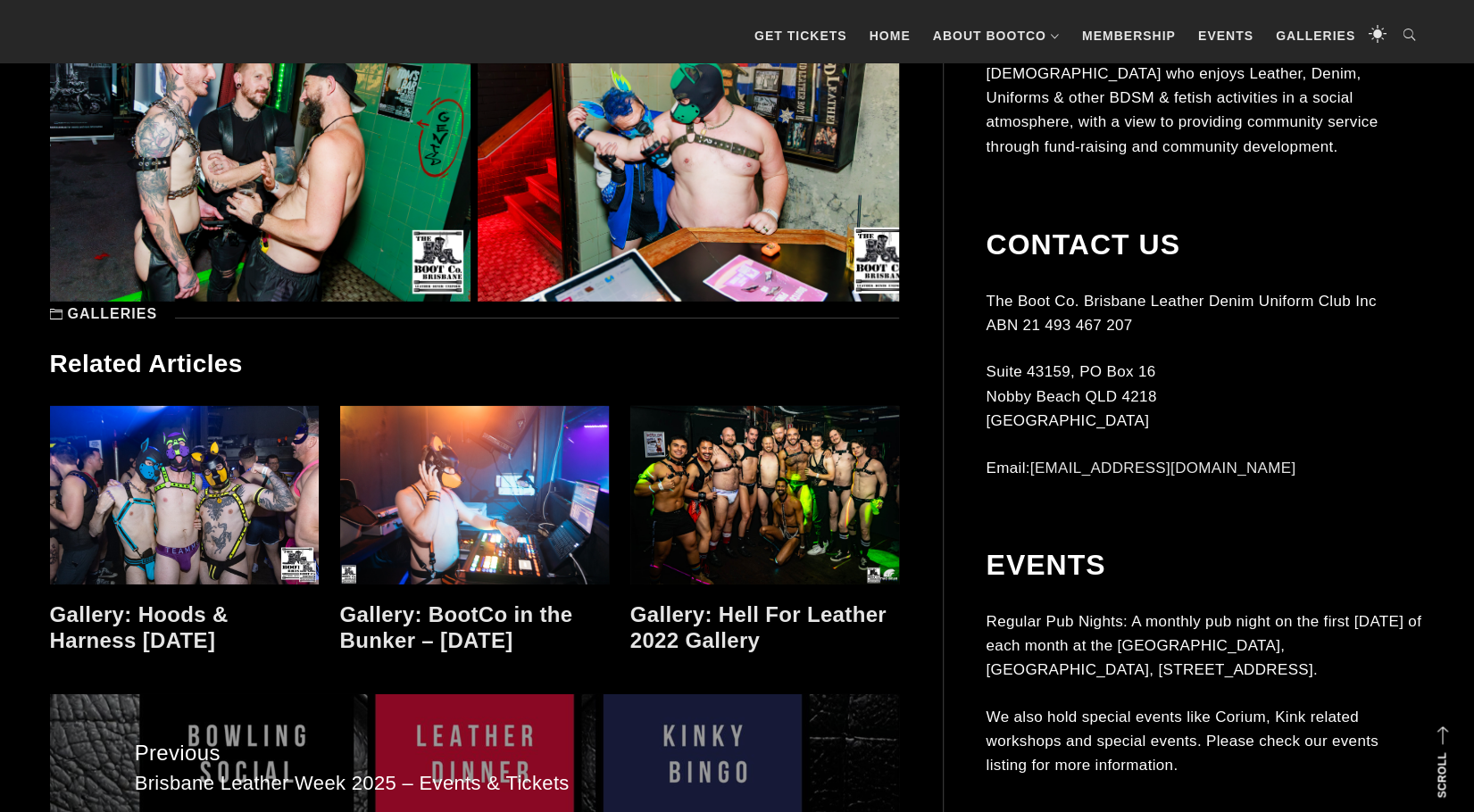
scroll to position [16863, 0]
